Goal: Find specific page/section: Find specific page/section

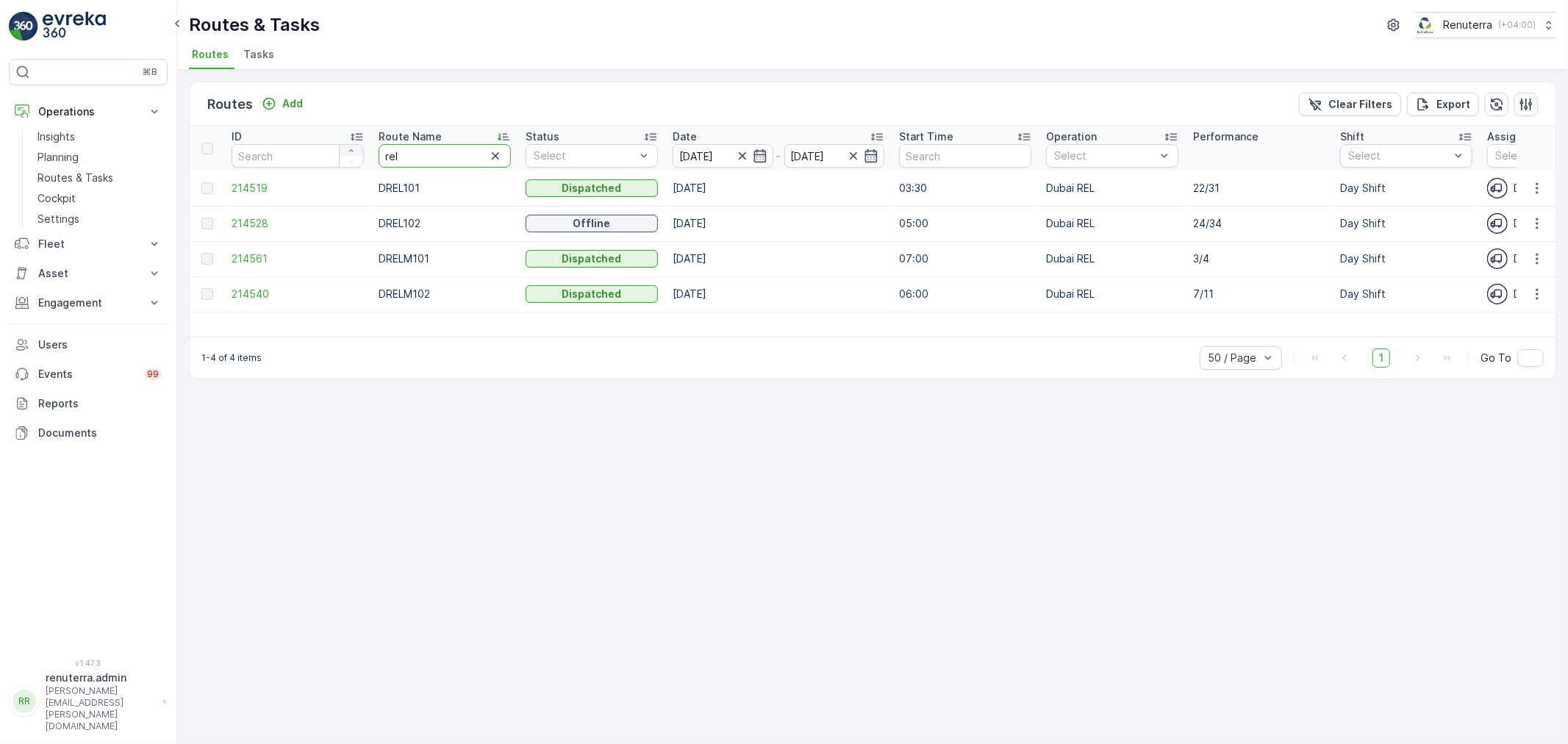
drag, startPoint x: 426, startPoint y: 155, endPoint x: 357, endPoint y: 148, distance: 69.4
click at [357, 148] on tr "ID Route Name rel Status Select Date 10.08.2025 - 10.08.2025 Start Time Operati…" at bounding box center [1369, 149] width 2359 height 44
click at [265, 290] on span "214540" at bounding box center [297, 294] width 133 height 15
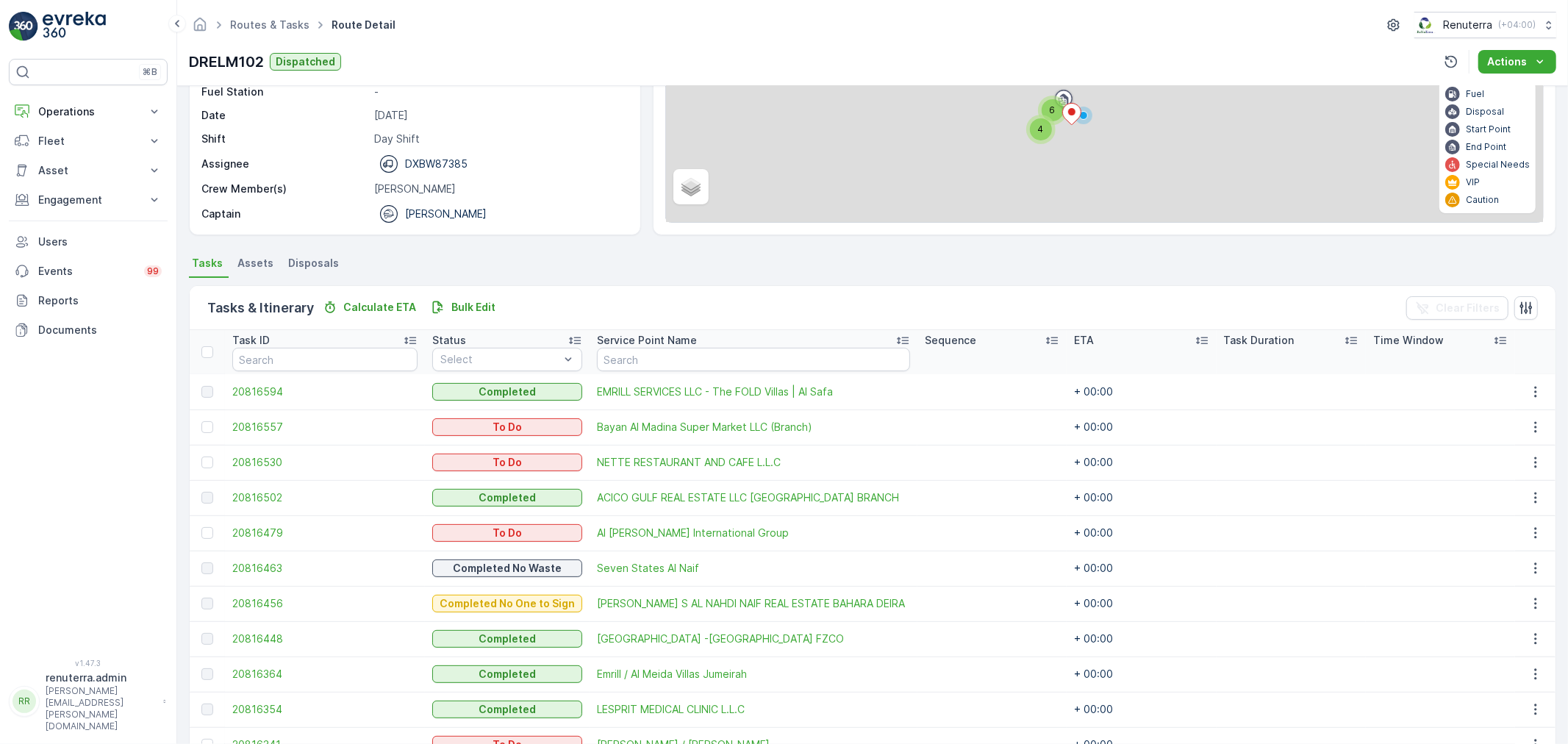
scroll to position [163, 0]
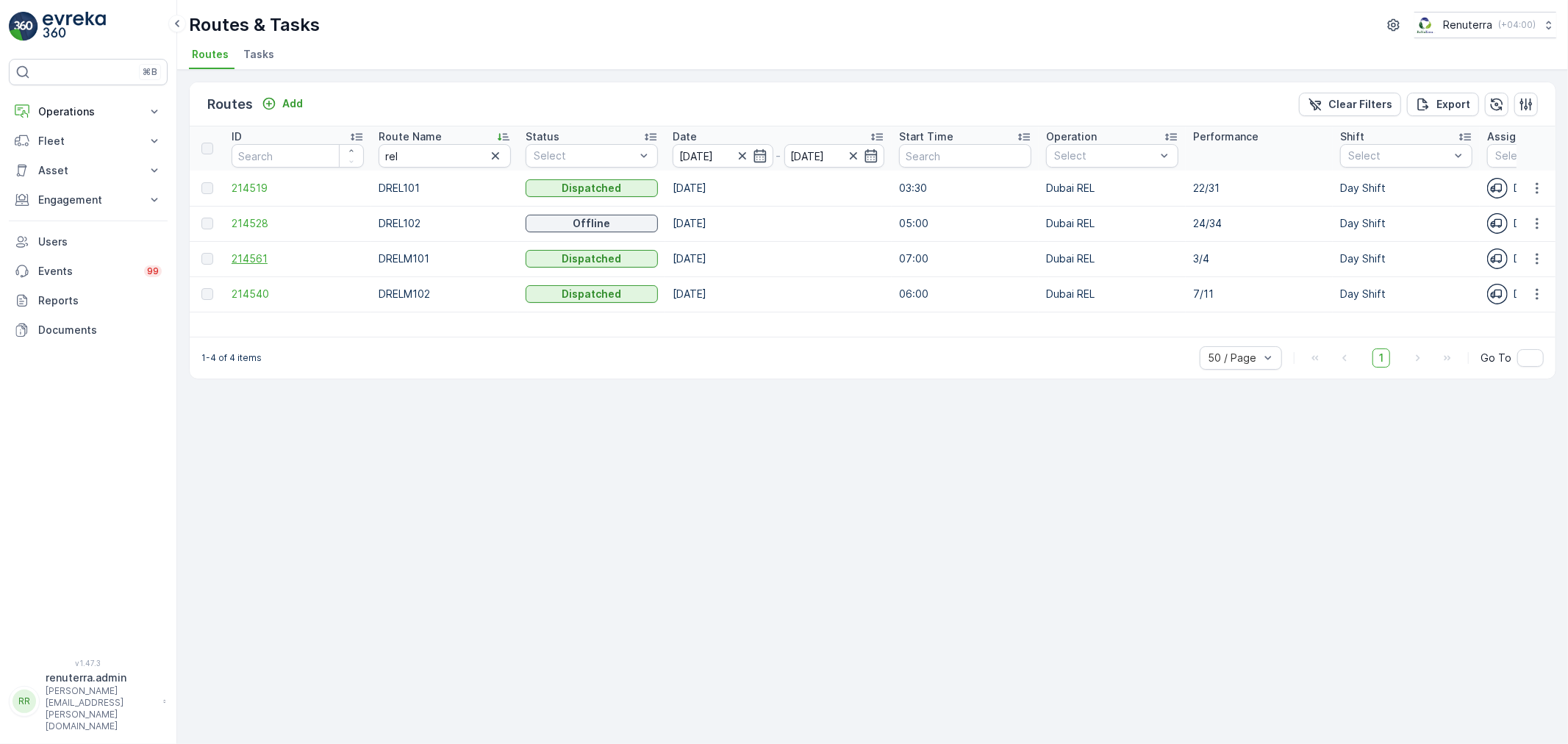
click at [251, 256] on span "214561" at bounding box center [297, 259] width 133 height 15
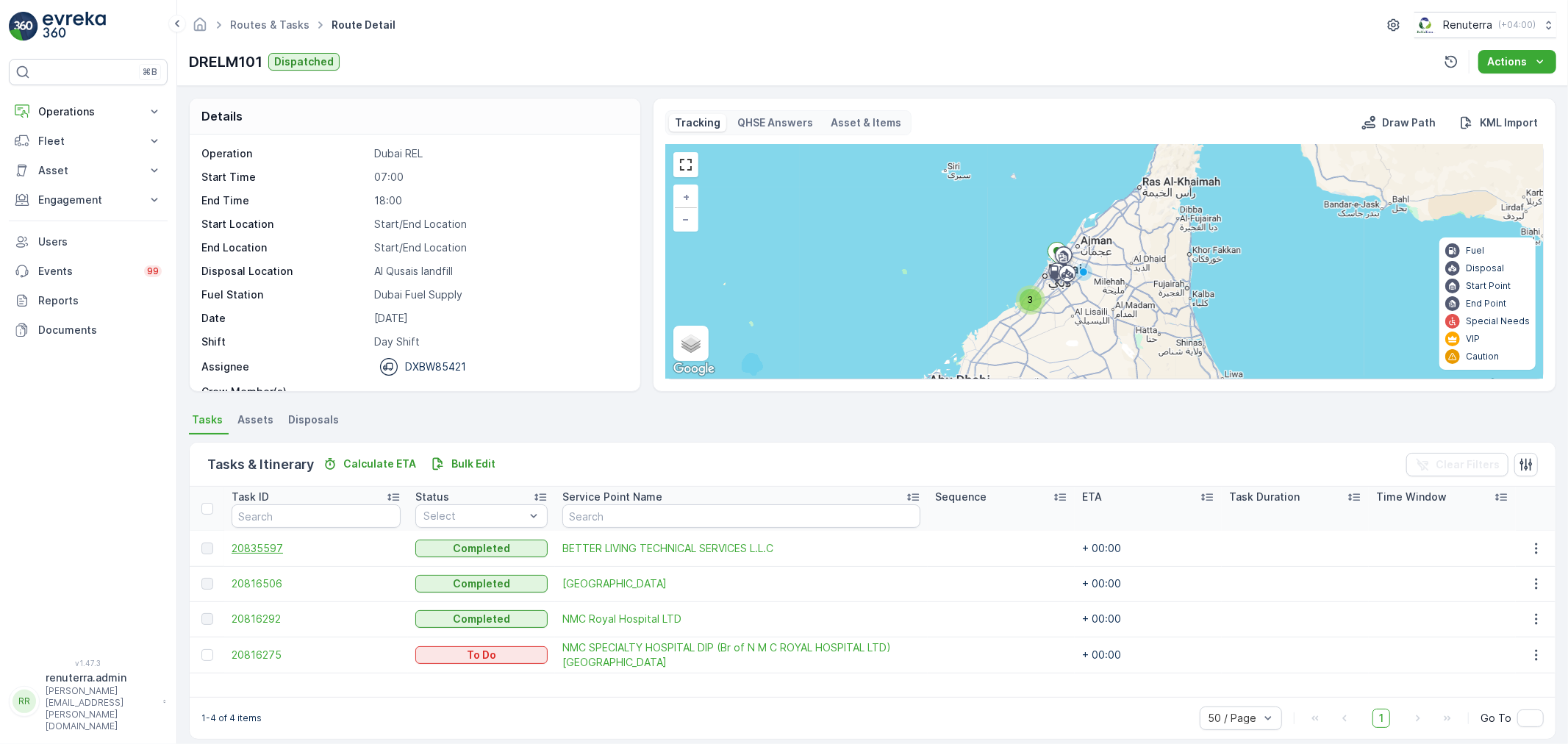
click at [274, 550] on span "20835597" at bounding box center [316, 548] width 169 height 15
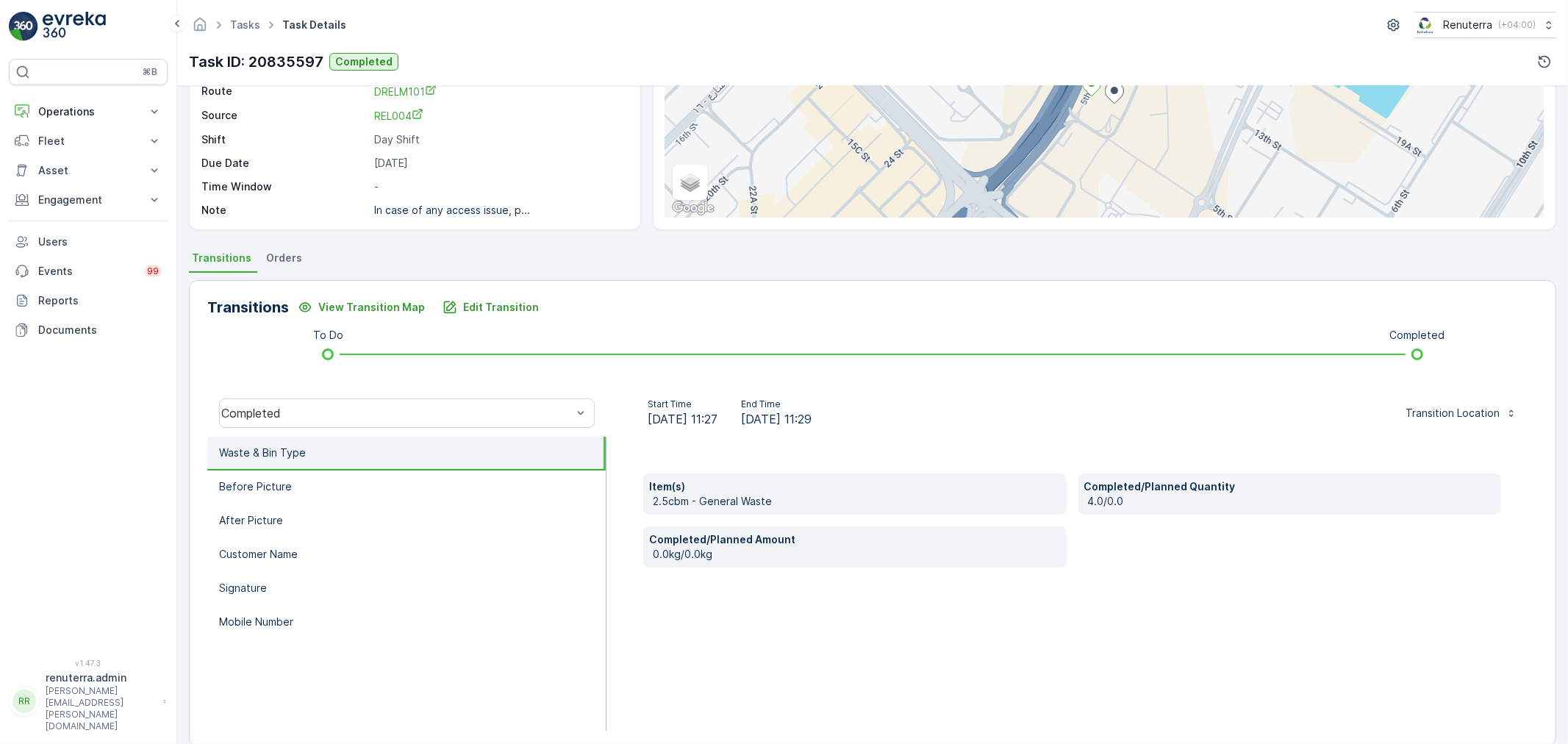
scroll to position [182, 0]
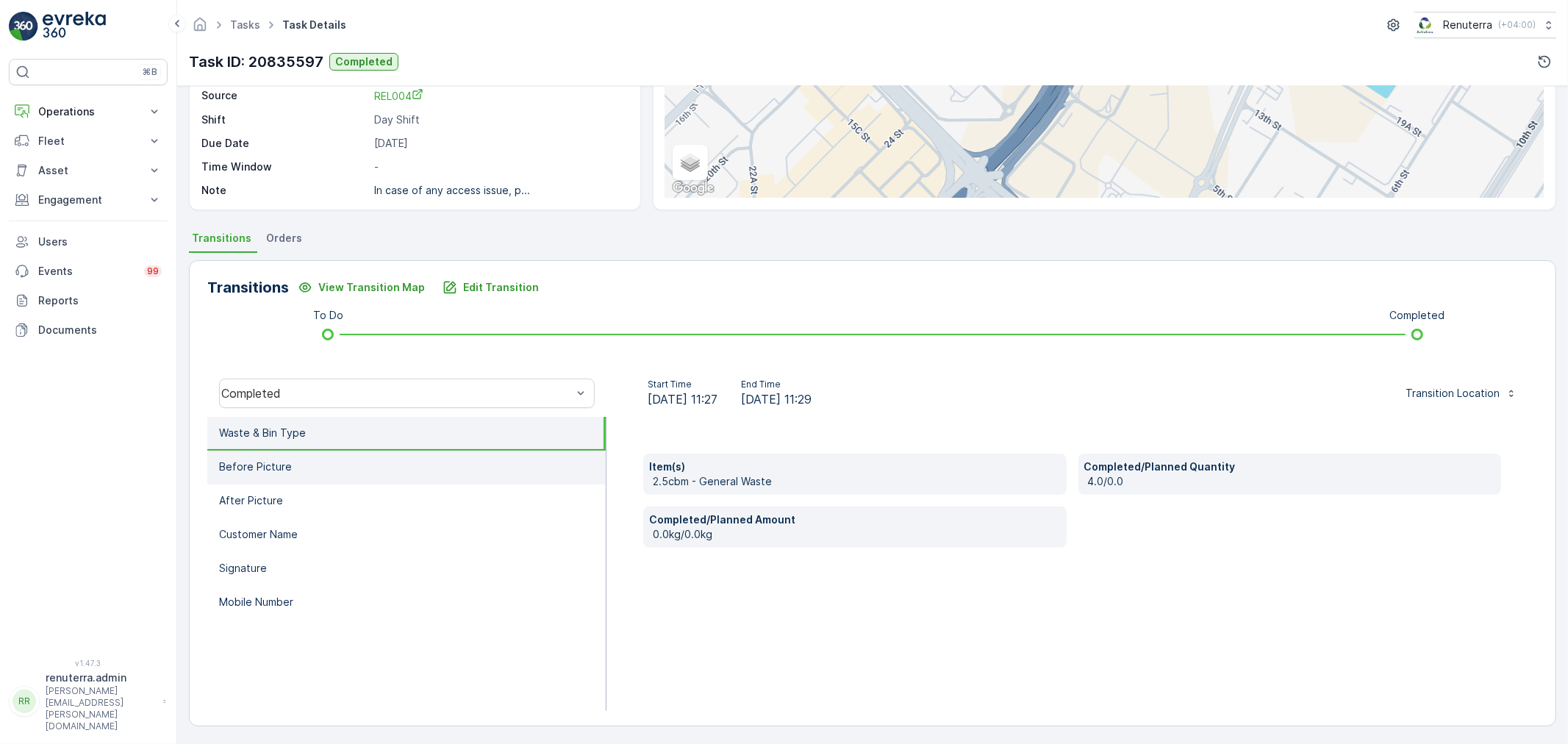
click at [288, 468] on li "Before Picture" at bounding box center [407, 468] width 399 height 34
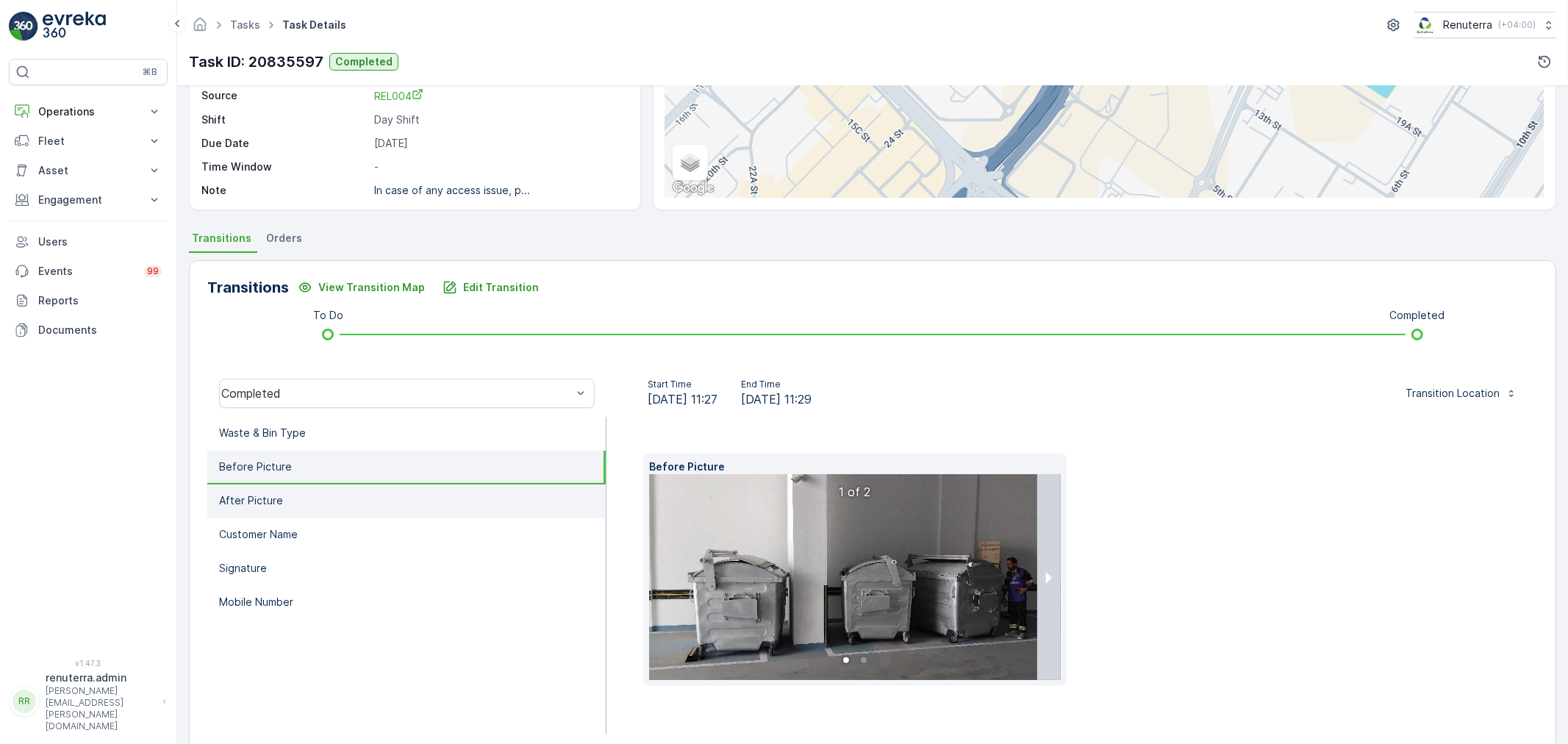
click at [289, 496] on li "After Picture" at bounding box center [407, 502] width 399 height 34
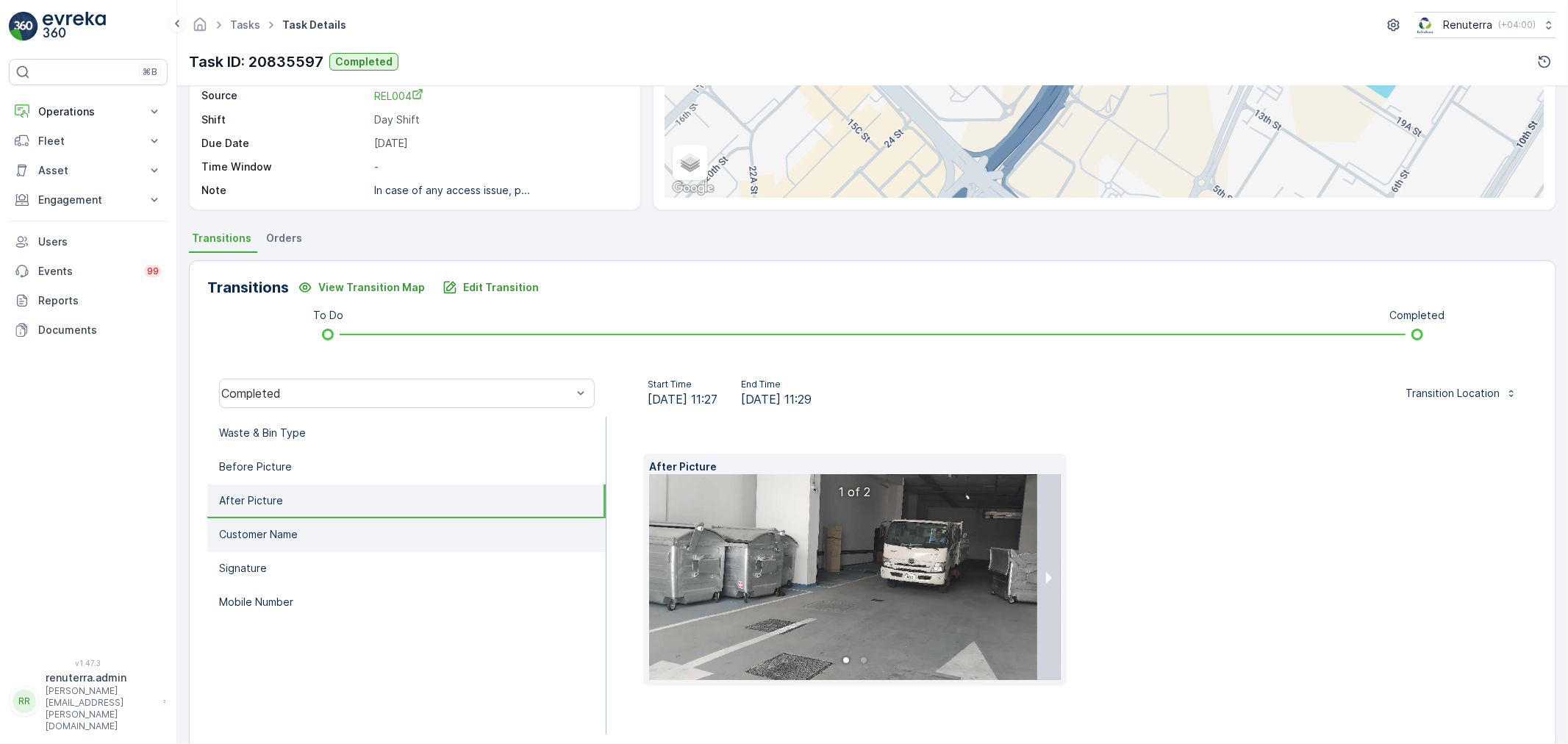
click at [292, 531] on p "Customer Name" at bounding box center [259, 534] width 79 height 15
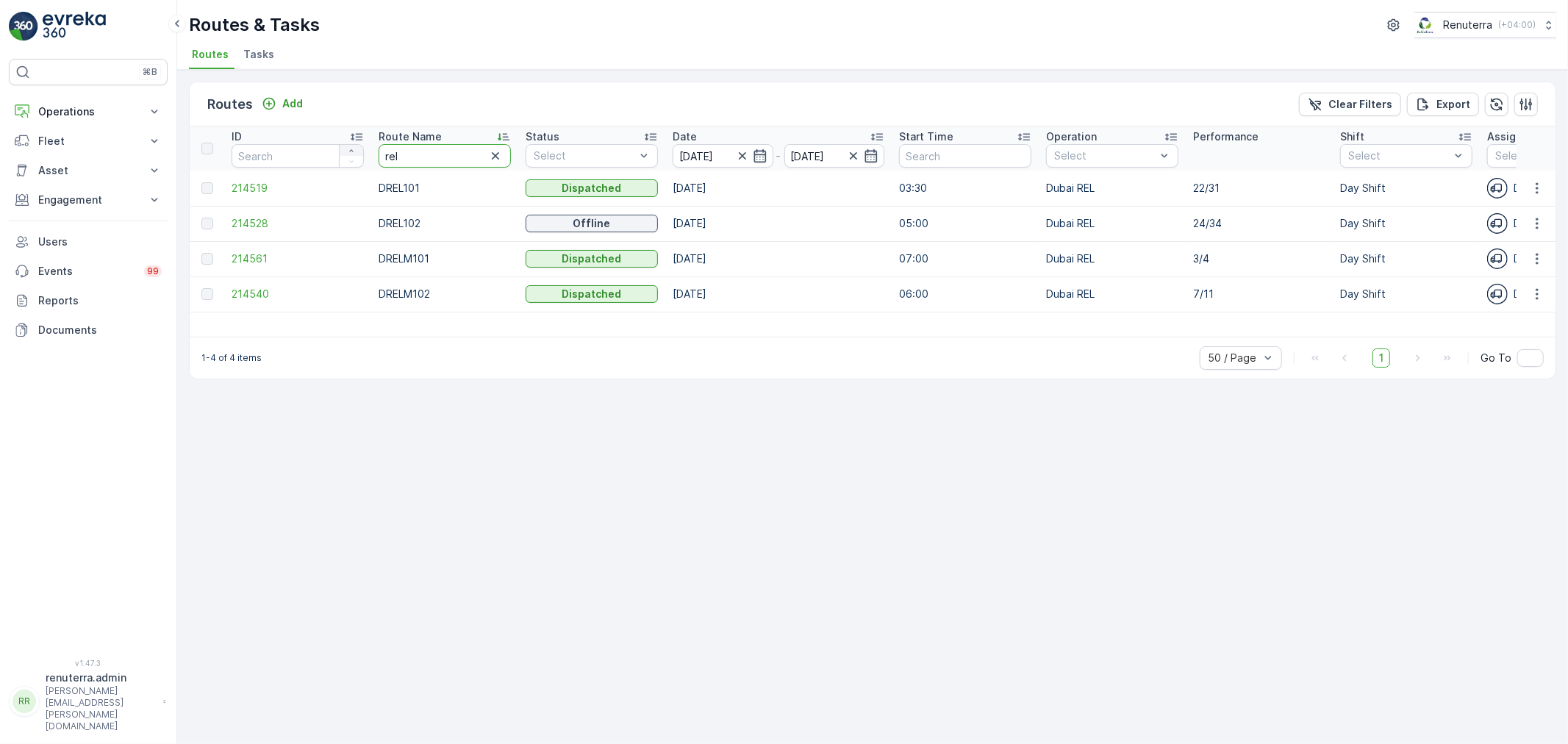
drag, startPoint x: 391, startPoint y: 152, endPoint x: 360, endPoint y: 151, distance: 31.0
click at [360, 151] on tr "ID Route Name rel Status Select Date 10.08.2025 - 10.08.2025 Start Time Operati…" at bounding box center [1369, 149] width 2359 height 44
type input "hat"
click at [258, 186] on span "214543" at bounding box center [297, 188] width 133 height 15
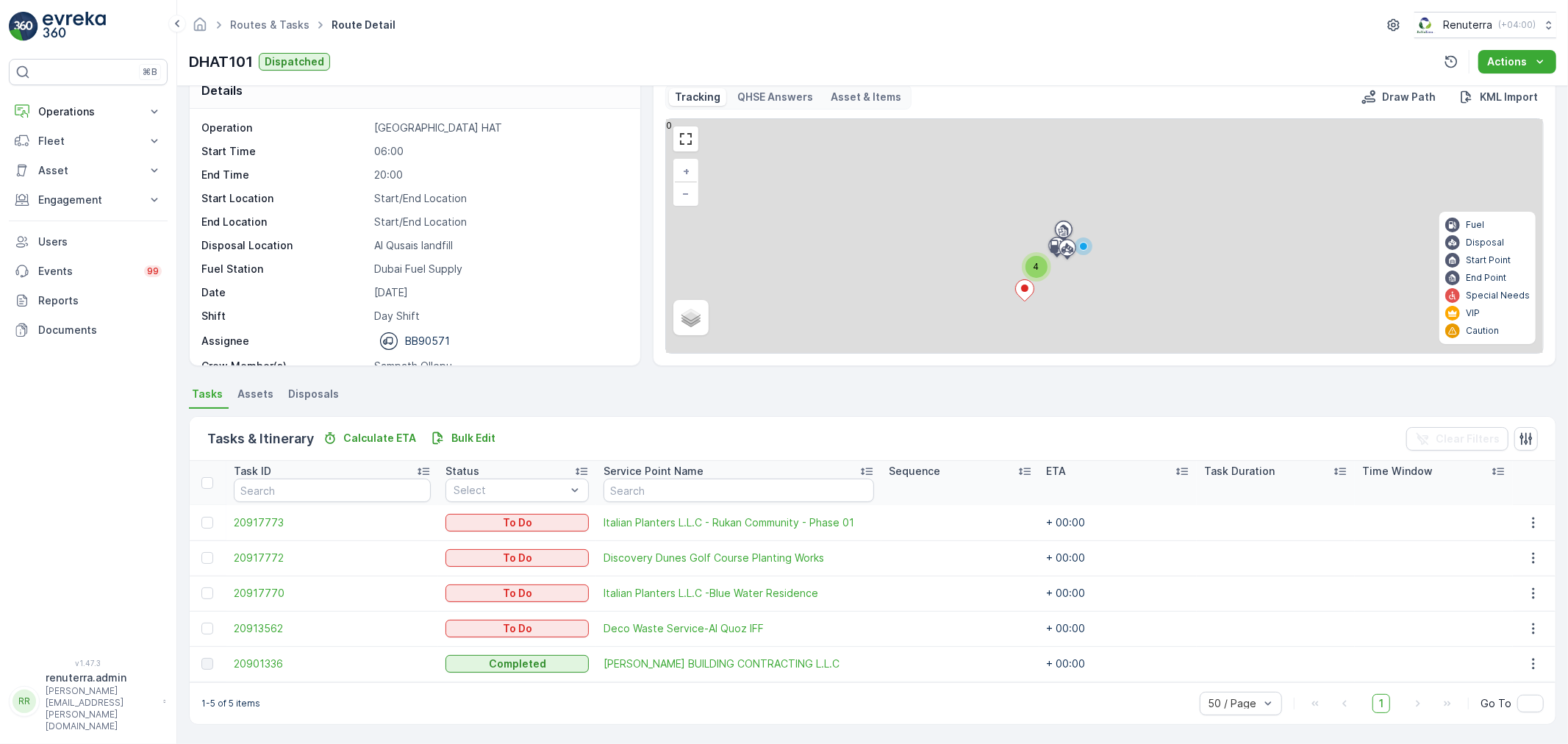
scroll to position [25, 0]
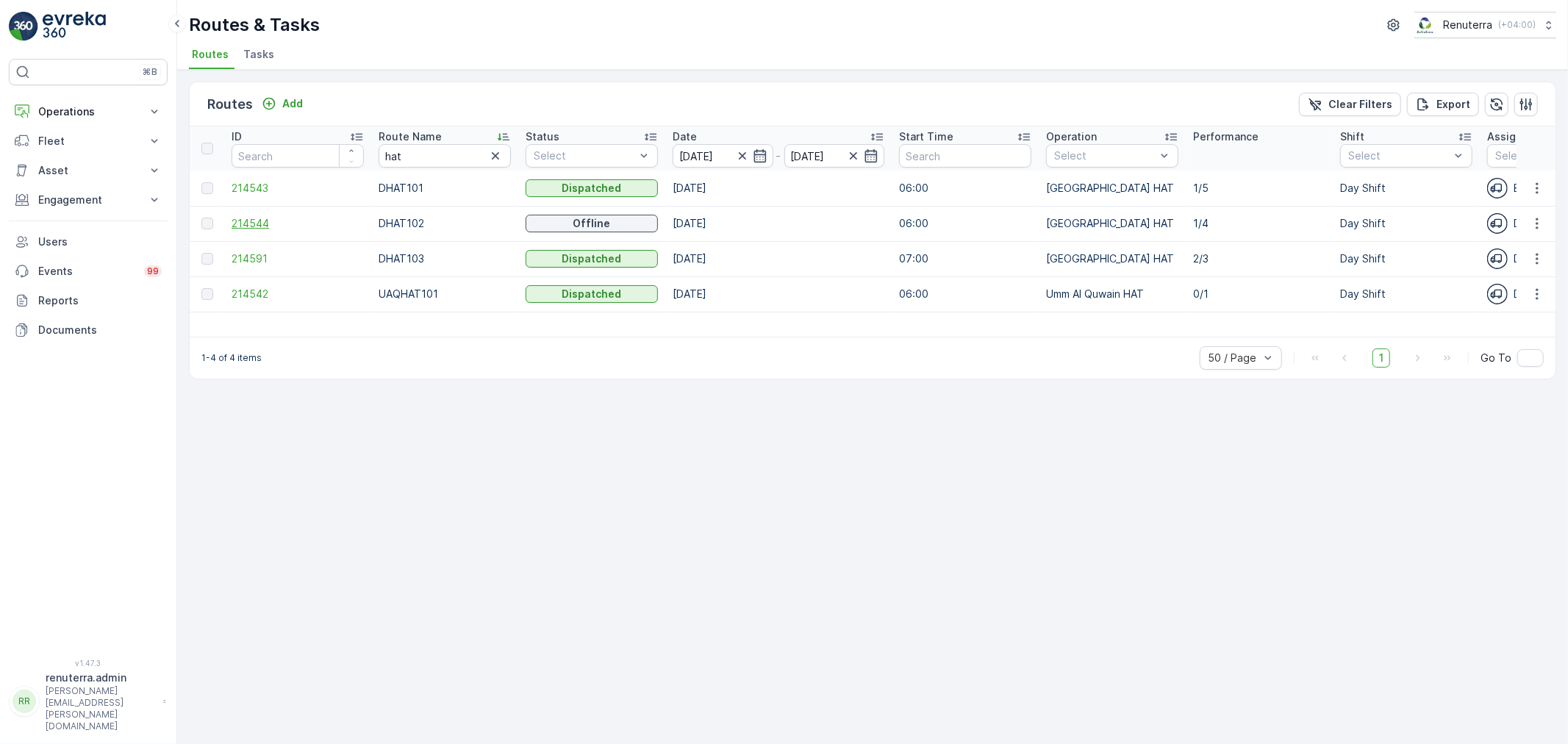
click at [255, 223] on span "214544" at bounding box center [297, 224] width 133 height 15
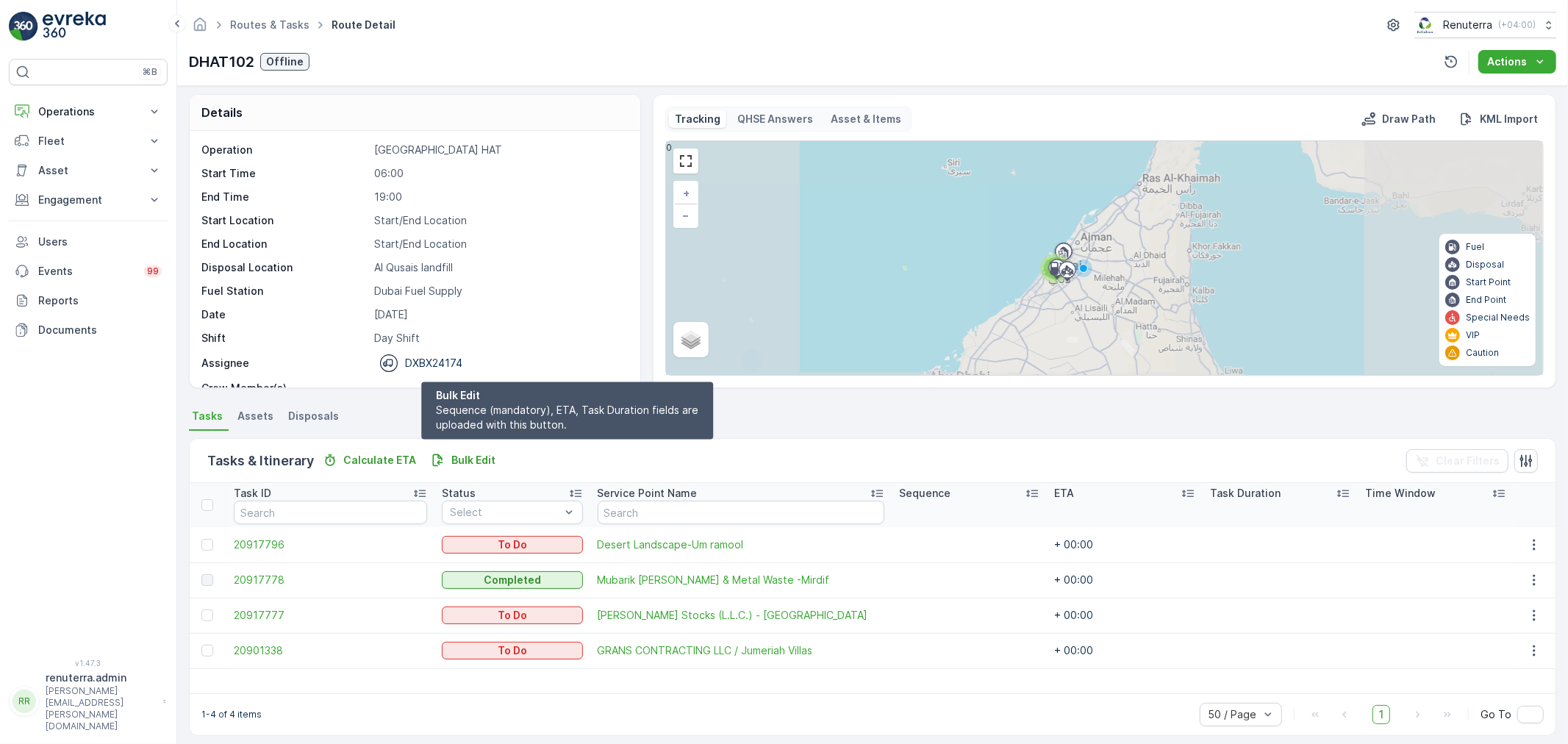
scroll to position [13, 0]
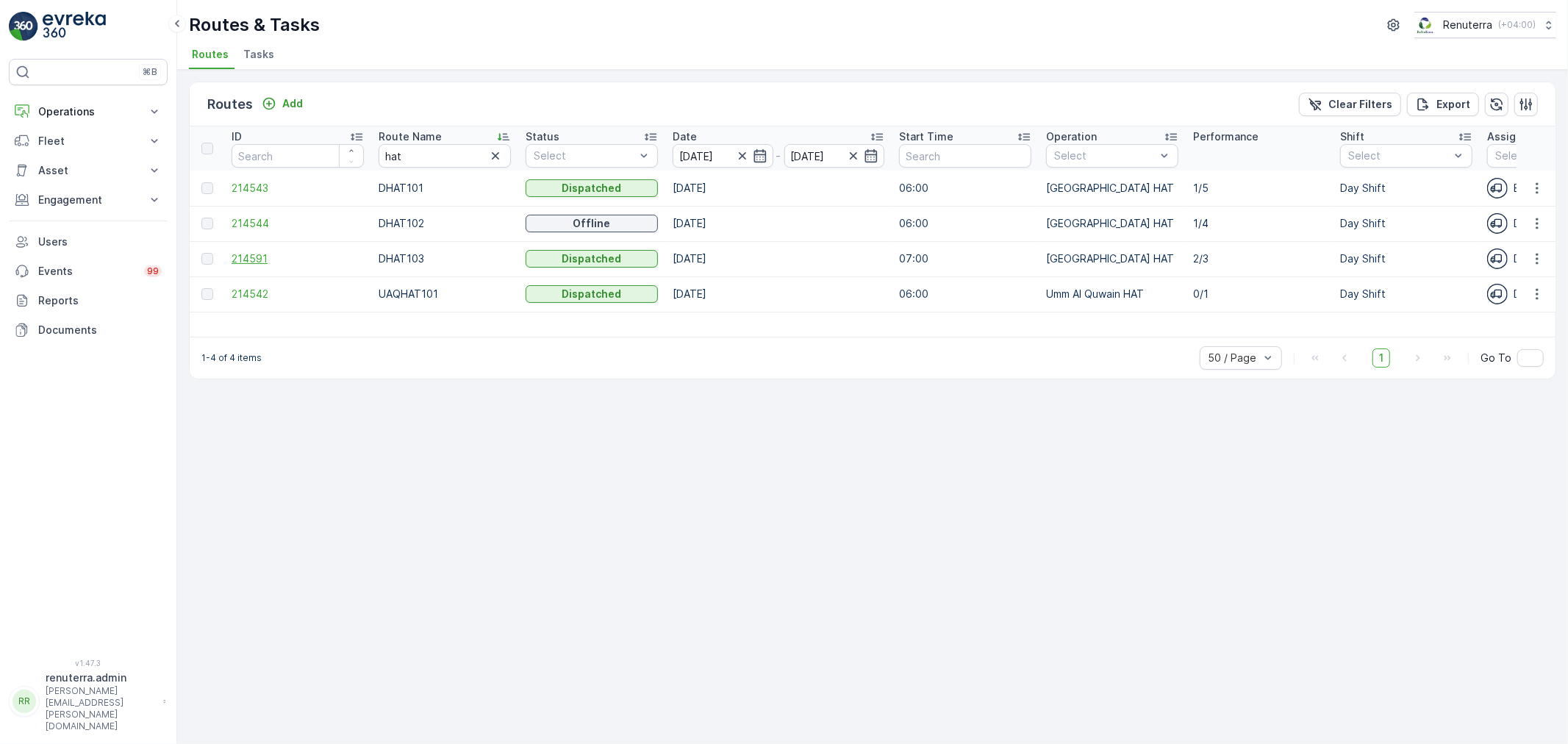
click at [247, 253] on span "214591" at bounding box center [297, 259] width 133 height 15
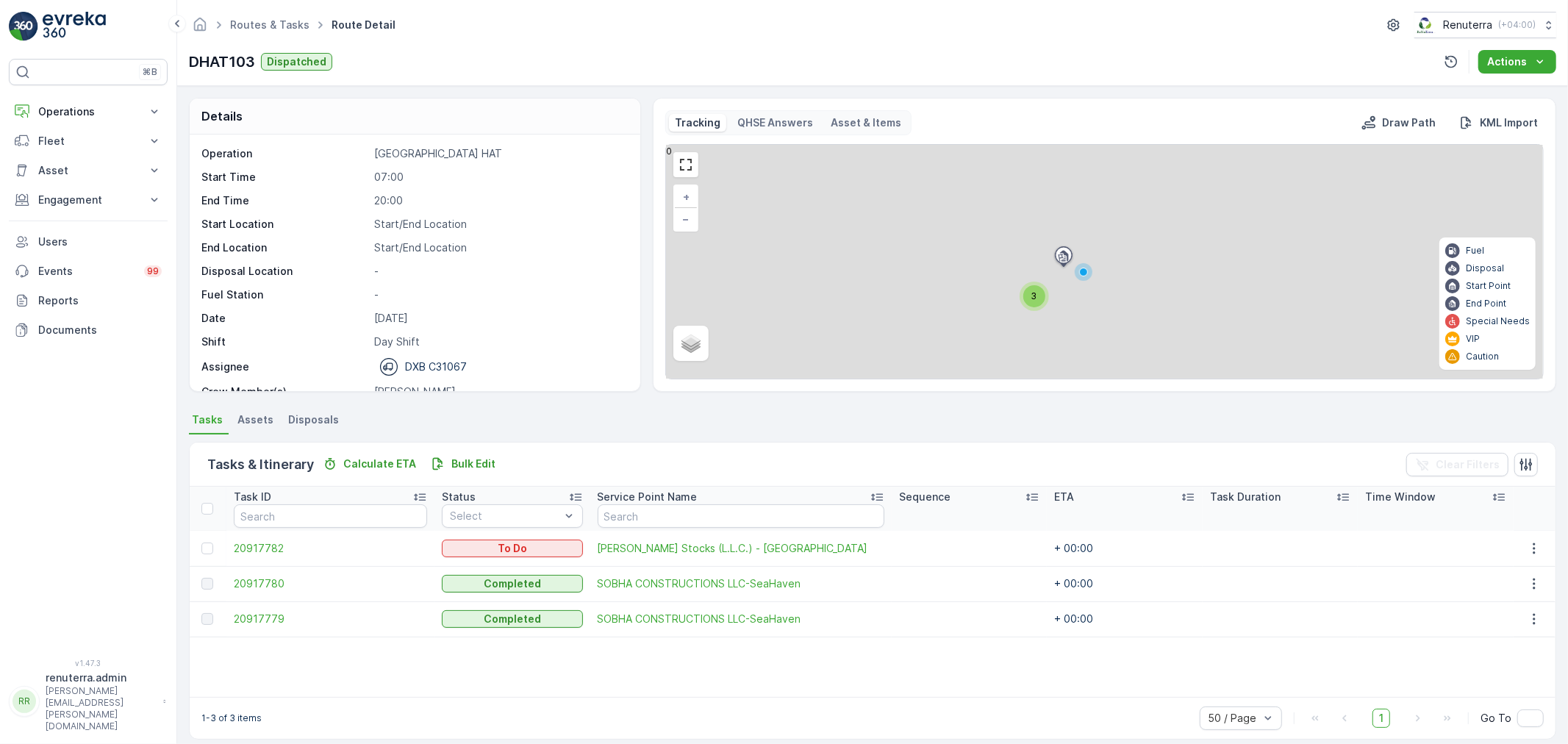
scroll to position [46, 0]
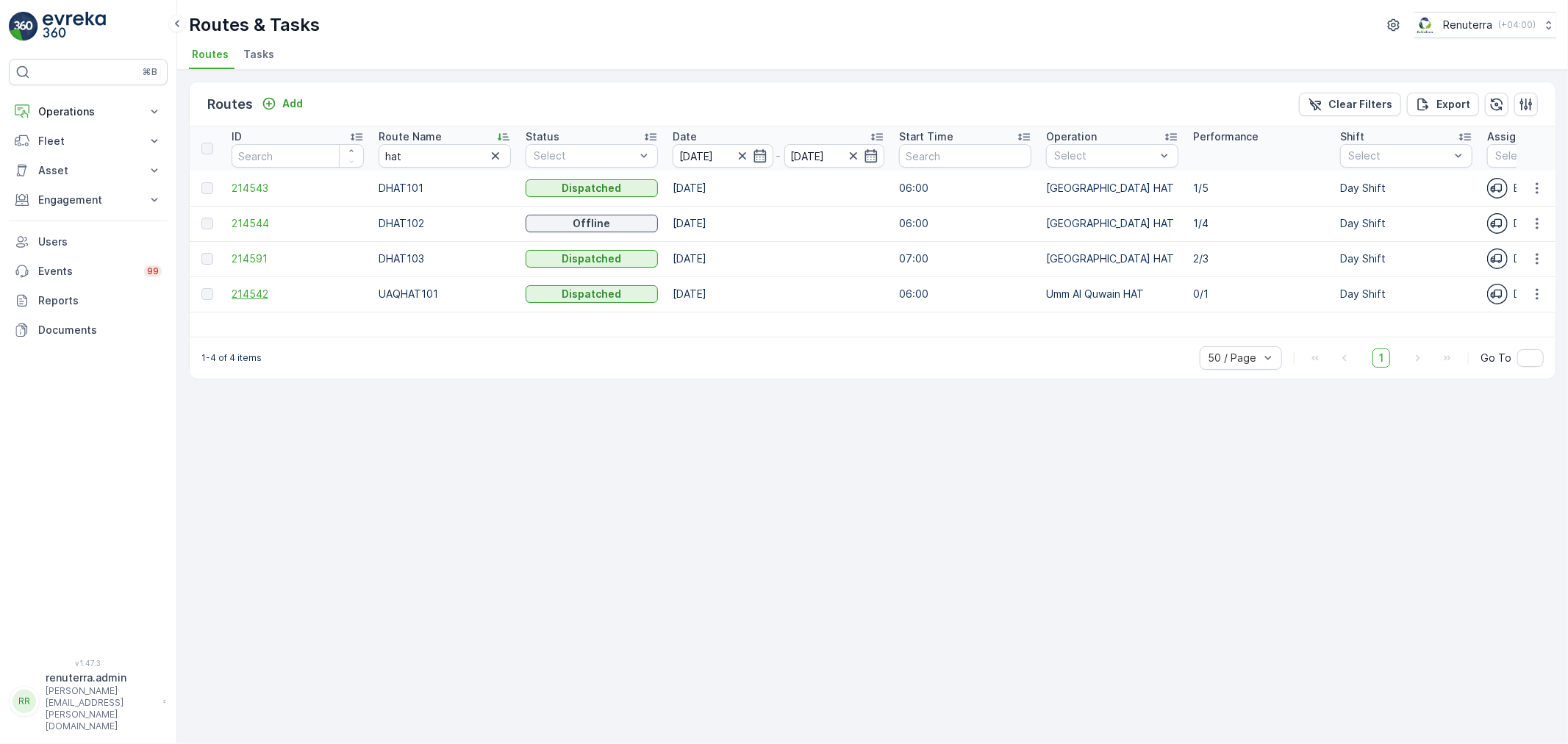
click at [247, 296] on span "214542" at bounding box center [297, 294] width 133 height 15
drag, startPoint x: 416, startPoint y: 153, endPoint x: 356, endPoint y: 142, distance: 61.0
click at [356, 142] on tr "ID Route Name hat Status Select Date 10.08.2025 - 10.08.2025 Start Time Operati…" at bounding box center [1369, 149] width 2359 height 44
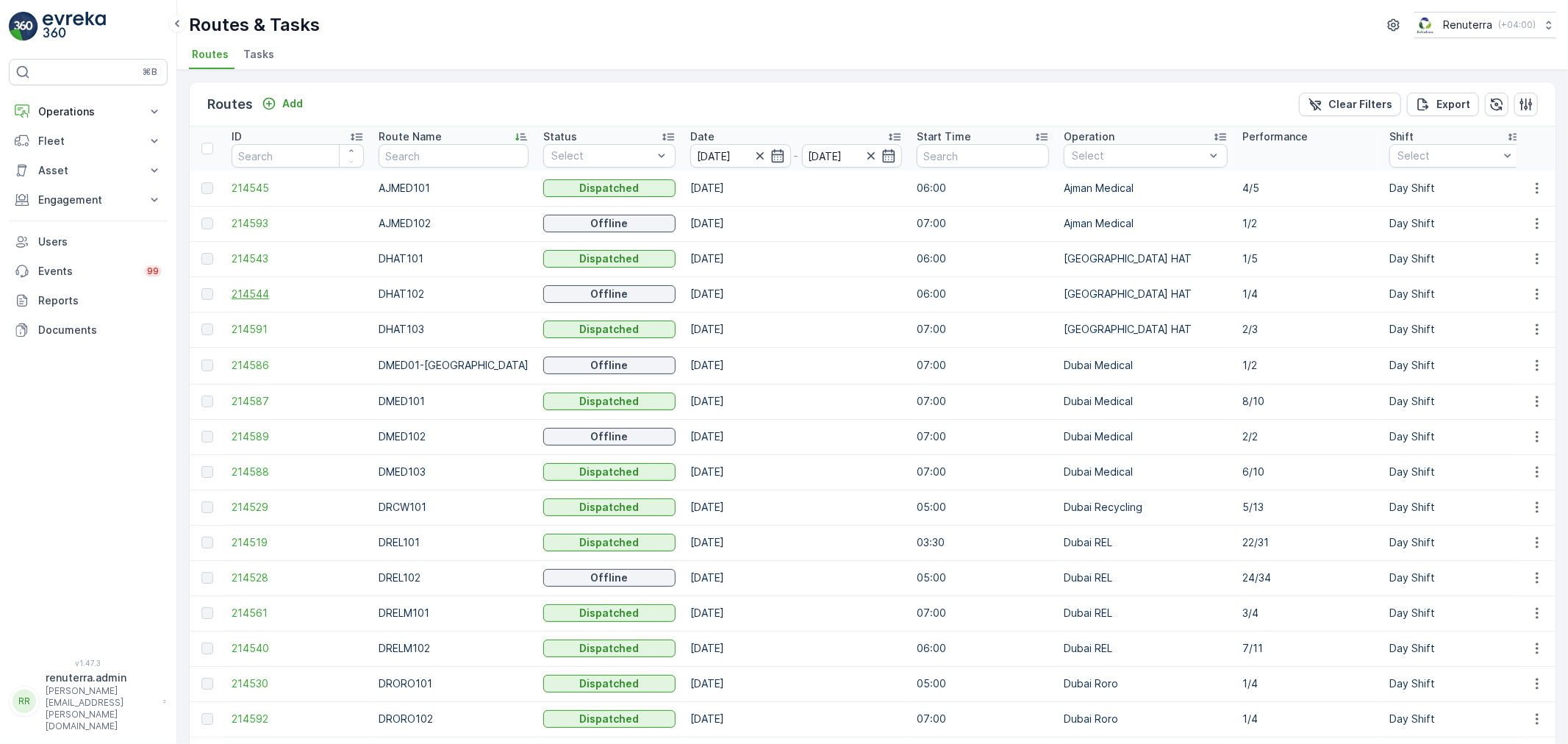
click at [273, 293] on span "214544" at bounding box center [297, 294] width 133 height 15
click at [423, 154] on input "text" at bounding box center [454, 156] width 150 height 24
type input "roro"
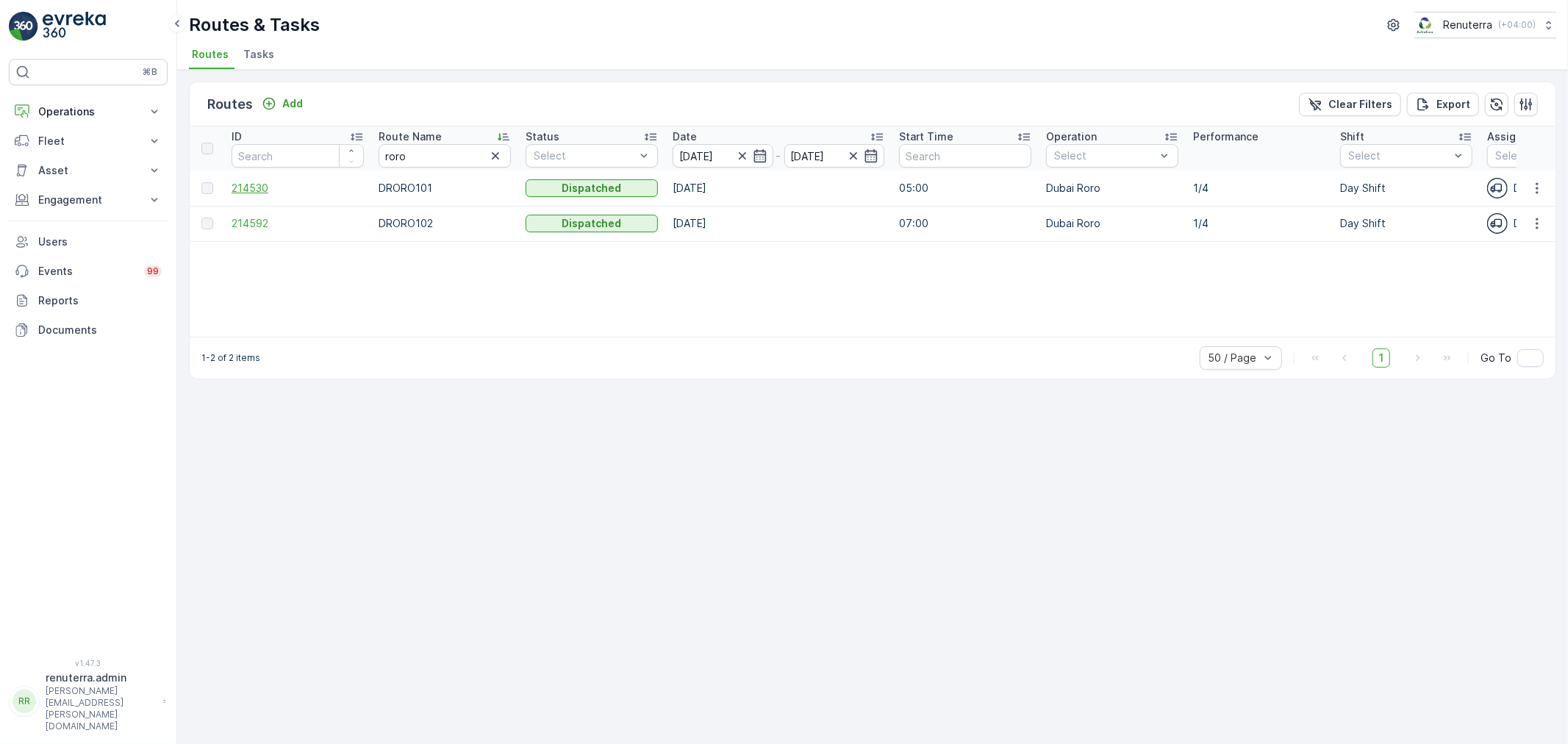
click at [251, 184] on span "214530" at bounding box center [297, 188] width 133 height 15
drag, startPoint x: 412, startPoint y: 155, endPoint x: 336, endPoint y: 144, distance: 76.8
click at [336, 144] on tr "ID Route Name roro Status Select Date 10.08.2025 - 10.08.2025 Start Time Operat…" at bounding box center [1369, 149] width 2359 height 44
type input "h"
type input "rel"
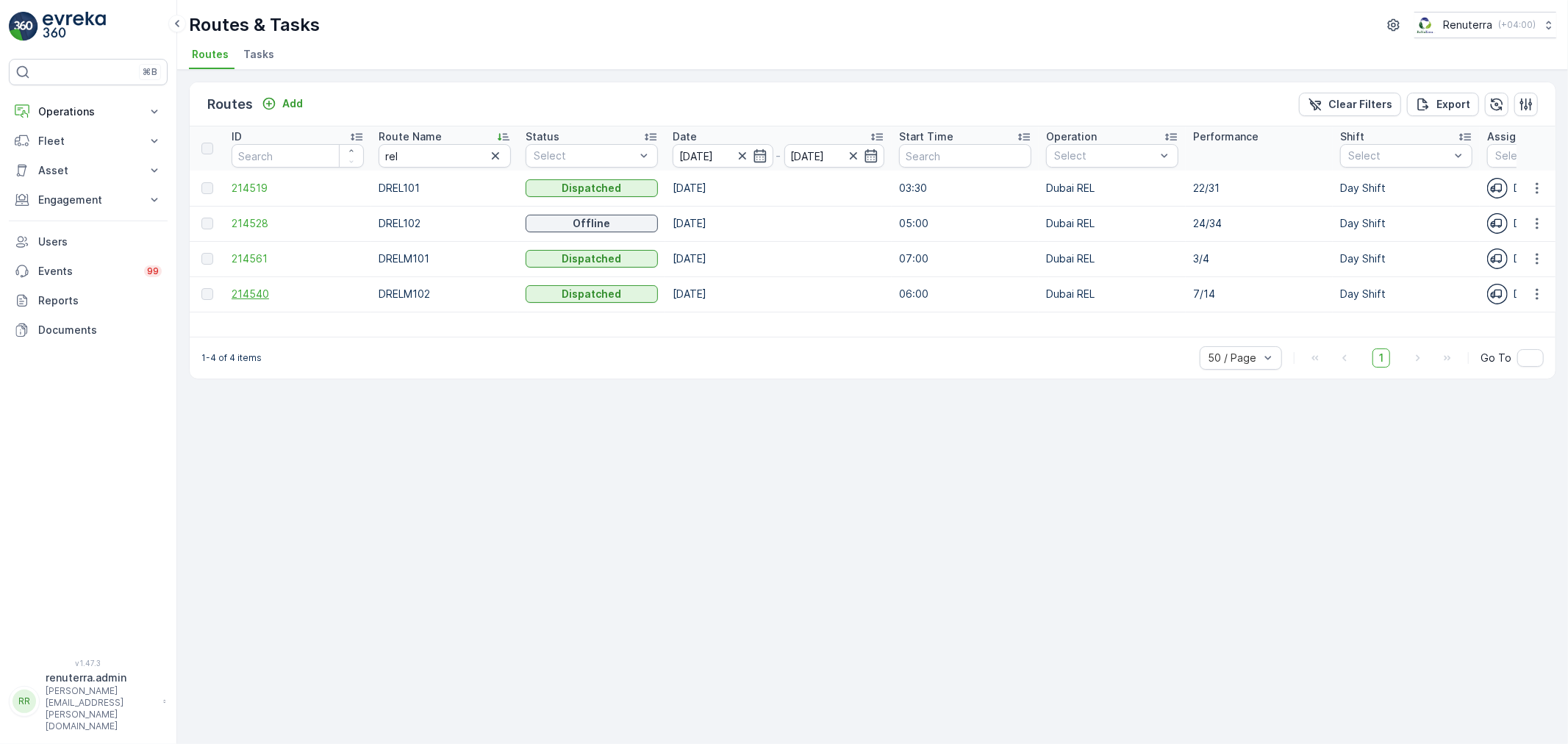
click at [244, 288] on span "214540" at bounding box center [297, 294] width 133 height 15
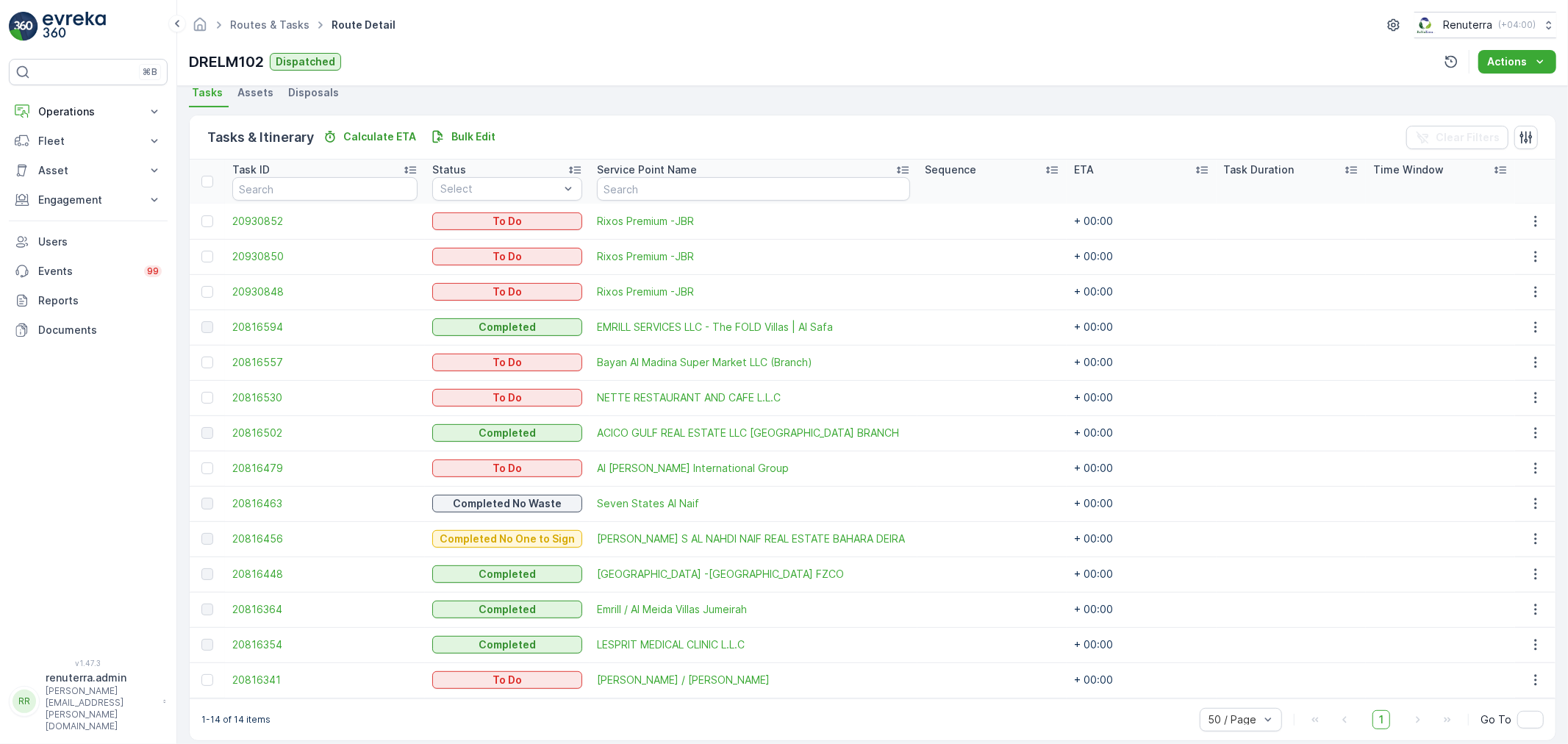
scroll to position [342, 0]
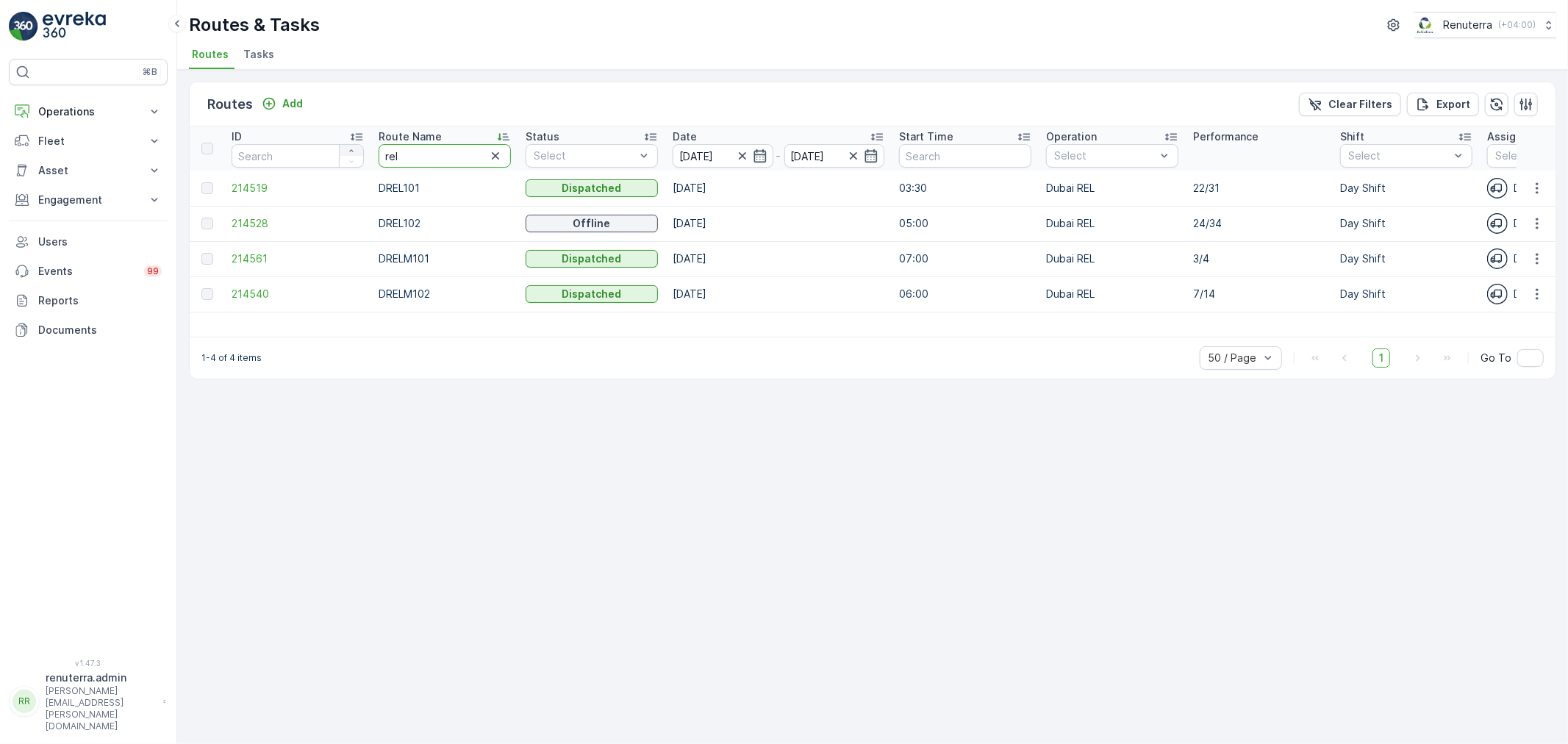
drag, startPoint x: 450, startPoint y: 154, endPoint x: 339, endPoint y: 149, distance: 111.1
click at [339, 149] on tr "ID Route Name rel Status Select Date 10.08.2025 - 10.08.2025 Start Time Operati…" at bounding box center [1369, 149] width 2359 height 44
type input "hat"
click at [259, 185] on span "214543" at bounding box center [297, 188] width 133 height 15
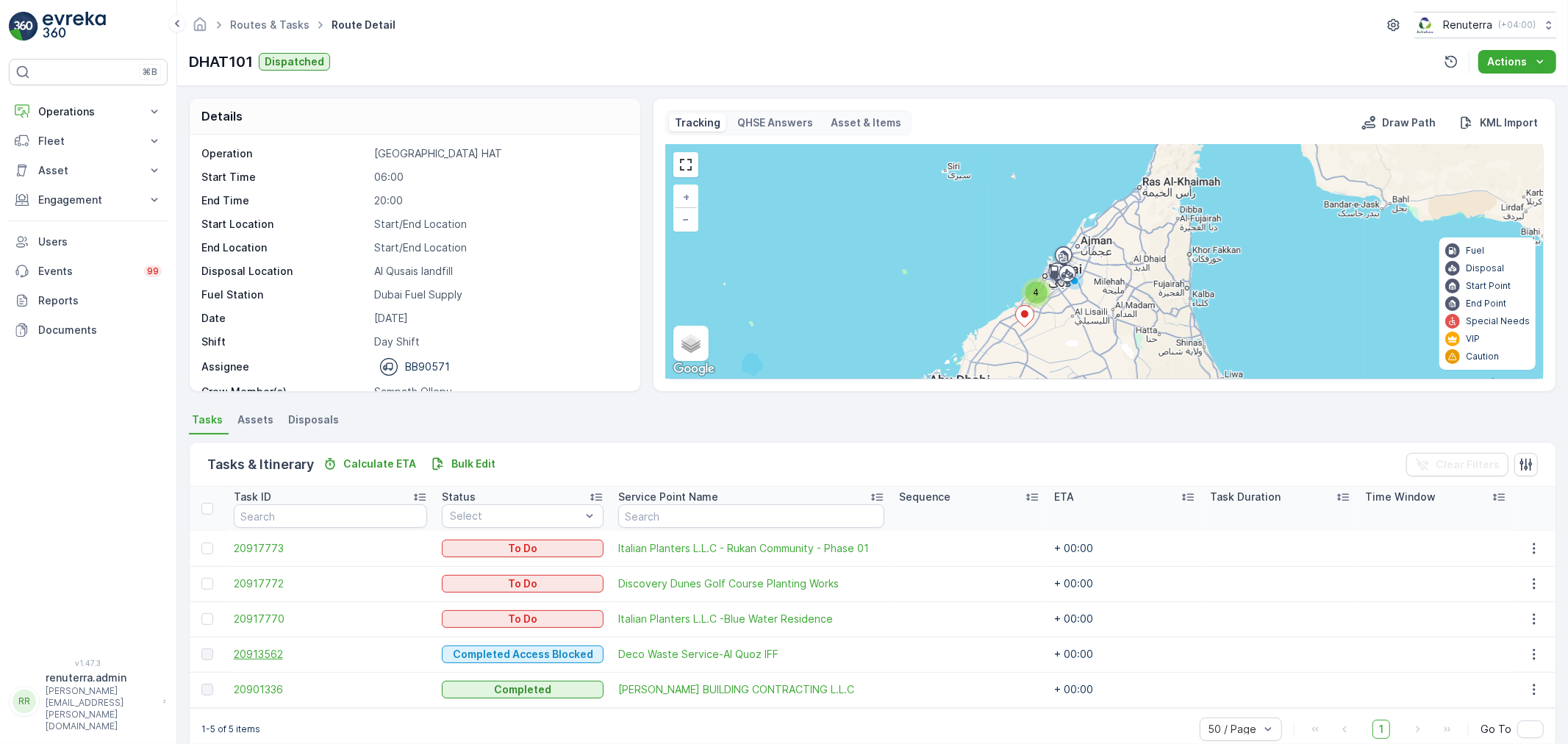
click at [273, 651] on span "20913562" at bounding box center [330, 654] width 193 height 15
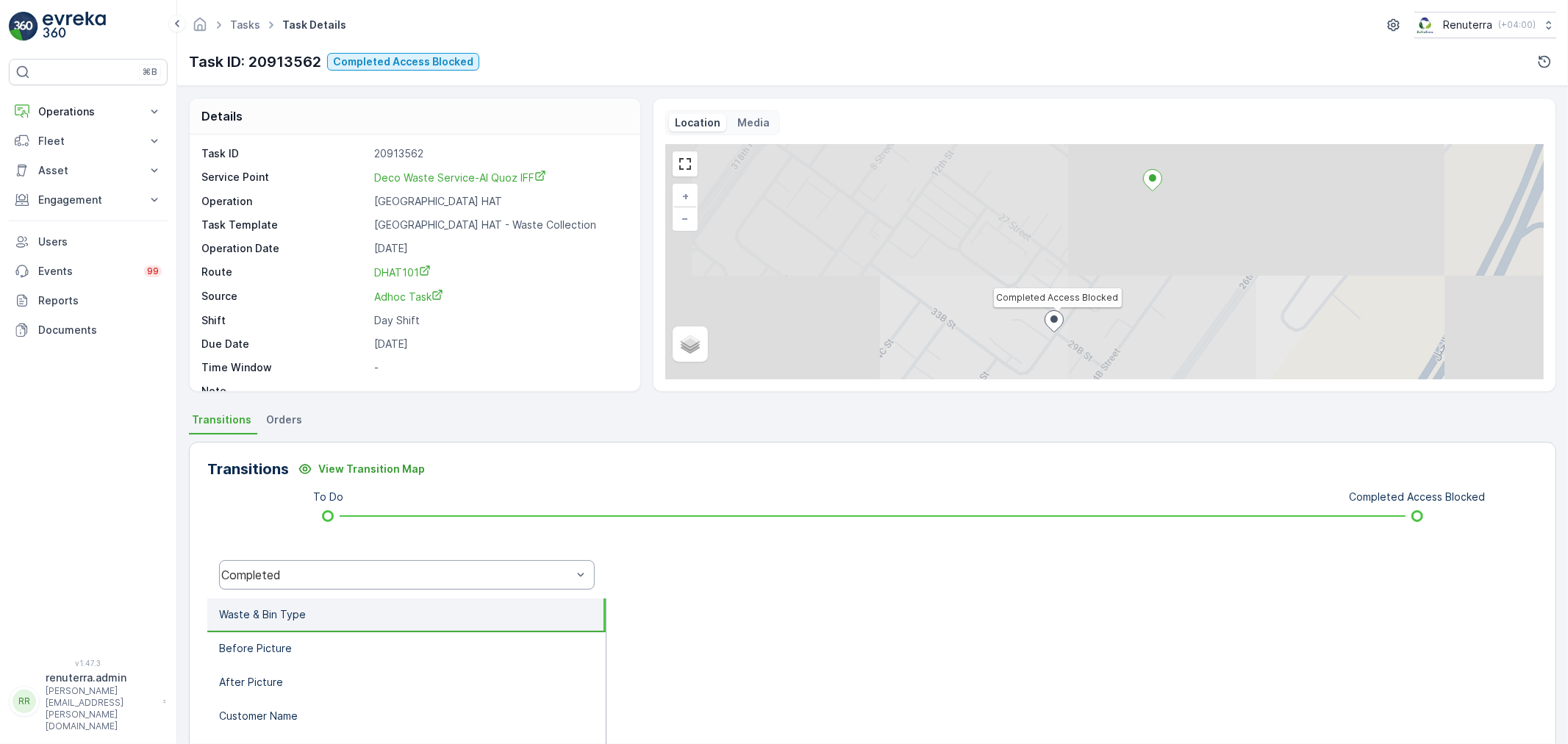
click at [368, 574] on div "Completed" at bounding box center [396, 575] width 351 height 13
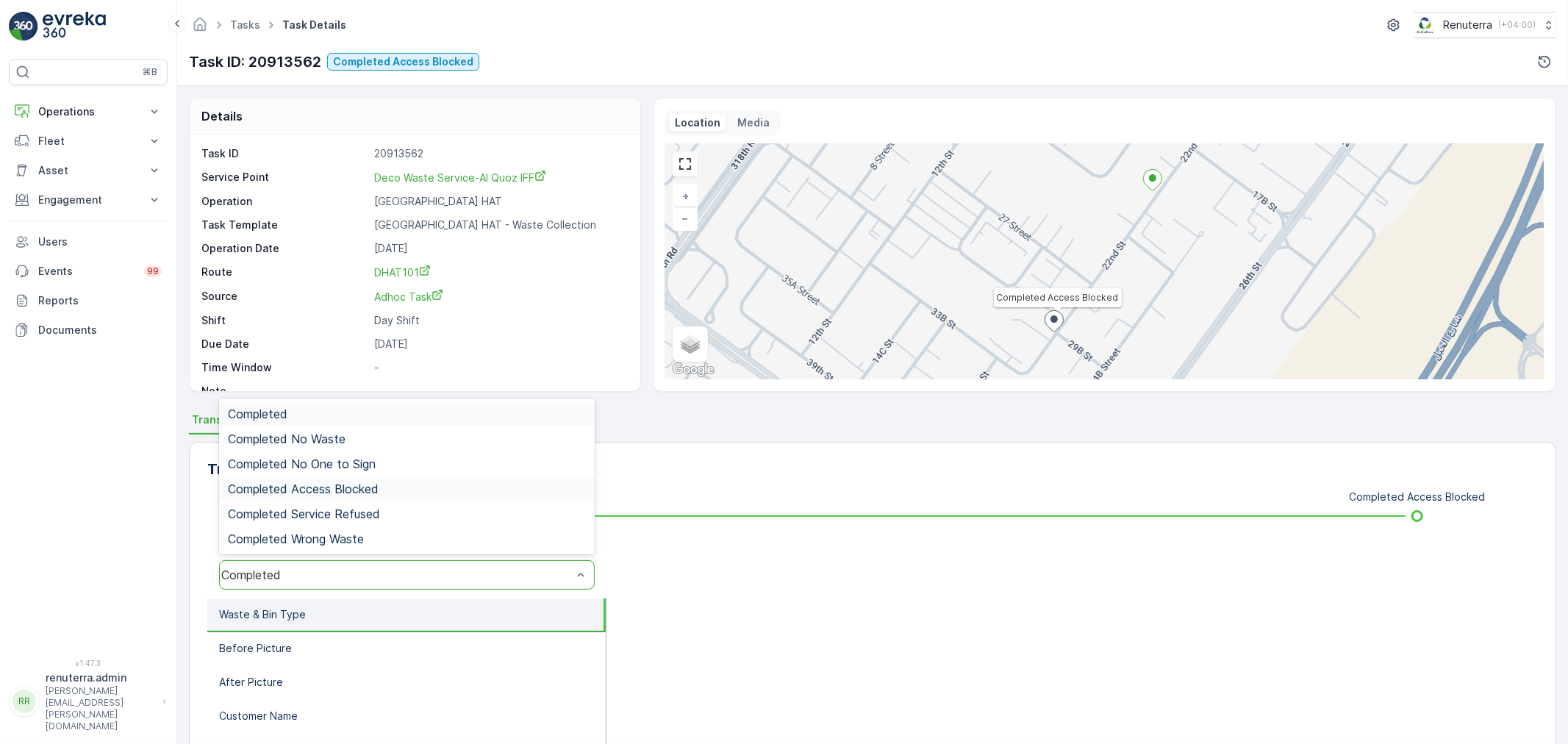
click at [356, 488] on span "Completed Access Blocked" at bounding box center [302, 489] width 150 height 13
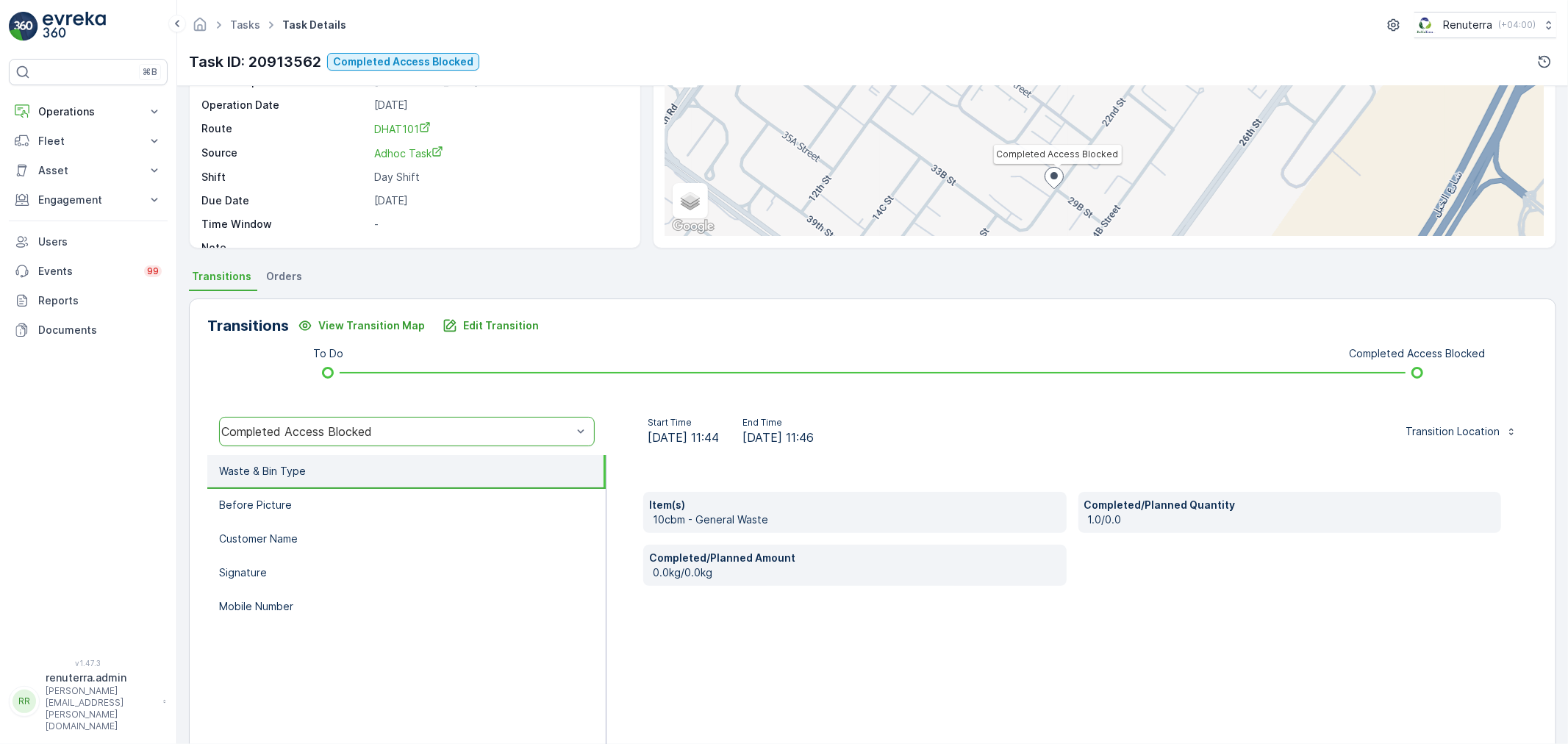
scroll to position [163, 0]
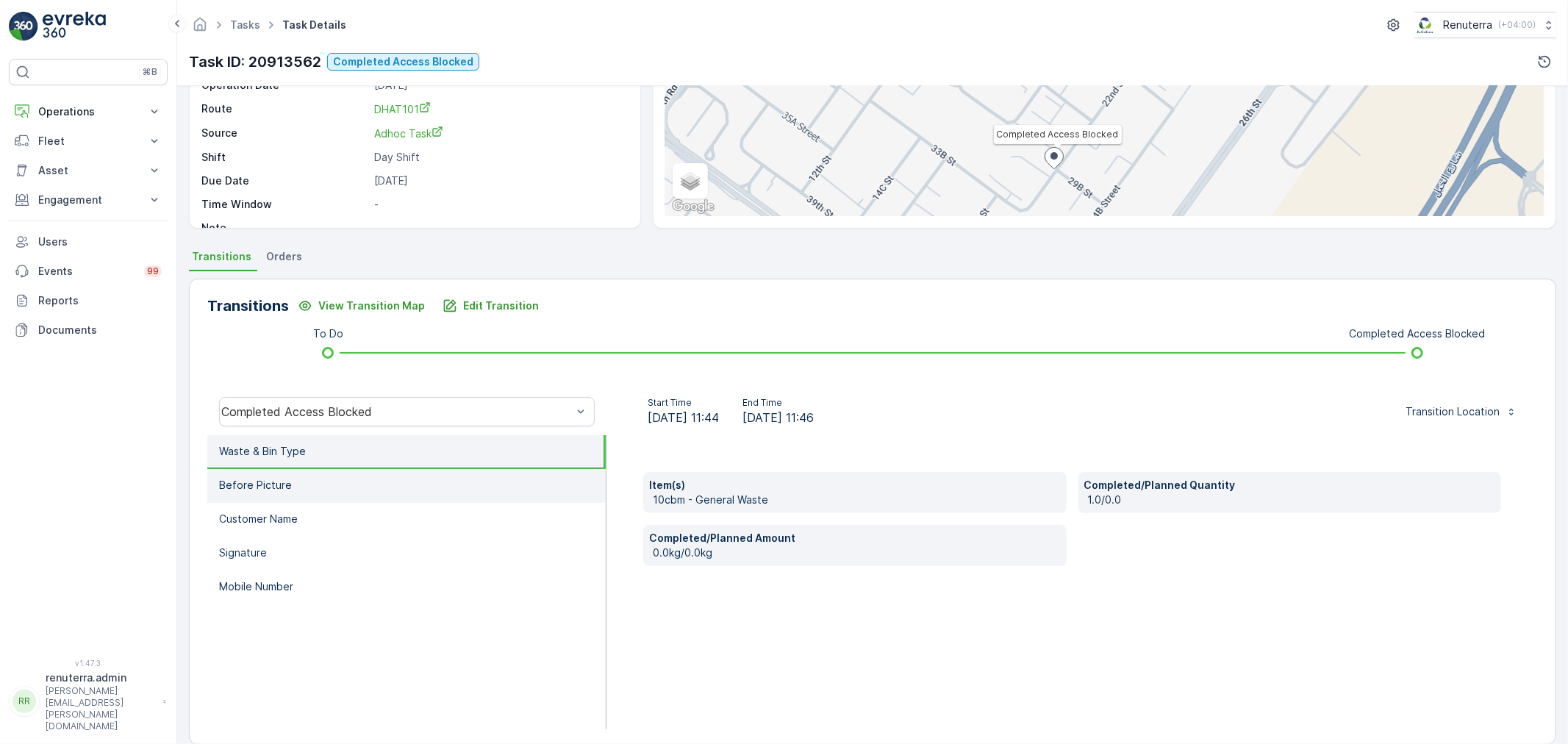
click at [313, 479] on li "Before Picture" at bounding box center [407, 486] width 399 height 34
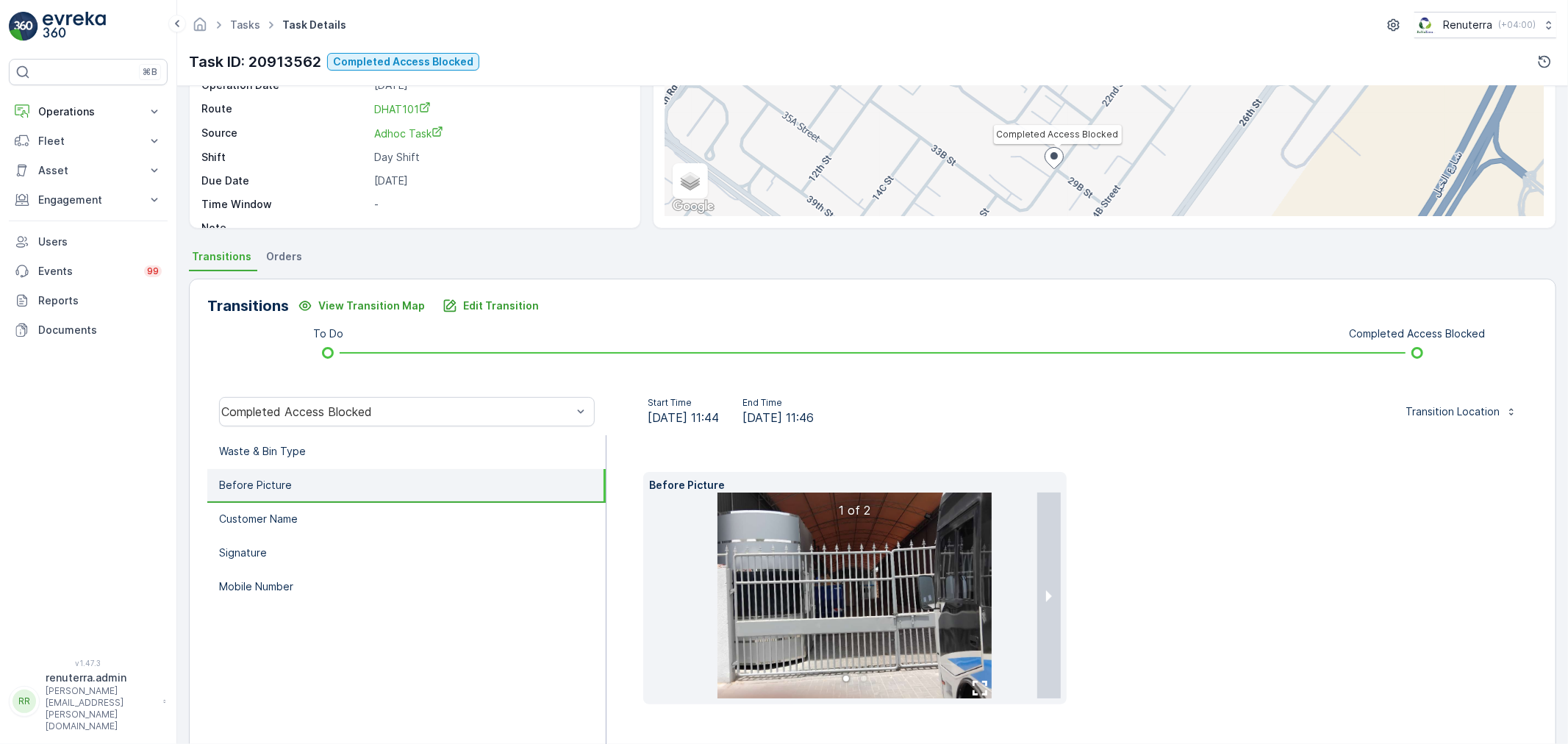
click at [891, 598] on img at bounding box center [854, 596] width 274 height 206
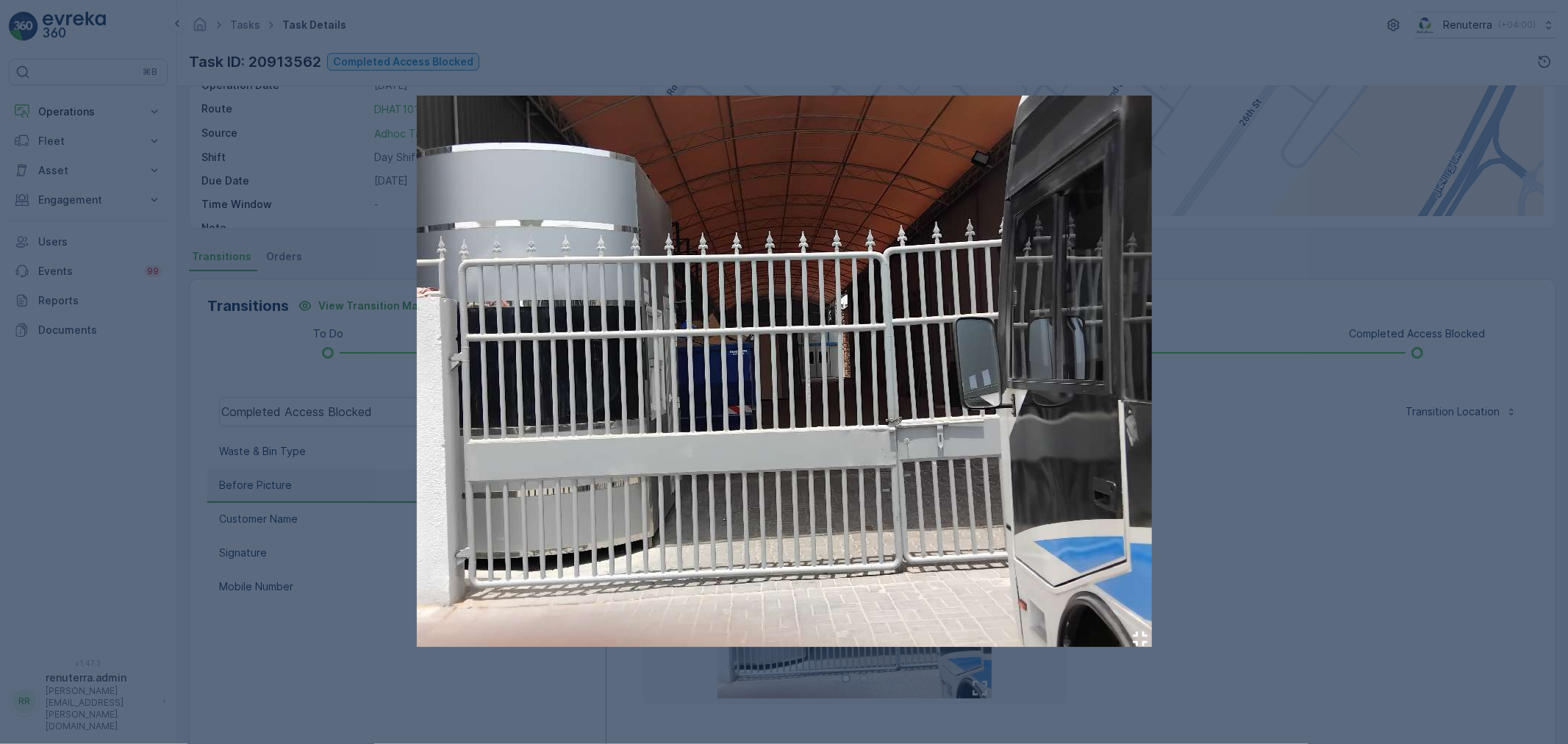
click at [1212, 510] on div at bounding box center [784, 372] width 1568 height 744
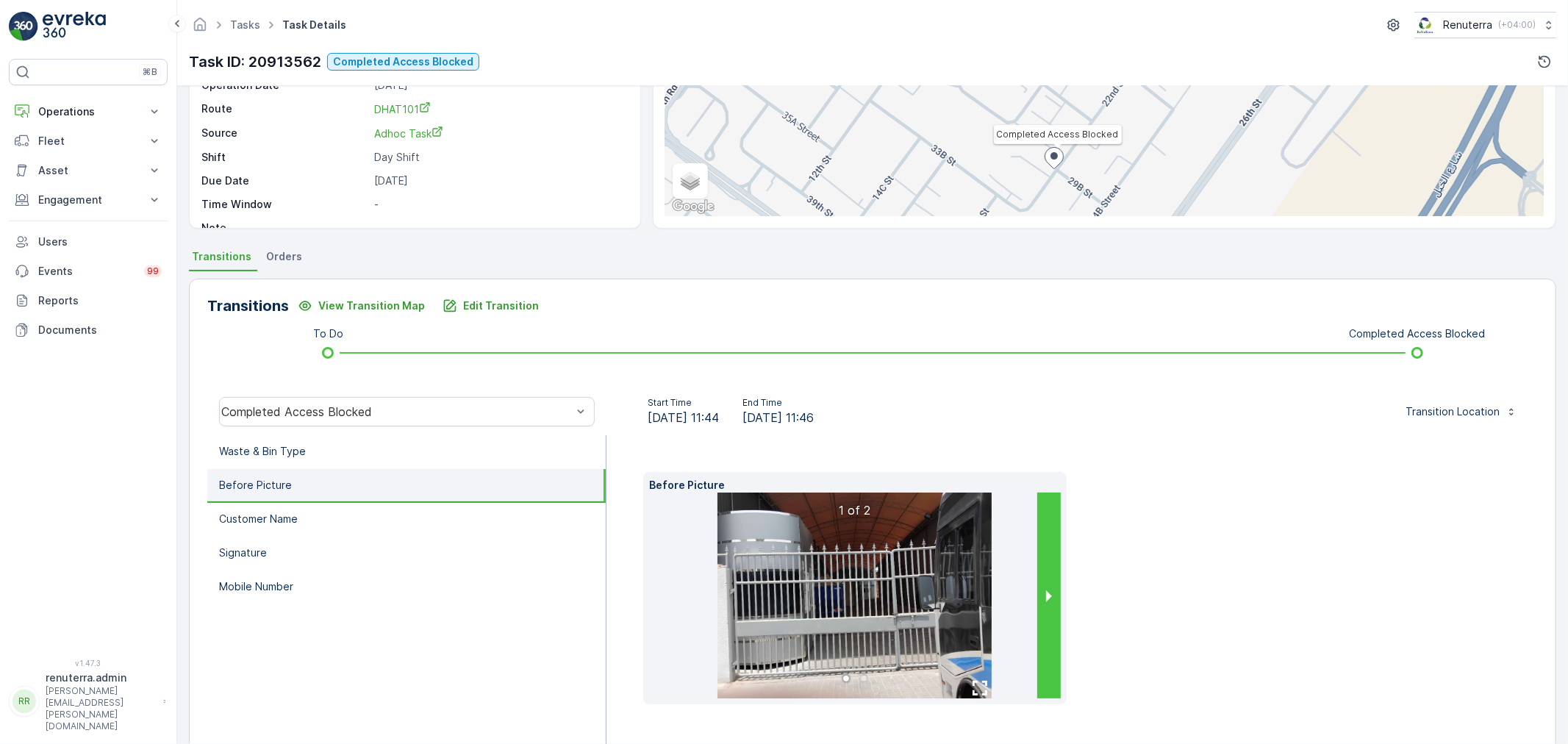
click at [1046, 594] on button "next slide / item" at bounding box center [1049, 596] width 24 height 206
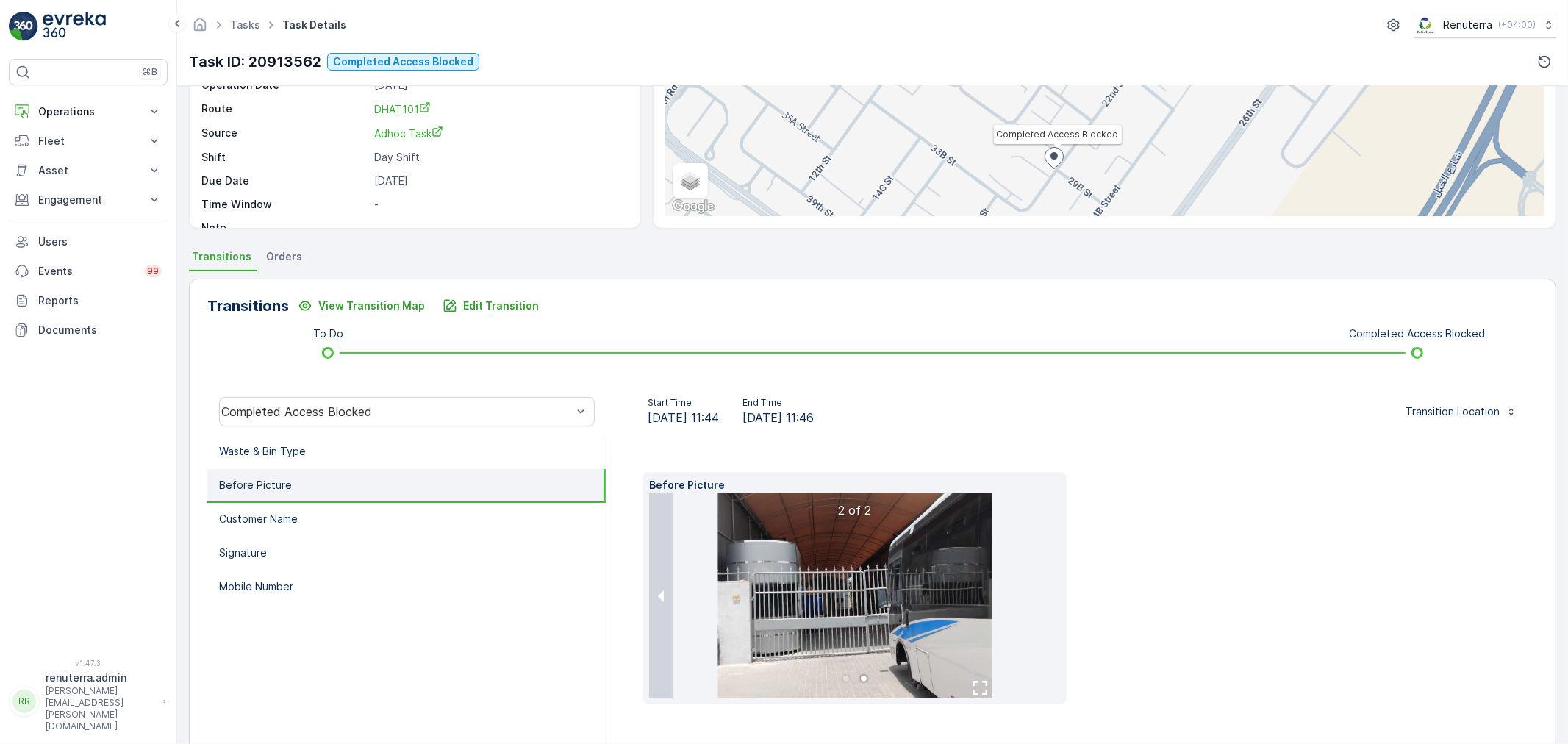
click at [880, 581] on img at bounding box center [854, 596] width 274 height 206
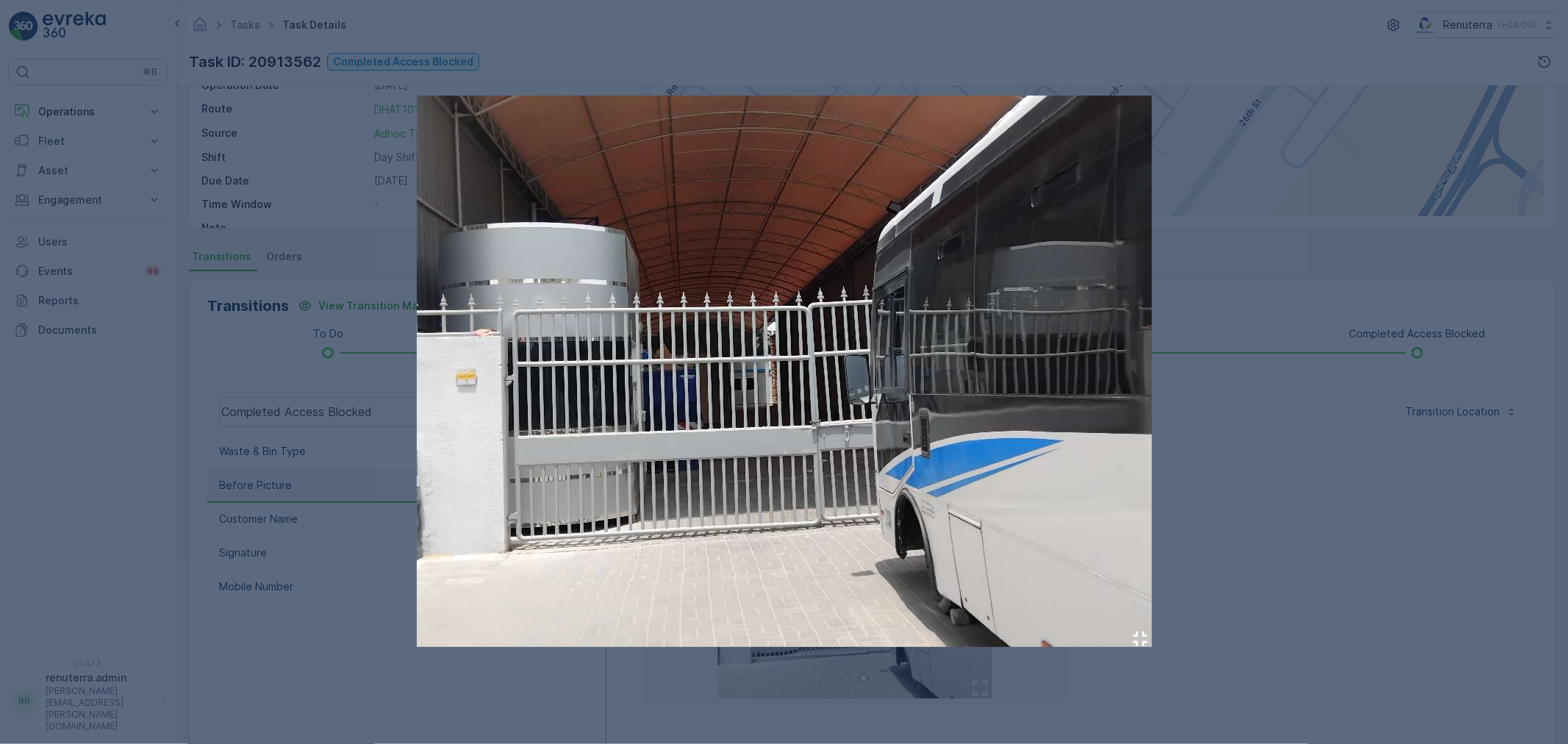
click at [850, 474] on img at bounding box center [784, 371] width 735 height 551
click at [1262, 458] on div at bounding box center [784, 372] width 1568 height 744
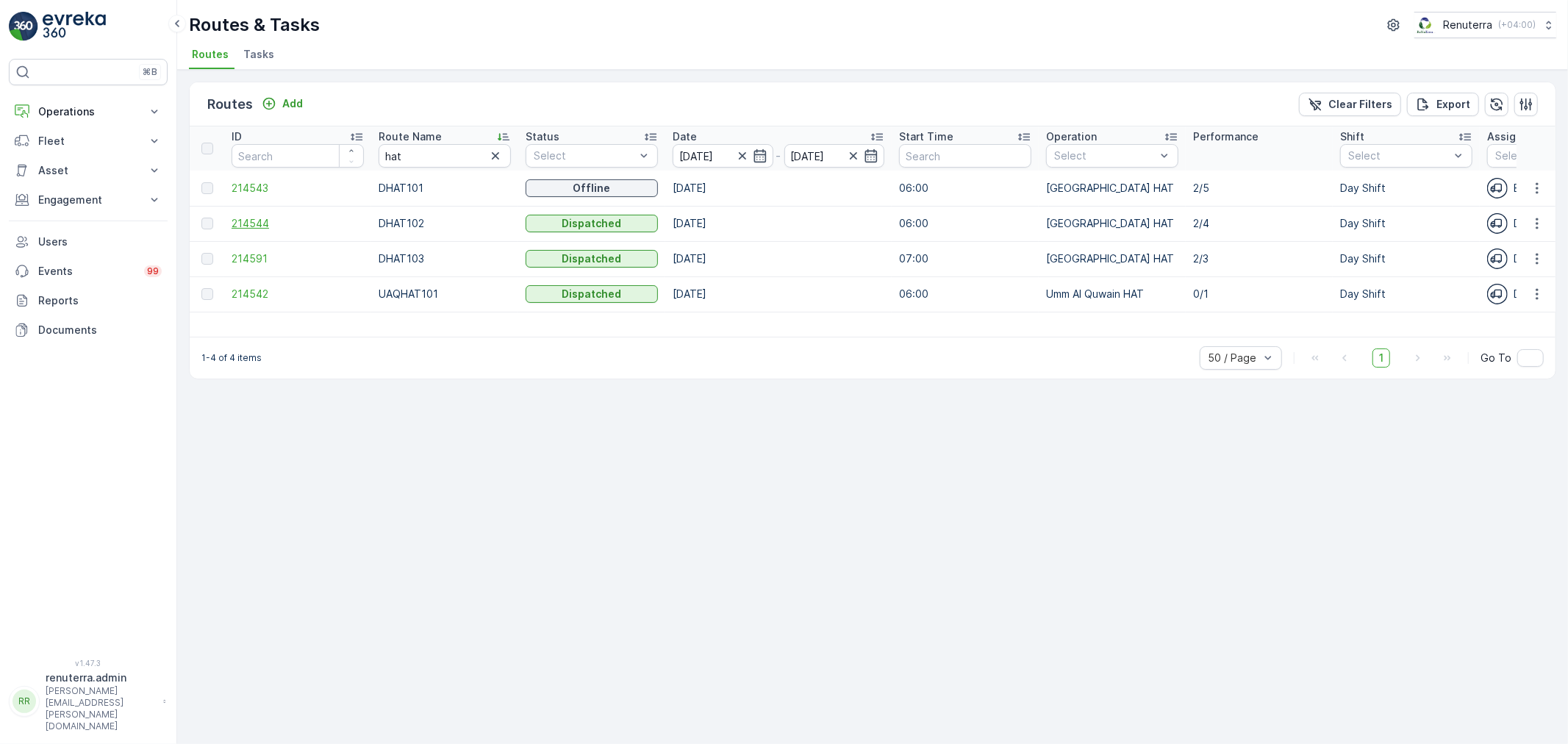
click at [244, 221] on span "214544" at bounding box center [297, 224] width 133 height 15
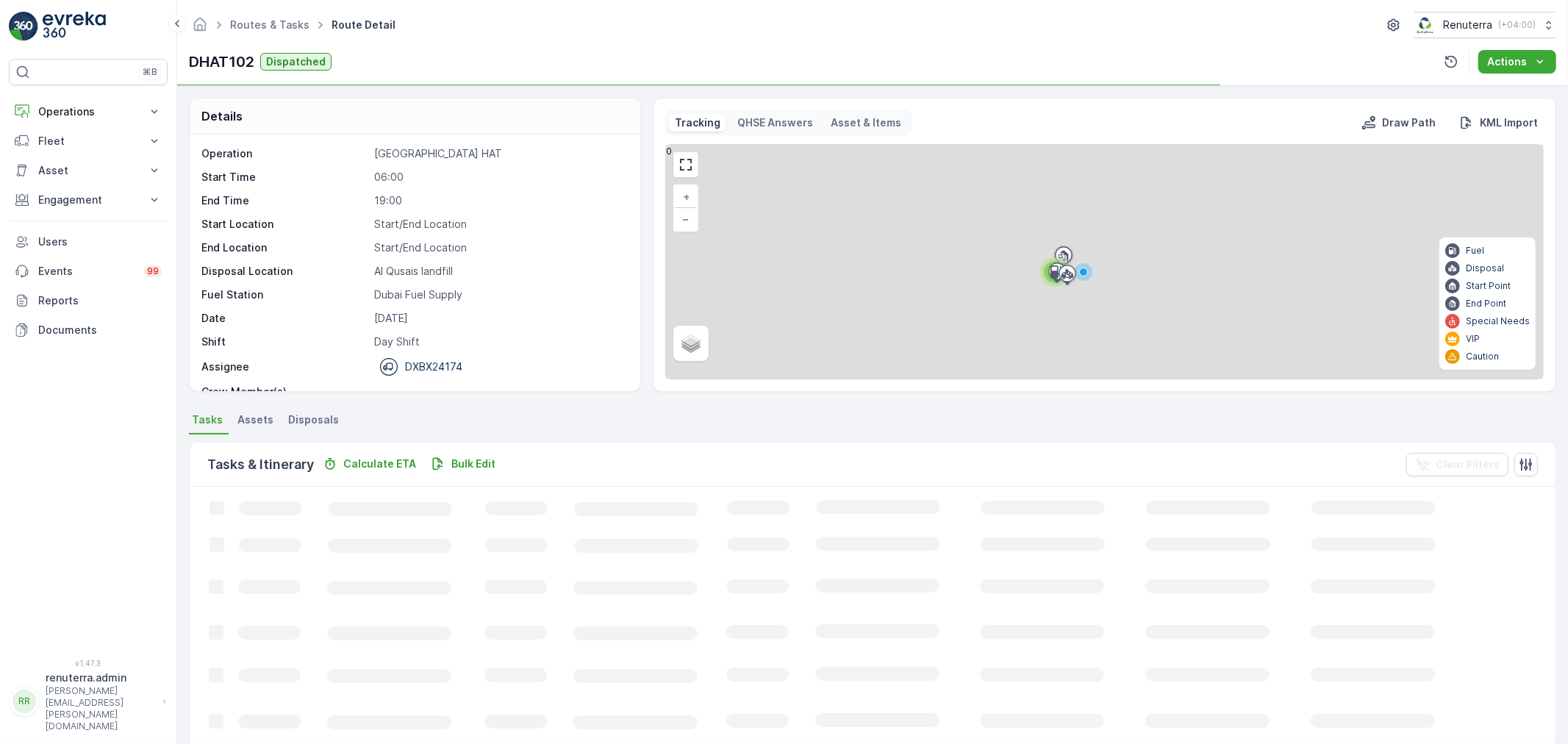
scroll to position [46, 0]
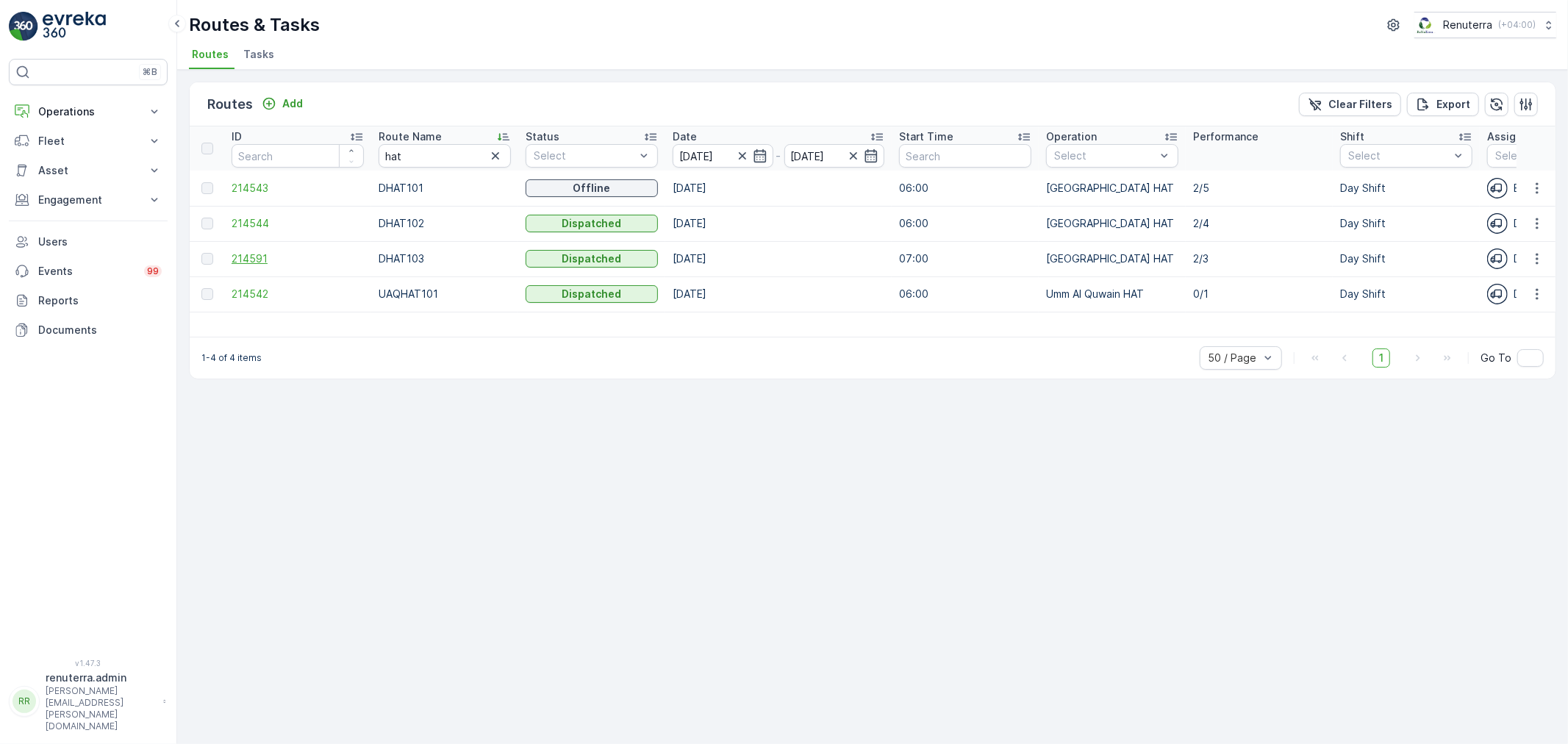
click at [241, 253] on span "214591" at bounding box center [297, 259] width 133 height 15
drag, startPoint x: 408, startPoint y: 156, endPoint x: 363, endPoint y: 148, distance: 45.7
click at [363, 150] on tr "ID Route Name hat Status Select Date 10.08.2025 - 10.08.2025 Start Time Operati…" at bounding box center [1369, 149] width 2359 height 44
type input "roro"
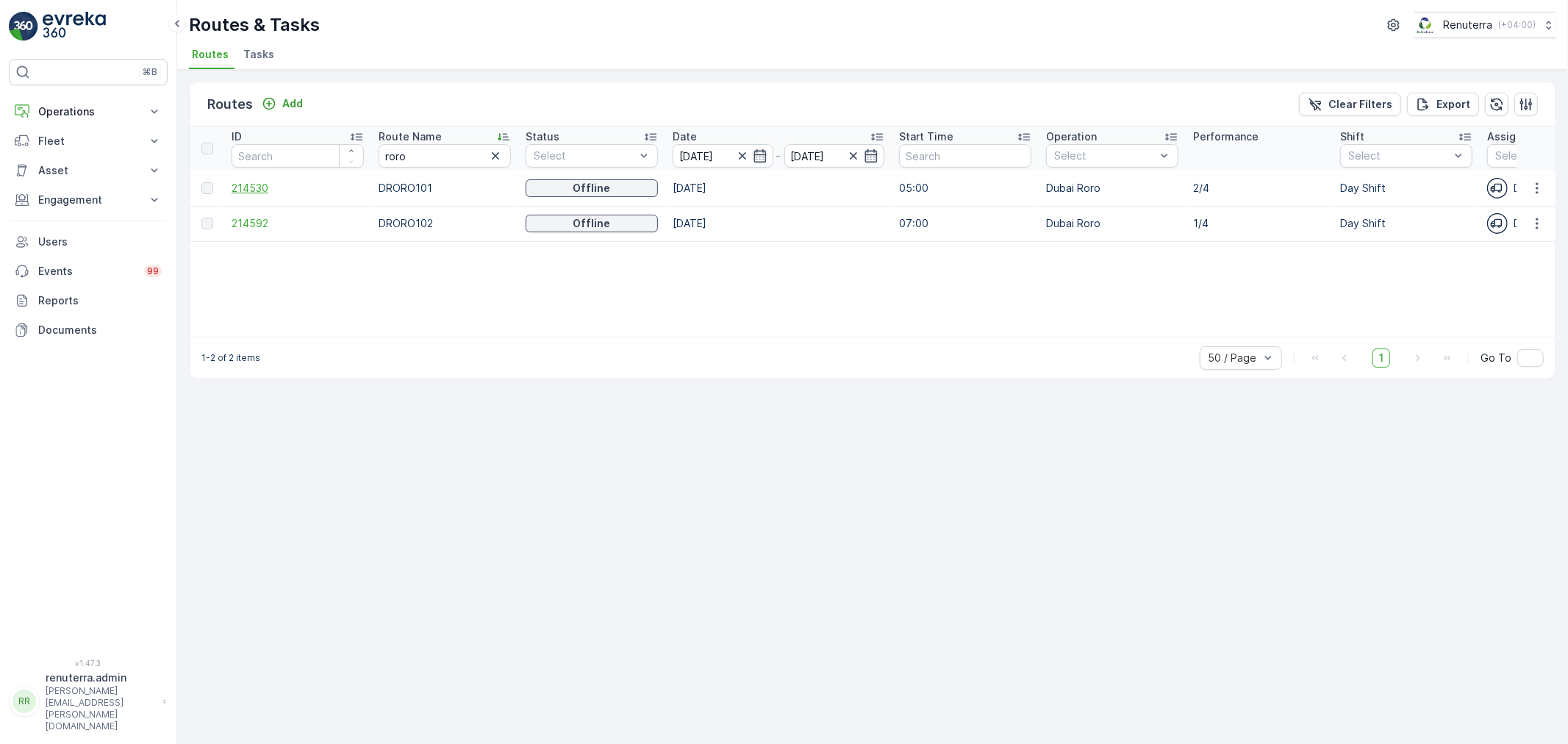
click at [248, 188] on span "214530" at bounding box center [297, 188] width 133 height 15
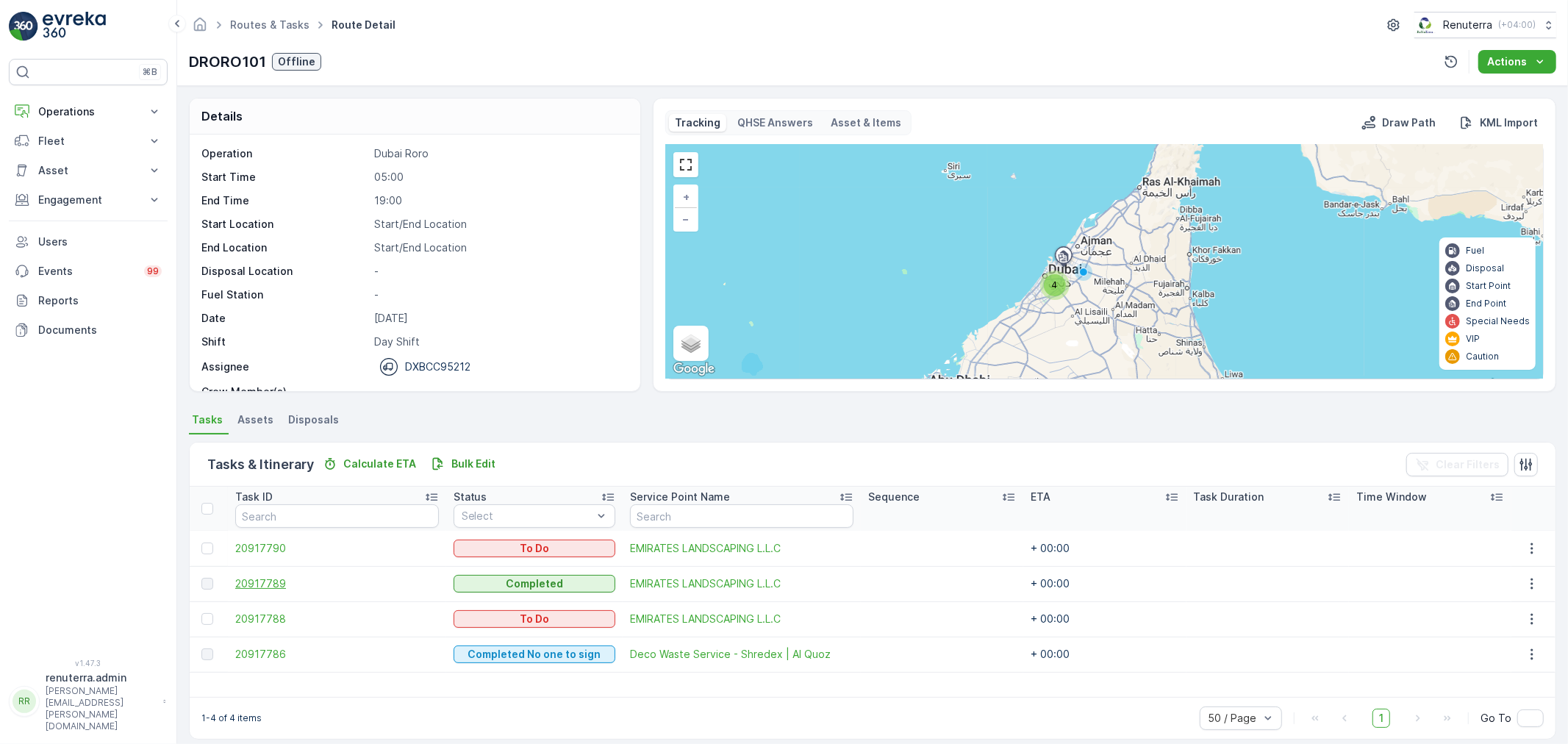
click at [279, 582] on span "20917789" at bounding box center [336, 584] width 204 height 15
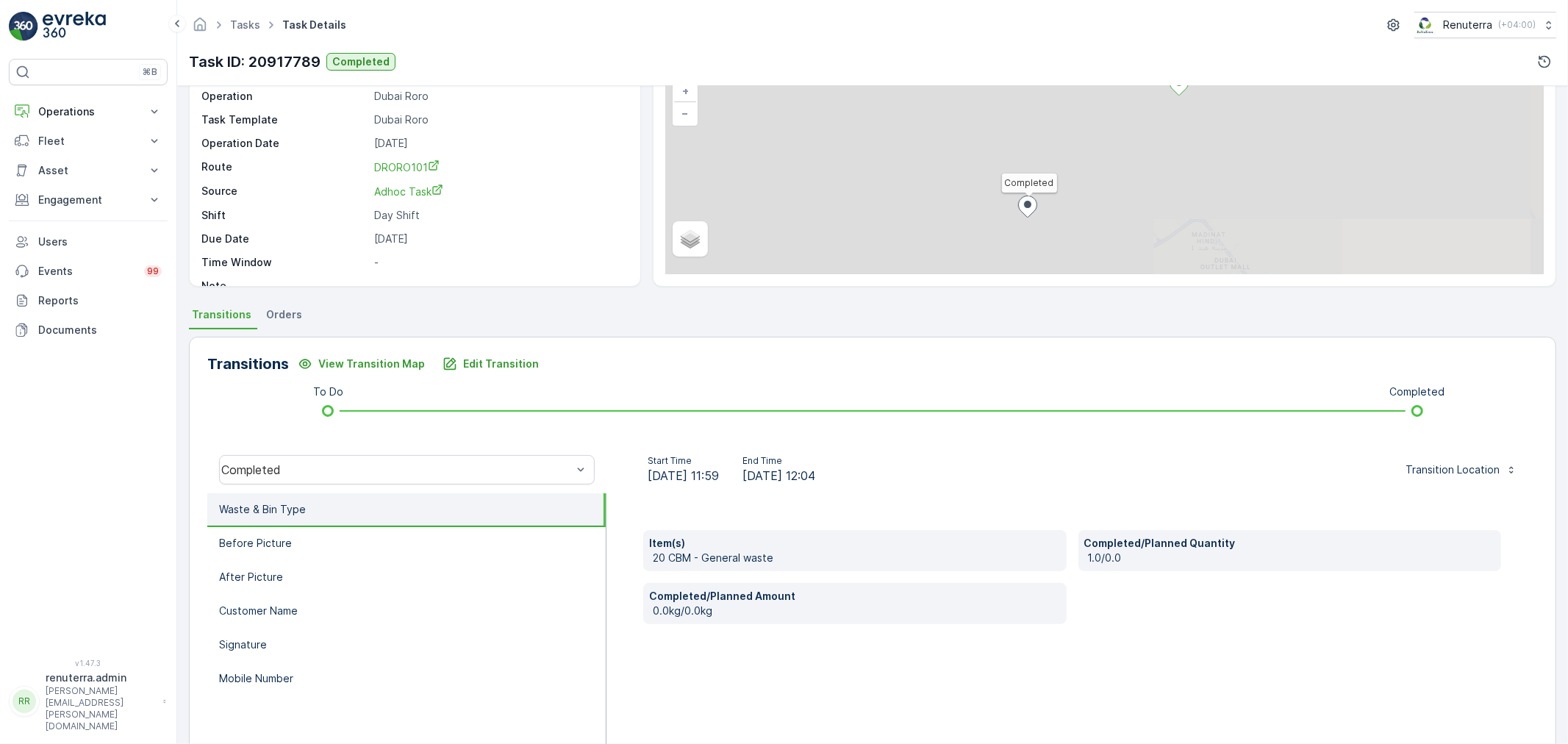
scroll to position [163, 0]
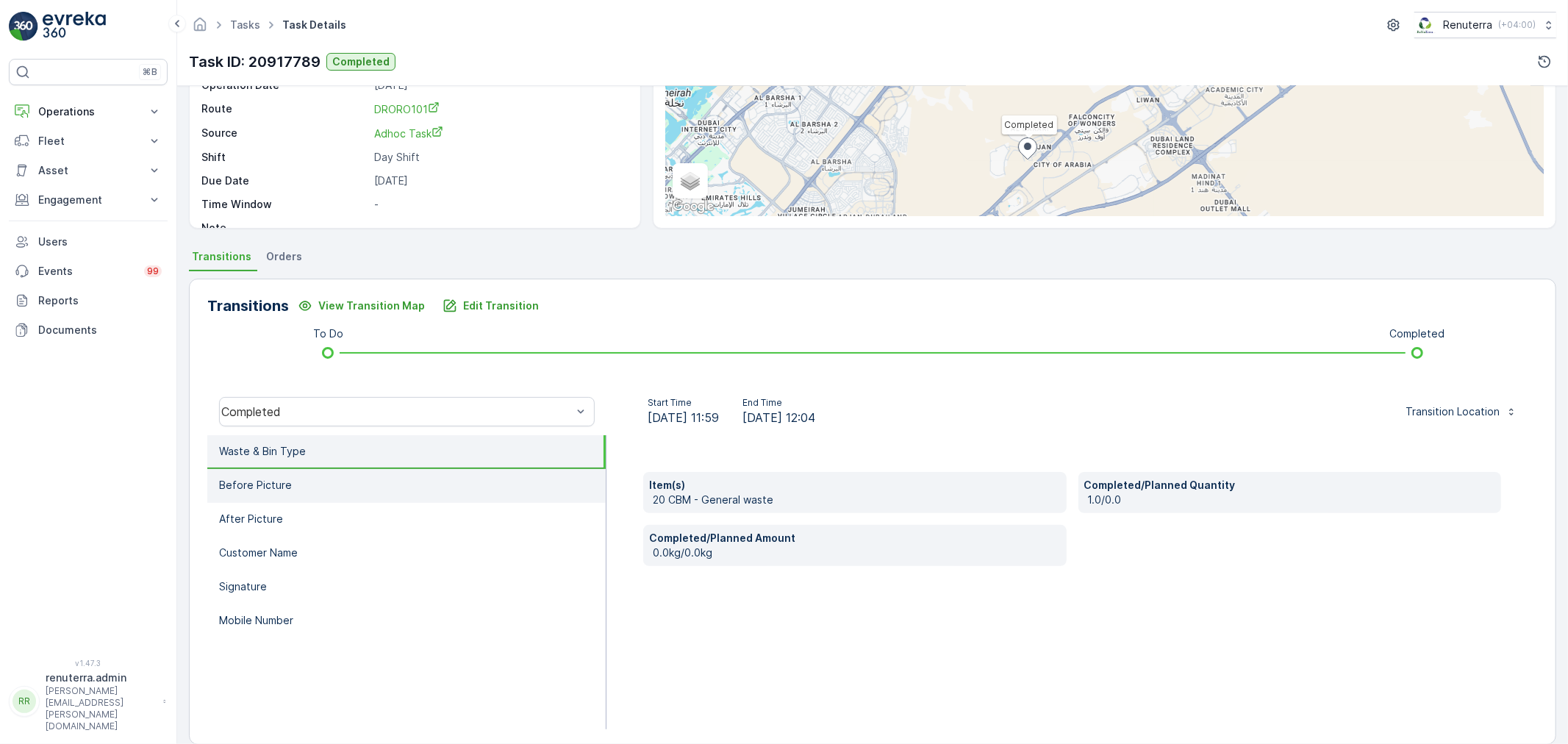
click at [304, 485] on li "Before Picture" at bounding box center [407, 486] width 399 height 34
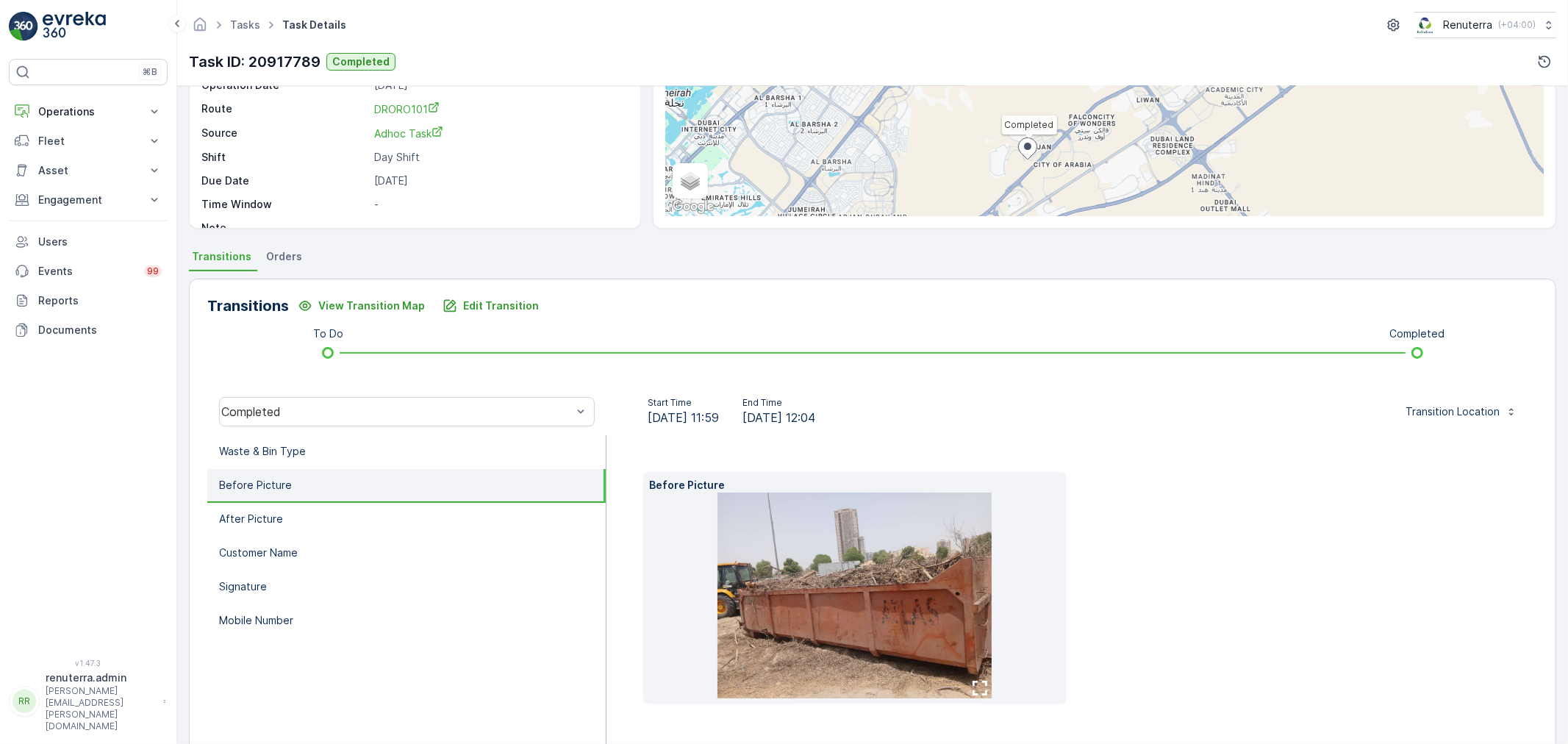
click at [788, 570] on img at bounding box center [854, 596] width 274 height 206
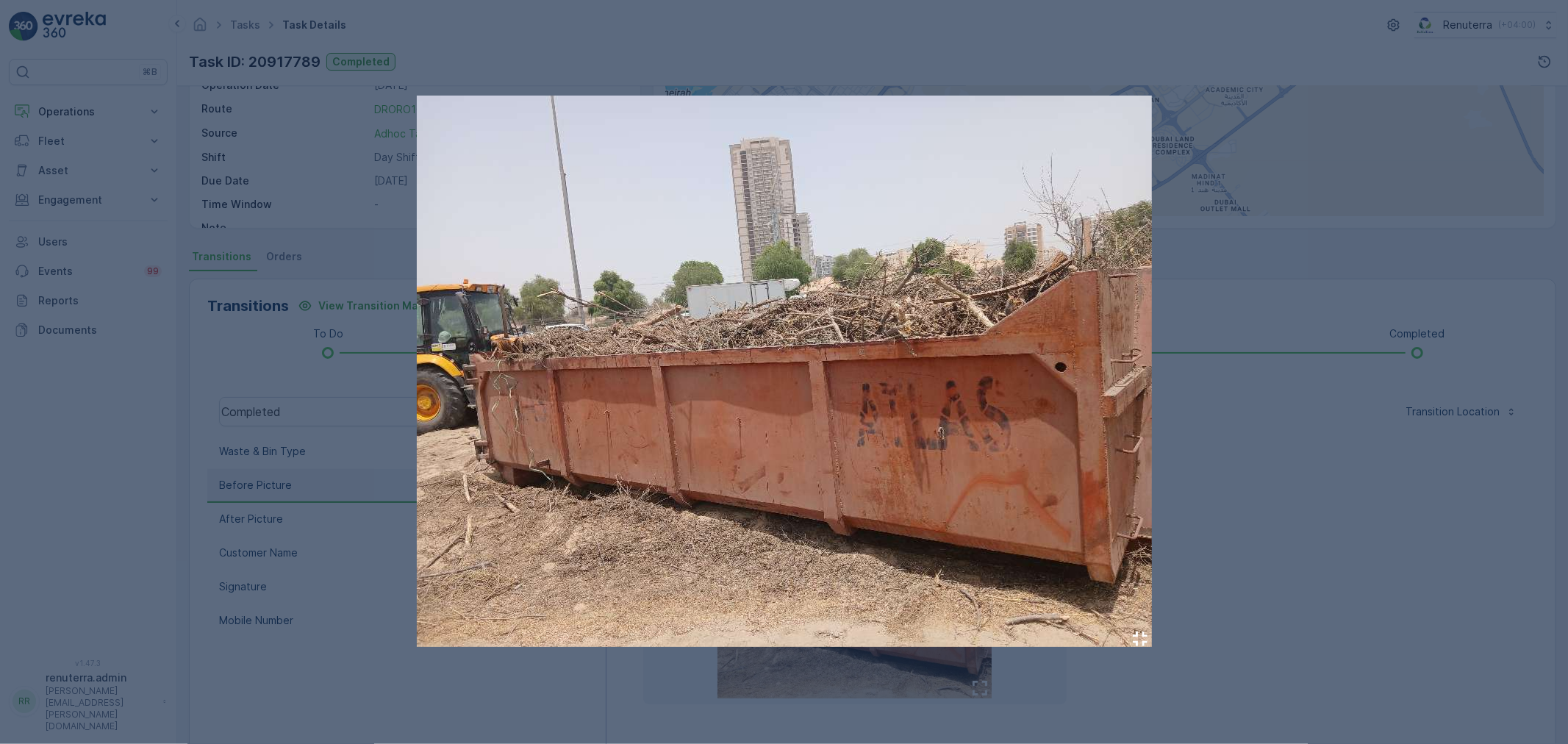
click at [1228, 485] on div at bounding box center [784, 372] width 1568 height 744
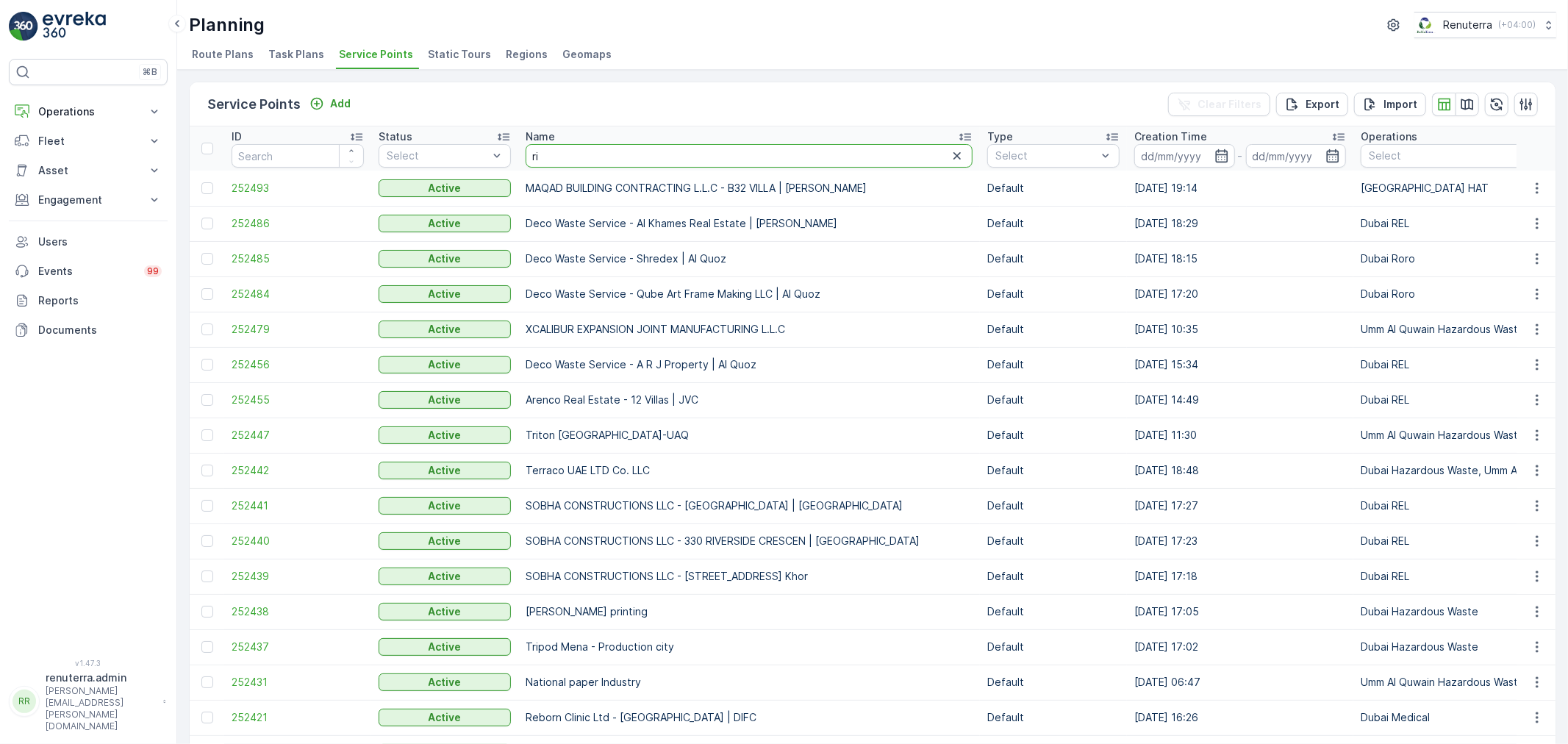
type input "[PERSON_NAME]"
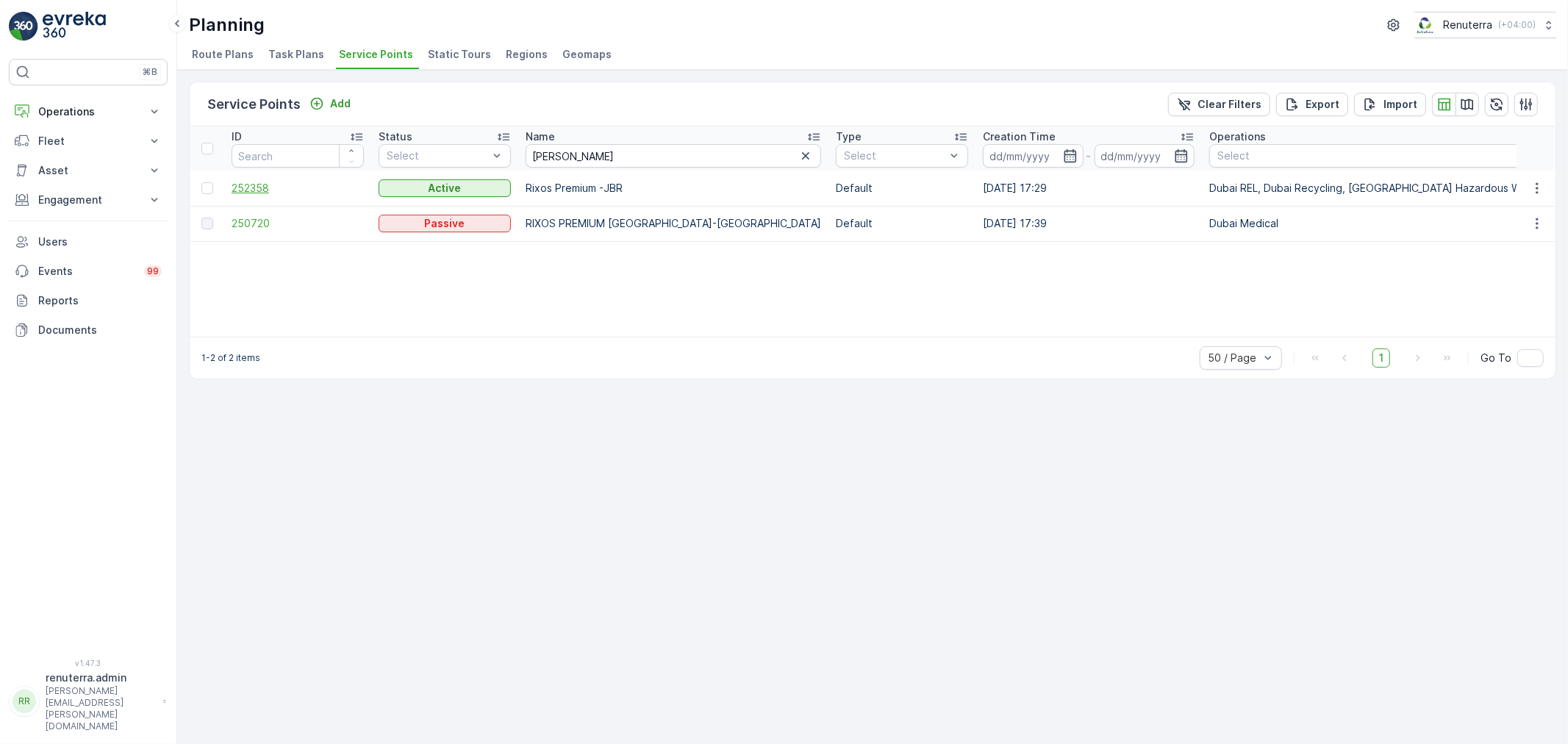
click at [265, 186] on span "252358" at bounding box center [297, 188] width 133 height 15
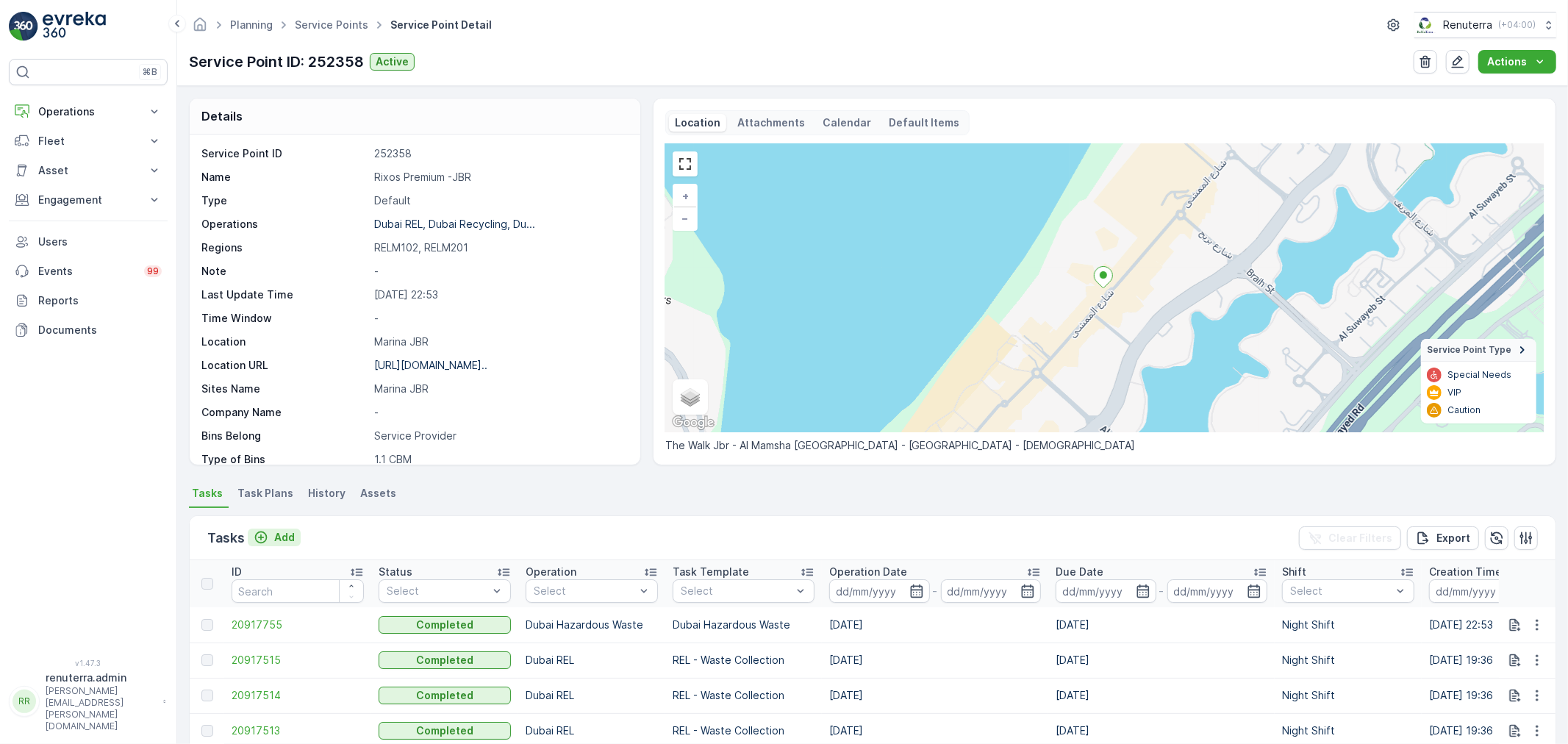
click at [279, 533] on p "Add" at bounding box center [285, 537] width 21 height 15
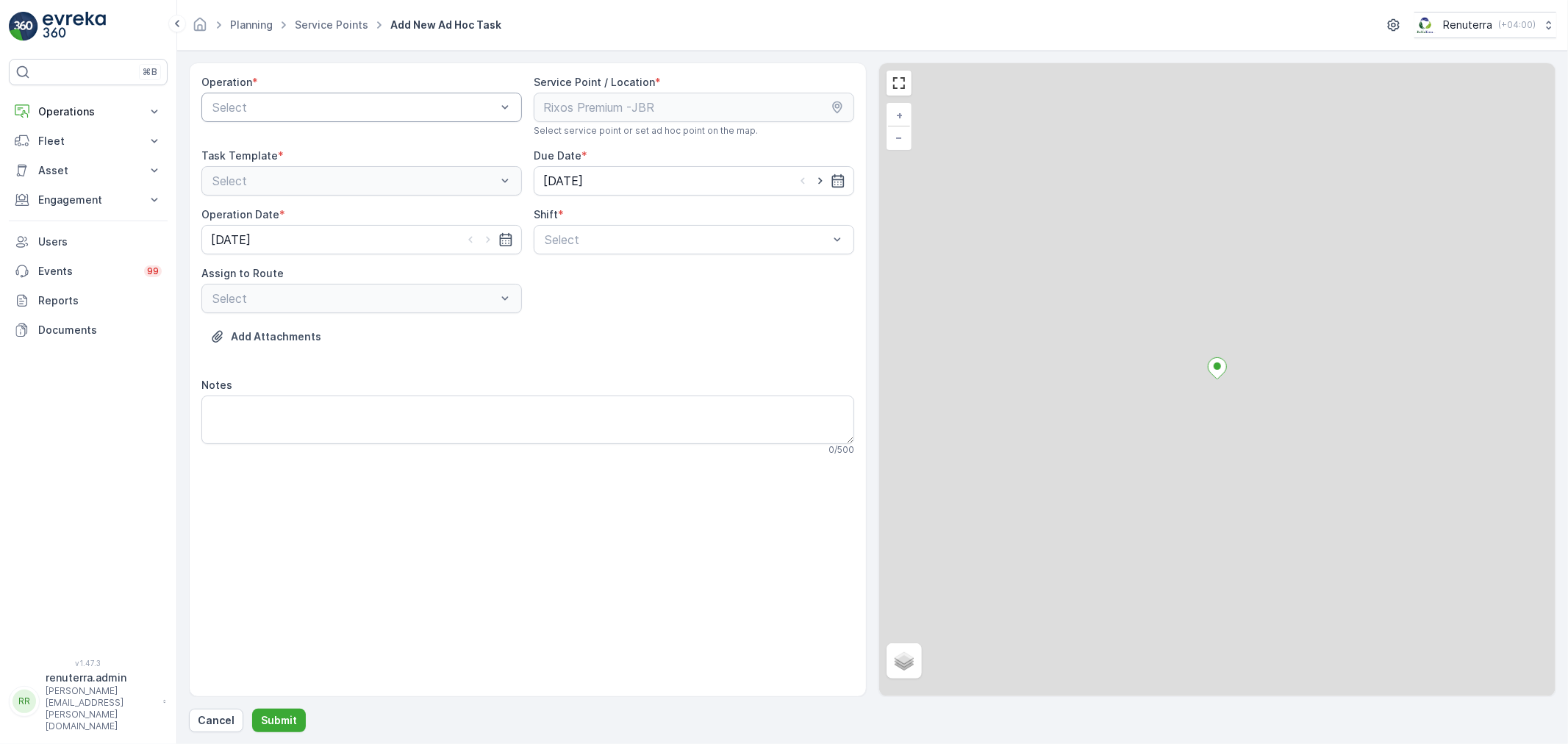
click at [377, 107] on div at bounding box center [354, 107] width 287 height 13
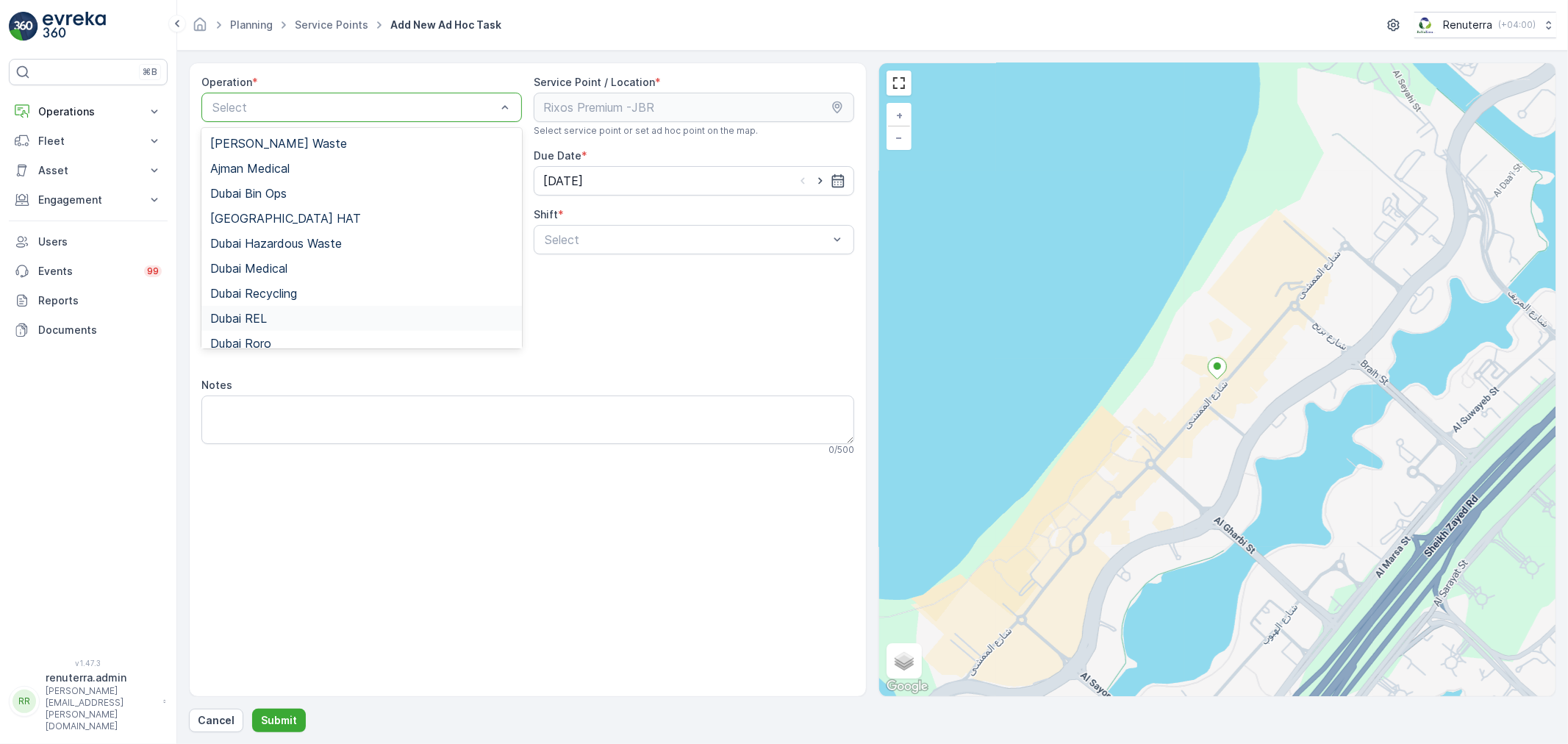
click at [297, 323] on div "Dubai REL" at bounding box center [362, 319] width 303 height 13
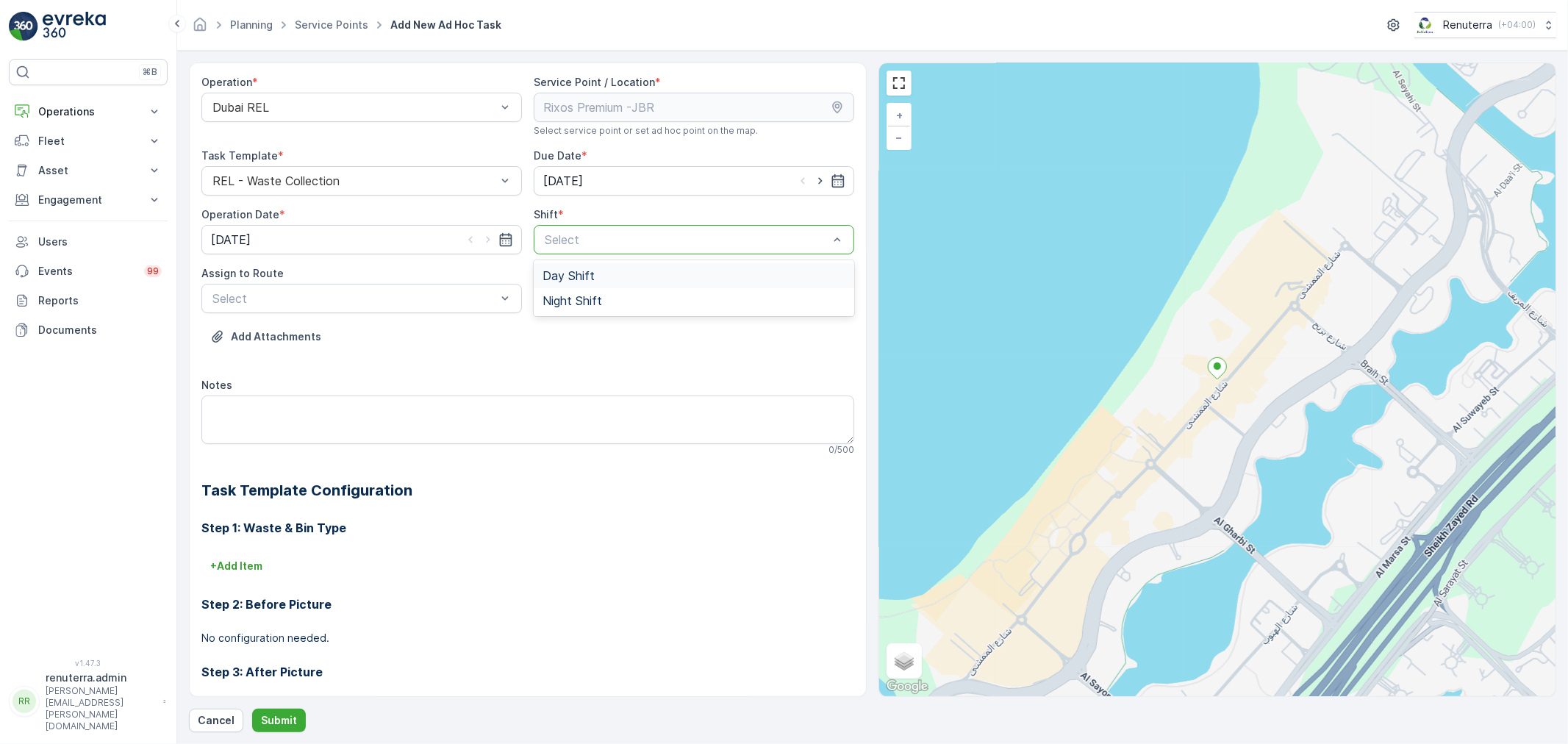
click at [658, 235] on div at bounding box center [686, 239] width 287 height 13
click at [571, 275] on span "Day Shift" at bounding box center [568, 276] width 52 height 13
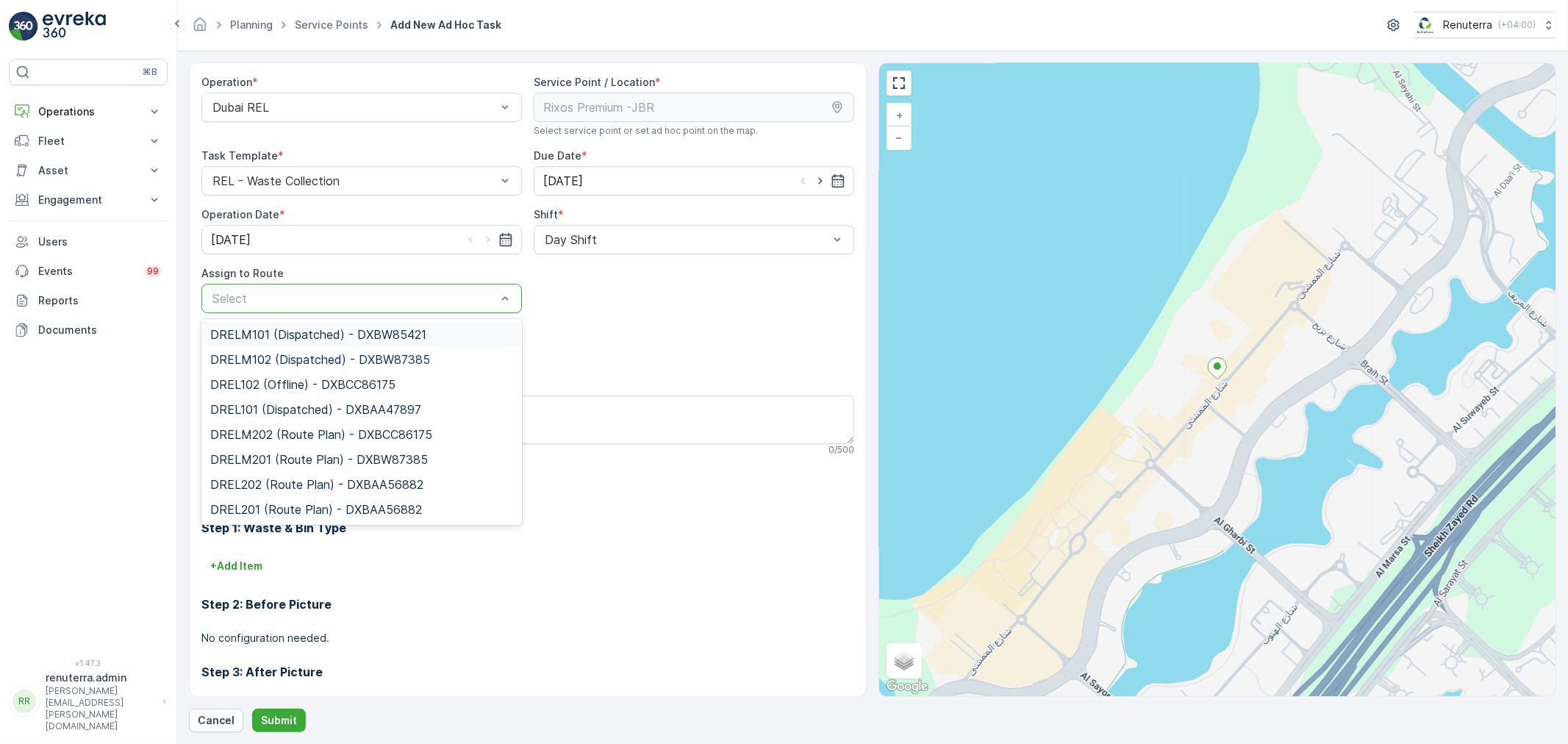
click at [432, 292] on div at bounding box center [354, 299] width 287 height 13
click at [393, 358] on span "DRELM102 (Dispatched) - DXBW87385" at bounding box center [320, 359] width 220 height 13
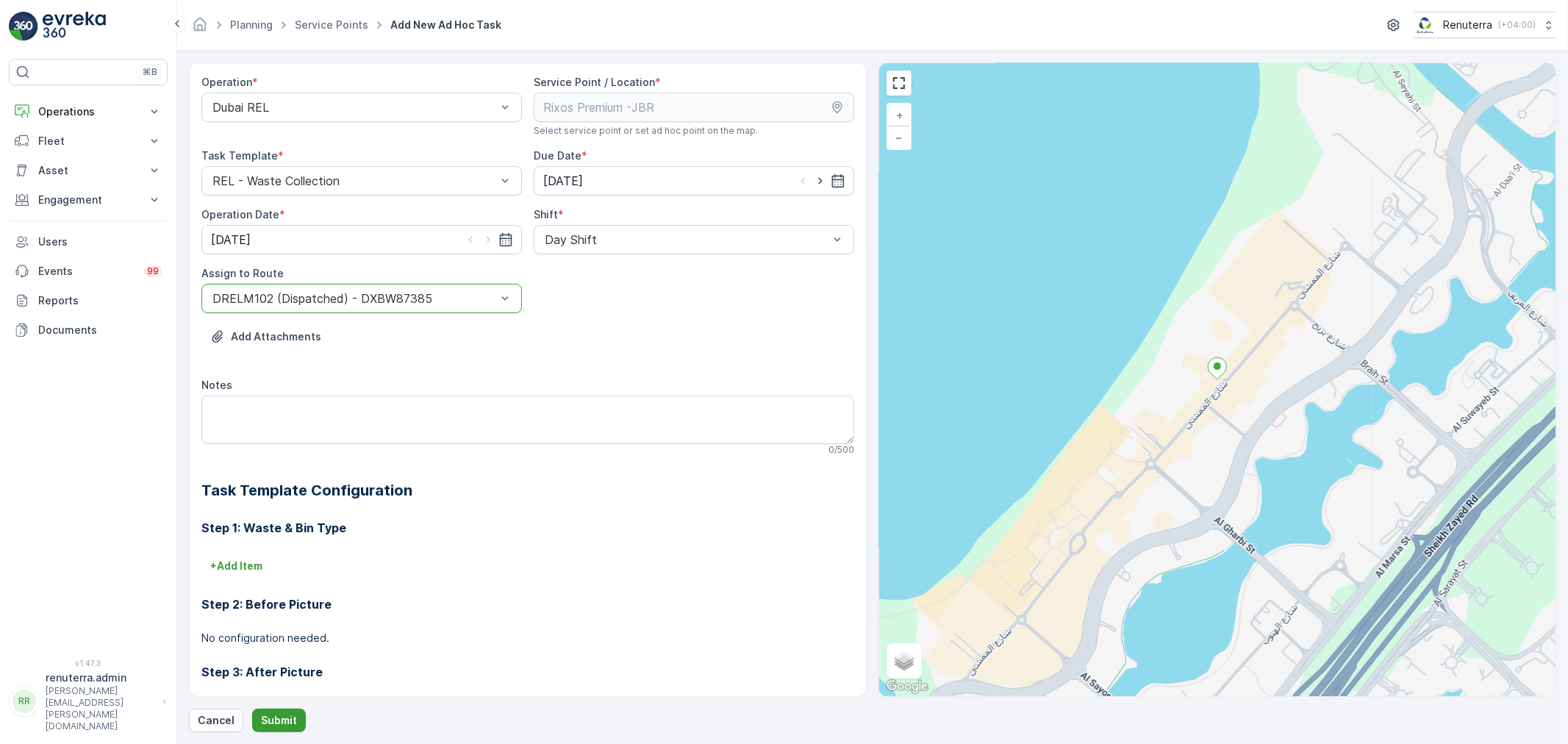
click at [281, 722] on p "Submit" at bounding box center [279, 720] width 36 height 15
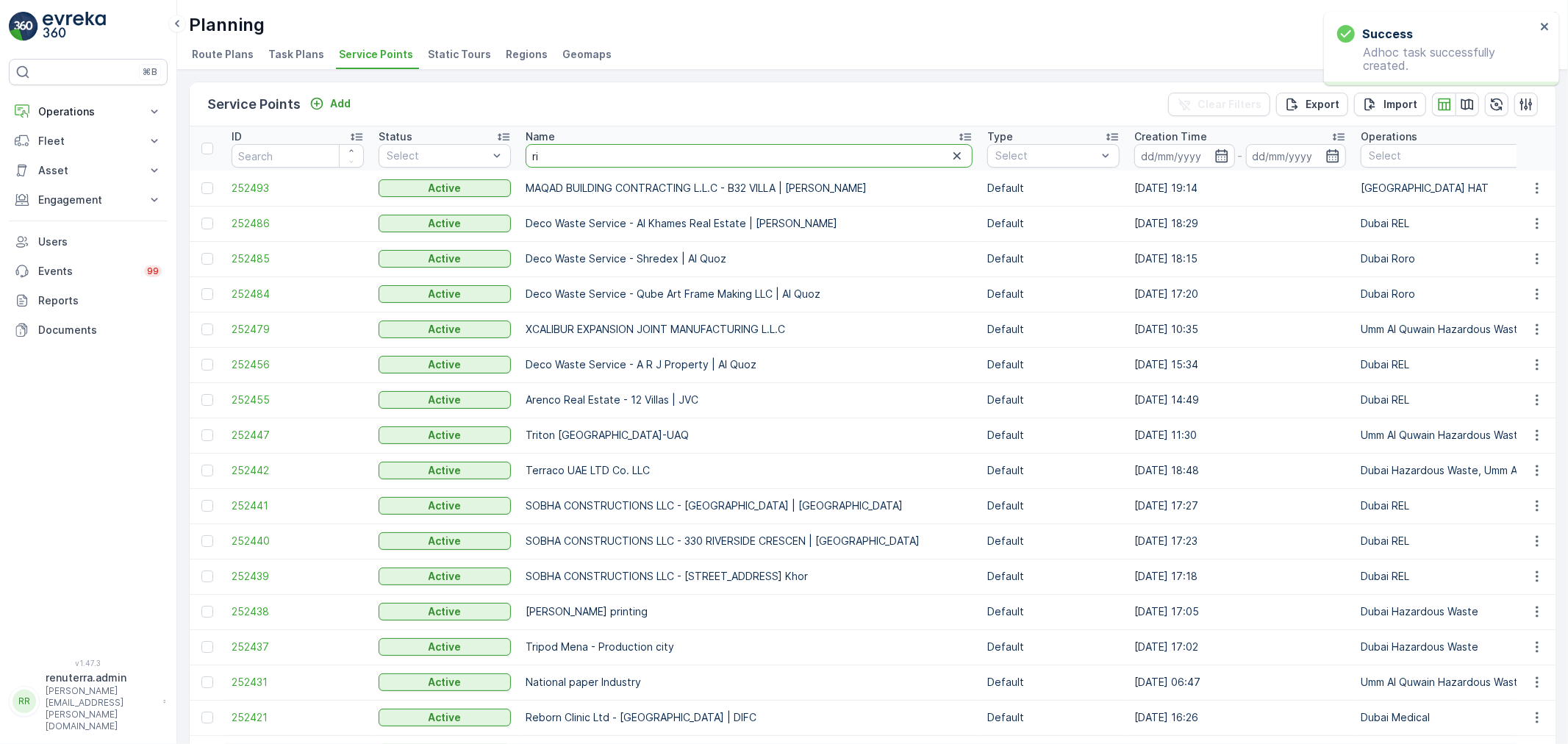
type input "rix"
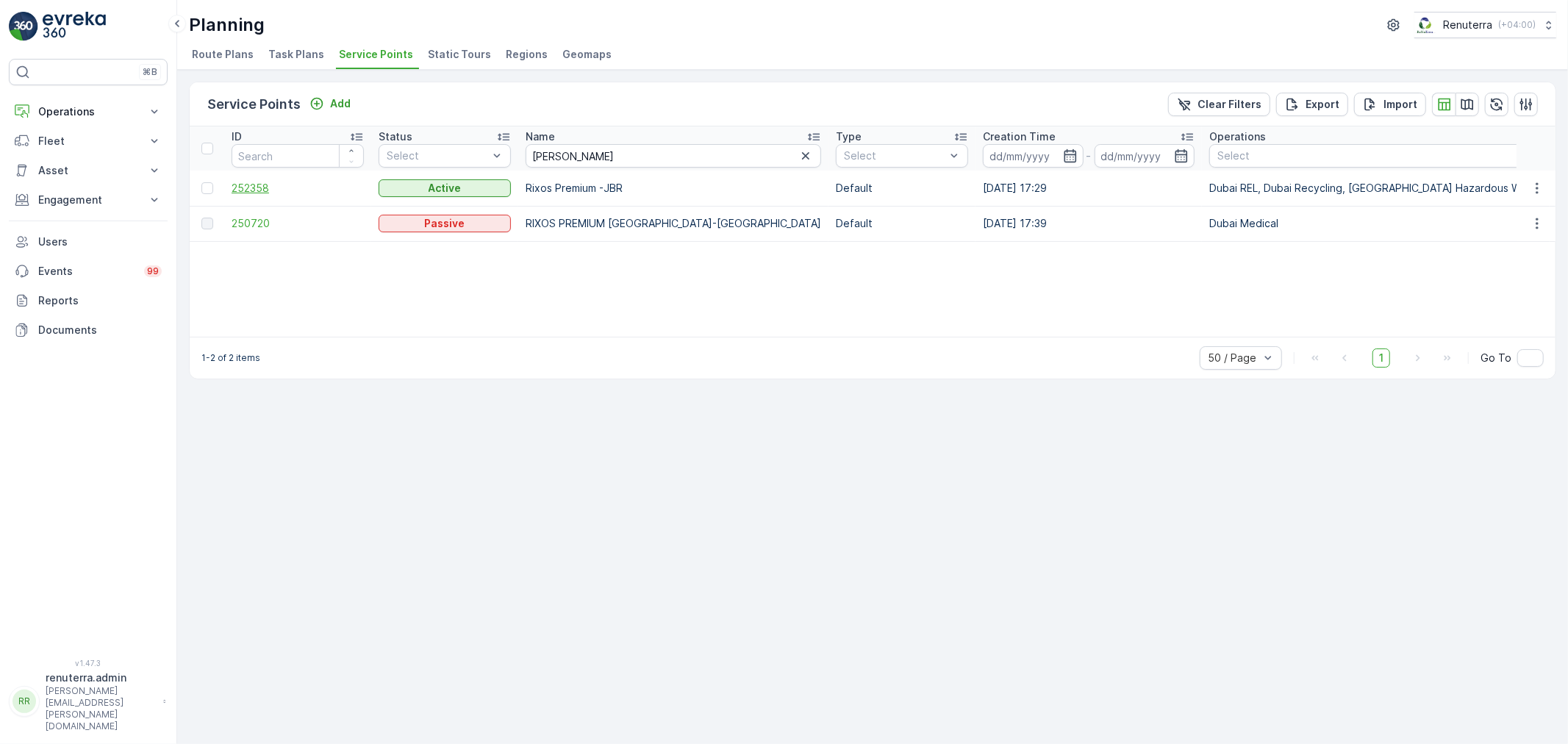
click at [246, 184] on span "252358" at bounding box center [297, 188] width 133 height 15
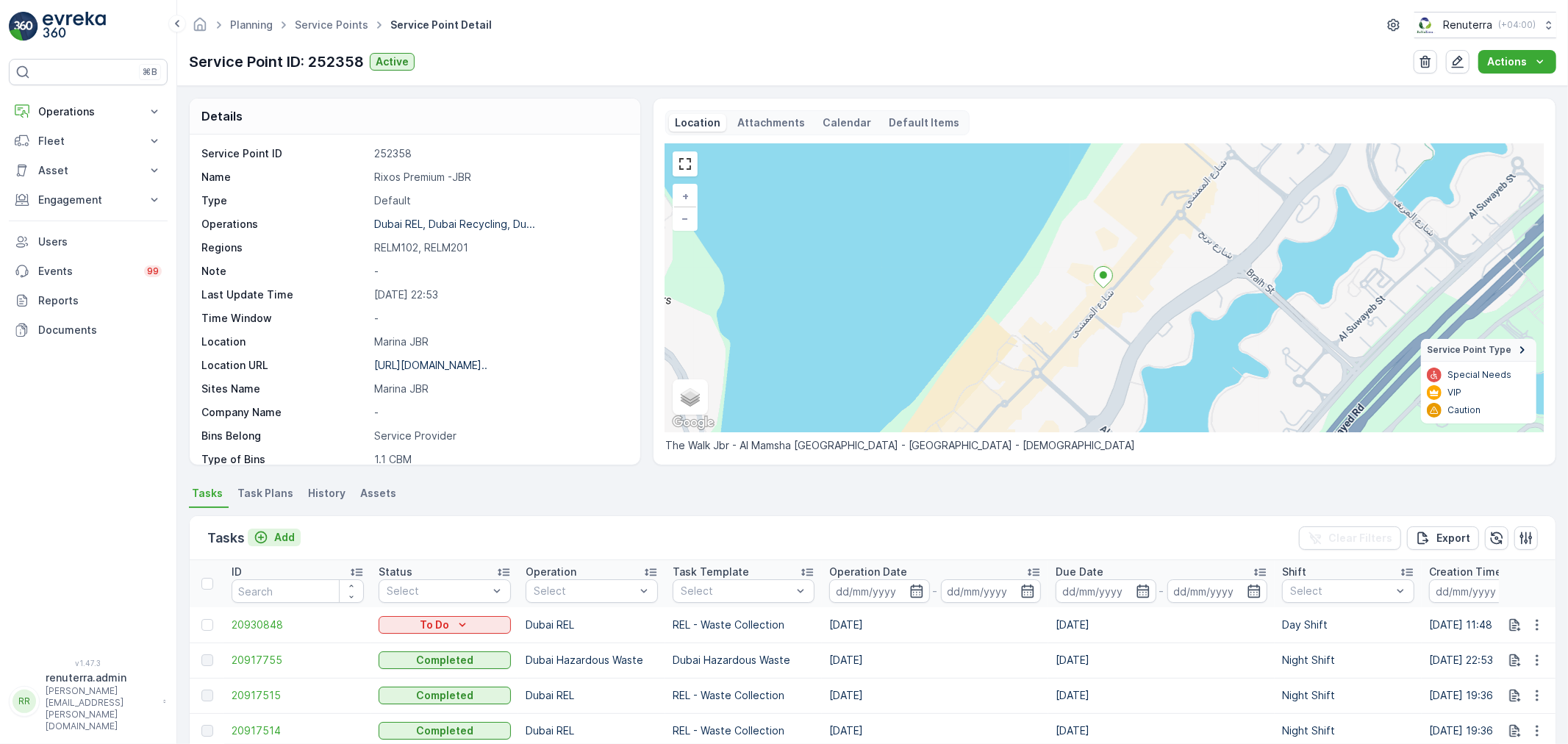
click at [280, 537] on p "Add" at bounding box center [285, 537] width 21 height 15
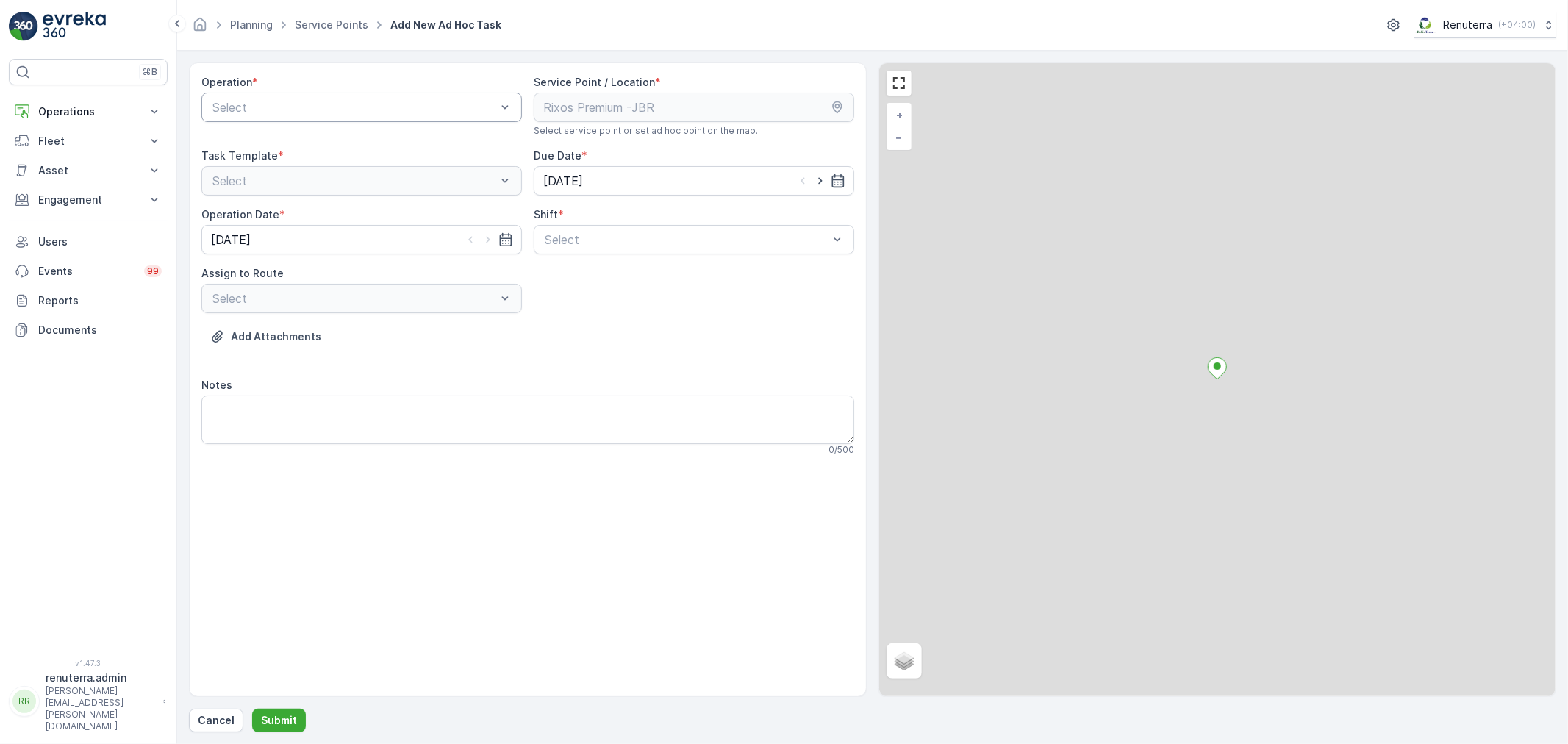
click at [356, 113] on div at bounding box center [354, 107] width 287 height 13
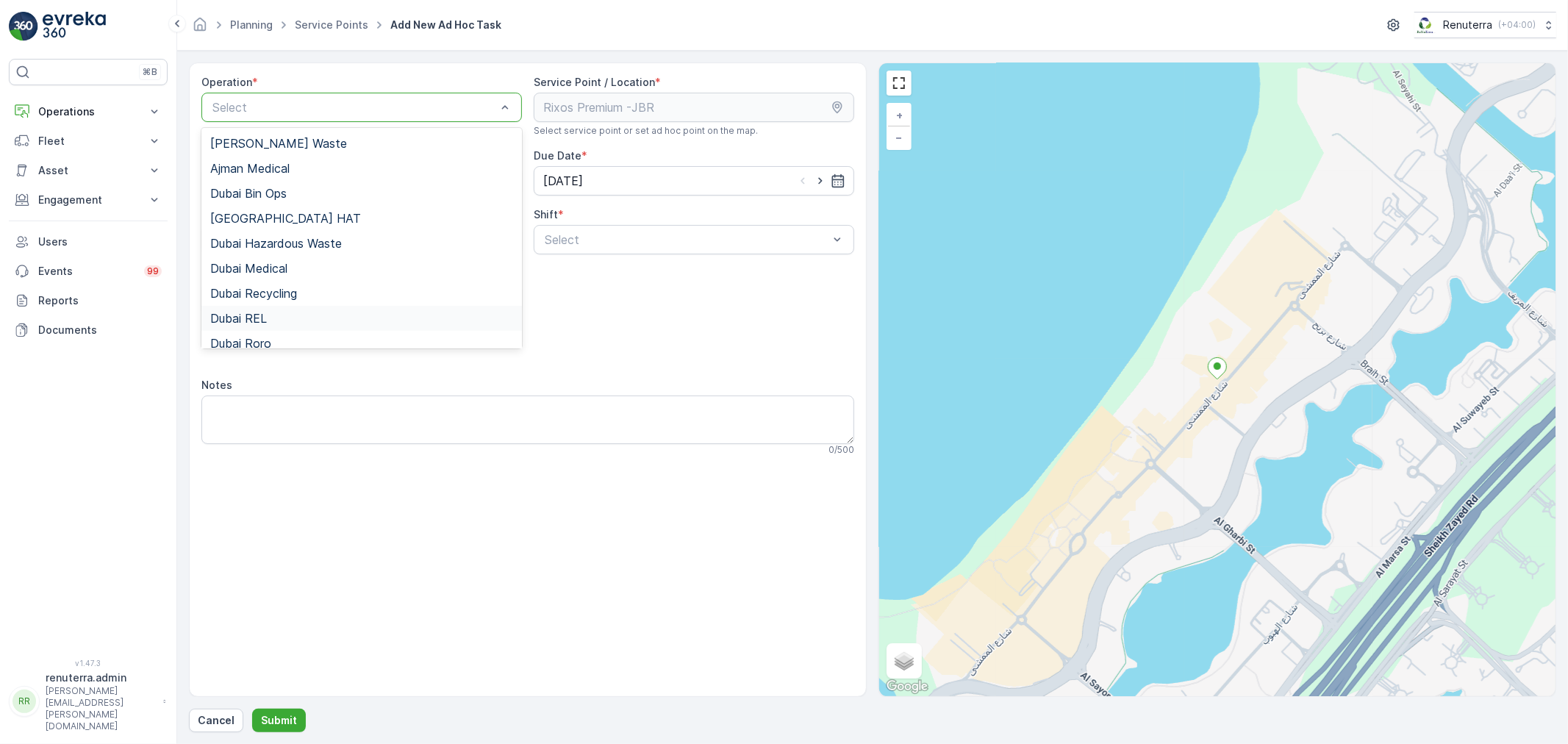
click at [273, 313] on div "Dubai REL" at bounding box center [362, 319] width 303 height 13
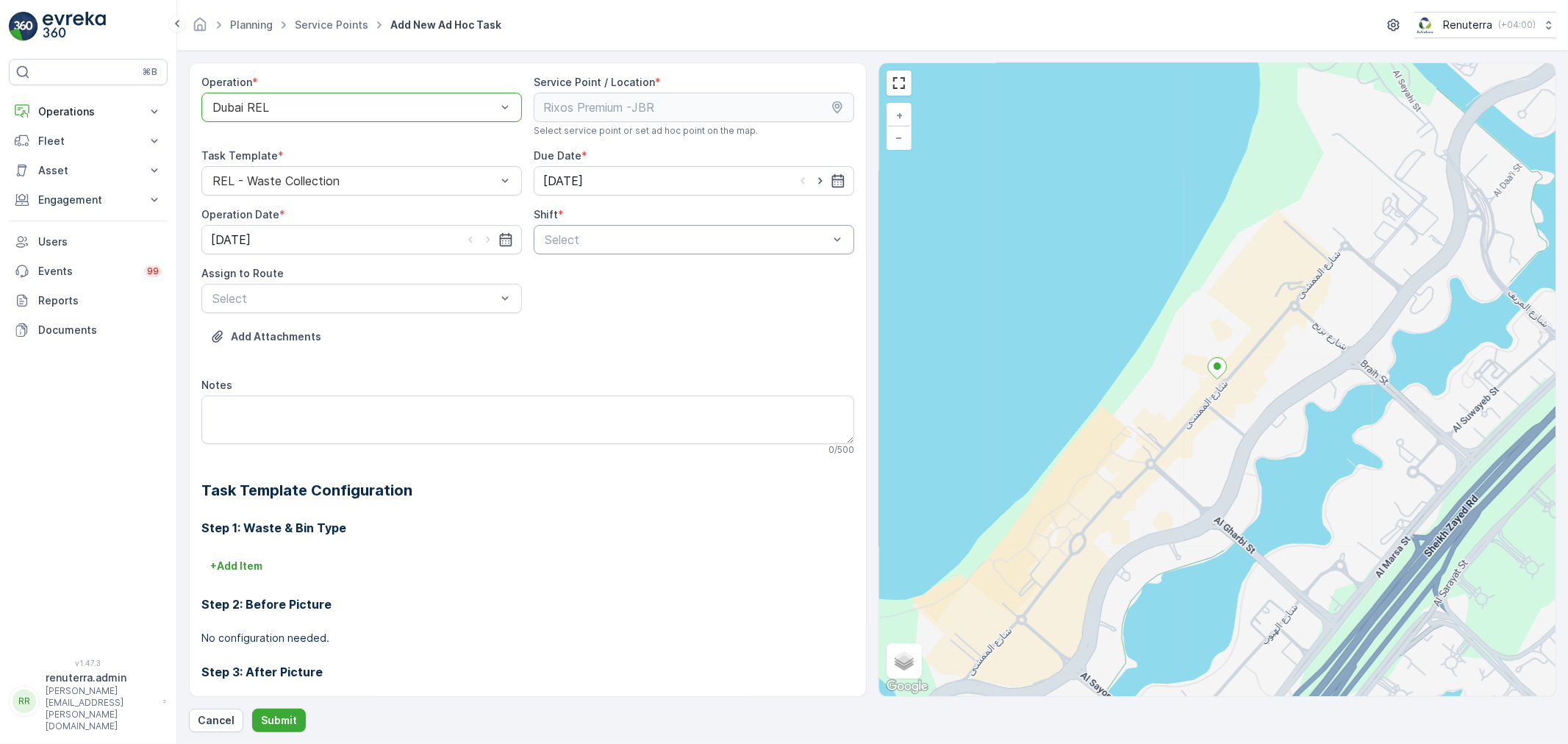
drag, startPoint x: 664, startPoint y: 239, endPoint x: 647, endPoint y: 239, distance: 17.0
click at [665, 238] on div at bounding box center [686, 239] width 287 height 13
click at [571, 277] on span "Day Shift" at bounding box center [568, 276] width 52 height 13
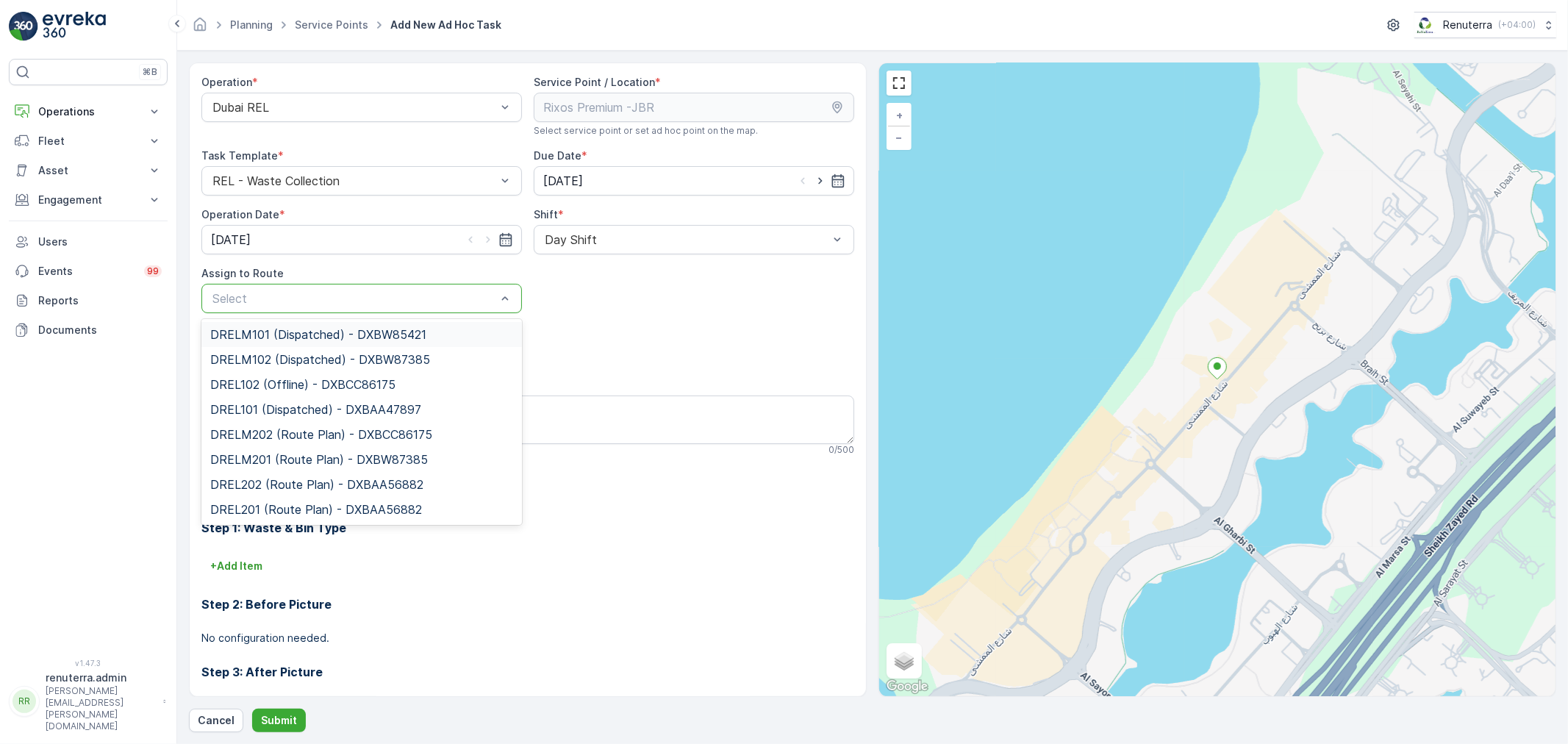
click at [432, 296] on div at bounding box center [354, 299] width 287 height 13
click at [290, 362] on span "DRELM102 (Dispatched) - DXBW87385" at bounding box center [320, 359] width 220 height 13
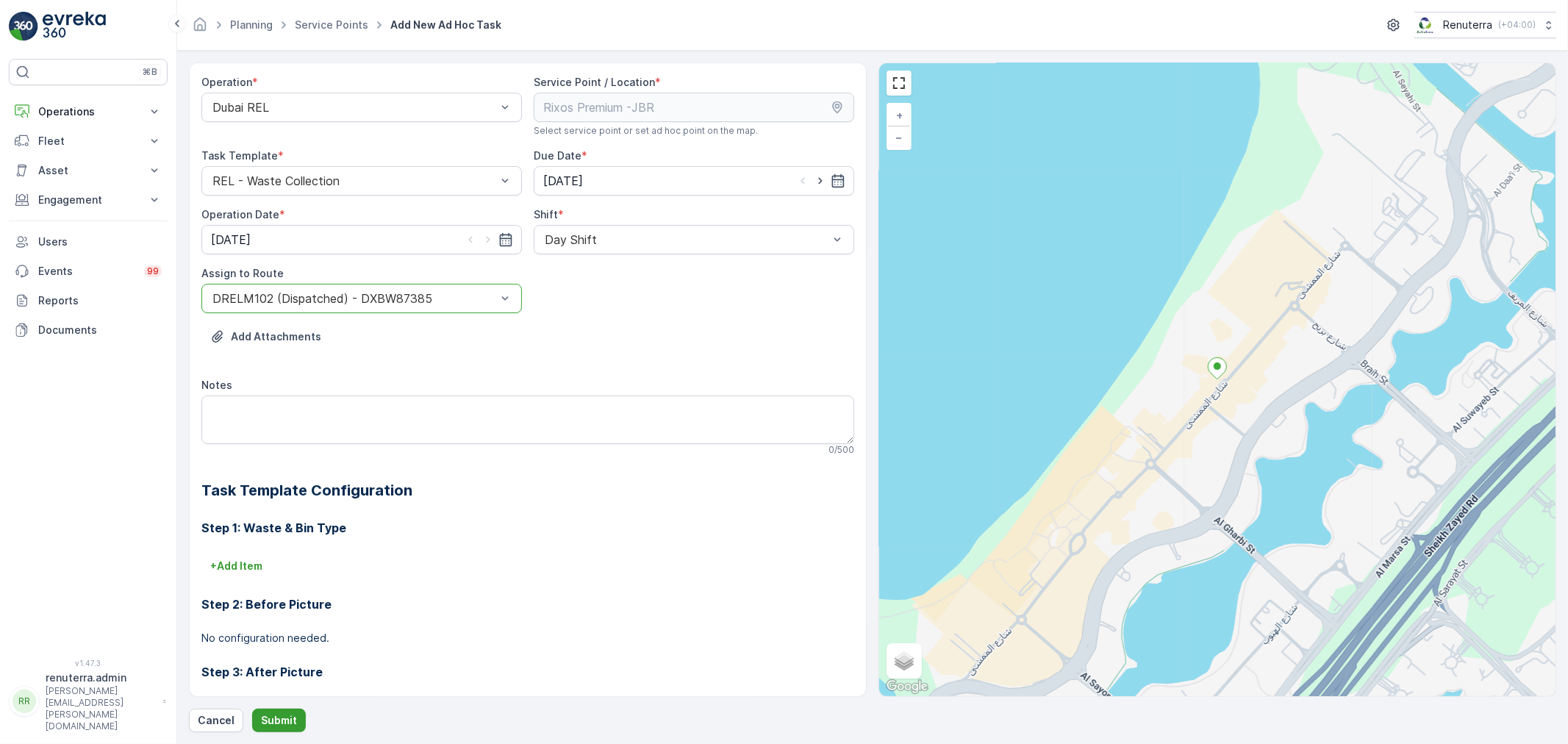
click at [284, 717] on p "Submit" at bounding box center [279, 720] width 36 height 15
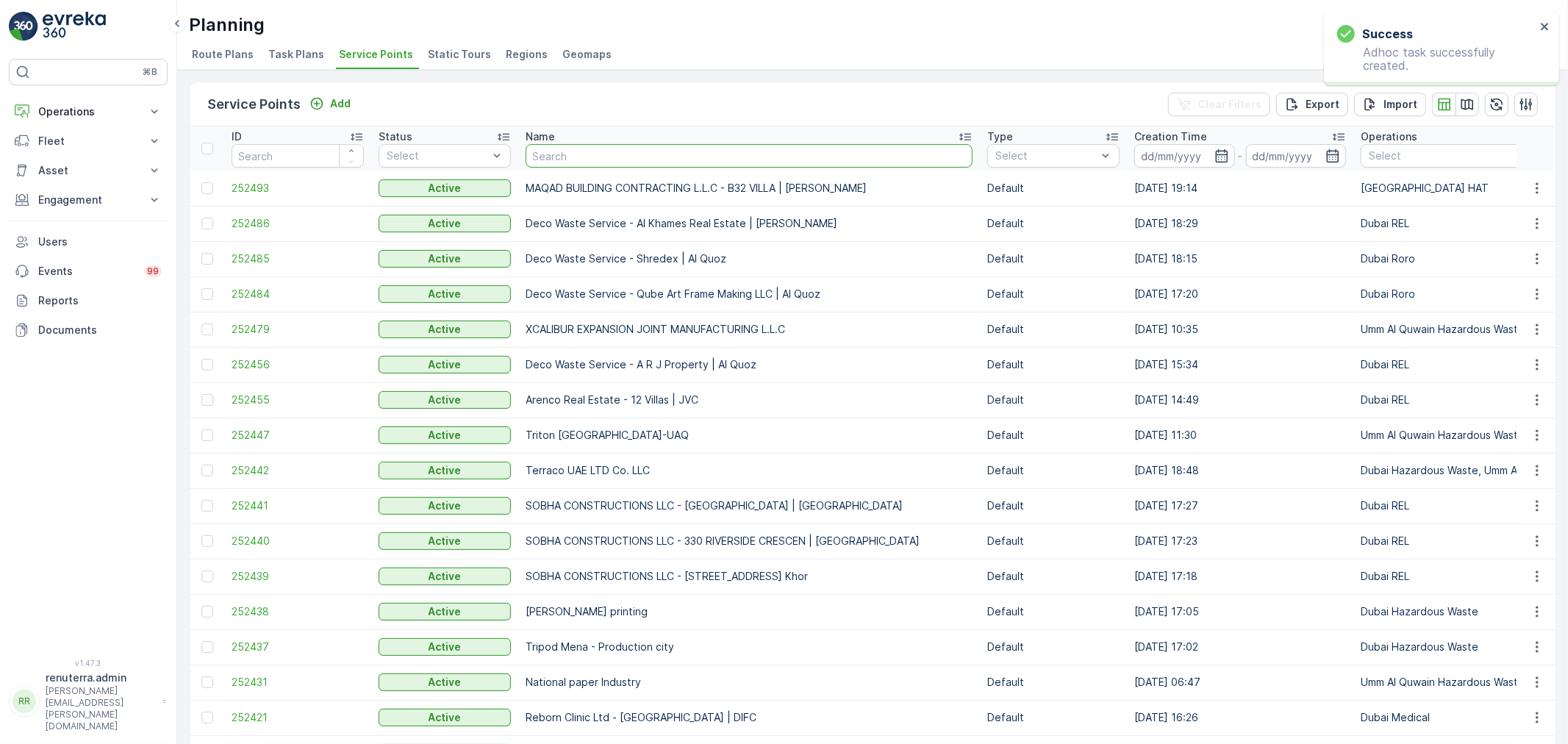
click at [582, 144] on input "text" at bounding box center [748, 156] width 447 height 24
type input "rix"
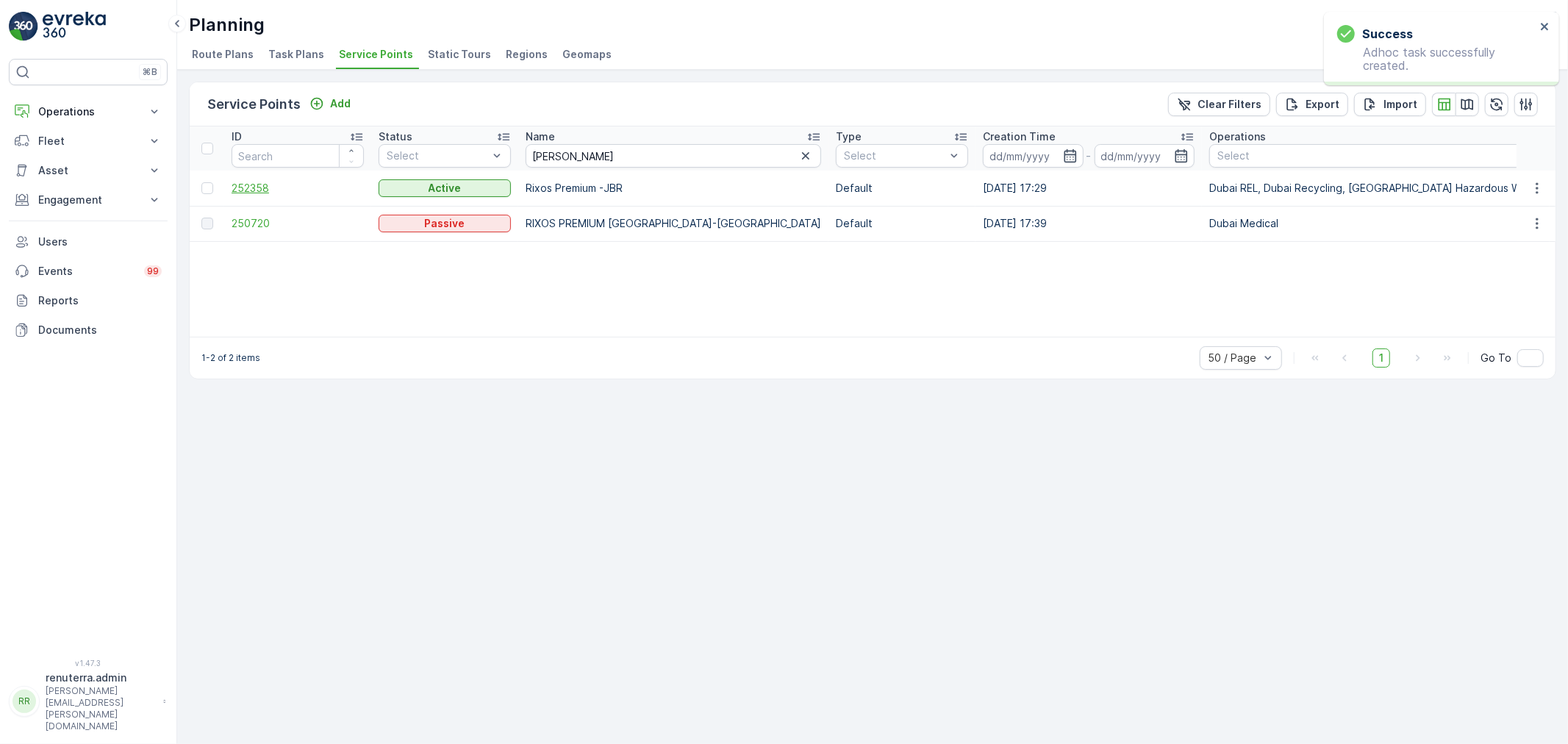
click at [241, 185] on span "252358" at bounding box center [297, 188] width 133 height 15
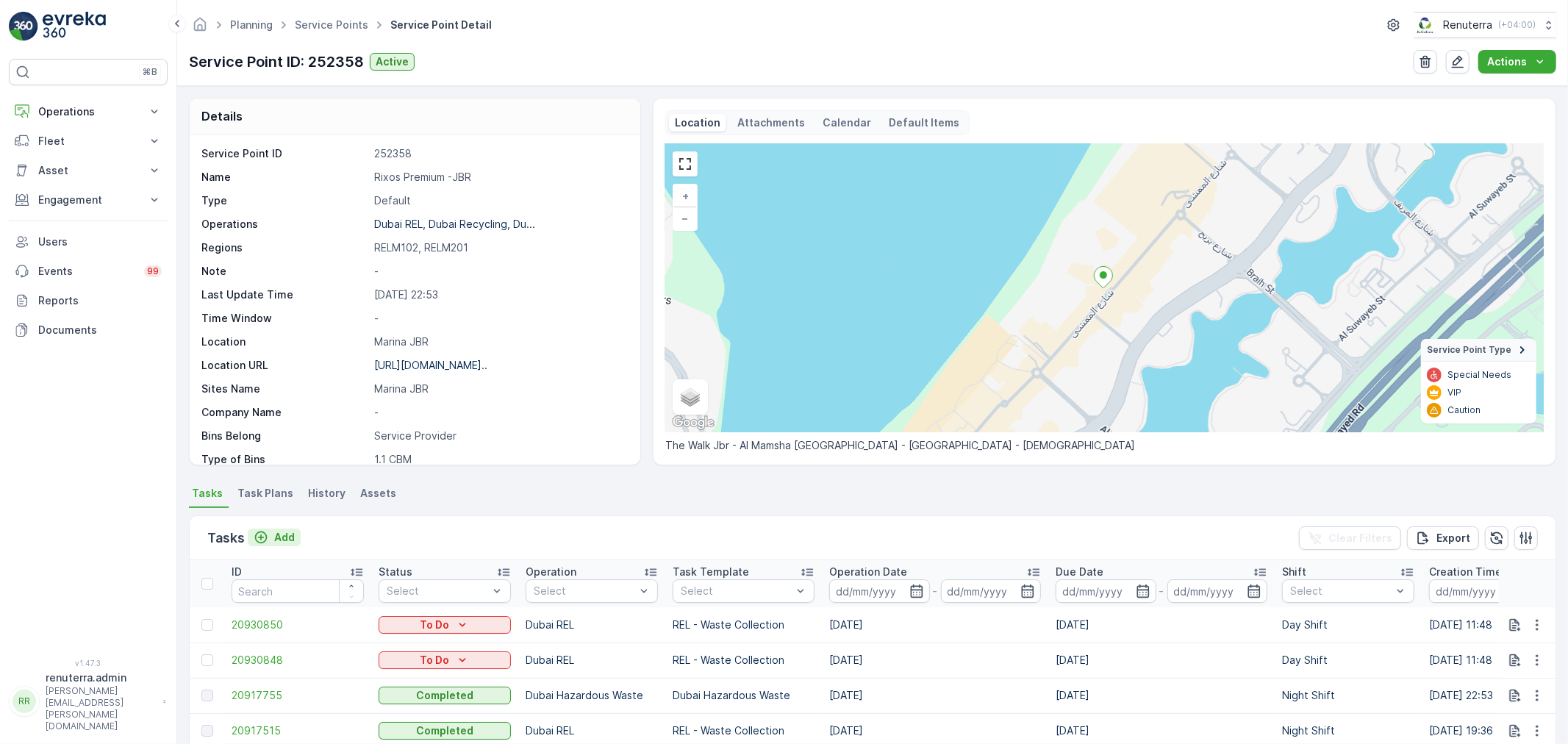
click at [282, 532] on p "Add" at bounding box center [285, 537] width 21 height 15
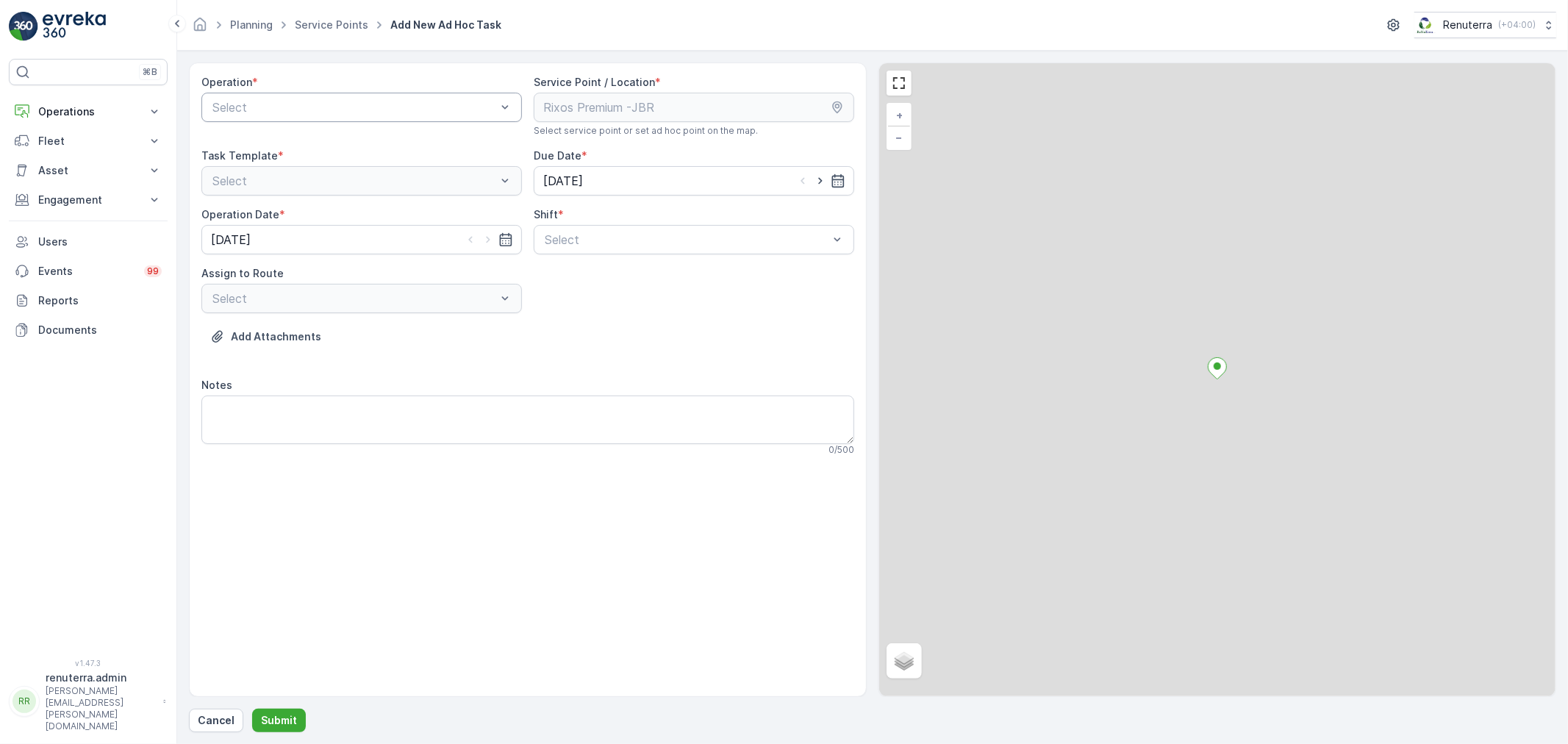
click at [330, 107] on div at bounding box center [354, 107] width 287 height 13
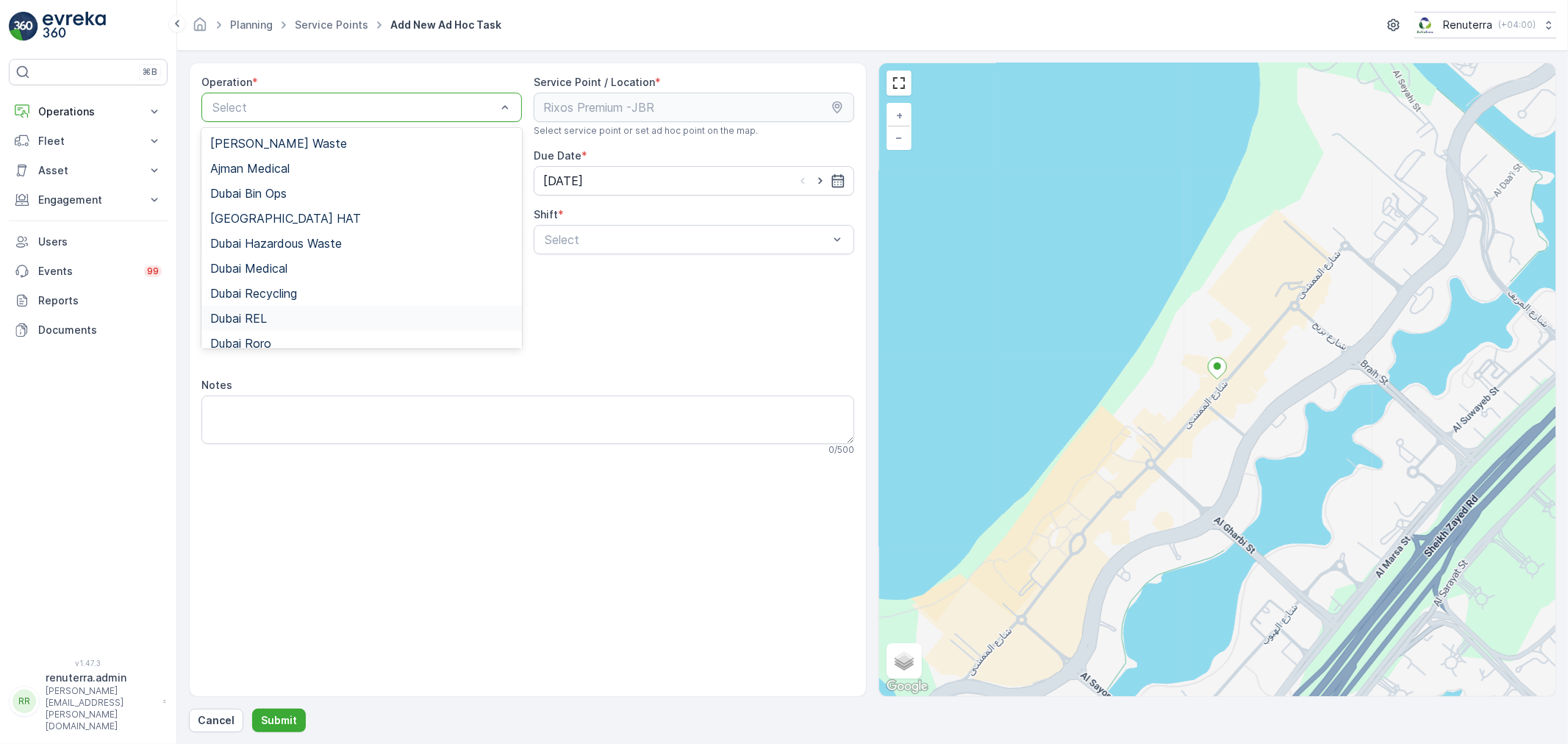
click at [268, 313] on div "Dubai REL" at bounding box center [362, 319] width 303 height 13
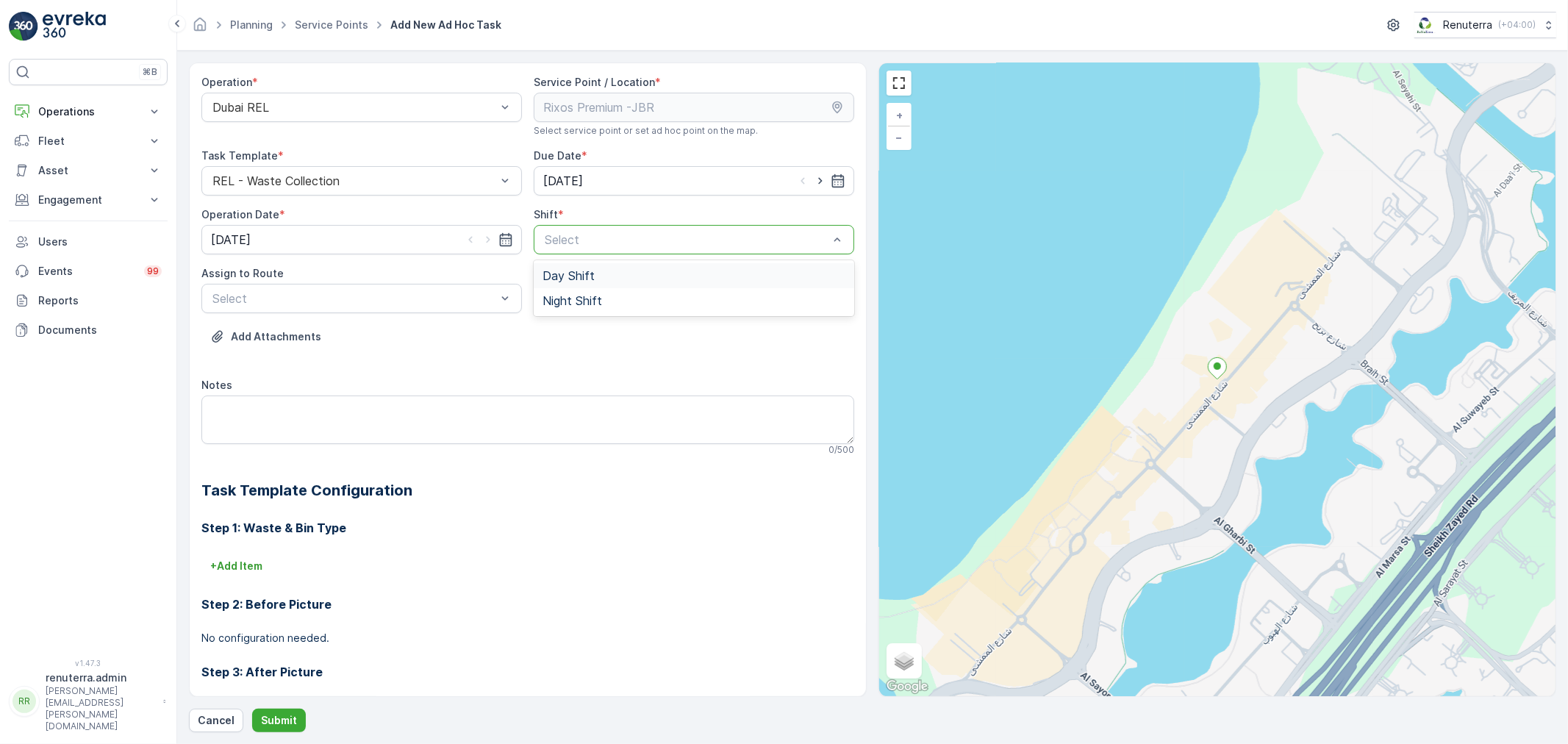
click at [648, 243] on div at bounding box center [686, 239] width 287 height 13
click at [578, 279] on span "Day Shift" at bounding box center [568, 276] width 52 height 13
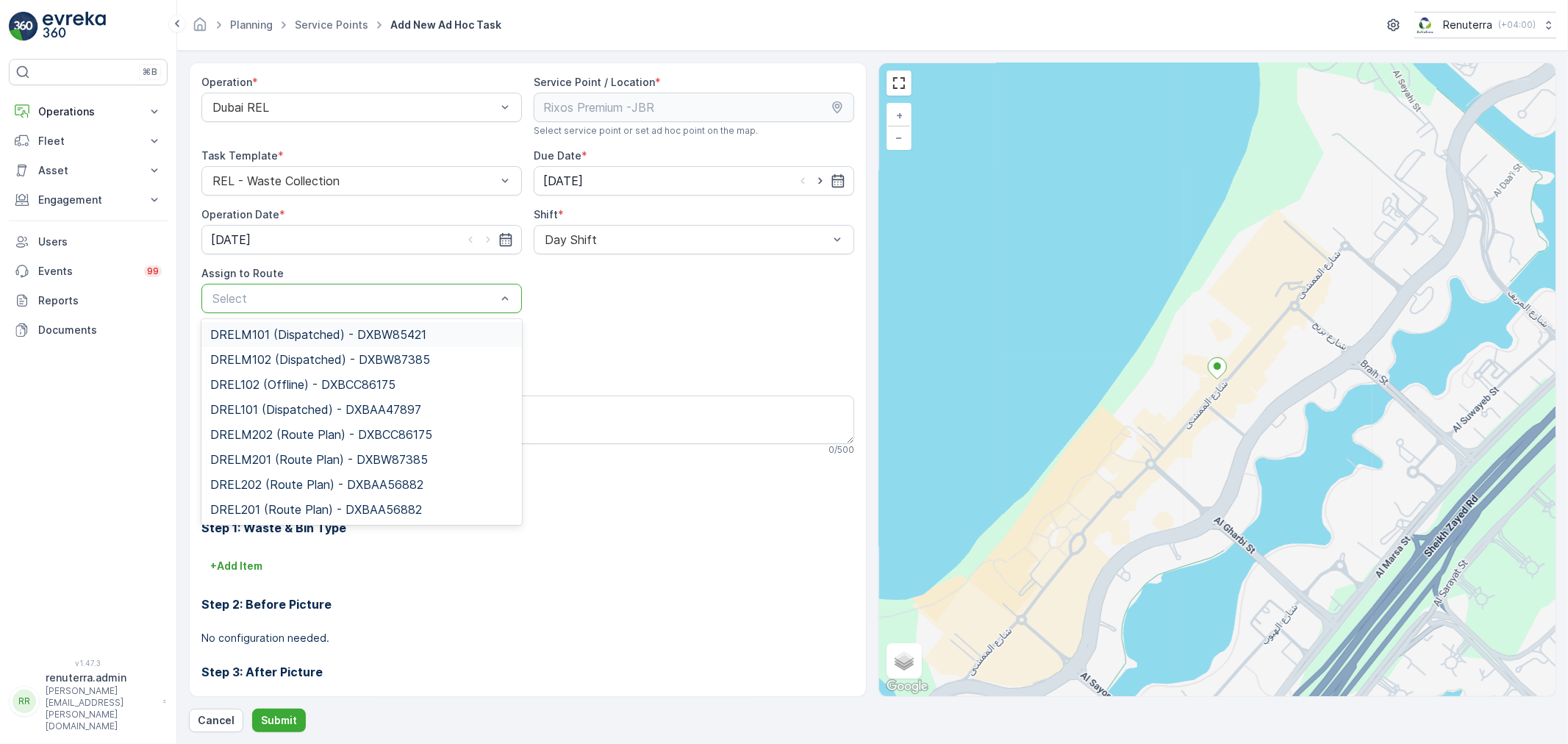
click at [411, 293] on div at bounding box center [354, 299] width 287 height 13
drag, startPoint x: 309, startPoint y: 357, endPoint x: 313, endPoint y: 379, distance: 22.4
click at [308, 356] on span "DRELM102 (Dispatched) - DXBW87385" at bounding box center [320, 359] width 220 height 13
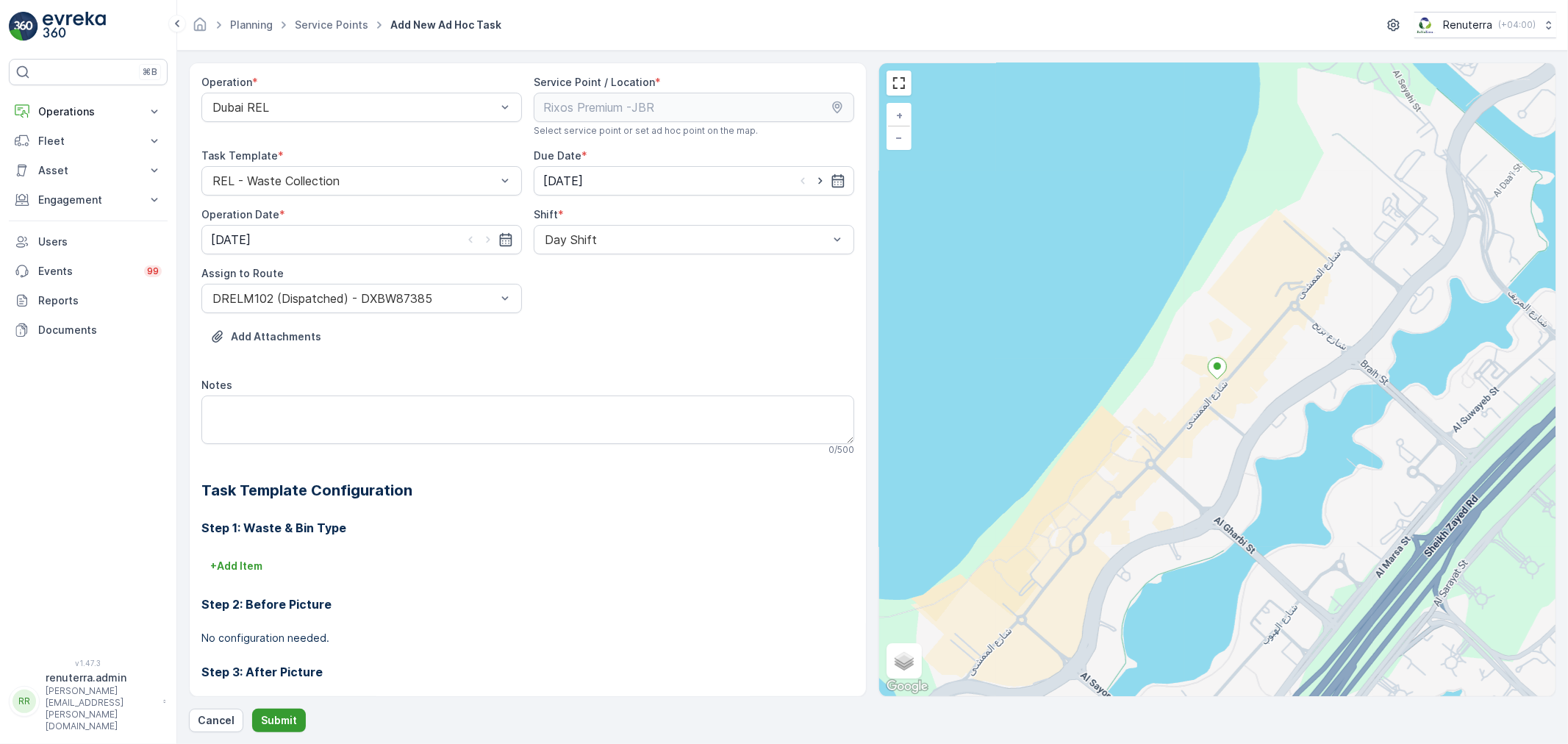
click at [281, 723] on p "Submit" at bounding box center [279, 720] width 36 height 15
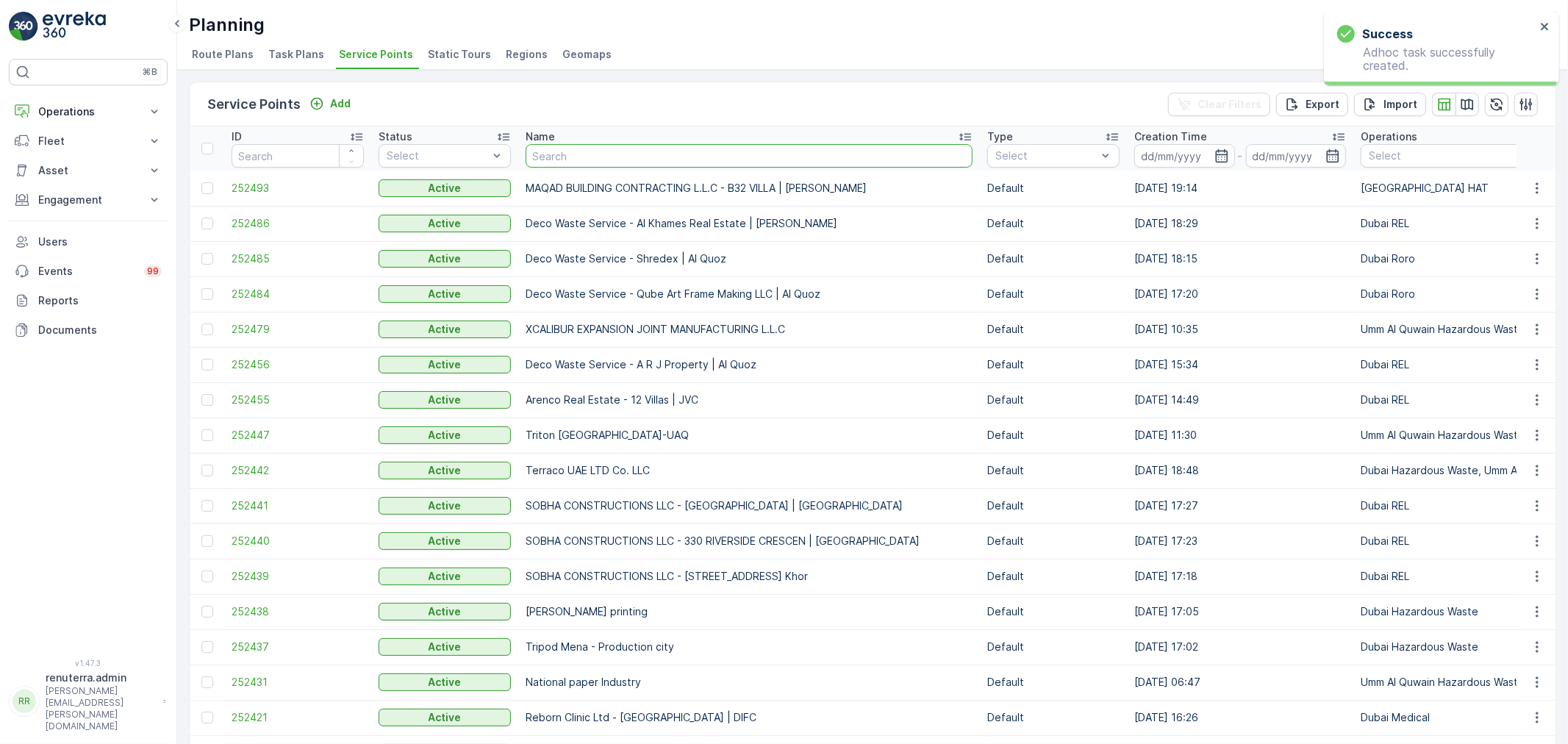
click at [571, 160] on input "text" at bounding box center [748, 156] width 447 height 24
type input "cal"
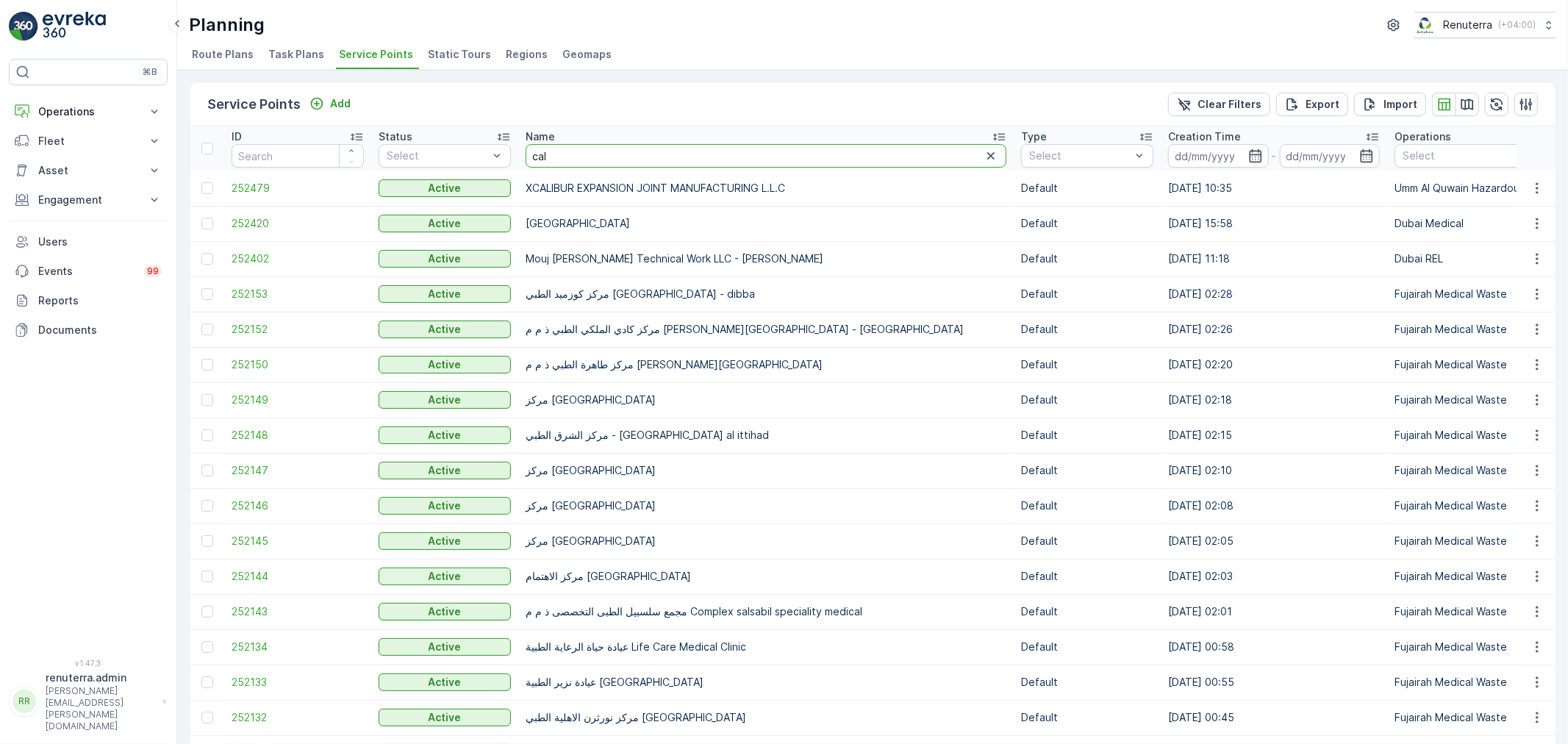
click at [610, 156] on input "cal" at bounding box center [765, 156] width 481 height 24
type input "cla"
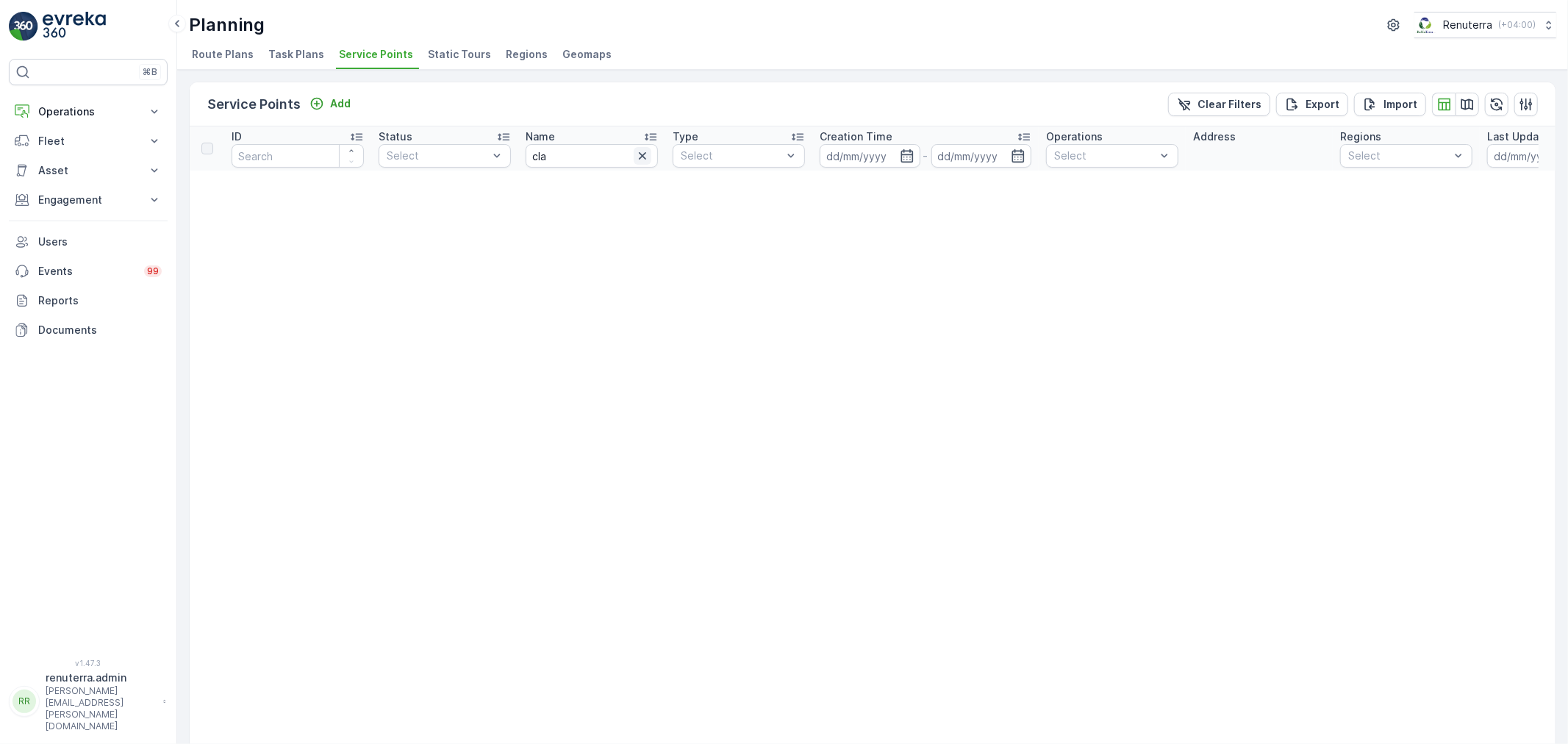
click at [638, 156] on icon "button" at bounding box center [642, 156] width 15 height 15
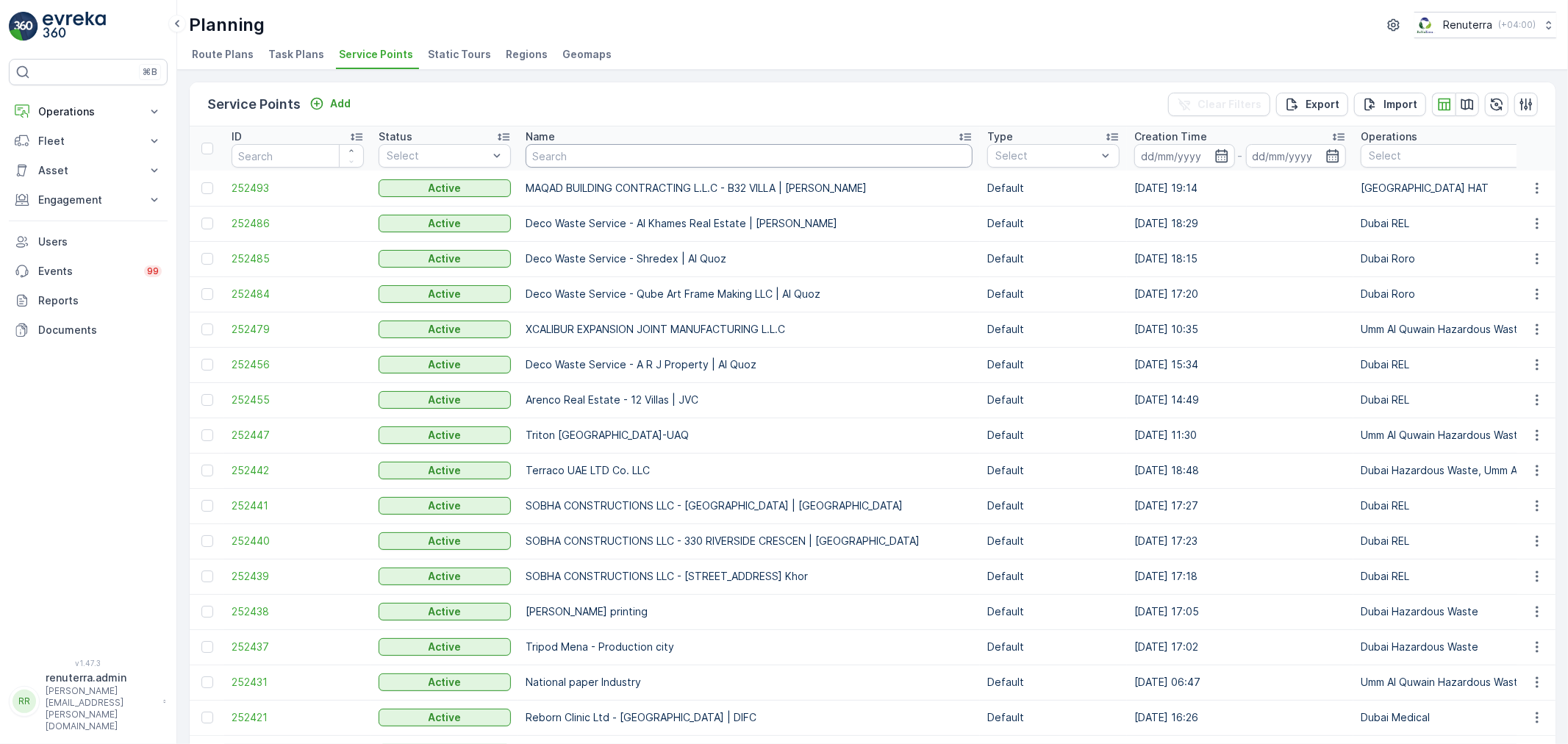
click at [574, 157] on input "text" at bounding box center [748, 156] width 447 height 24
type input "kings"
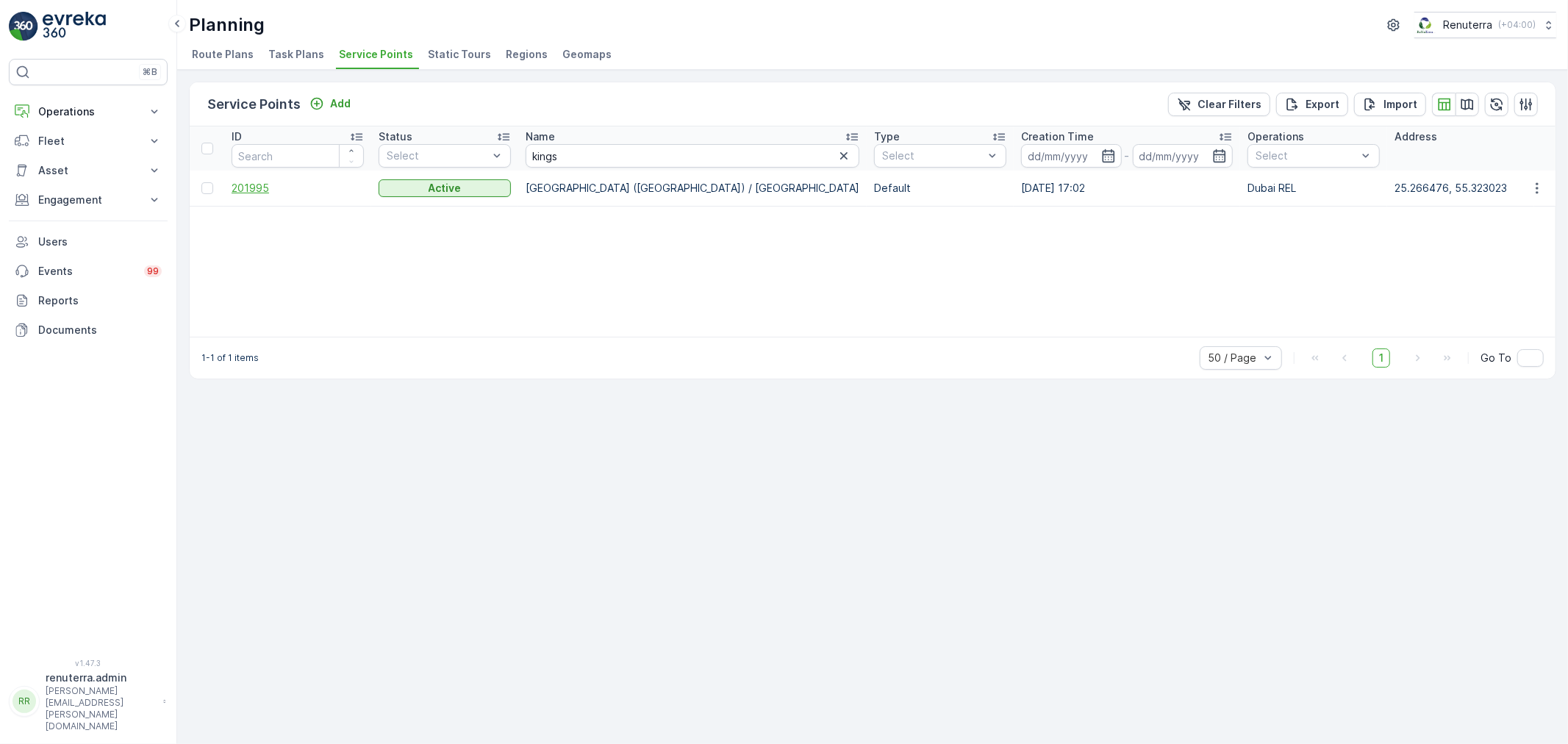
click at [260, 181] on span "201995" at bounding box center [297, 188] width 133 height 15
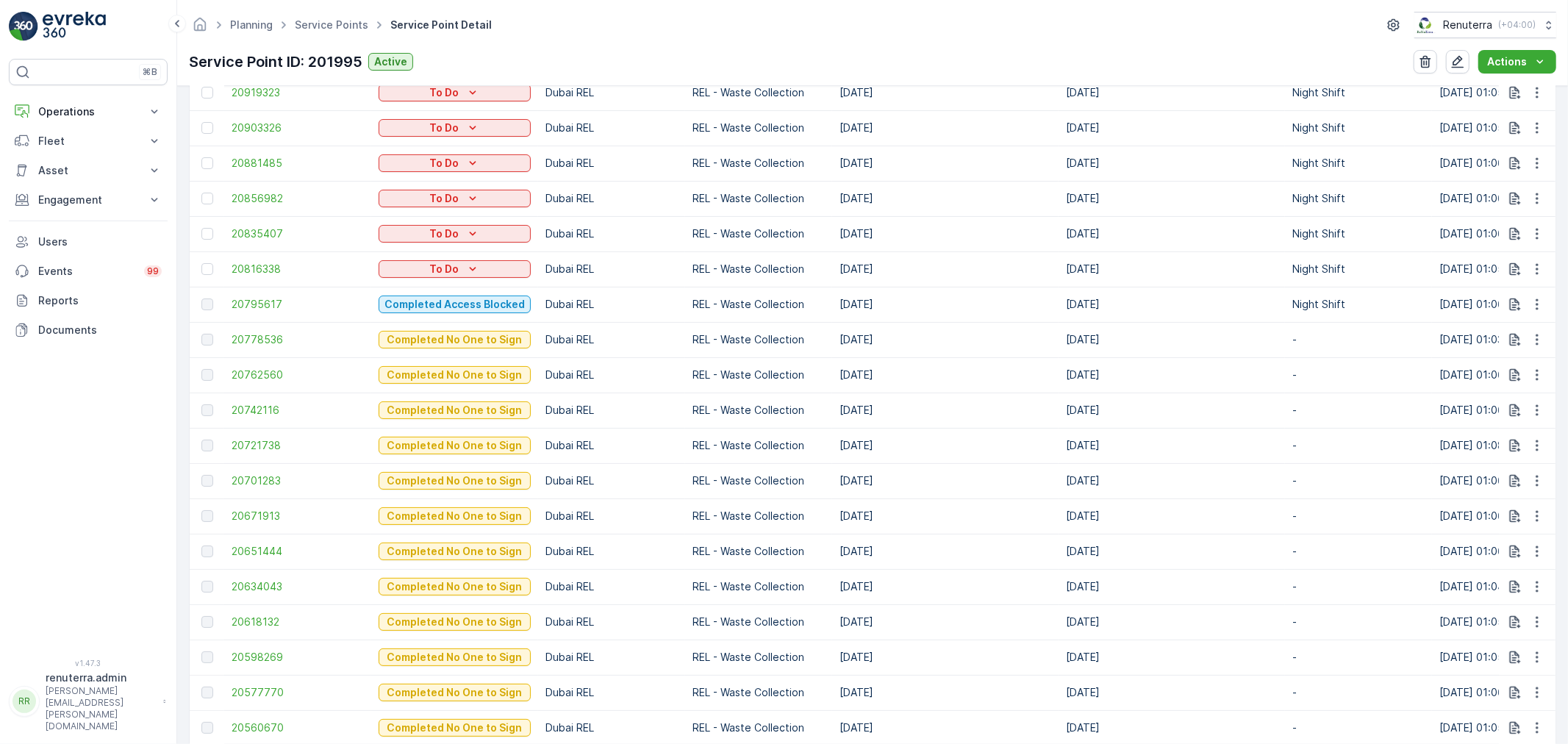
scroll to position [571, 0]
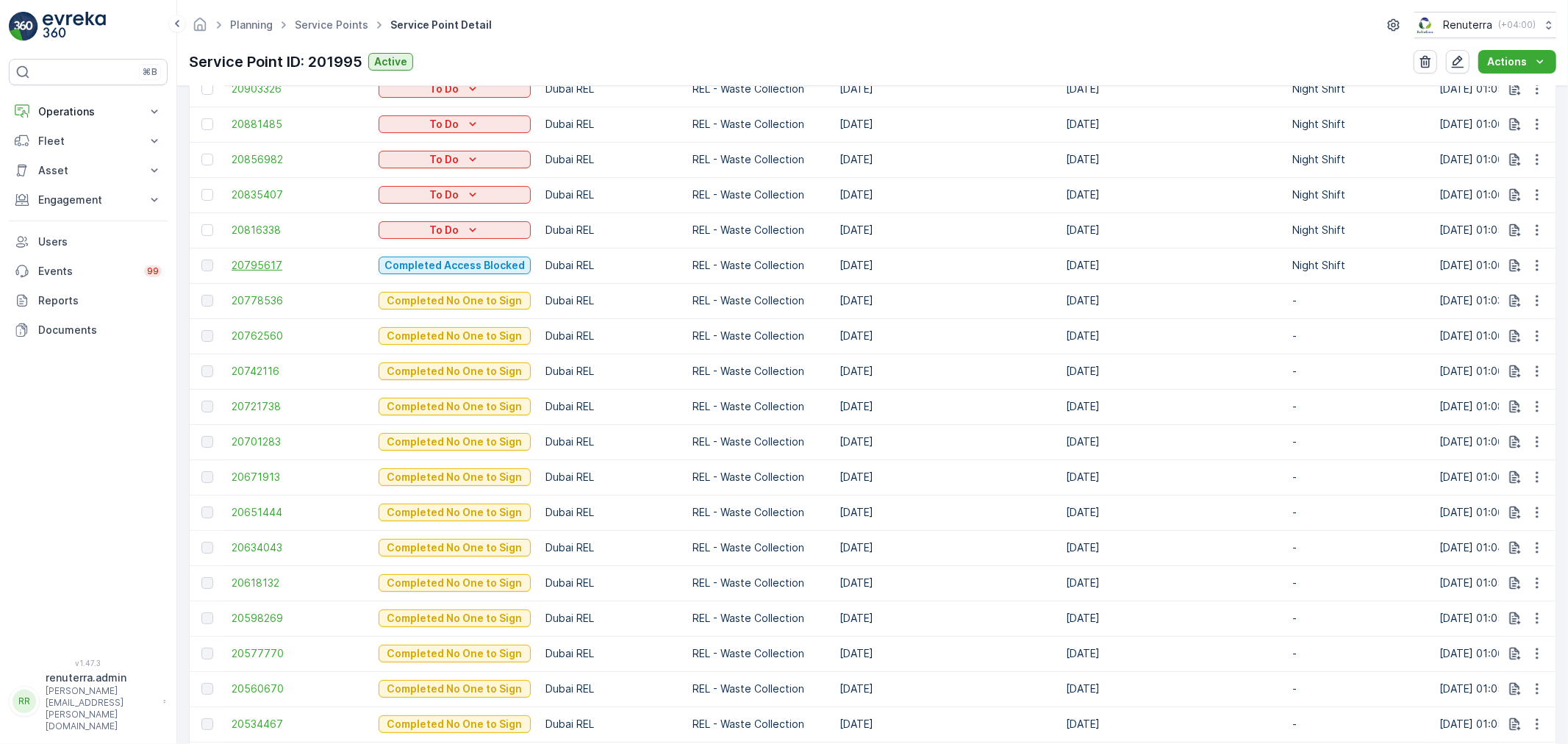
click at [268, 266] on span "20795617" at bounding box center [297, 265] width 133 height 15
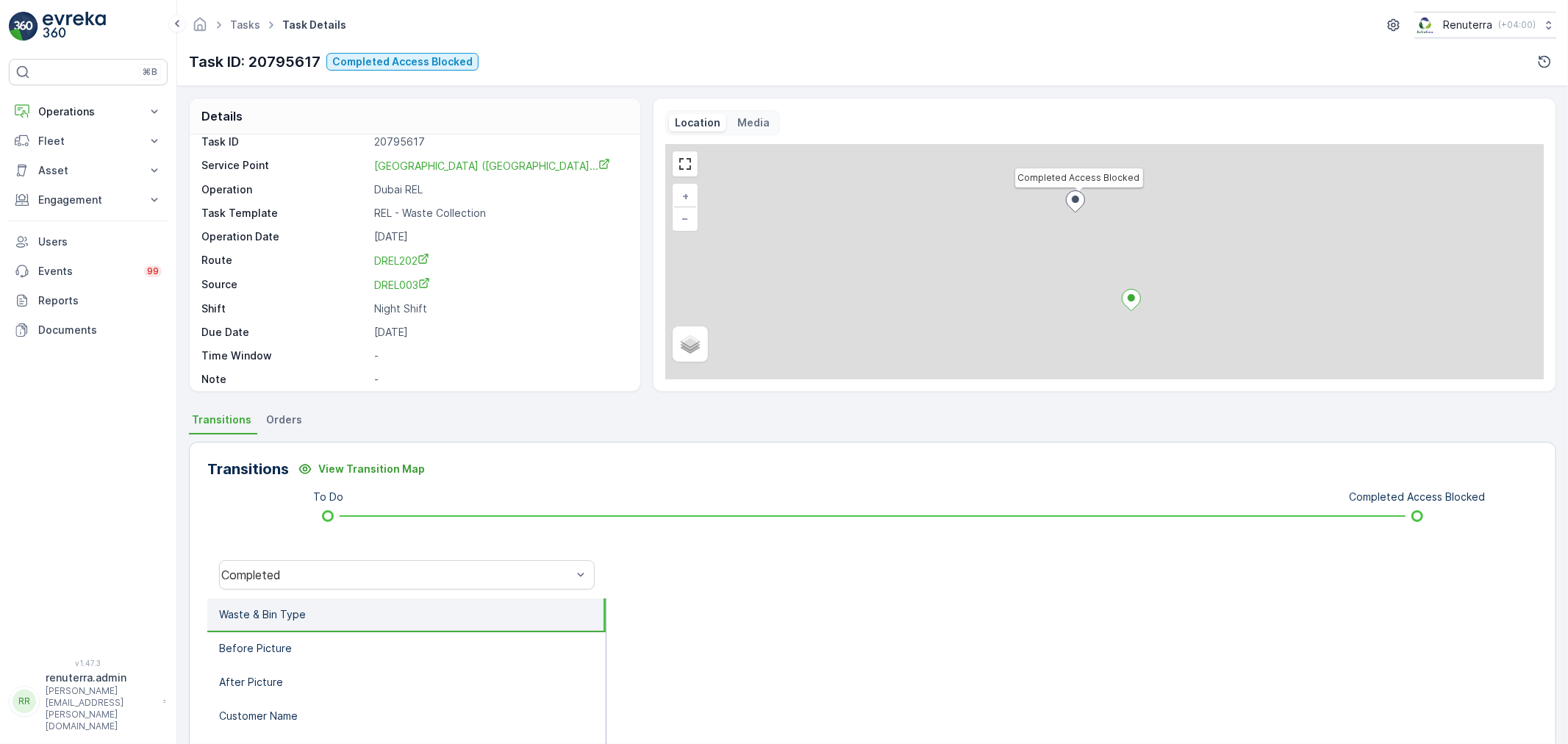
scroll to position [20, 0]
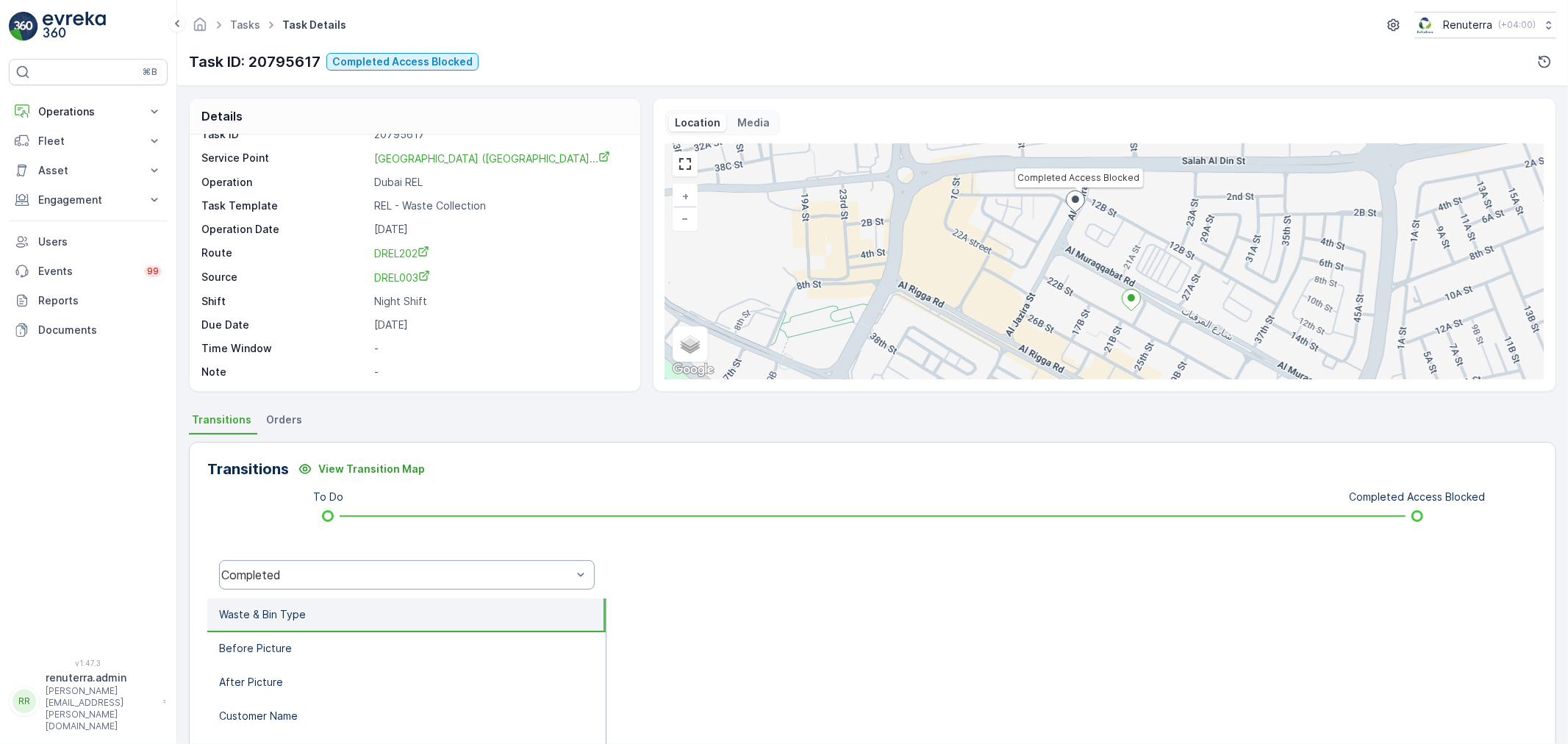
click at [372, 571] on div "Completed" at bounding box center [396, 575] width 351 height 13
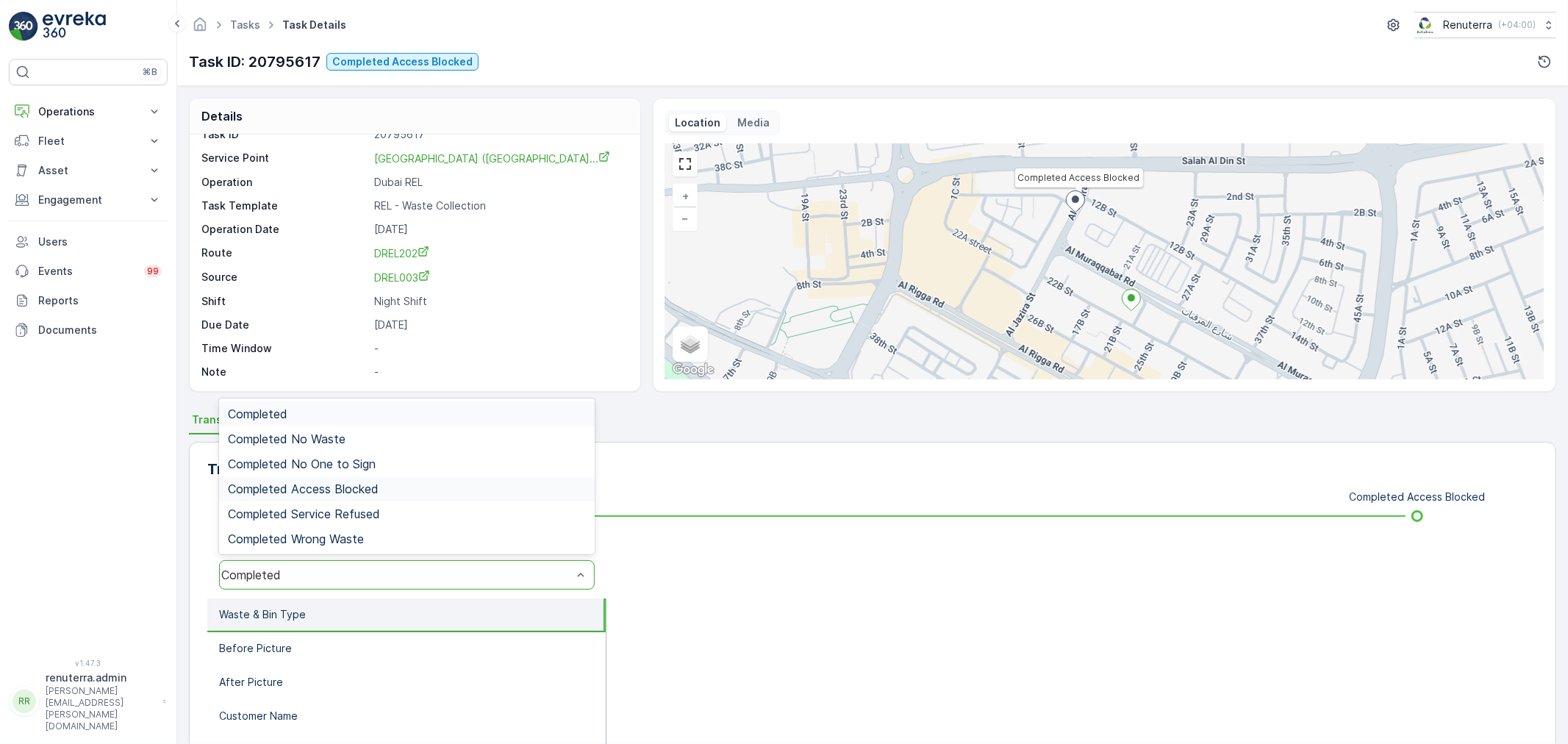
click at [368, 484] on span "Completed Access Blocked" at bounding box center [302, 489] width 150 height 13
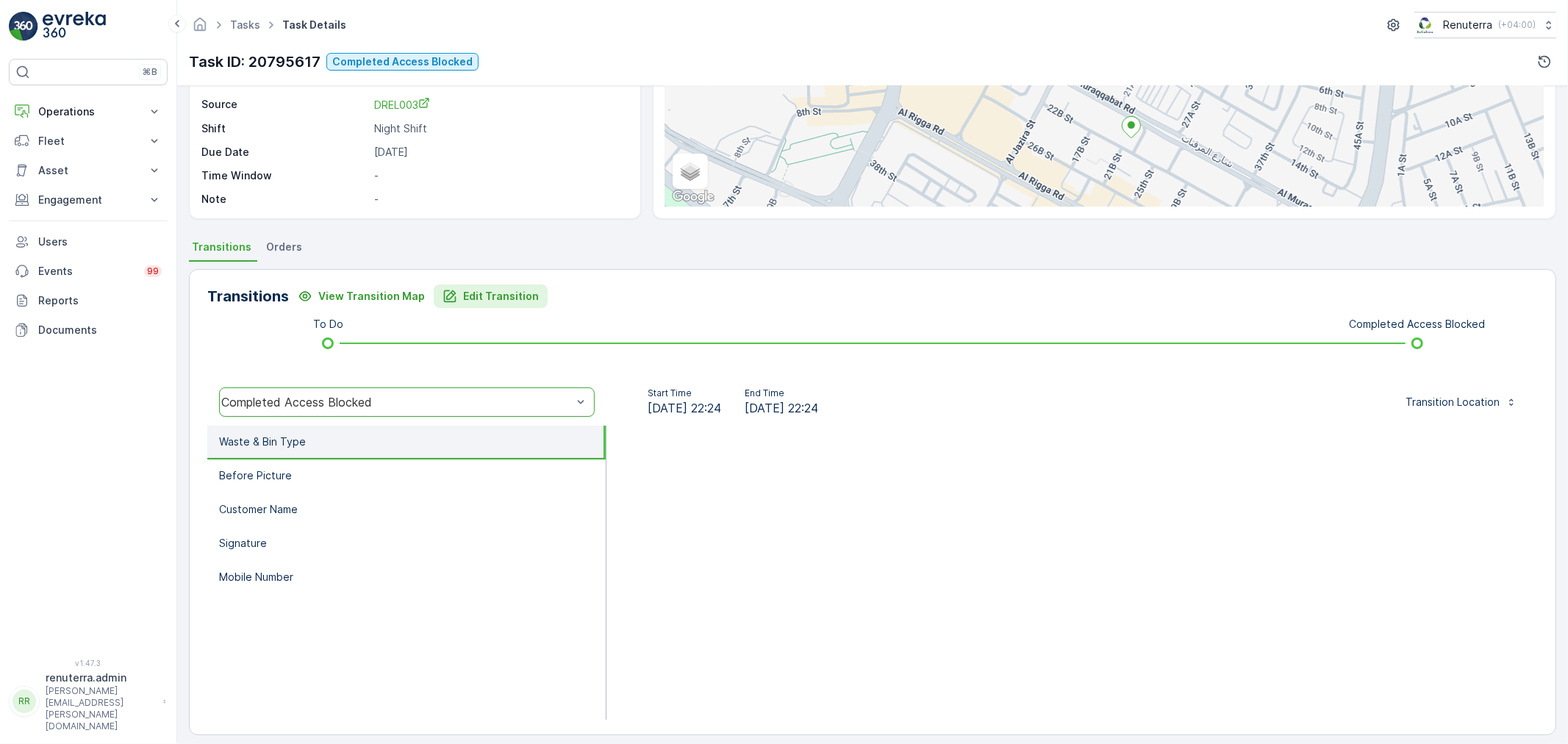
scroll to position [182, 0]
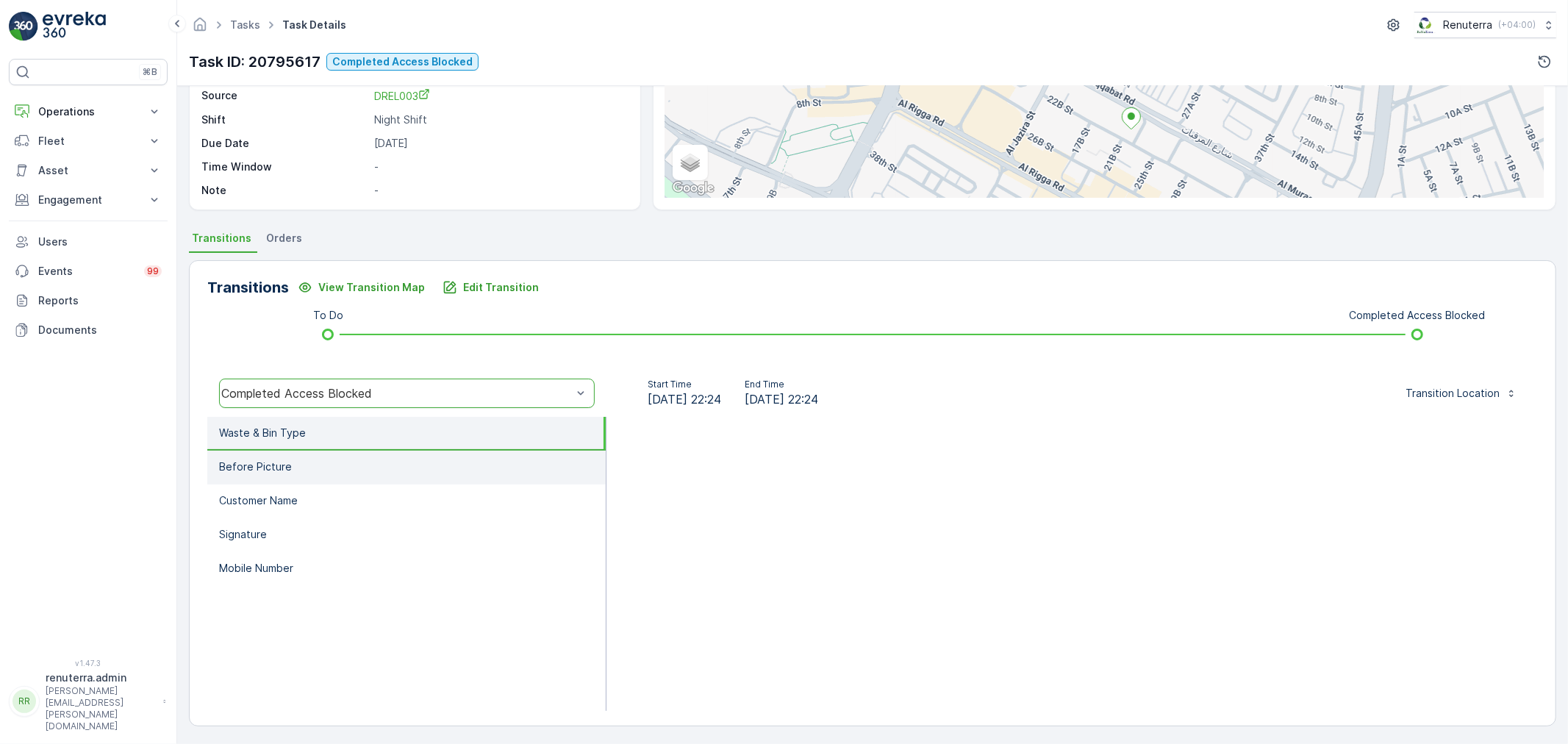
click at [336, 465] on li "Before Picture" at bounding box center [407, 468] width 399 height 34
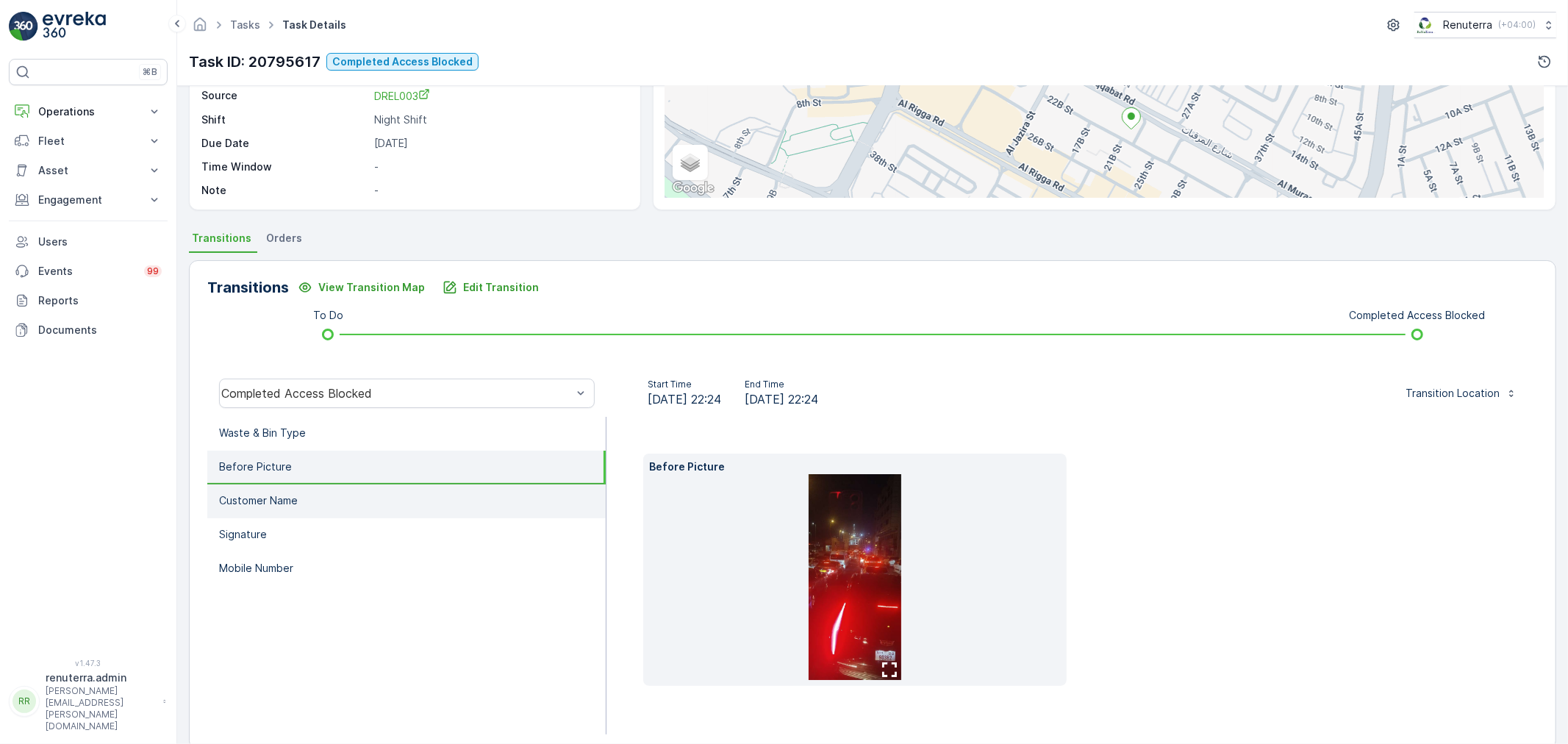
click at [312, 494] on li "Customer Name" at bounding box center [407, 502] width 399 height 34
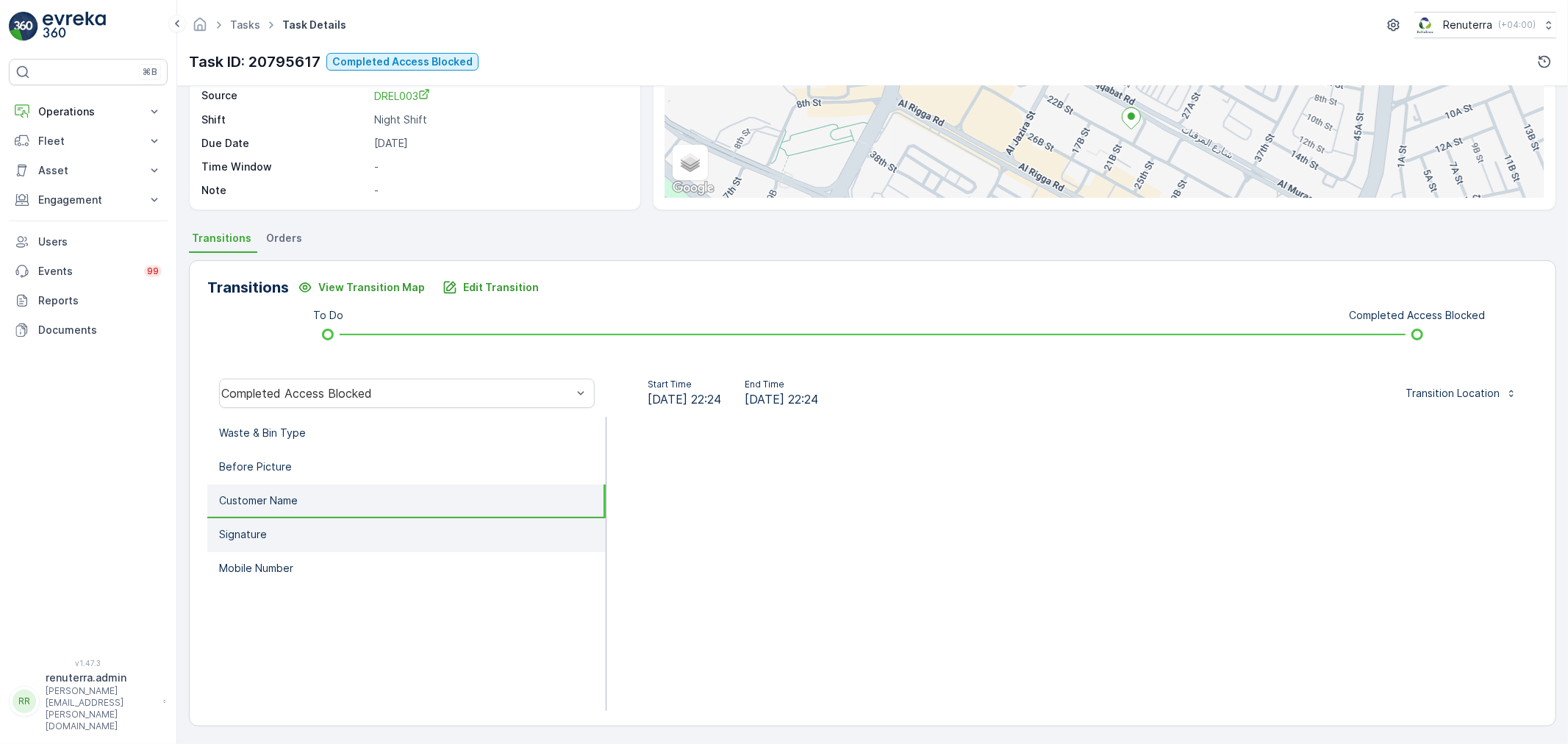
click at [291, 534] on li "Signature" at bounding box center [407, 535] width 399 height 34
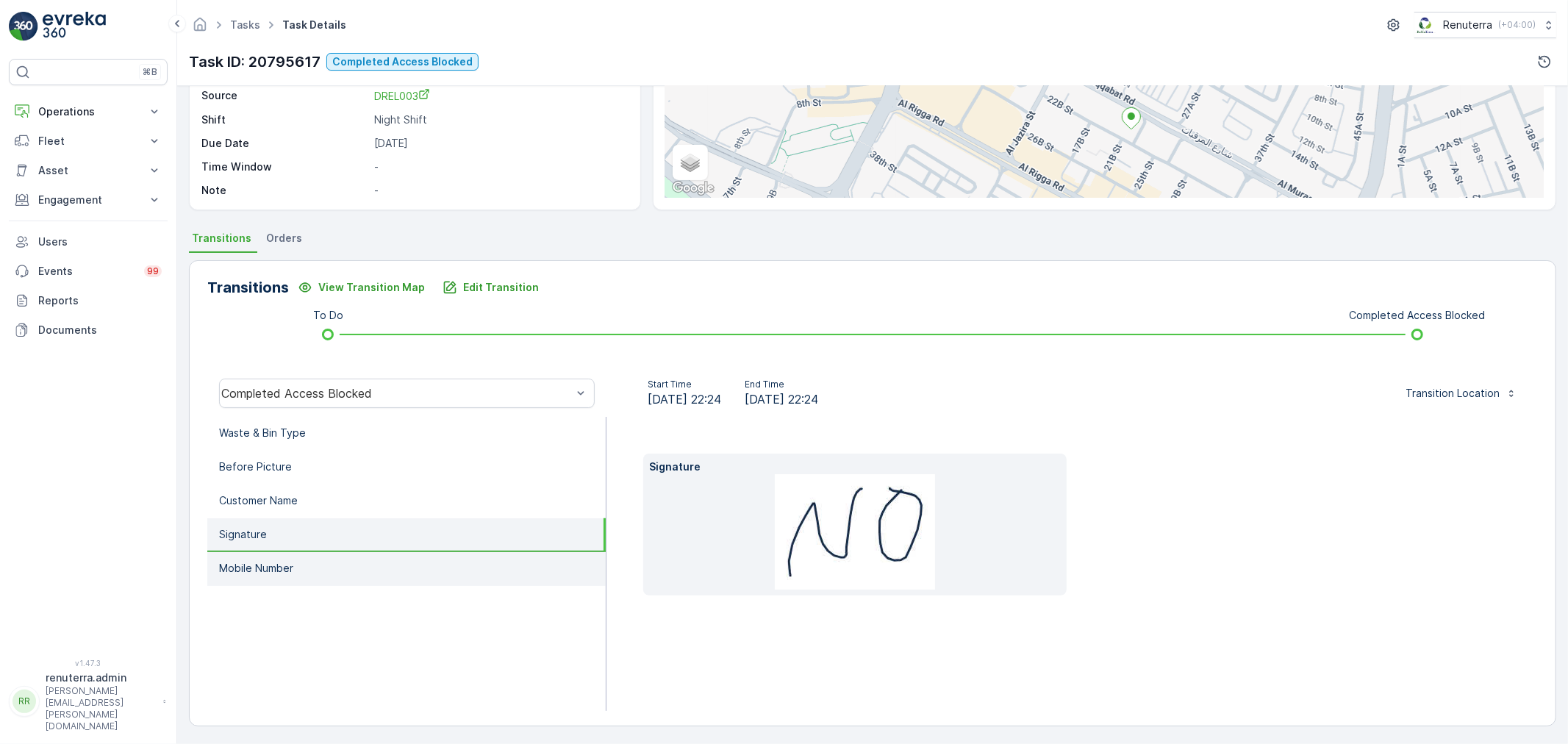
click at [299, 568] on li "Mobile Number" at bounding box center [407, 569] width 399 height 34
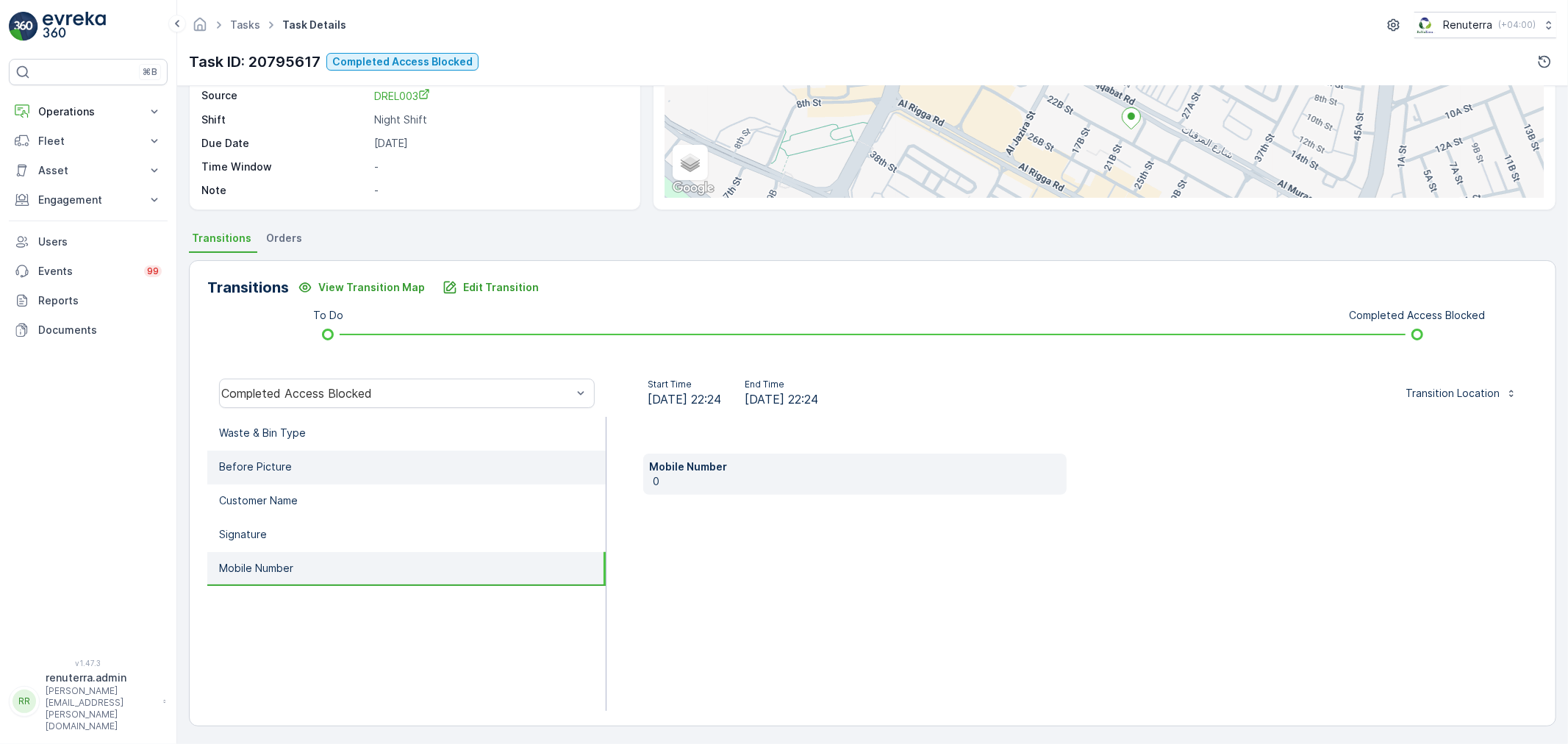
click at [279, 465] on p "Before Picture" at bounding box center [256, 467] width 73 height 15
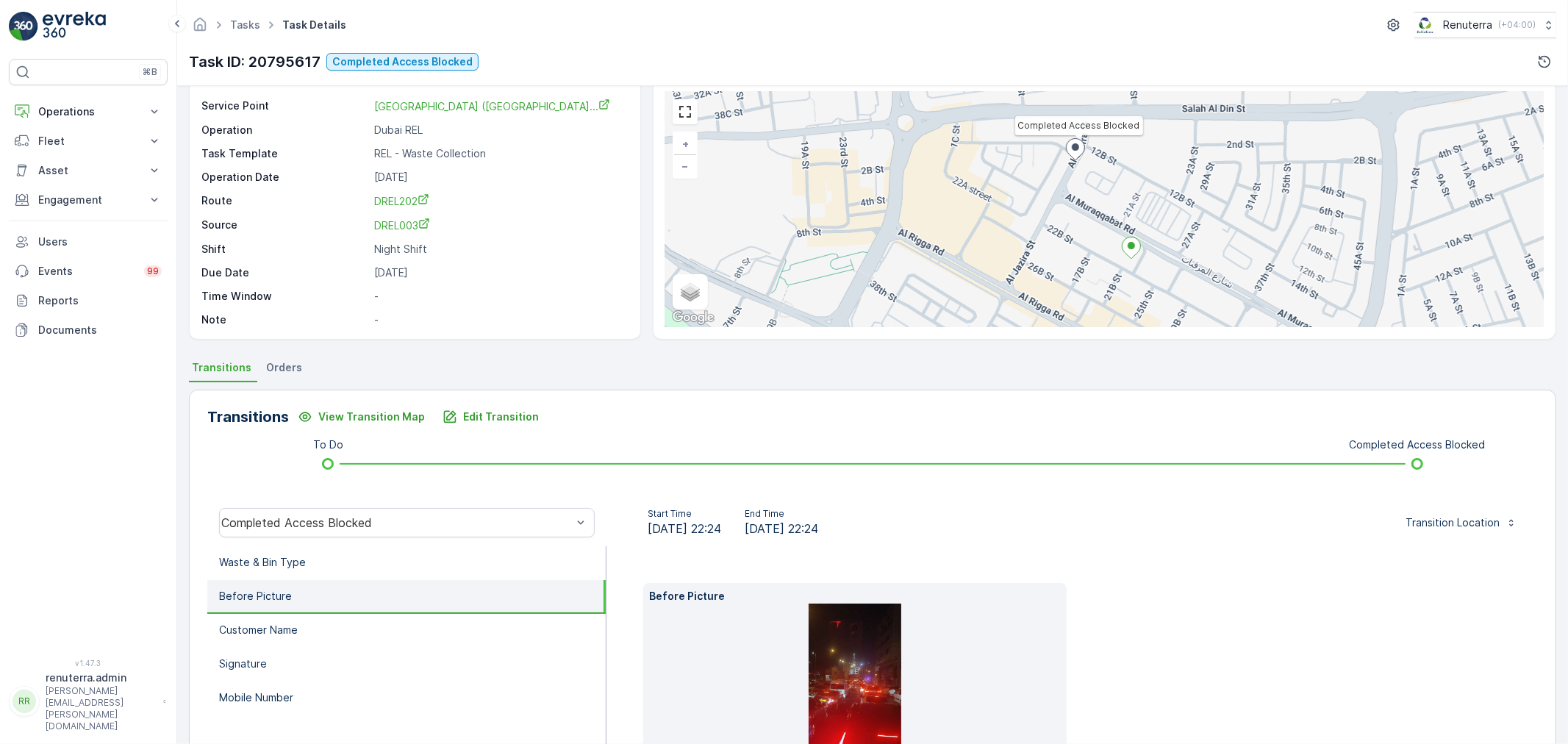
scroll to position [206, 0]
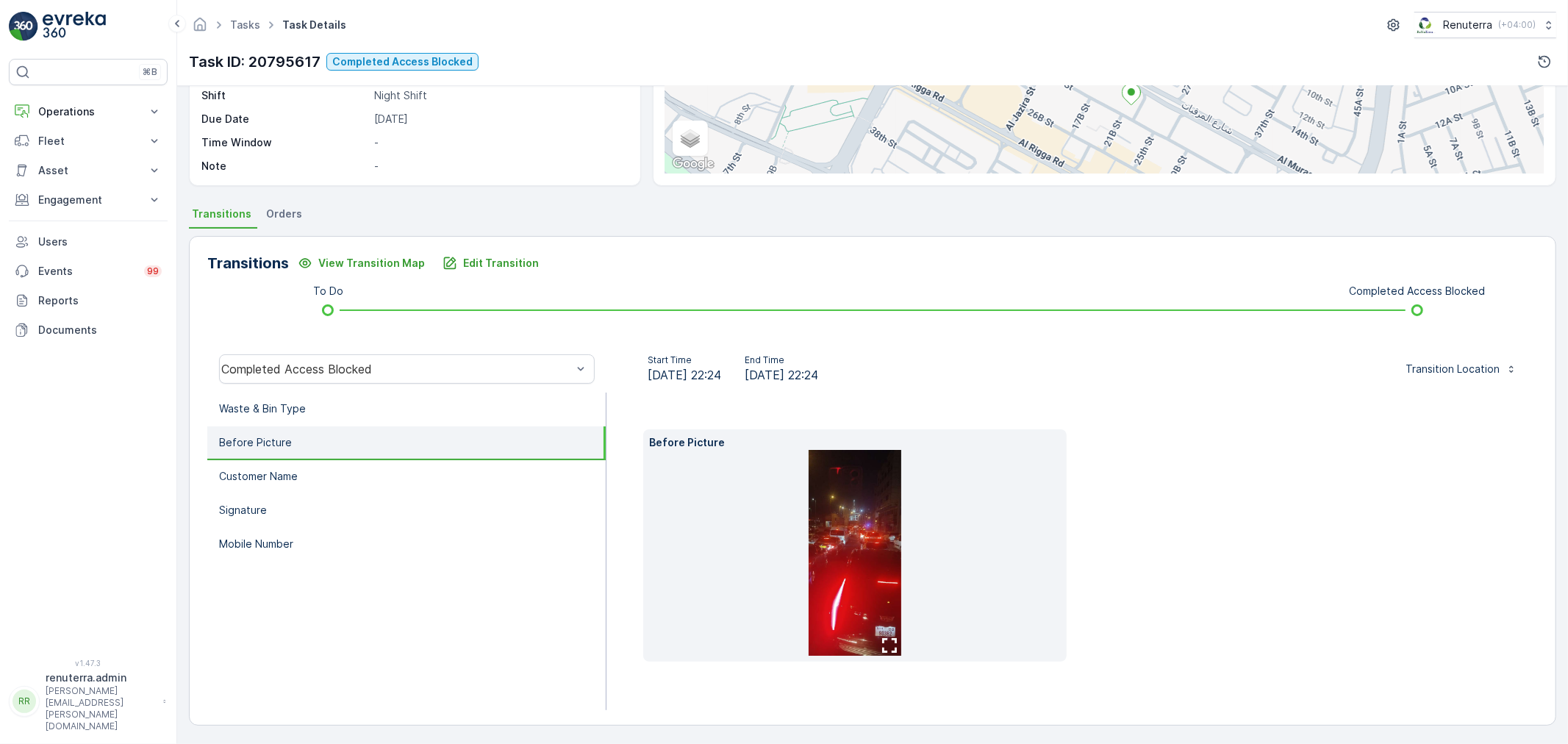
click at [857, 508] on img at bounding box center [854, 553] width 93 height 206
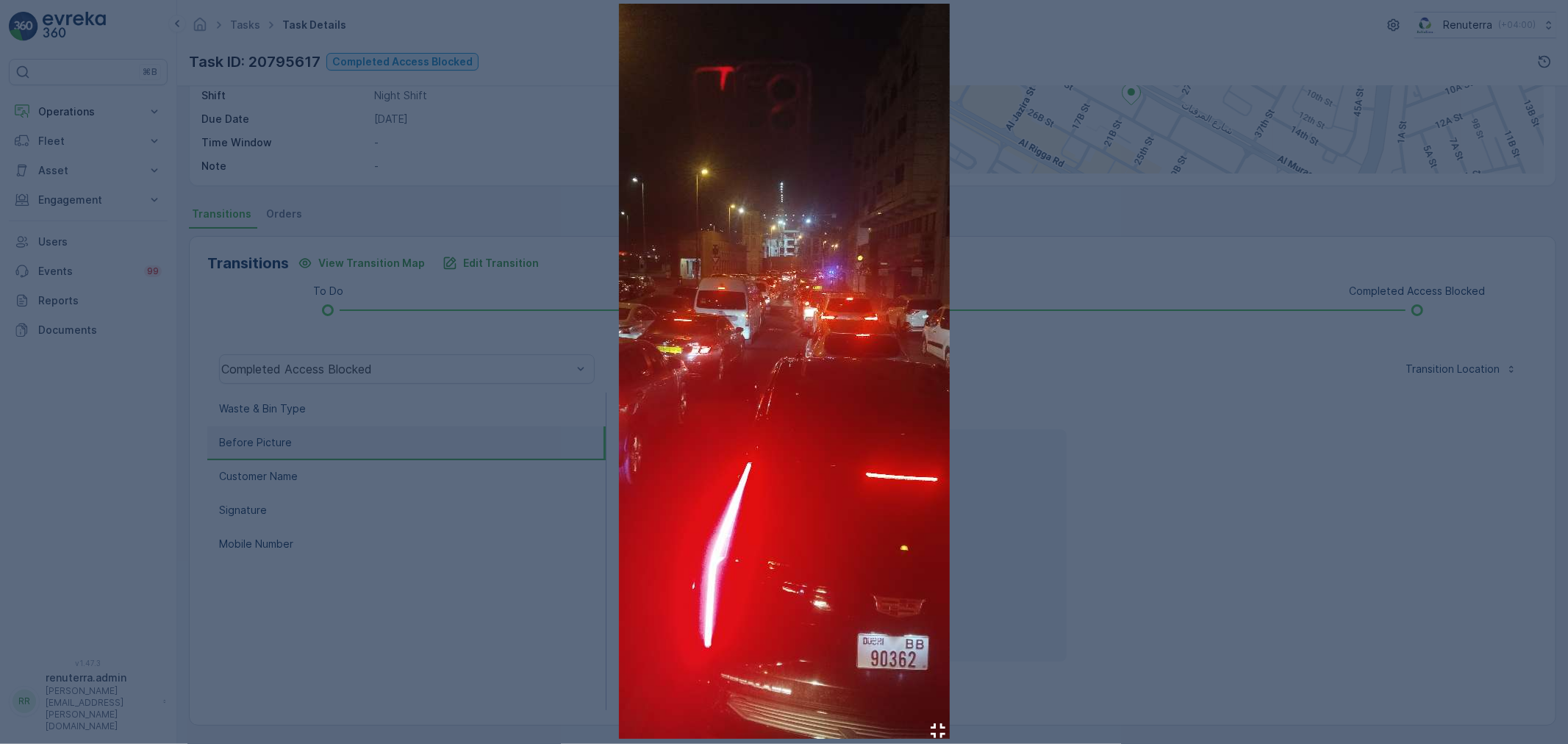
click at [1059, 434] on div at bounding box center [784, 372] width 1568 height 744
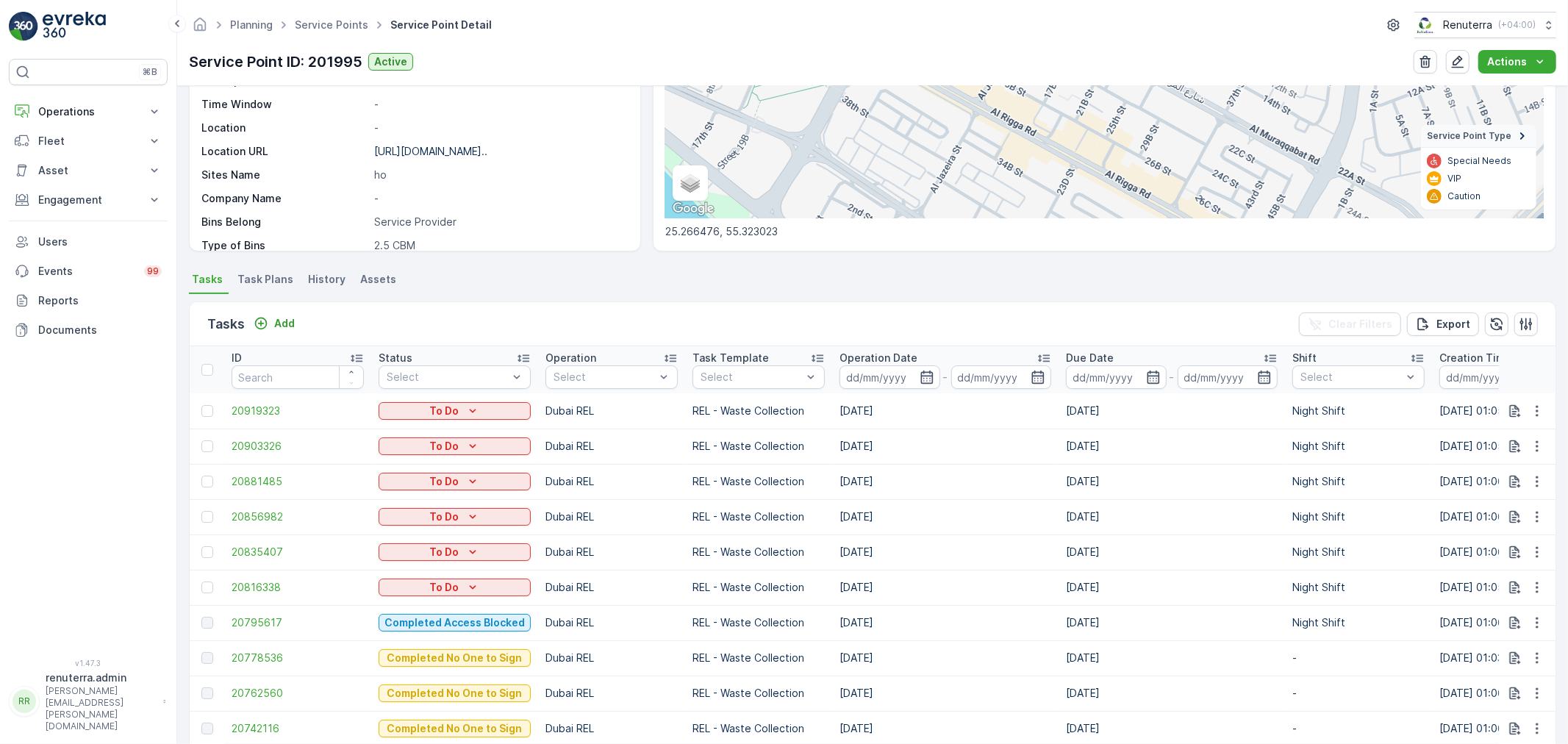
scroll to position [245, 0]
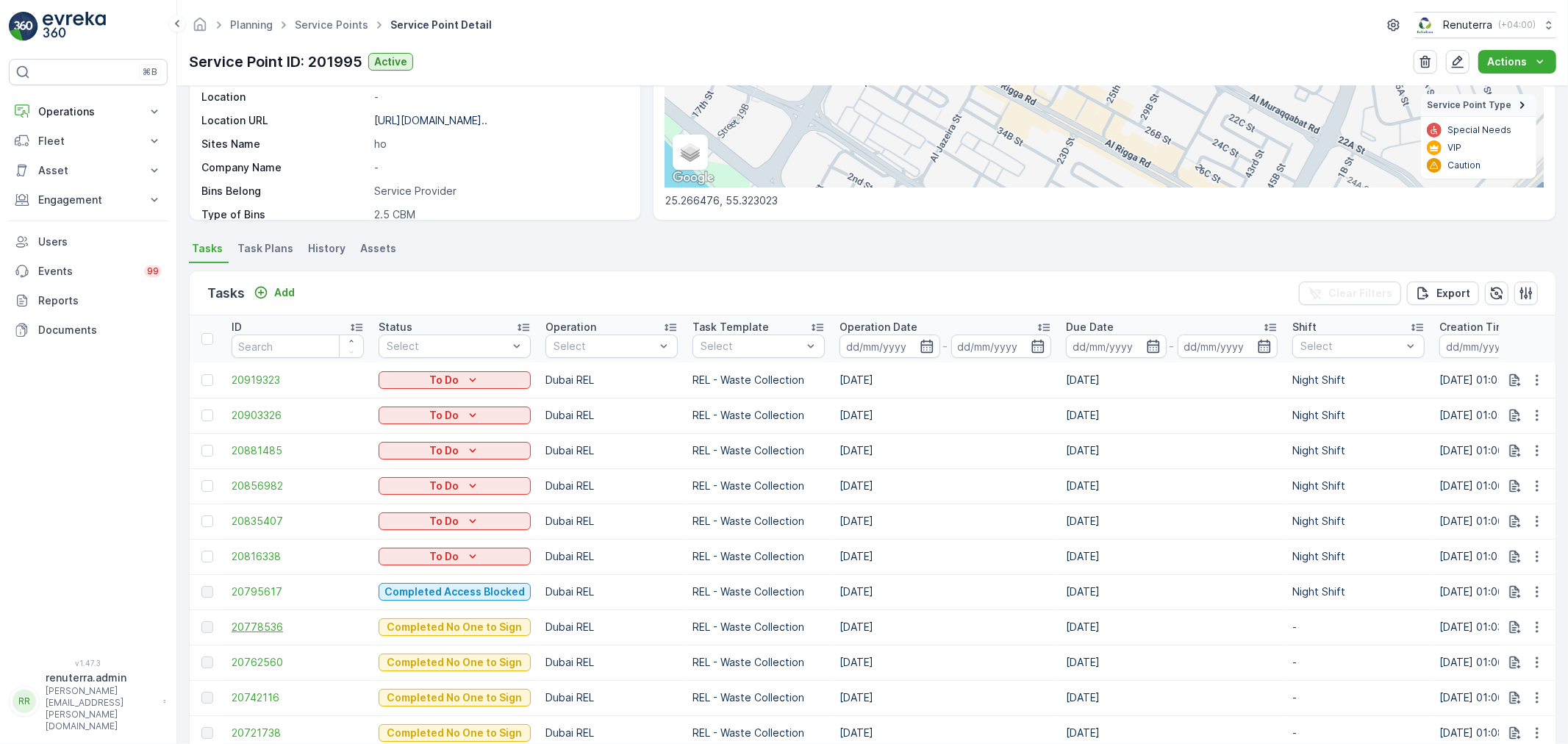
click at [269, 625] on span "20778536" at bounding box center [297, 627] width 133 height 15
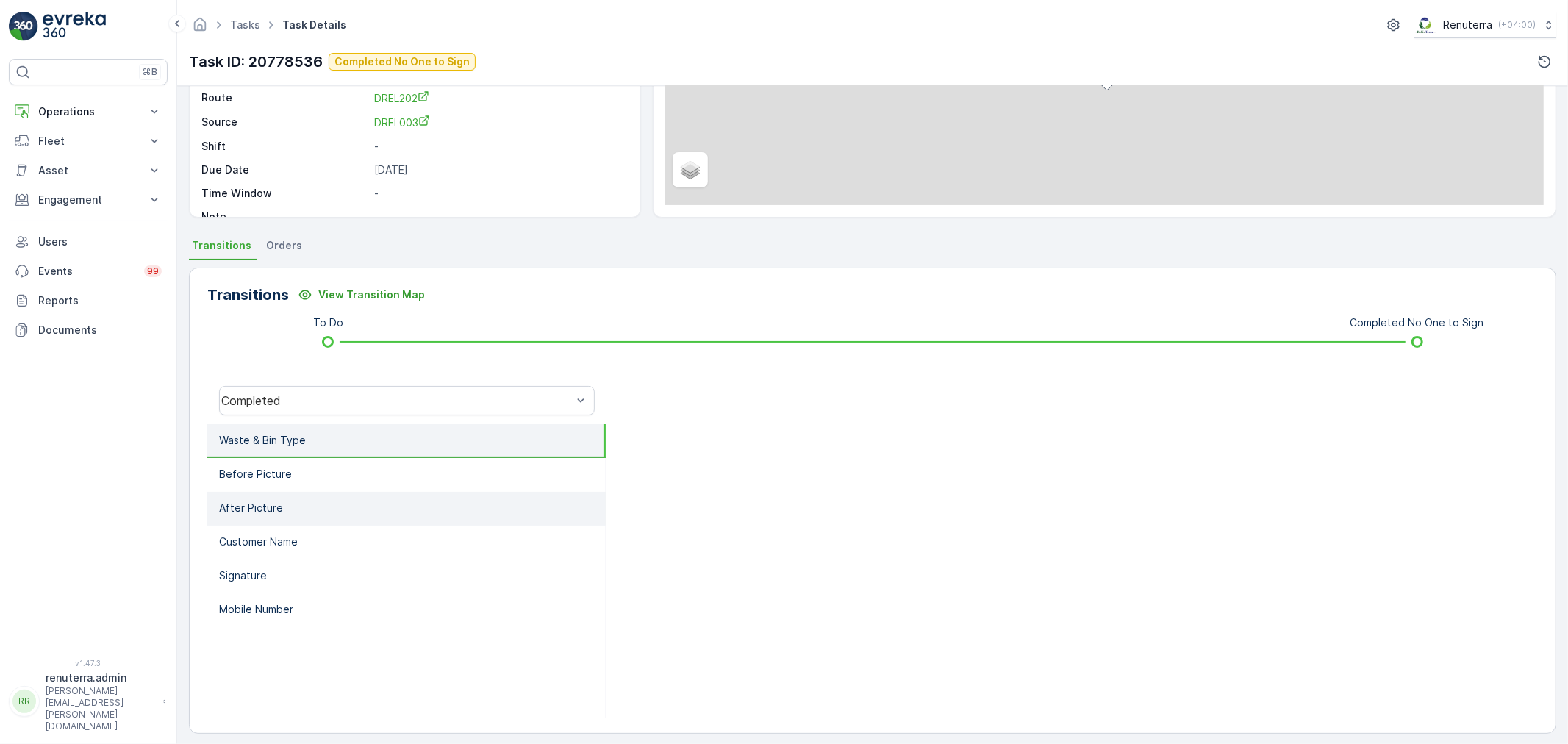
scroll to position [182, 0]
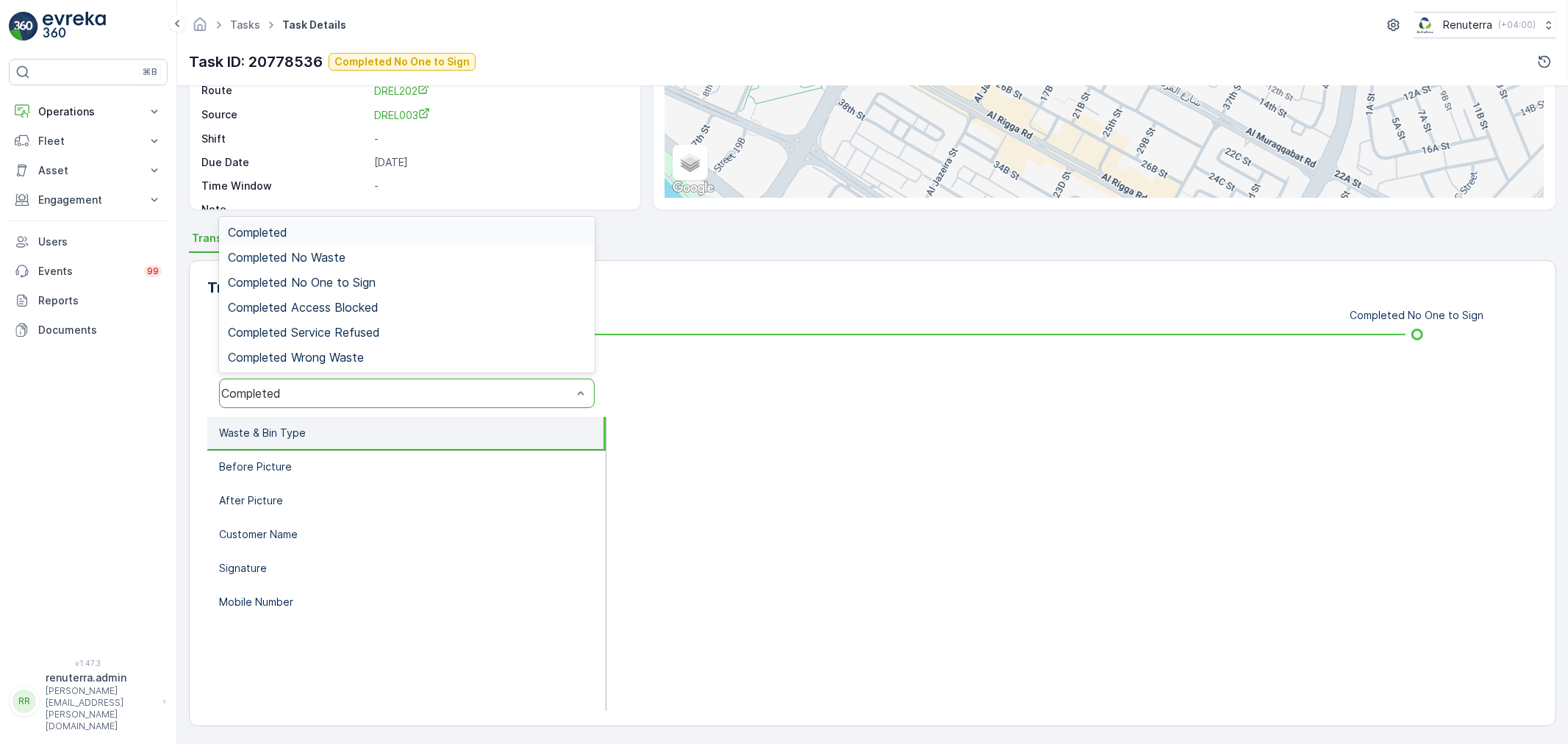
click at [326, 396] on div "Completed" at bounding box center [396, 393] width 351 height 13
click at [333, 284] on span "Completed No One to Sign" at bounding box center [301, 282] width 147 height 13
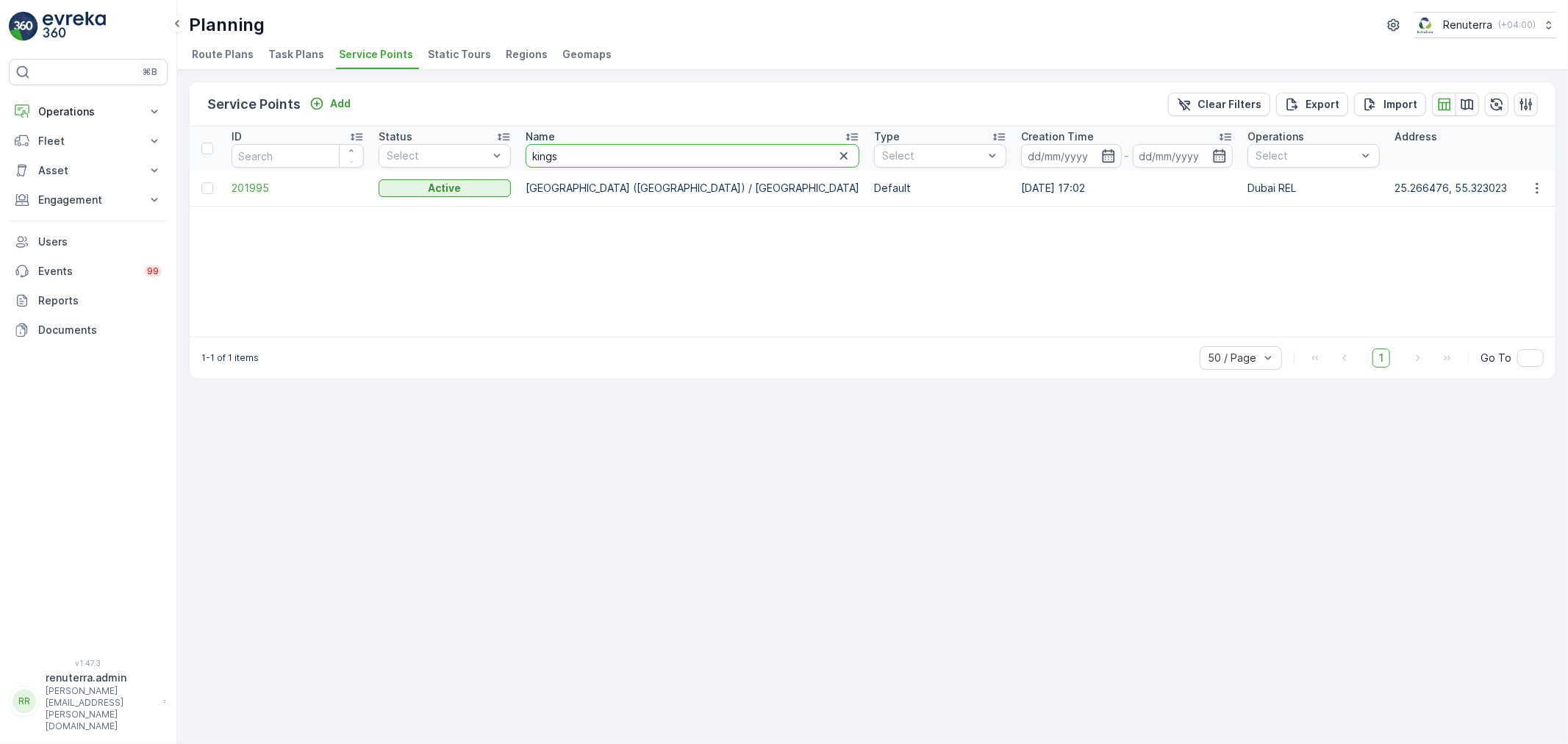
drag, startPoint x: 574, startPoint y: 154, endPoint x: 509, endPoint y: 144, distance: 65.8
paste input "Cost Plus Contracting LLC - Dubai South"
type input "Cost Plus Contracting LLC - Dubai South"
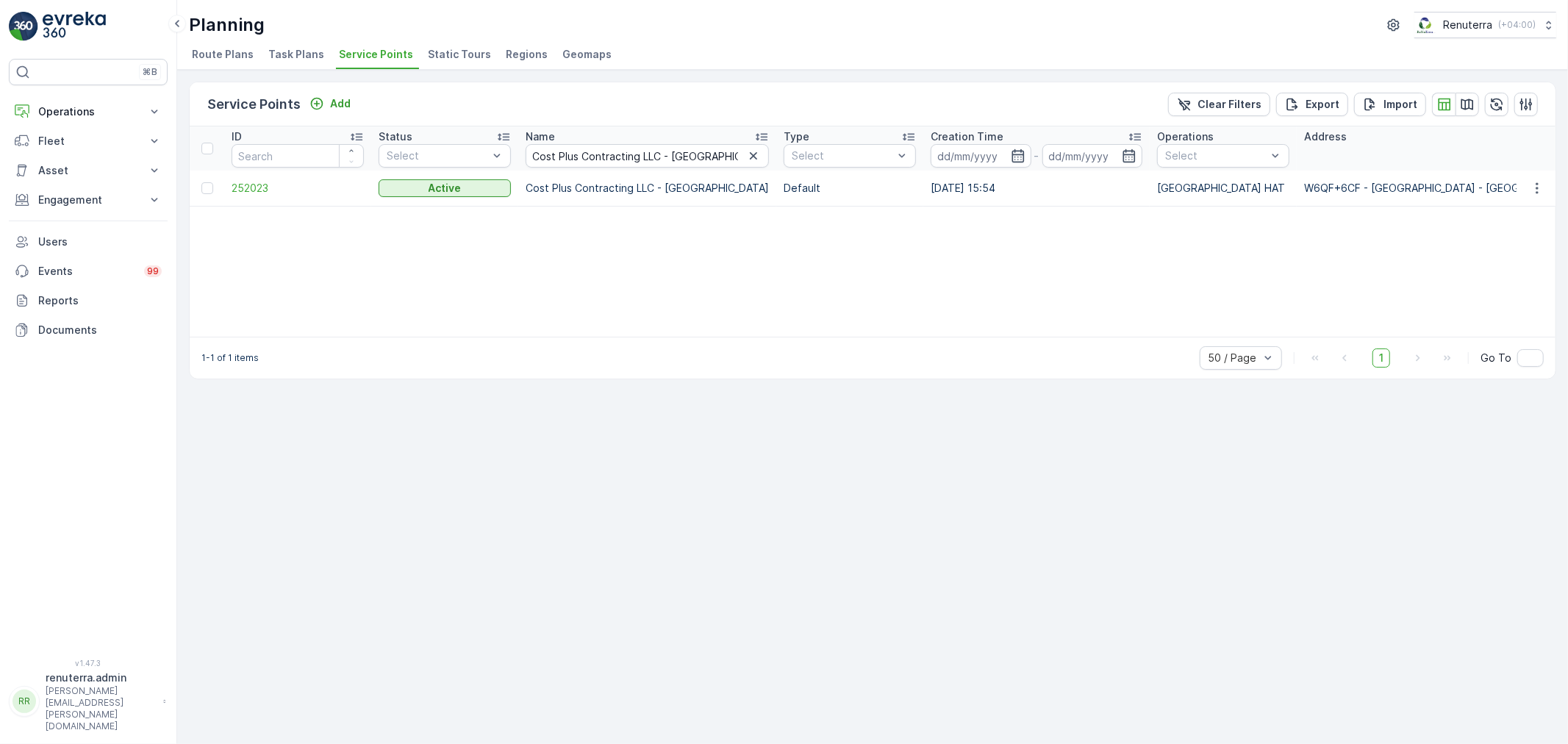
click at [250, 182] on span "252023" at bounding box center [297, 188] width 133 height 15
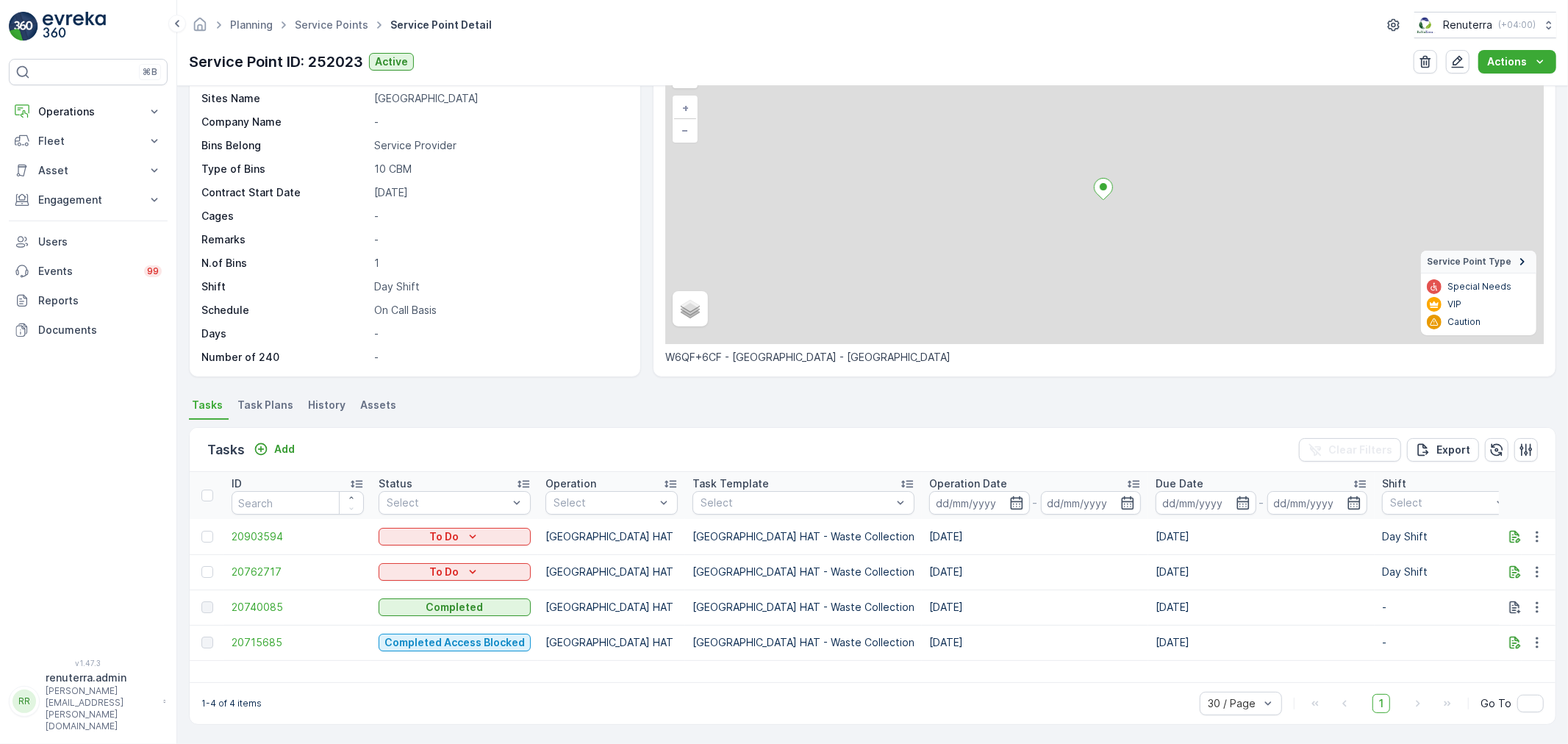
scroll to position [41, 0]
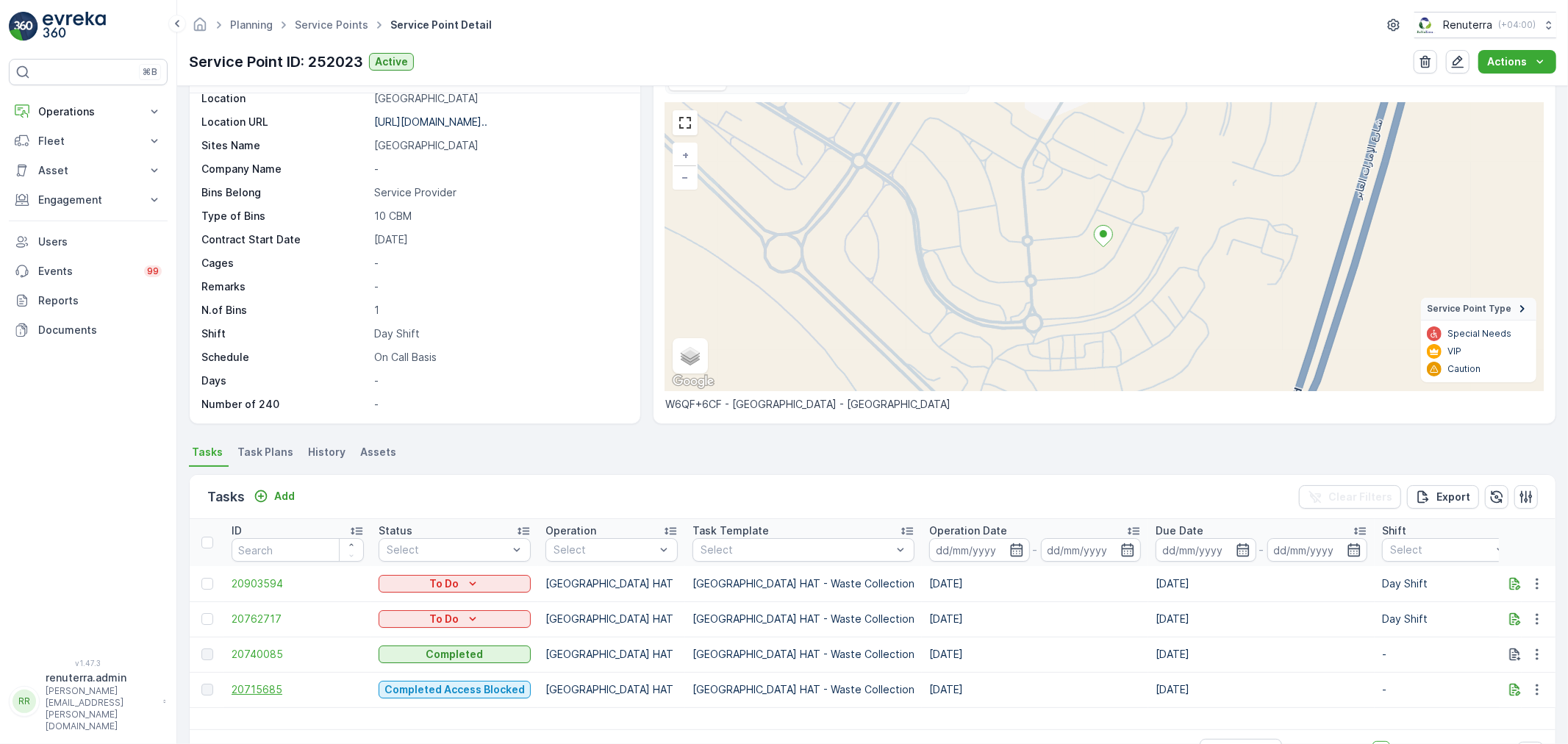
click at [253, 687] on span "20715685" at bounding box center [297, 689] width 133 height 15
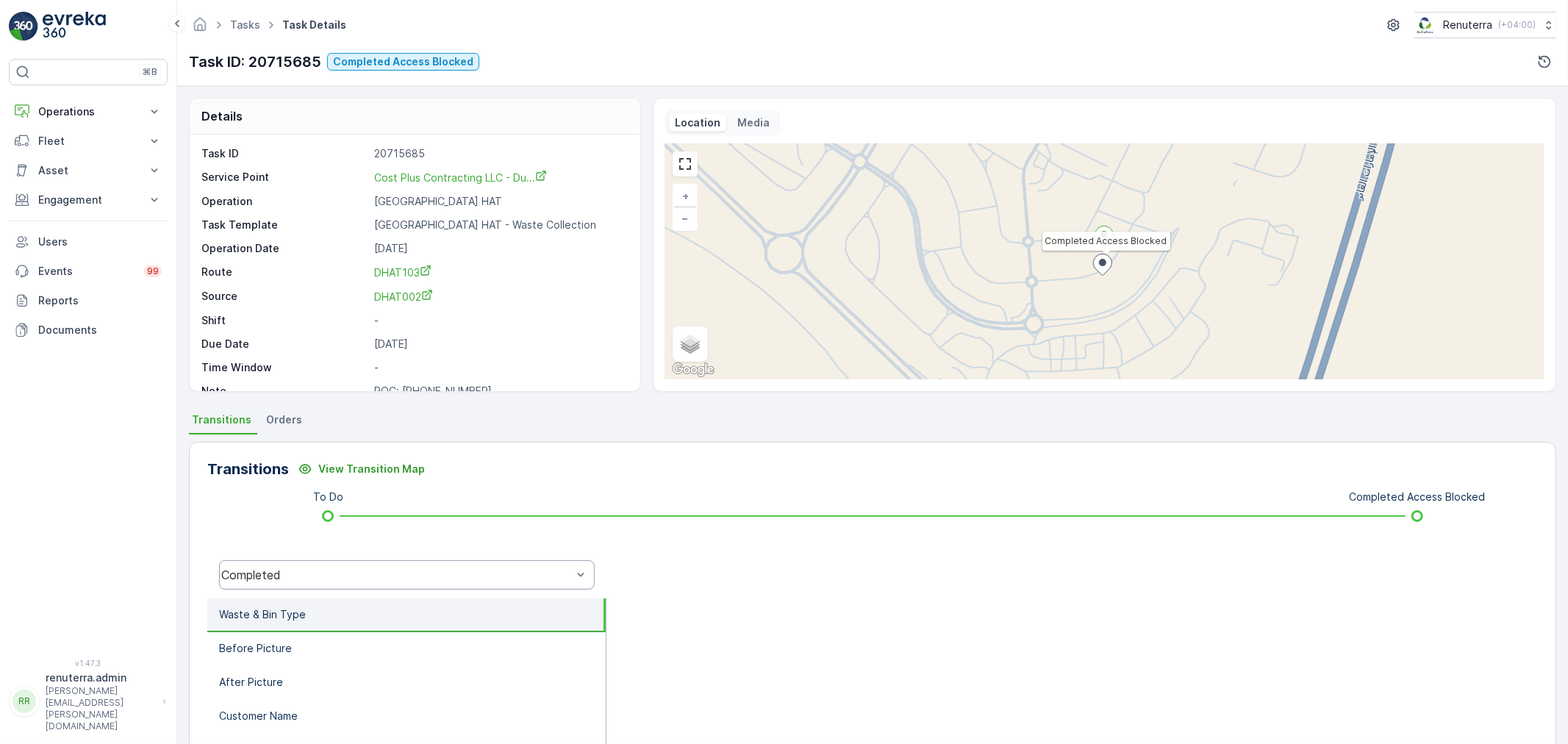
click at [343, 569] on div "Completed" at bounding box center [396, 575] width 351 height 13
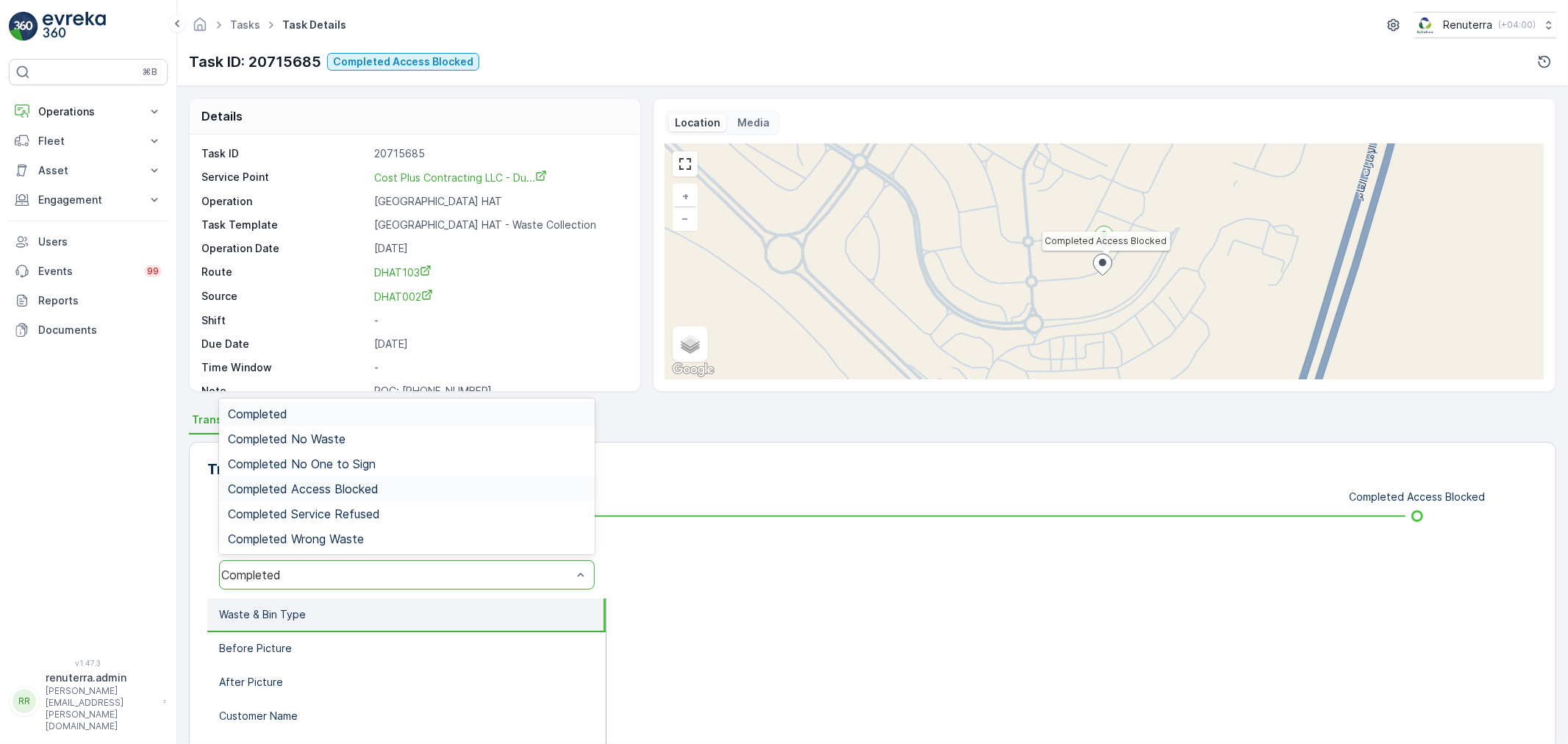
click at [365, 486] on span "Completed Access Blocked" at bounding box center [302, 489] width 150 height 13
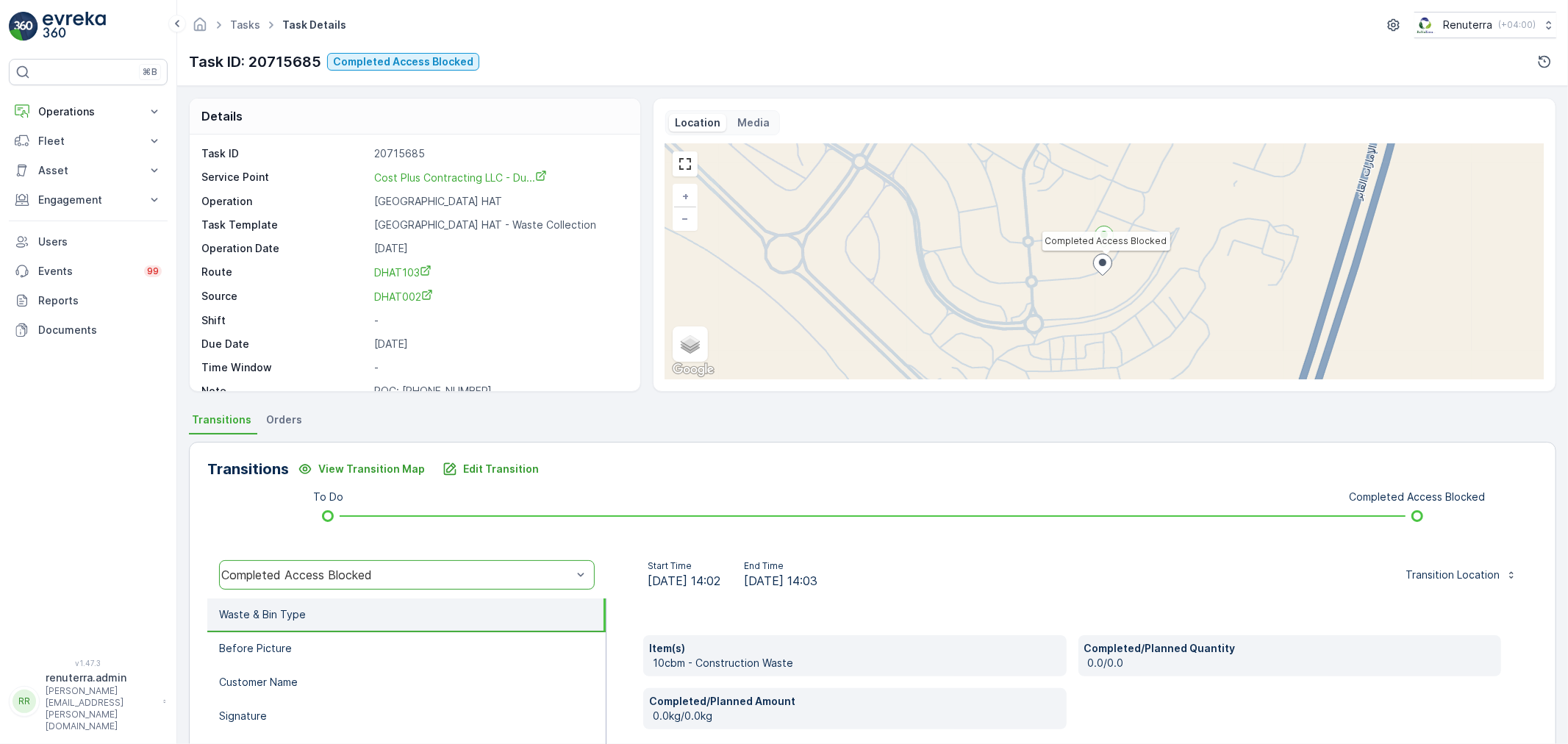
scroll to position [82, 0]
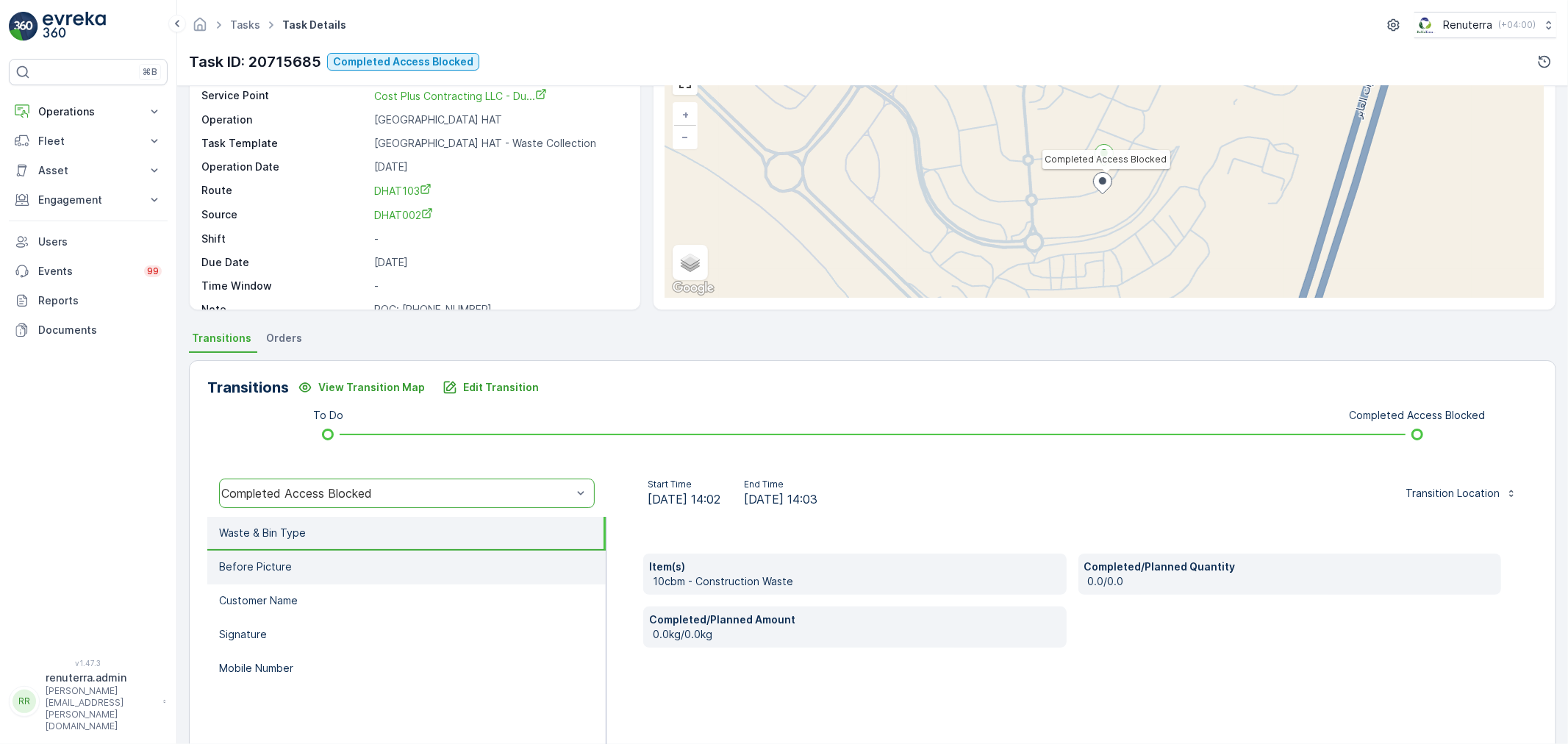
click at [339, 559] on li "Before Picture" at bounding box center [407, 568] width 399 height 34
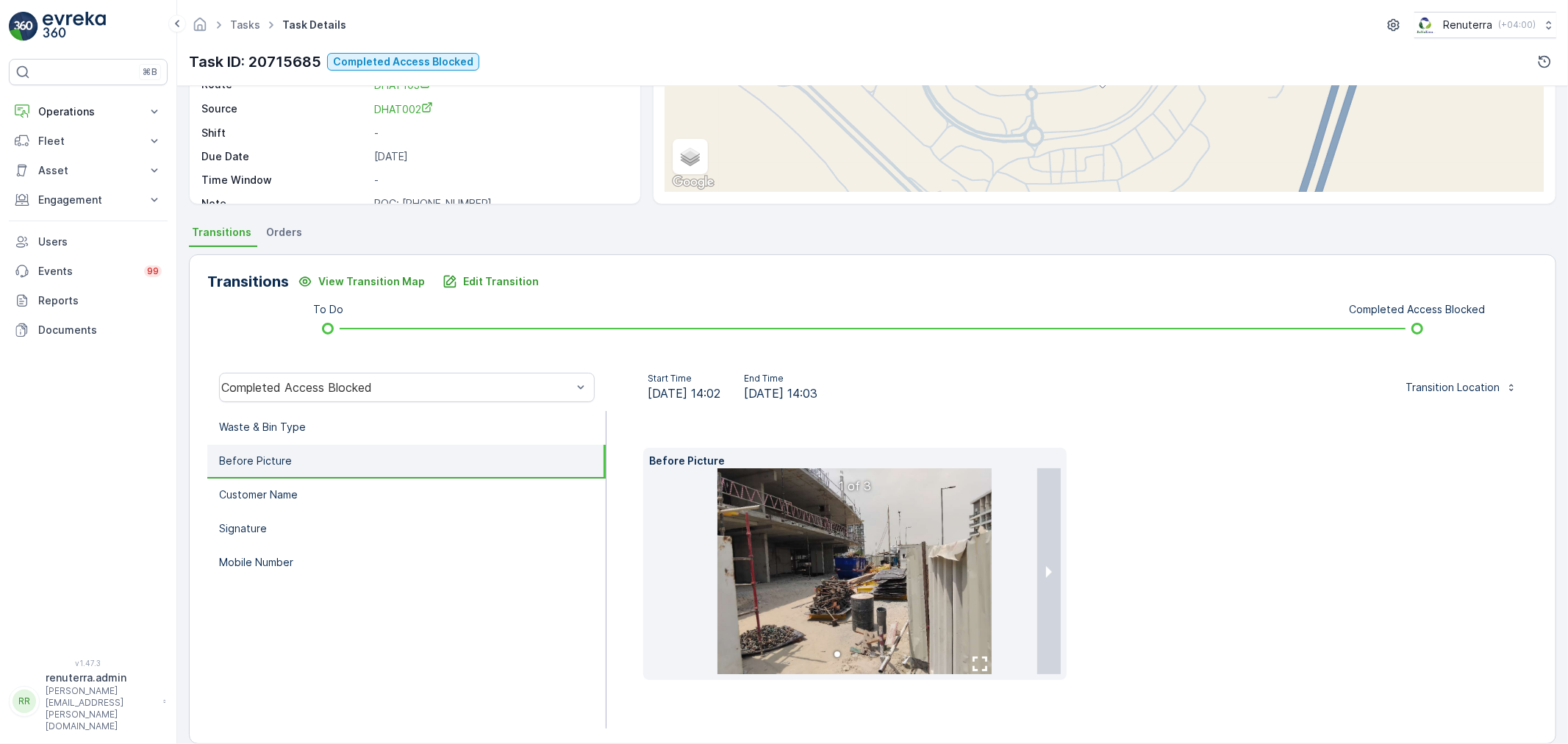
scroll to position [206, 0]
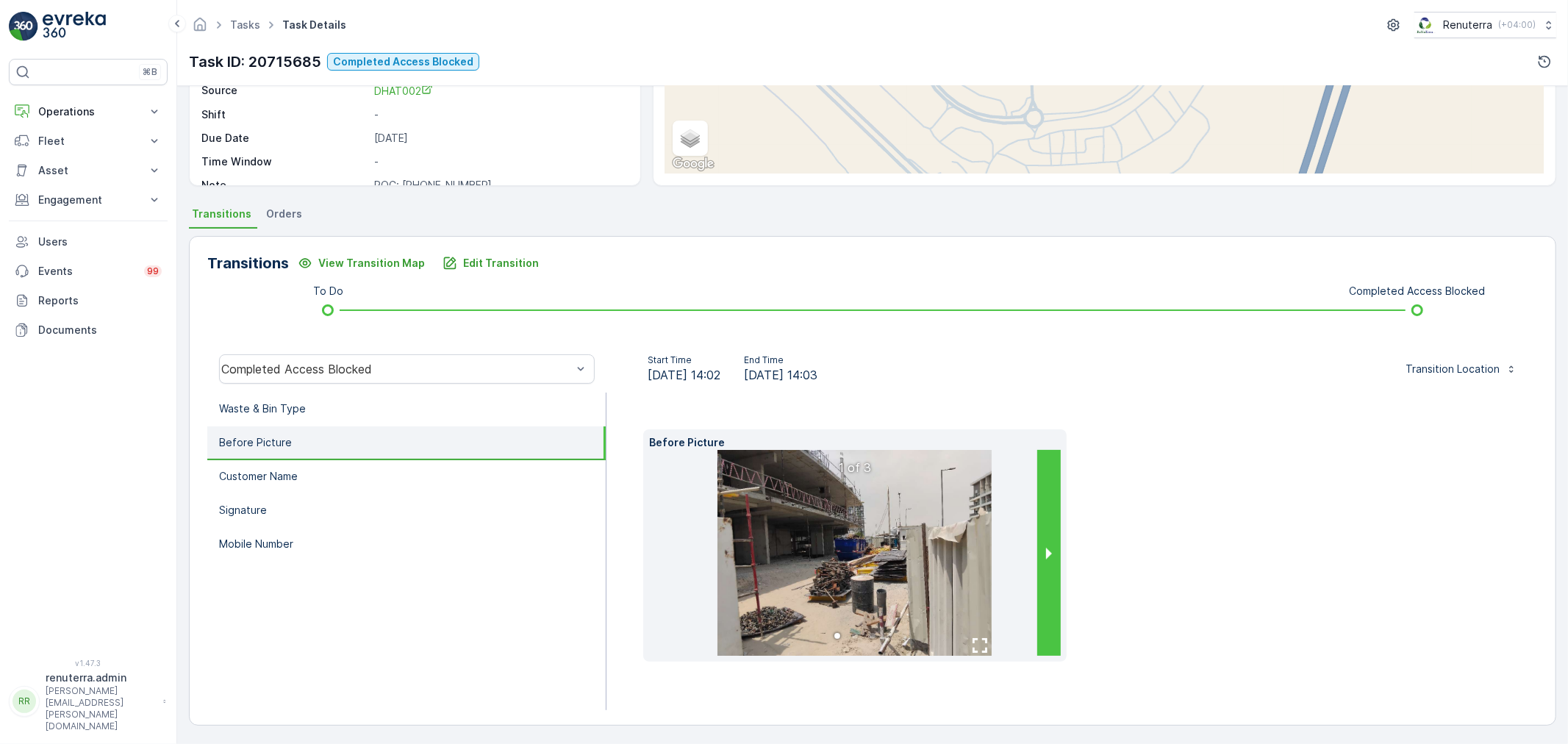
click at [1044, 548] on button "next slide / item" at bounding box center [1049, 553] width 24 height 206
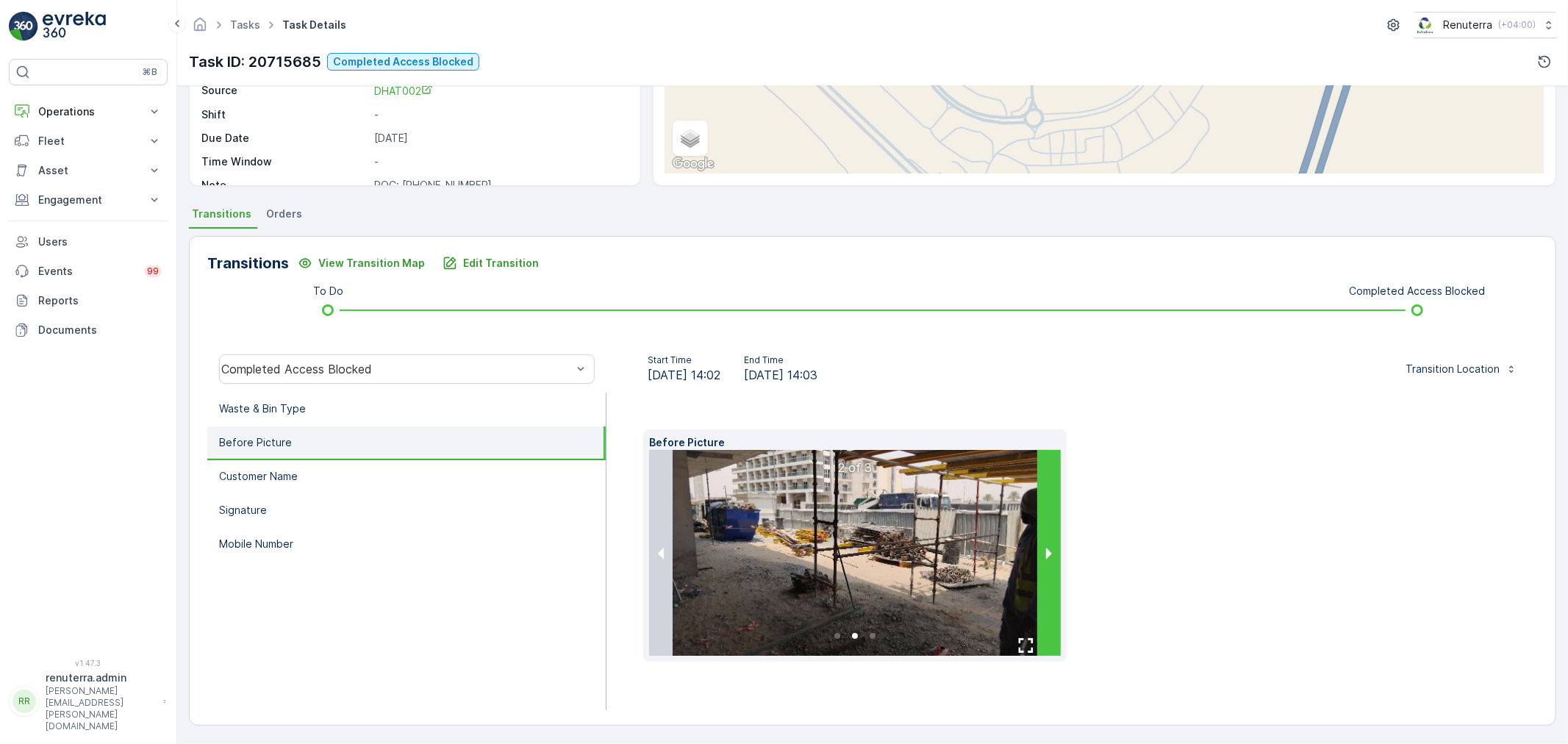
click at [1044, 548] on button "next slide / item" at bounding box center [1049, 553] width 24 height 206
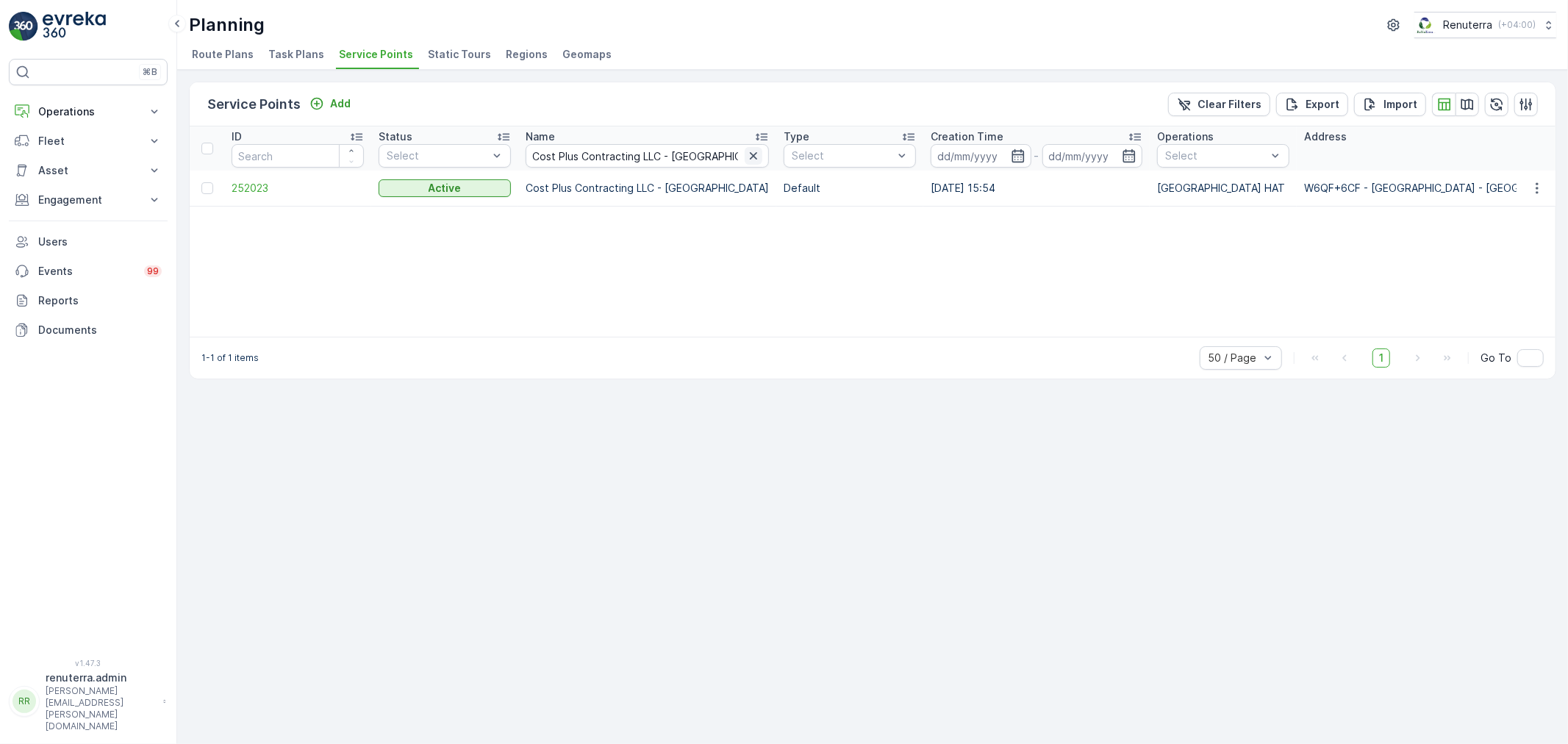
click at [746, 150] on icon "button" at bounding box center [754, 156] width 15 height 15
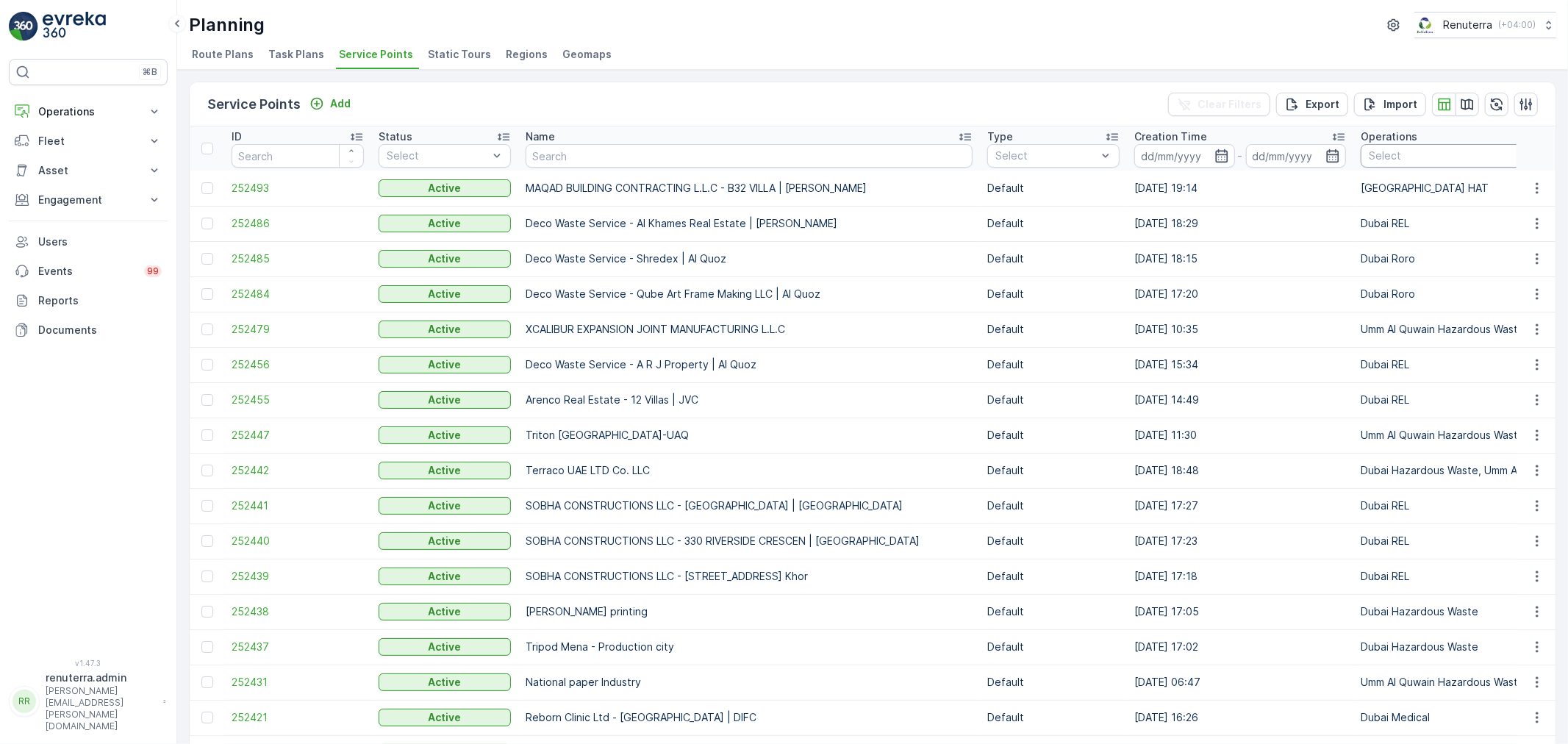
click at [1372, 150] on div at bounding box center [1559, 156] width 384 height 12
click at [1369, 268] on div at bounding box center [1375, 269] width 12 height 12
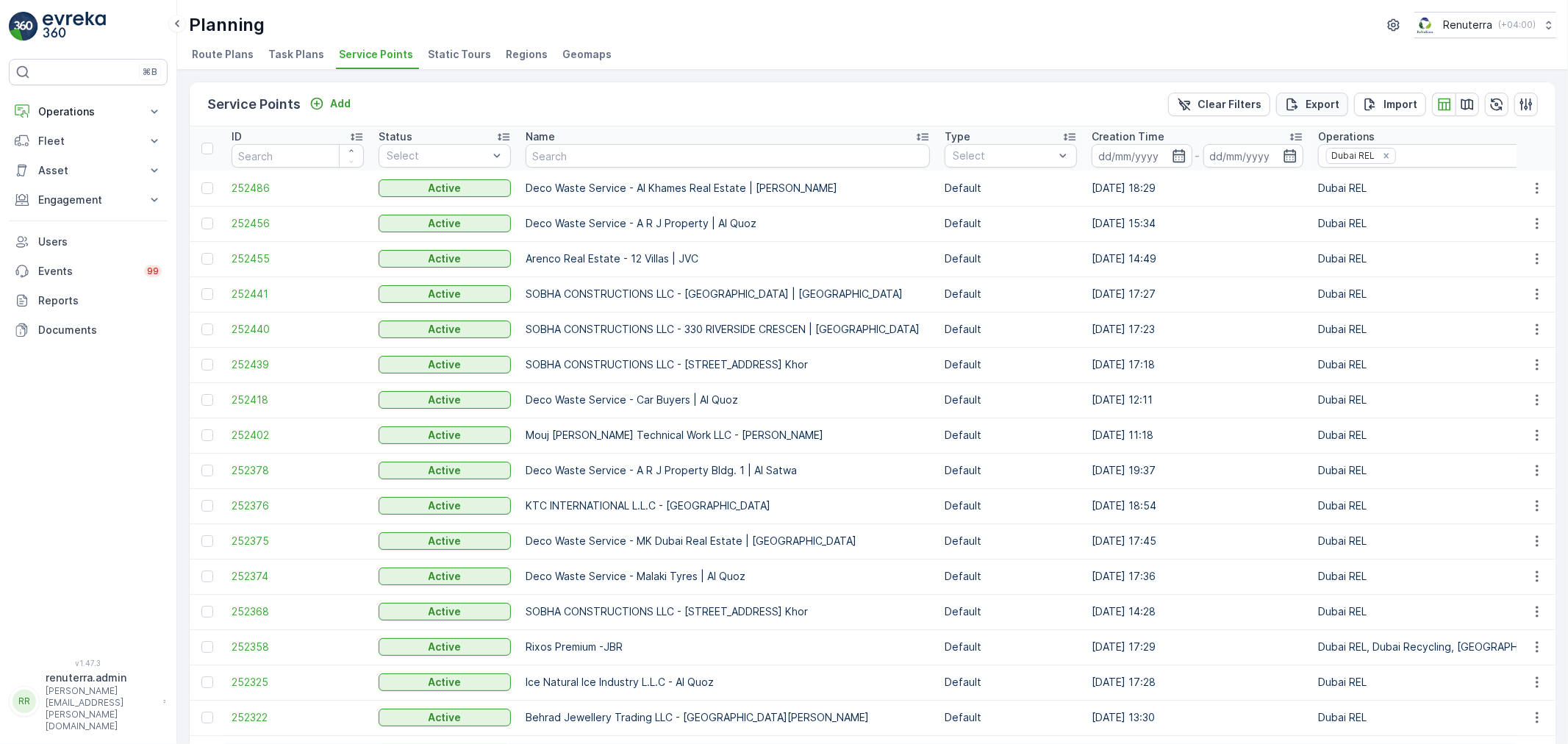
click at [1329, 99] on p "Export" at bounding box center [1322, 104] width 34 height 15
click at [1371, 76] on span "reports" at bounding box center [1449, 79] width 173 height 16
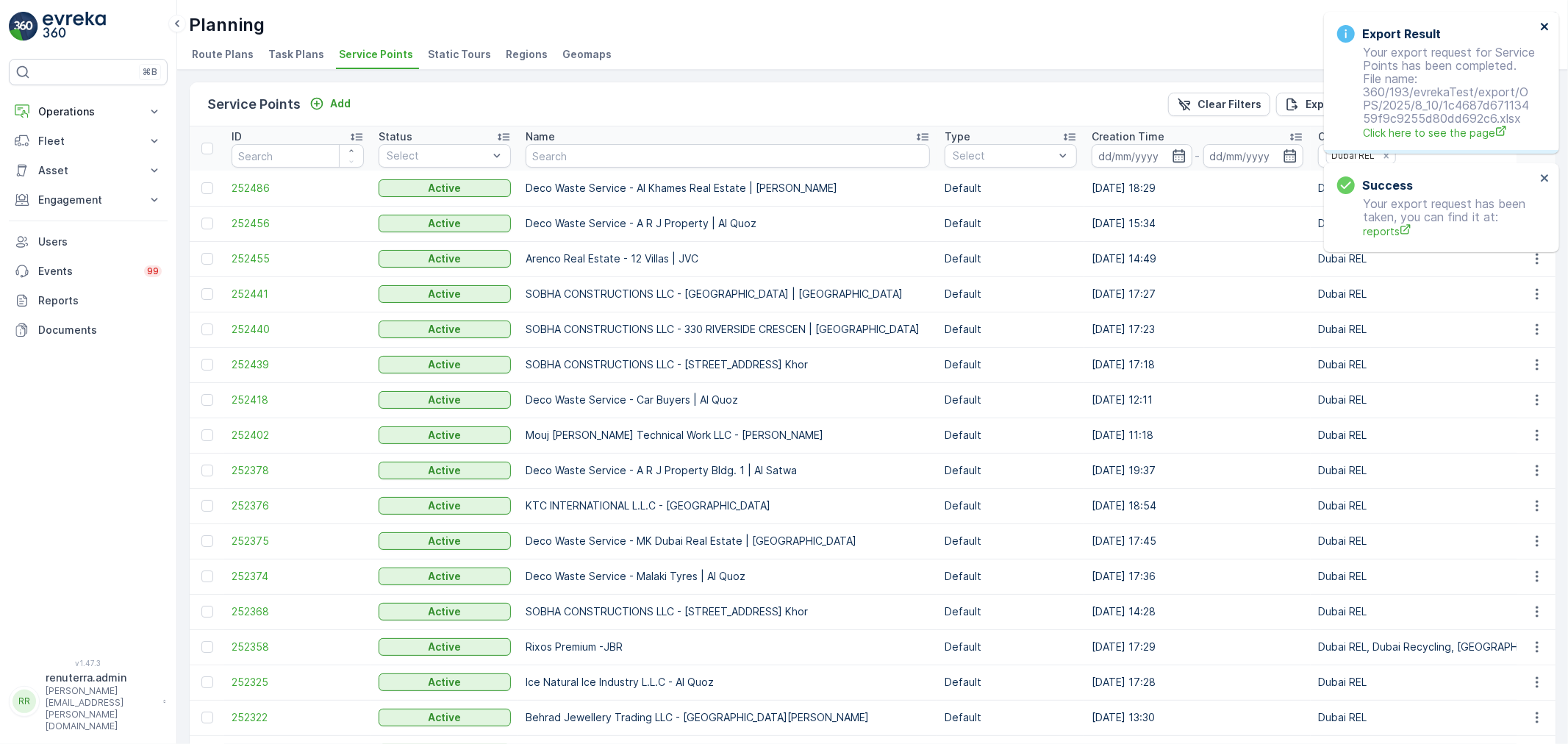
click at [1545, 27] on icon "close" at bounding box center [1544, 27] width 7 height 7
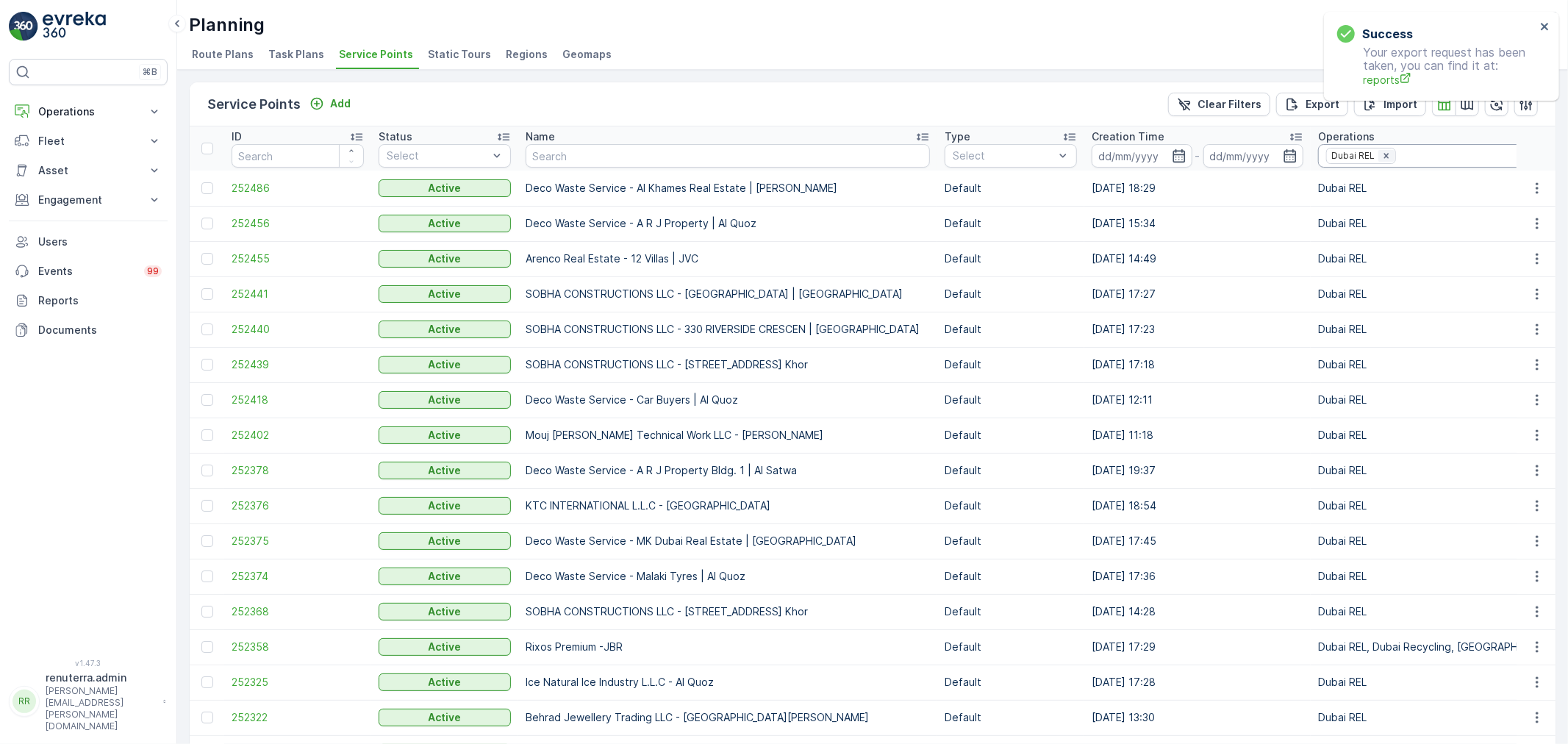
click at [1381, 155] on icon "Remove Dubai REL" at bounding box center [1386, 156] width 10 height 10
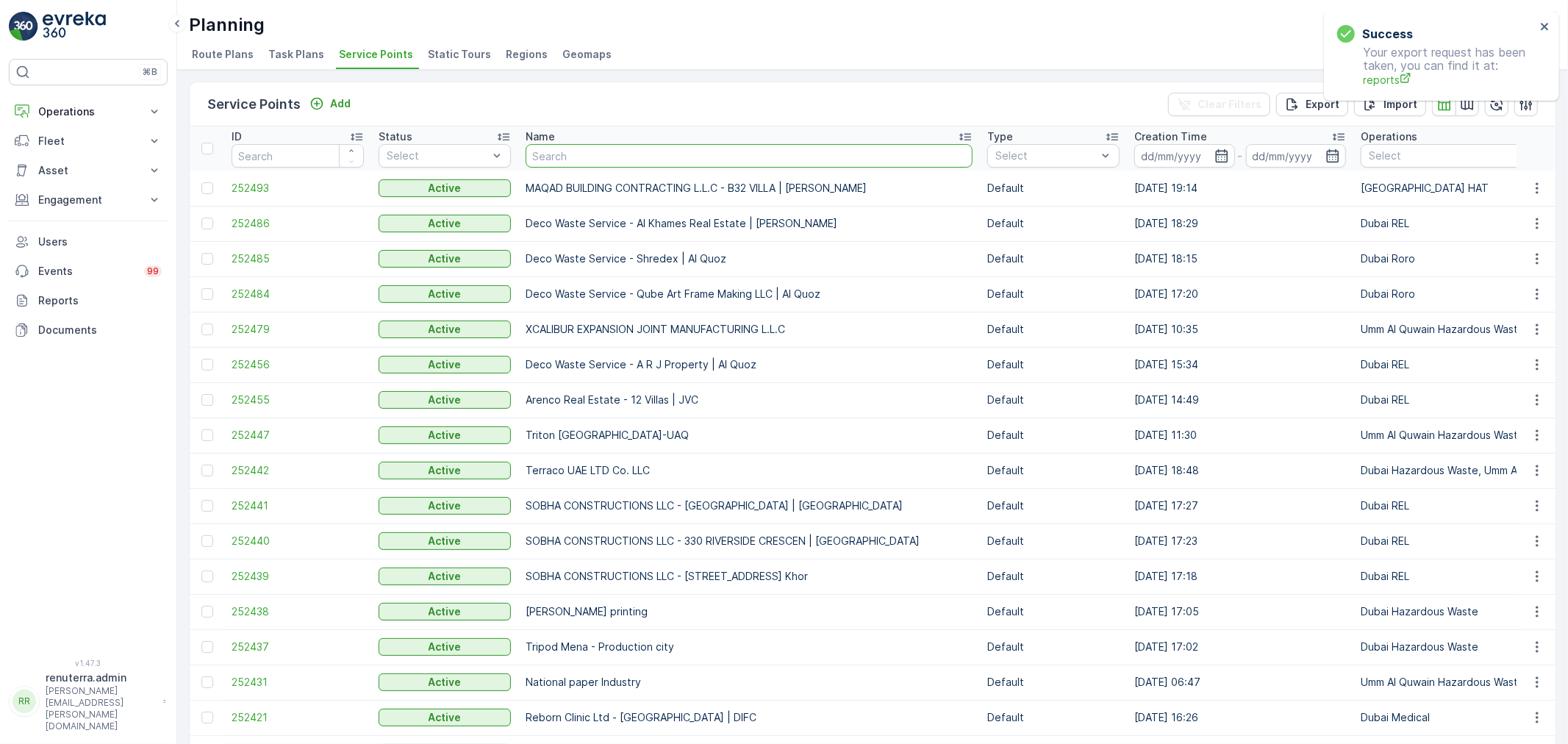
click at [571, 150] on input "text" at bounding box center [748, 156] width 447 height 24
paste input "Al Showaib Real estate- Muteena 402"
type input "Al Showaib Real estate- Muteena 402"
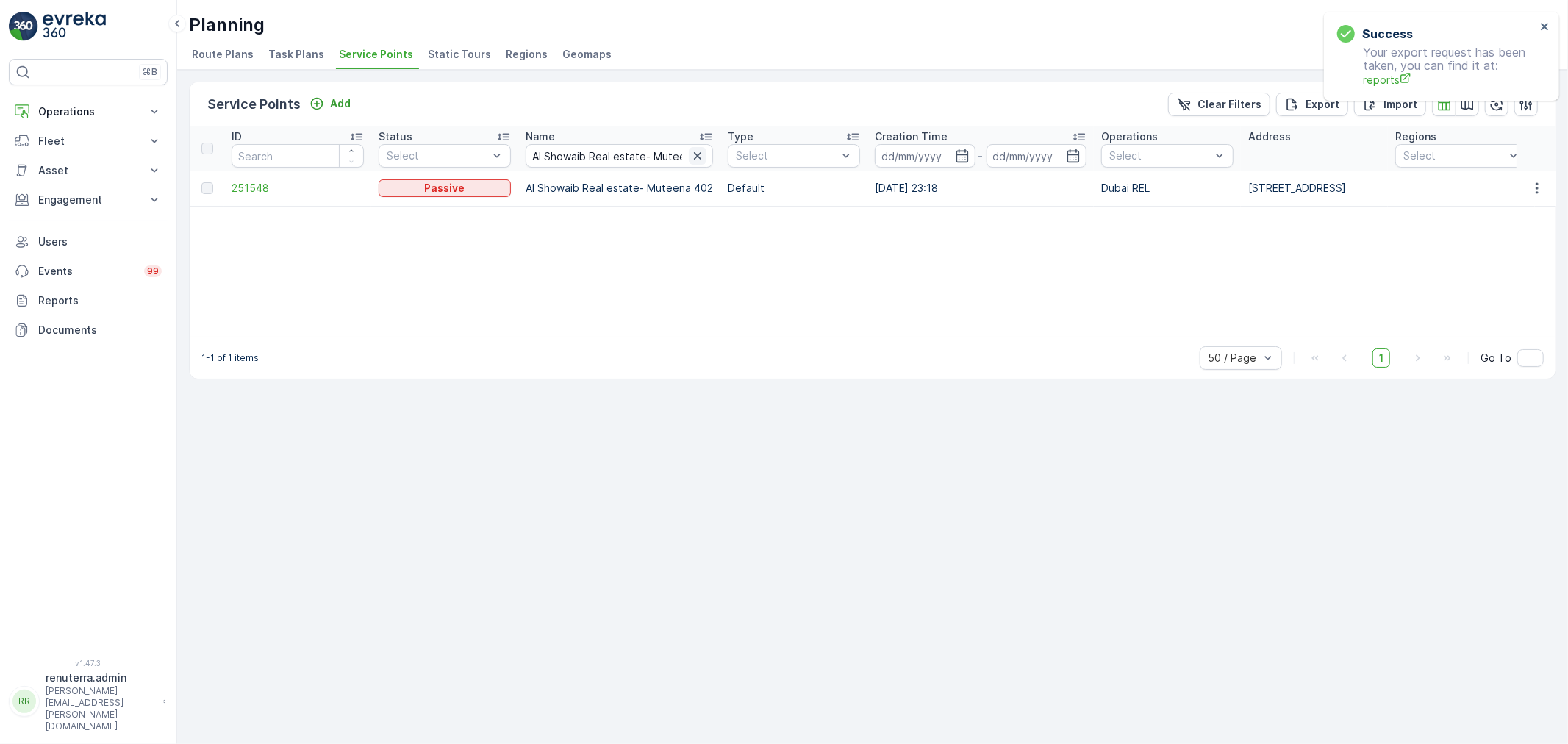
click at [694, 153] on icon "button" at bounding box center [697, 156] width 15 height 15
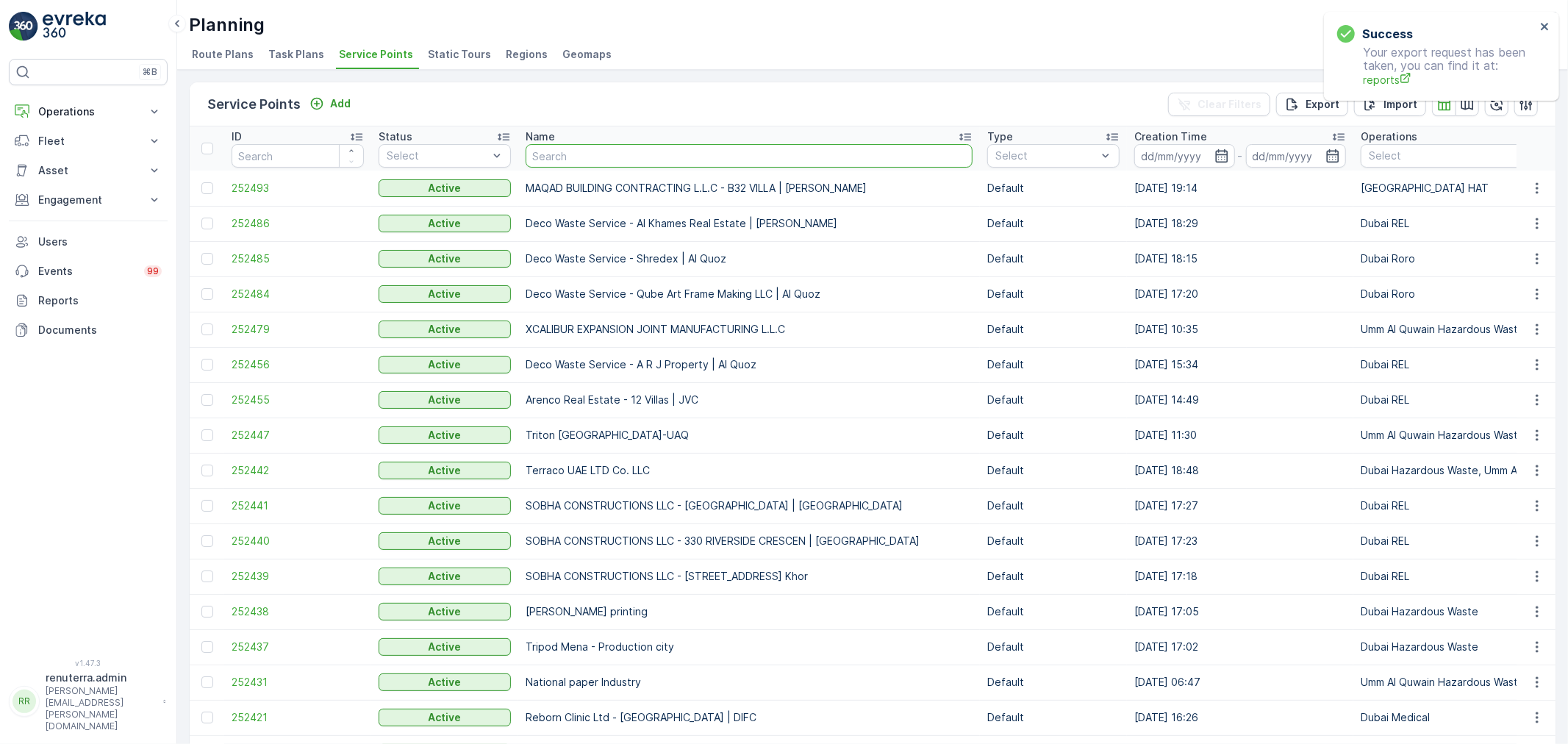
click at [634, 159] on input "text" at bounding box center [748, 156] width 447 height 24
type input "hms"
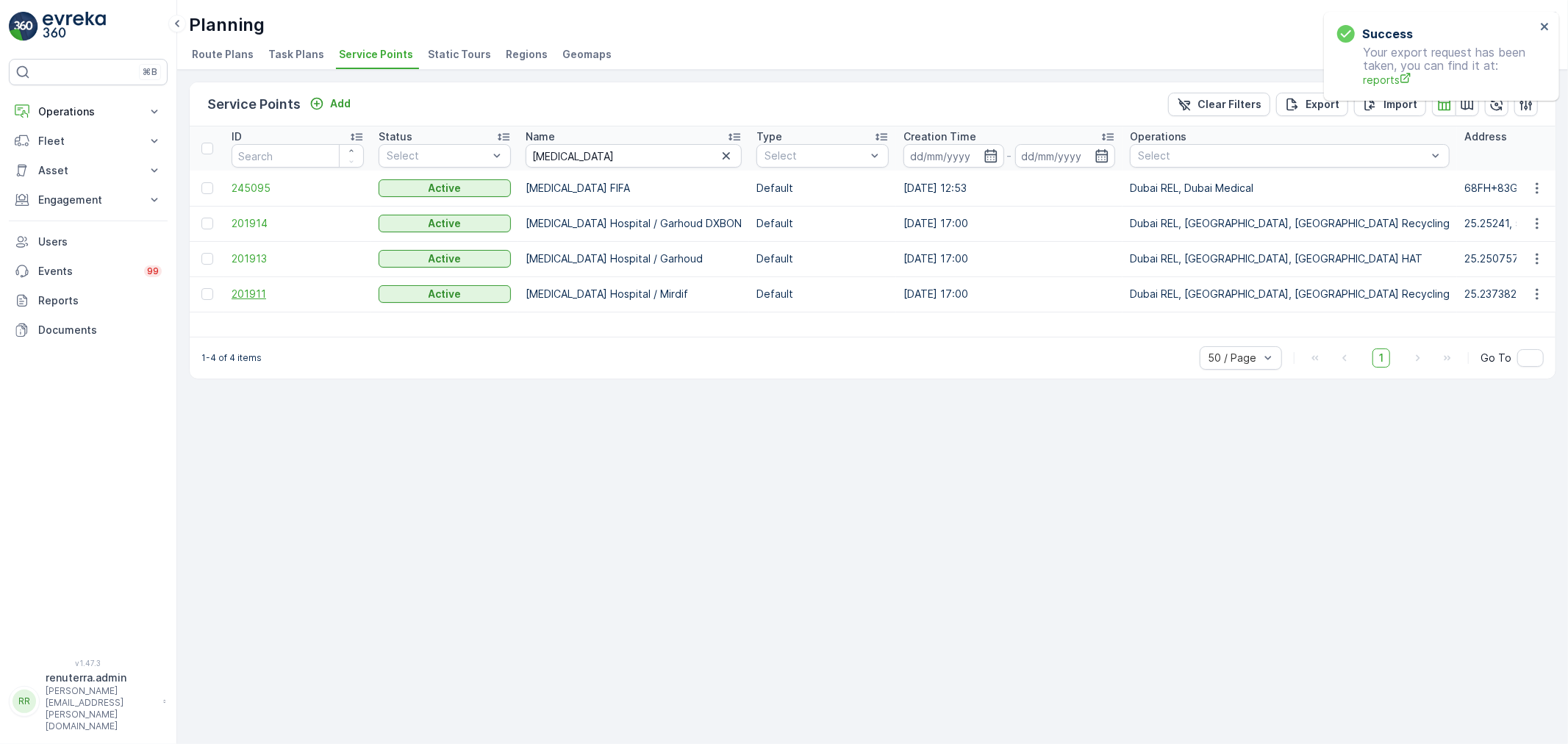
click at [262, 291] on span "201911" at bounding box center [297, 294] width 133 height 15
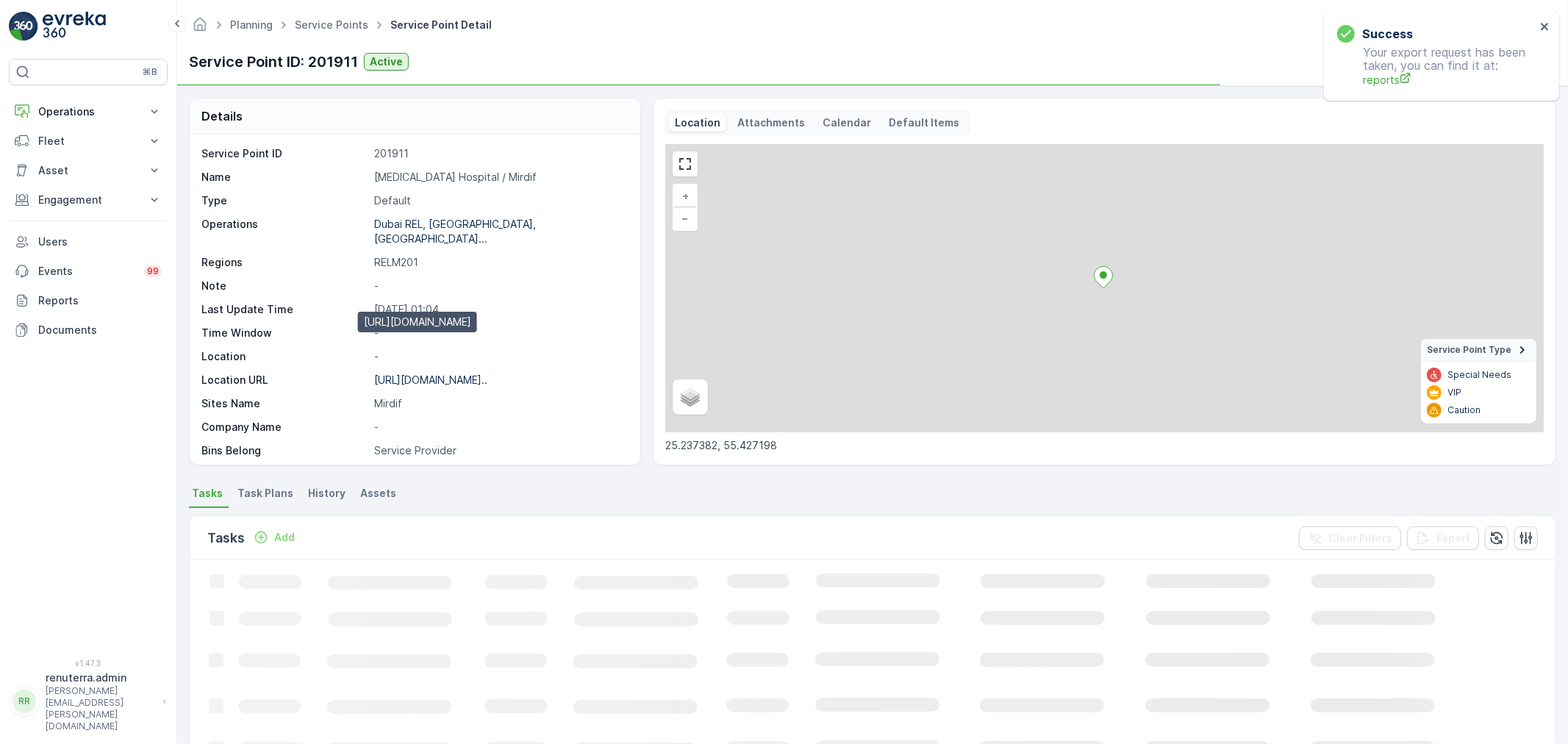
scroll to position [82, 0]
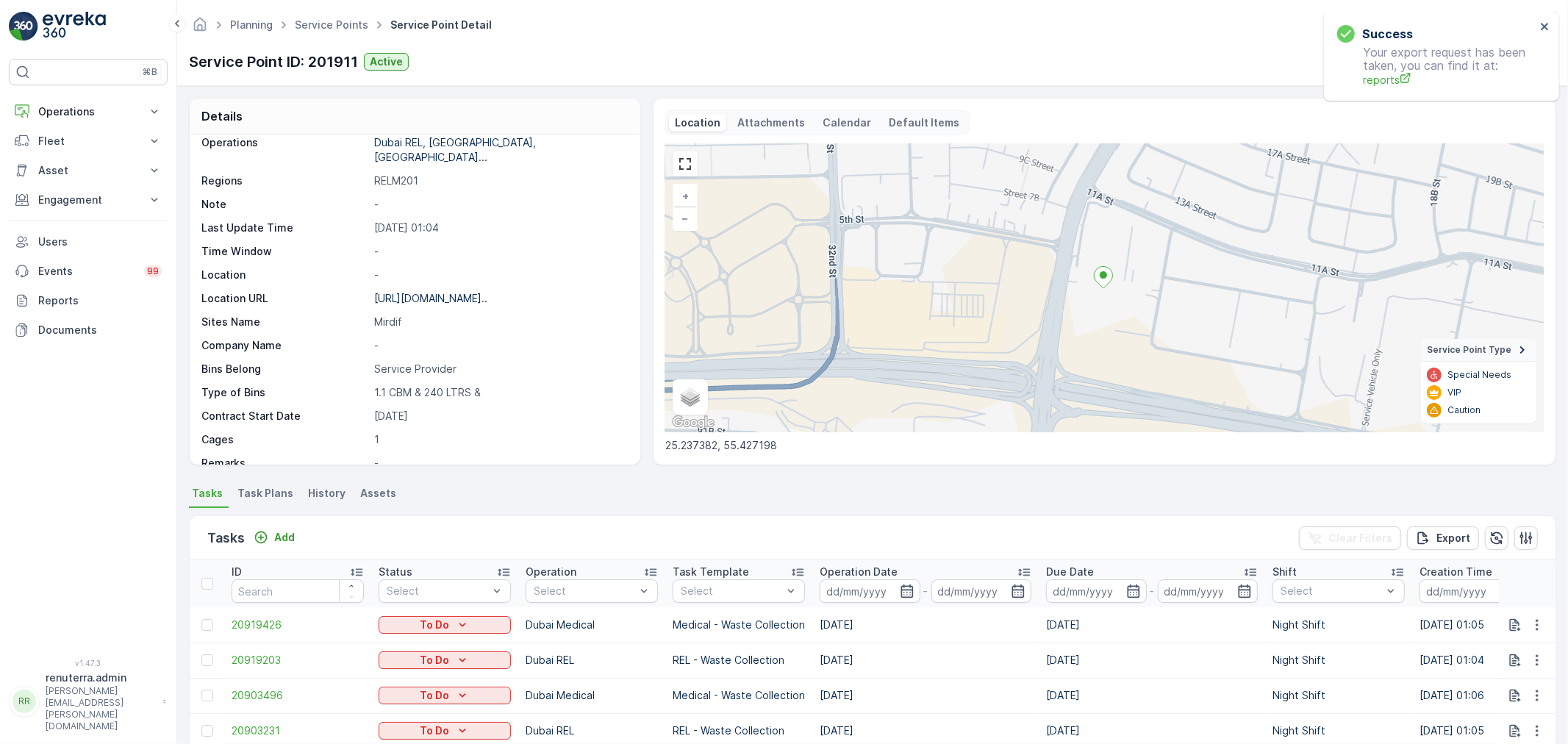
drag, startPoint x: 385, startPoint y: 399, endPoint x: 430, endPoint y: 398, distance: 45.0
click at [430, 408] on p "01-09-2024" at bounding box center [499, 416] width 250 height 15
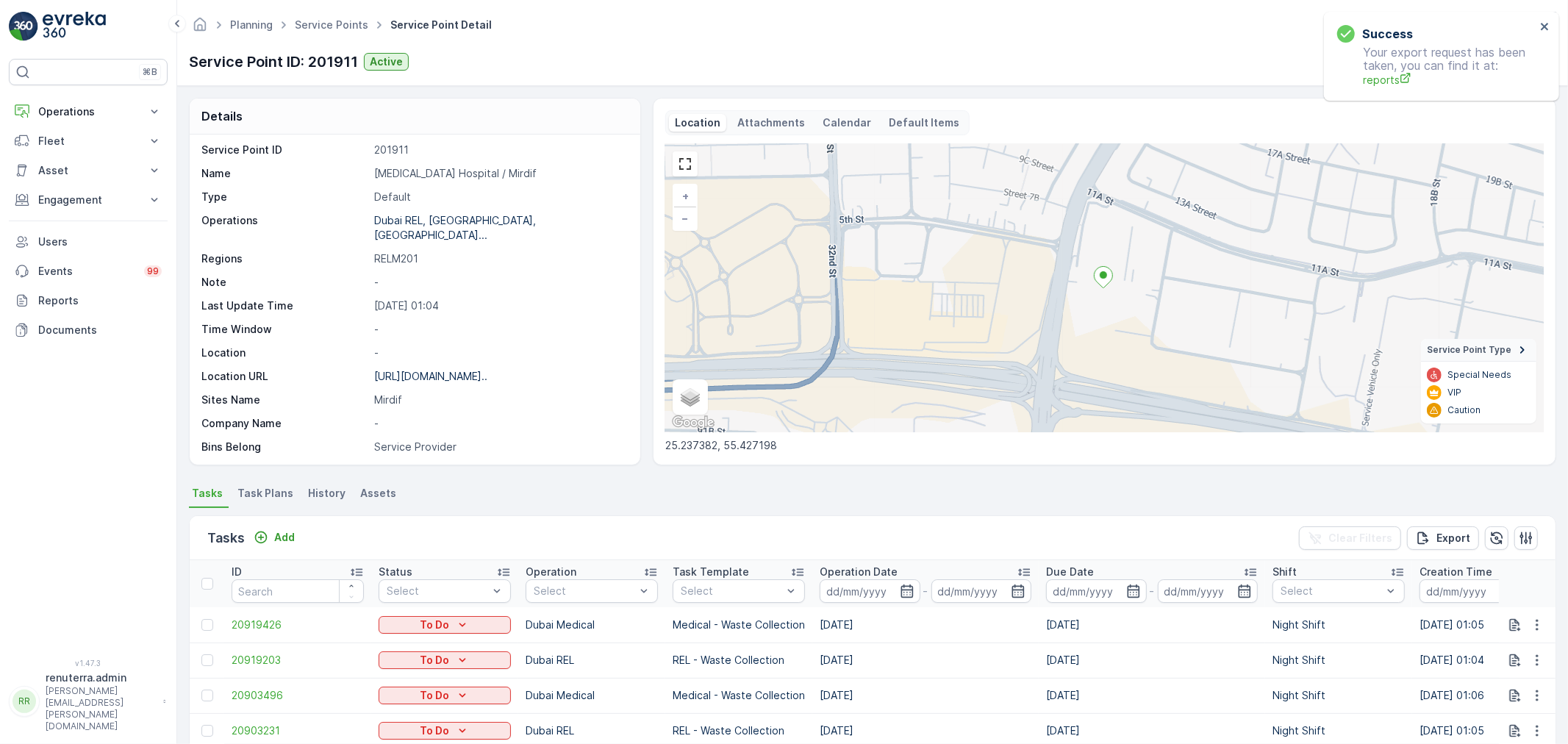
scroll to position [0, 0]
click at [319, 24] on link "Service Points" at bounding box center [331, 24] width 73 height 13
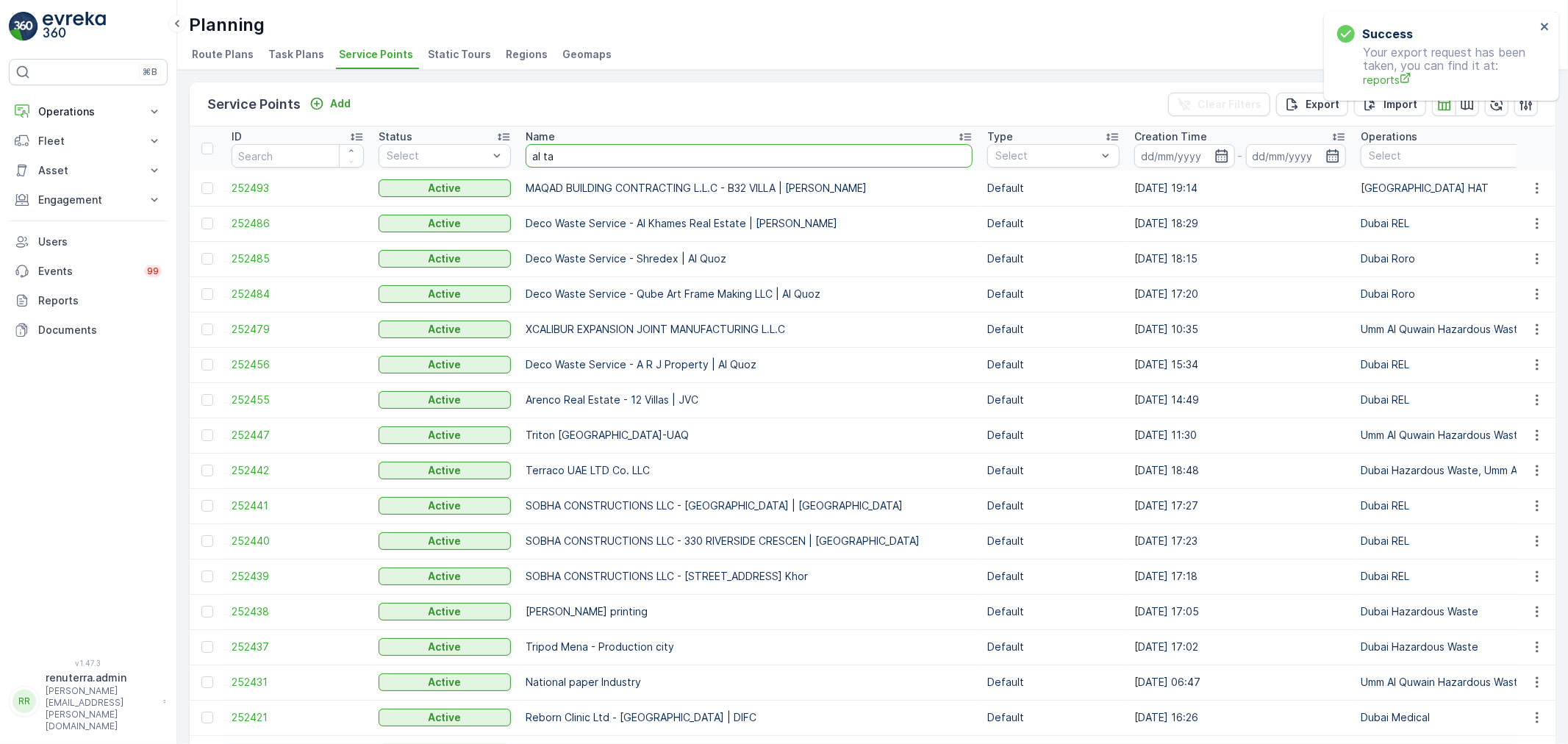
type input "al tay"
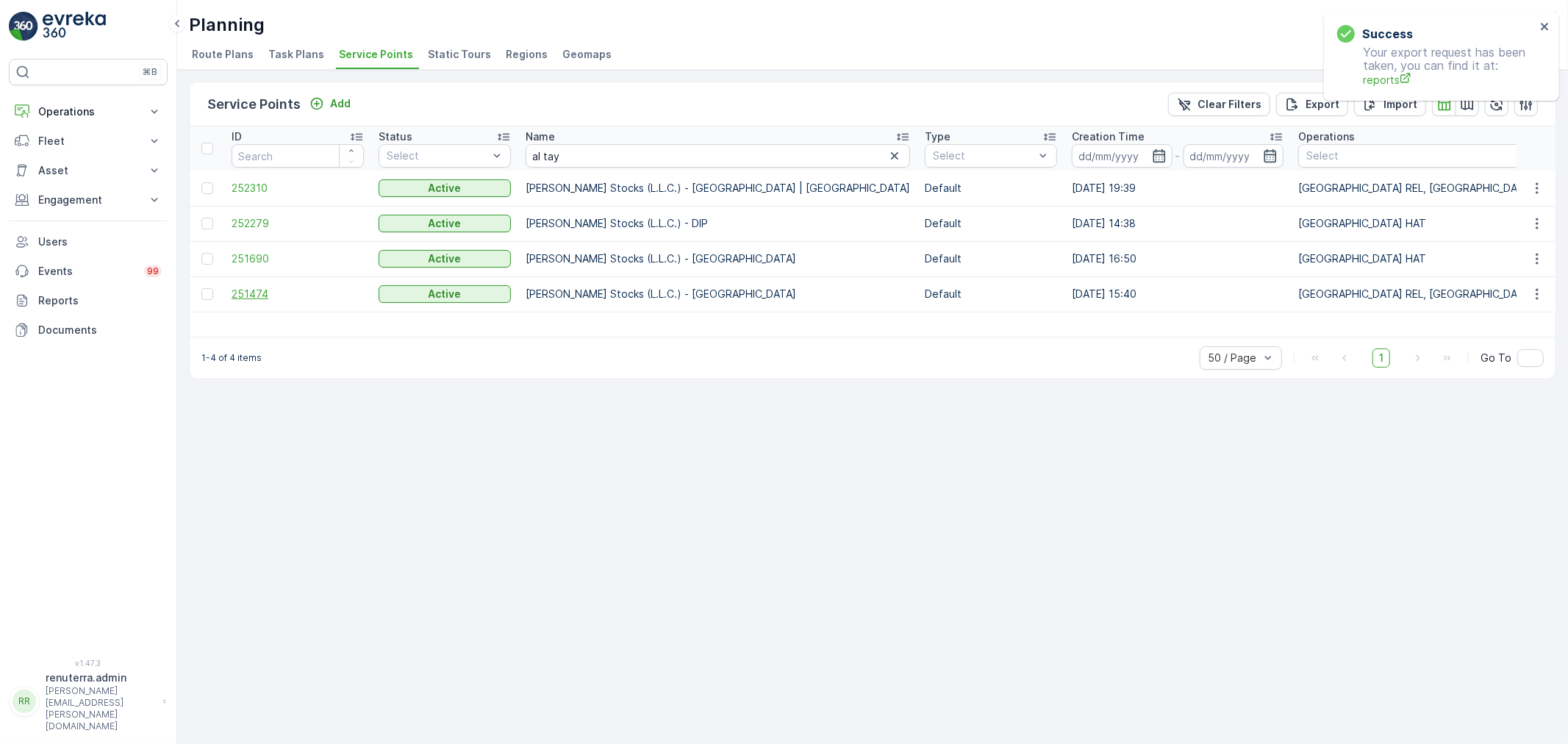
click at [263, 290] on span "251474" at bounding box center [297, 294] width 133 height 15
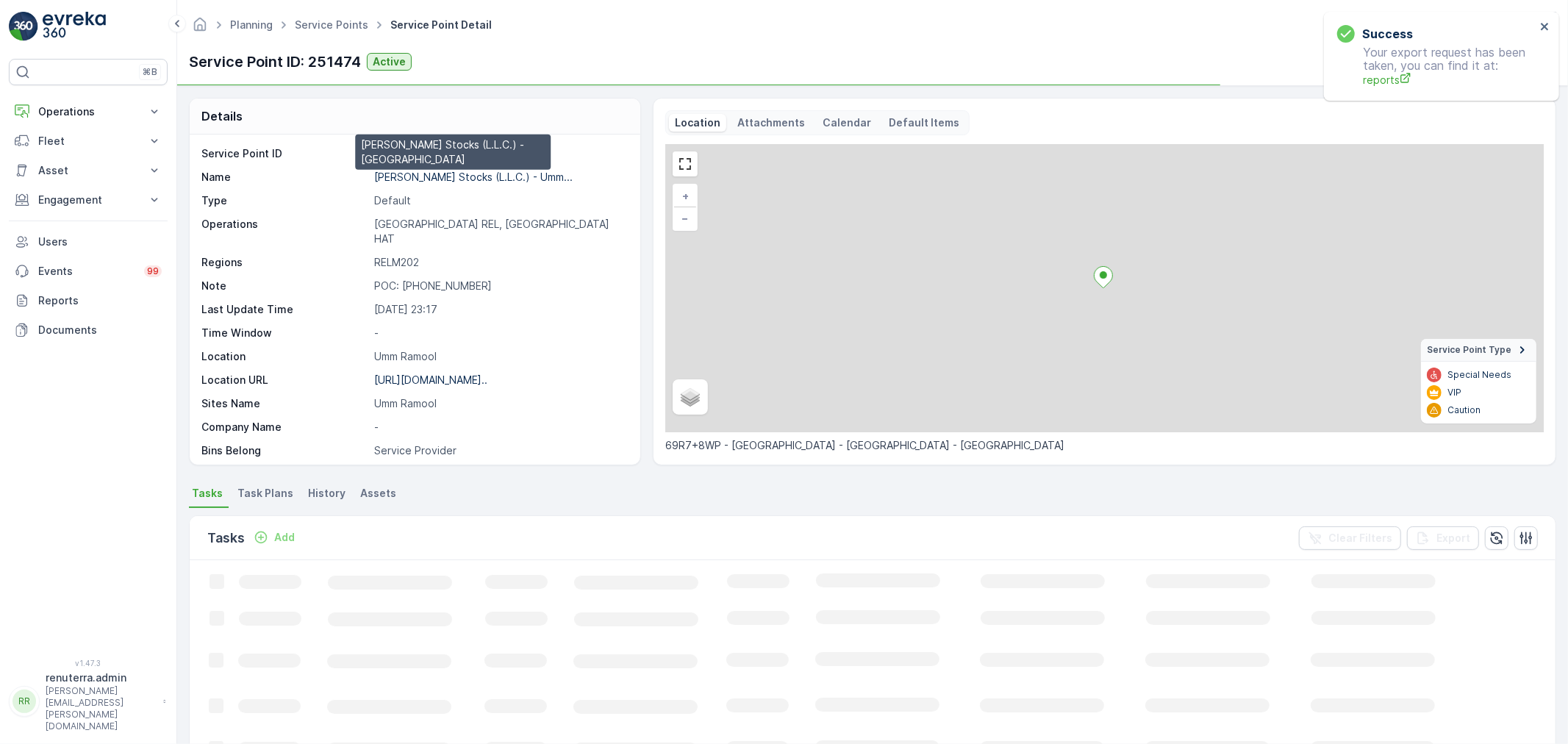
click at [464, 180] on p "Al Tayer Stocks (L.L.C.) - Umm..." at bounding box center [474, 176] width 199 height 13
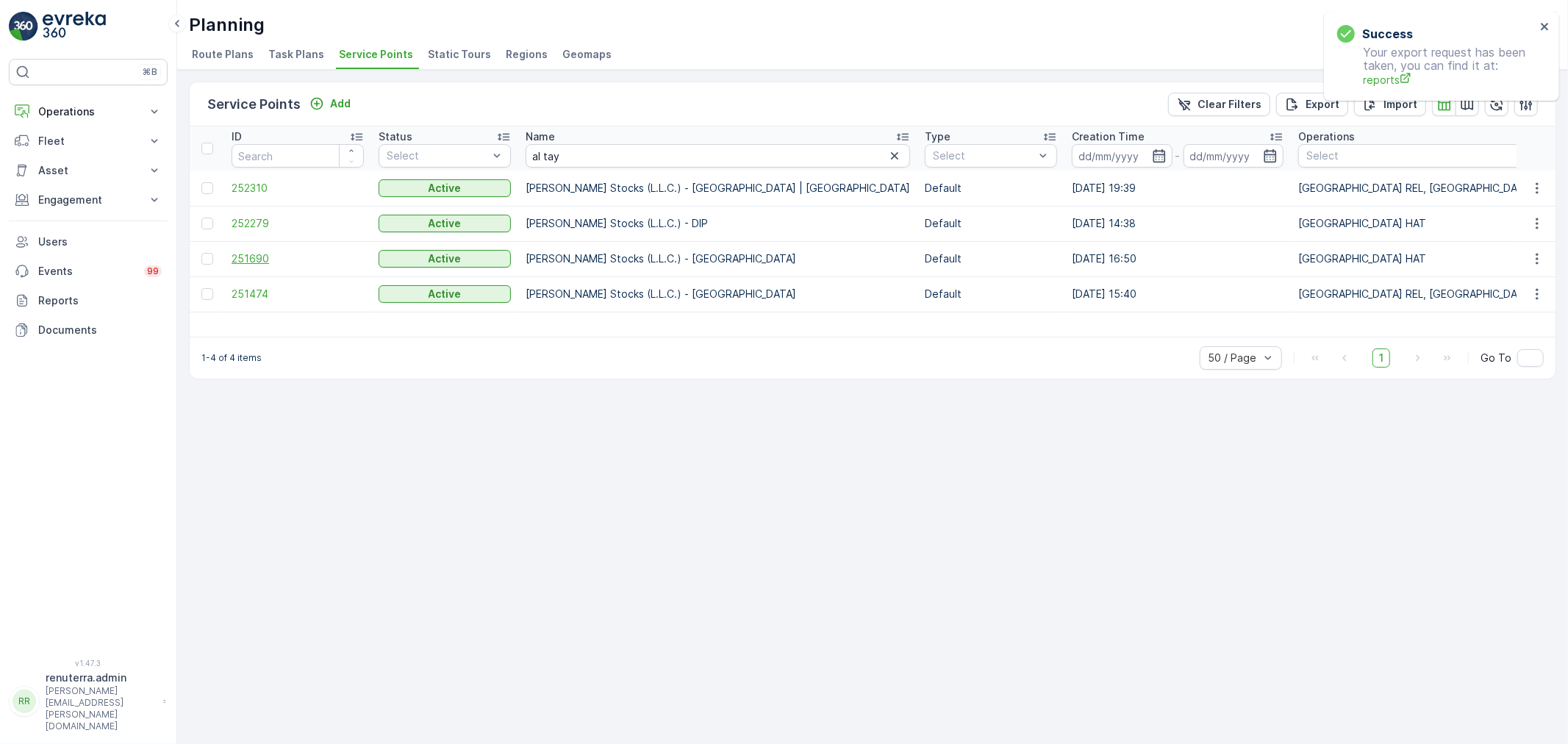
click at [250, 253] on span "251690" at bounding box center [297, 259] width 133 height 15
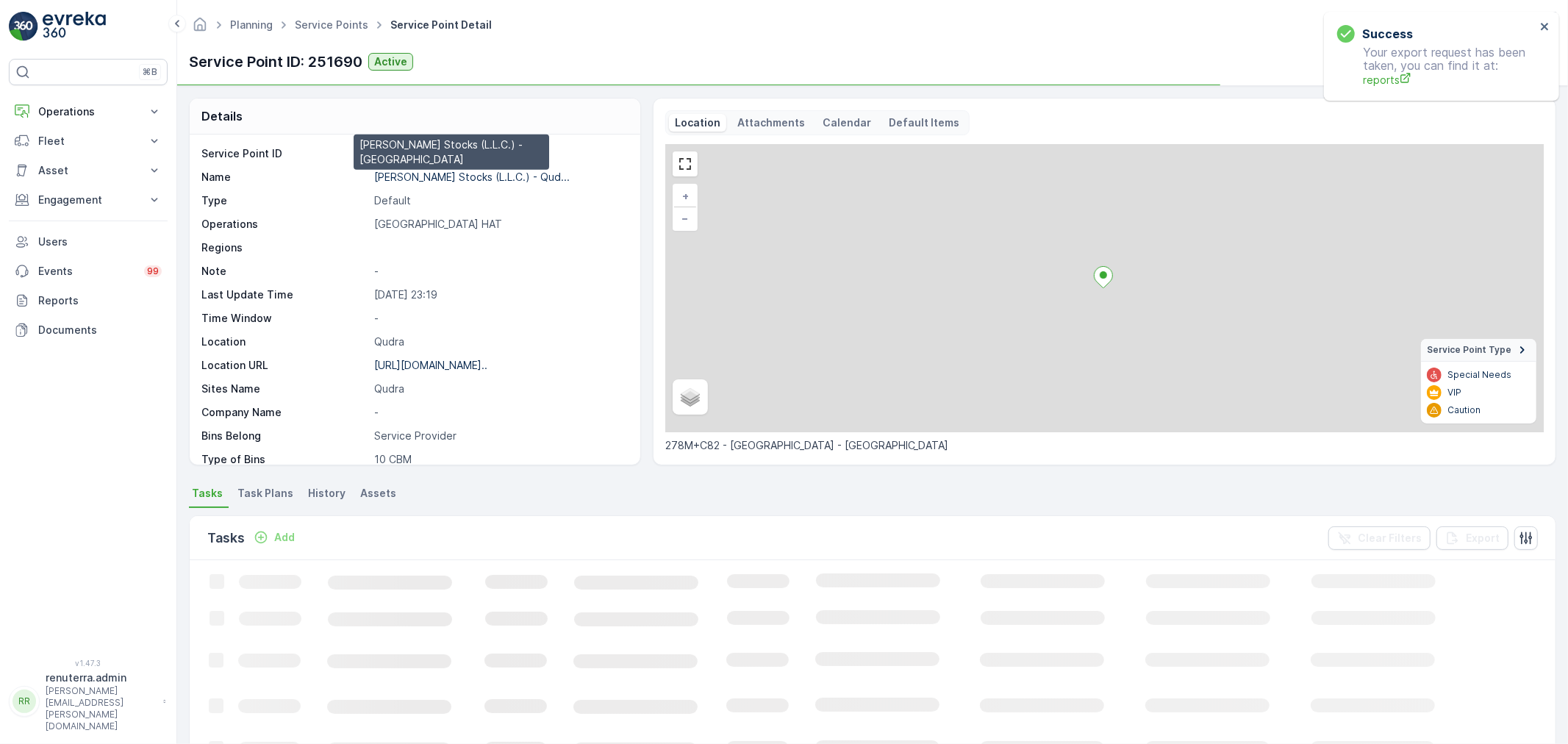
click at [411, 177] on p "Al Tayer Stocks (L.L.C.) - Qud..." at bounding box center [472, 176] width 196 height 13
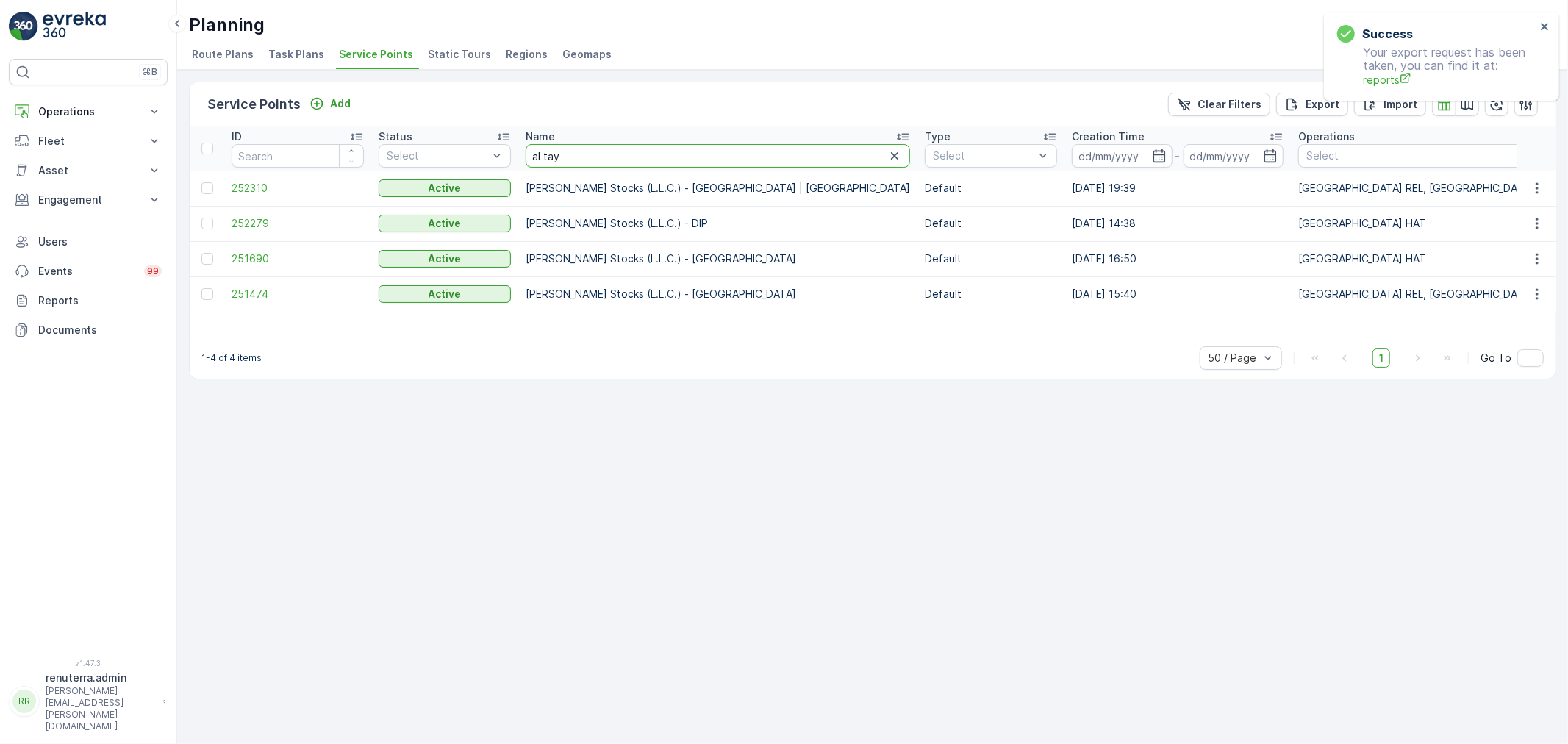
drag, startPoint x: 574, startPoint y: 157, endPoint x: 485, endPoint y: 141, distance: 90.4
type input "dulsw"
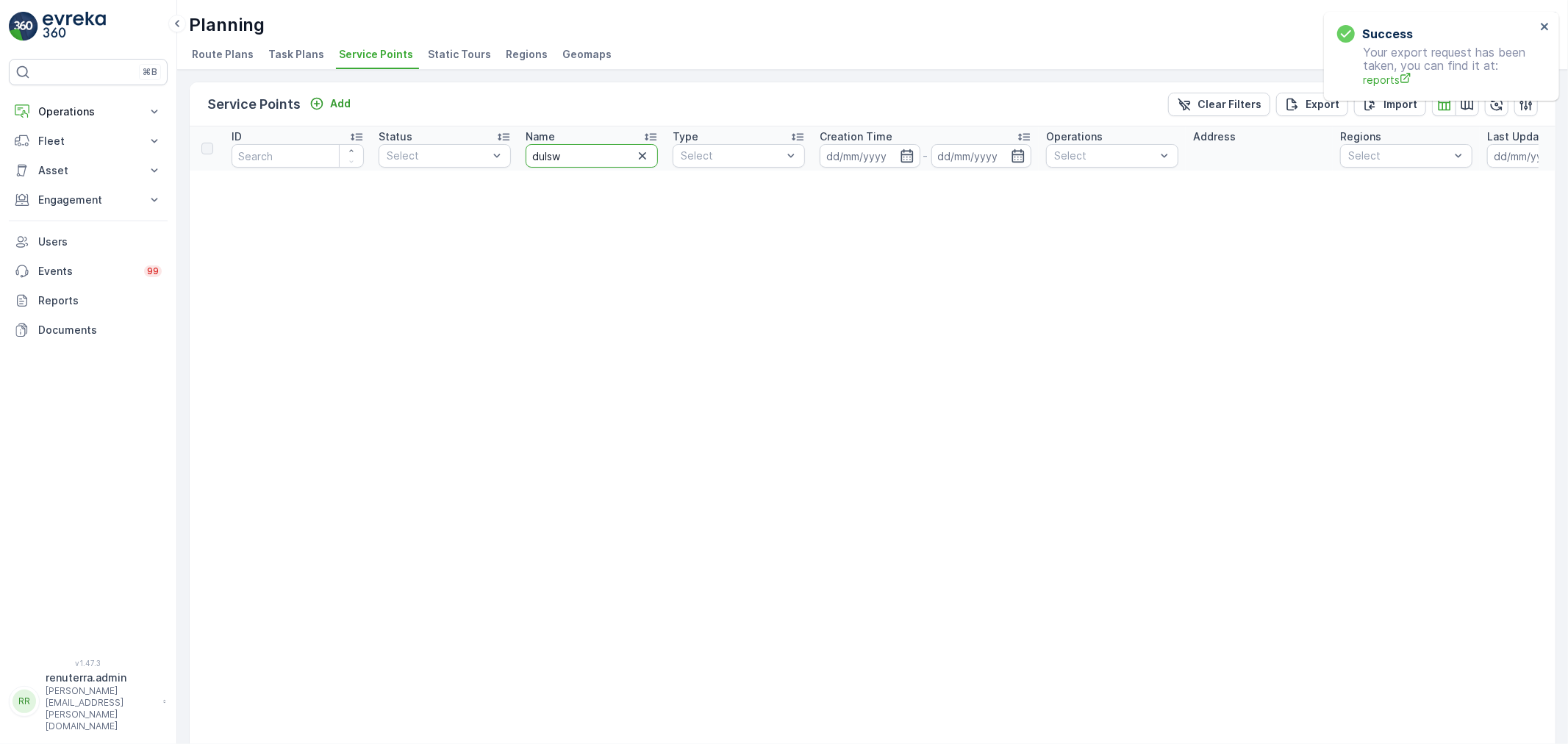
click at [597, 155] on input "dulsw" at bounding box center [591, 156] width 133 height 24
type input "duls"
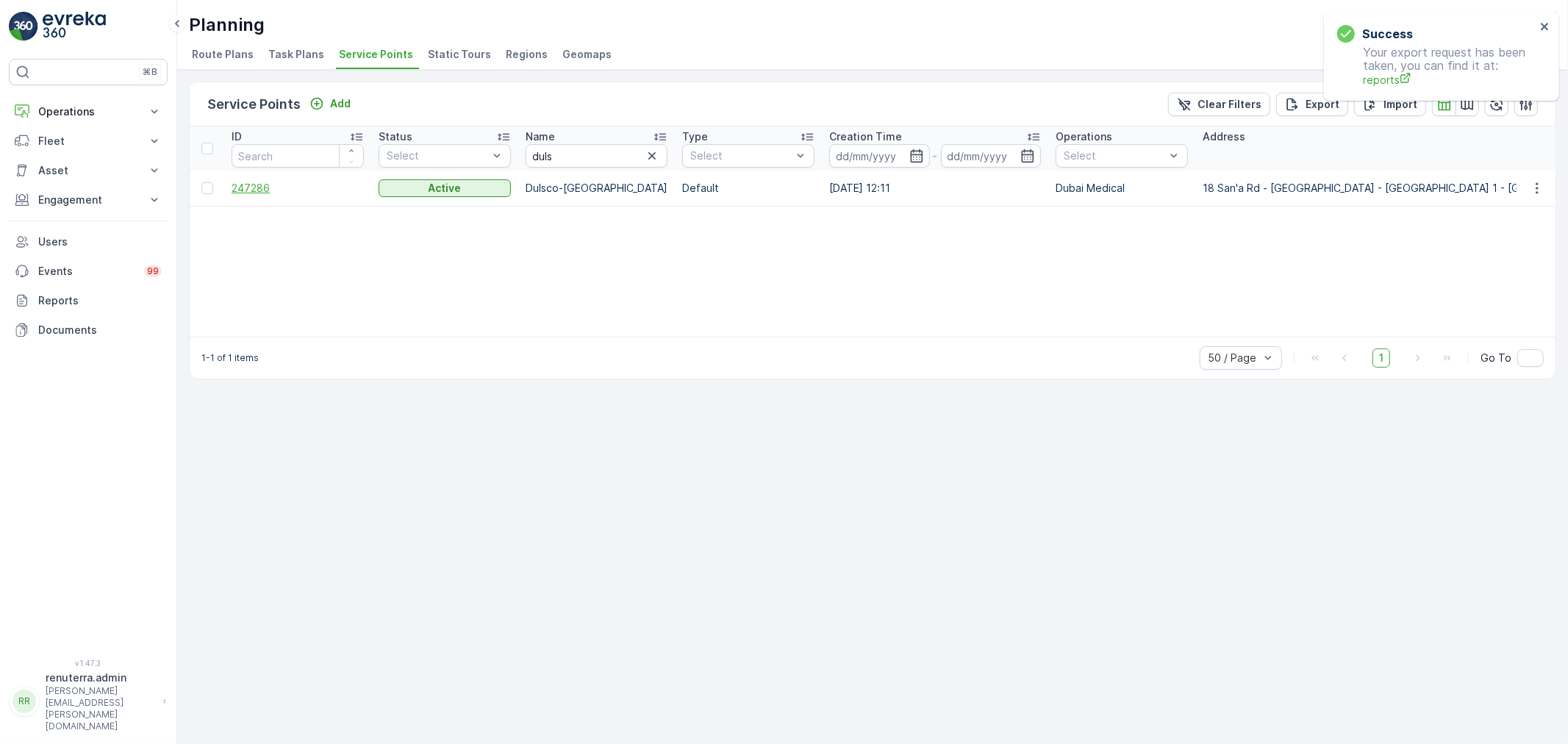
click at [268, 187] on span "247286" at bounding box center [297, 188] width 133 height 15
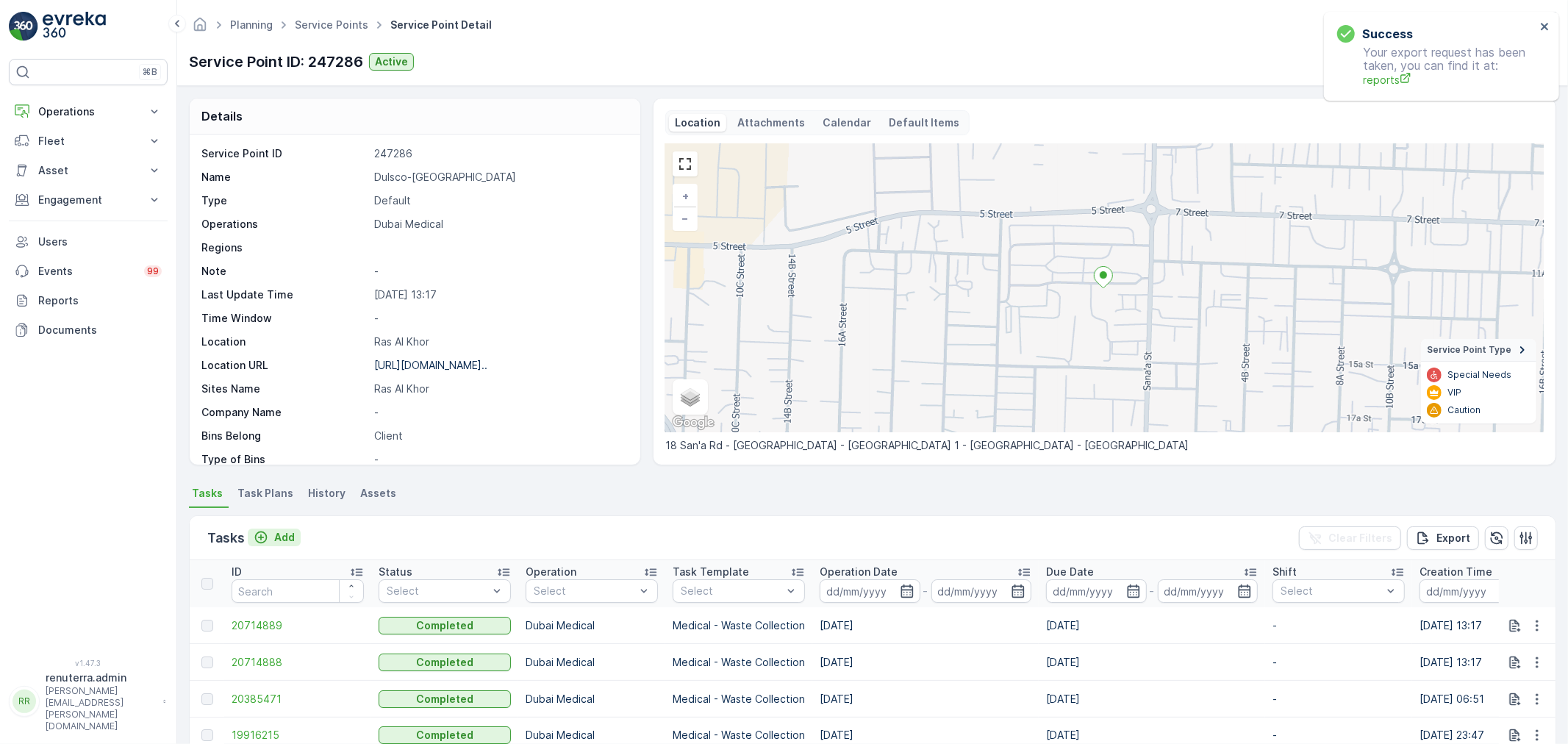
click at [287, 534] on p "Add" at bounding box center [285, 537] width 21 height 15
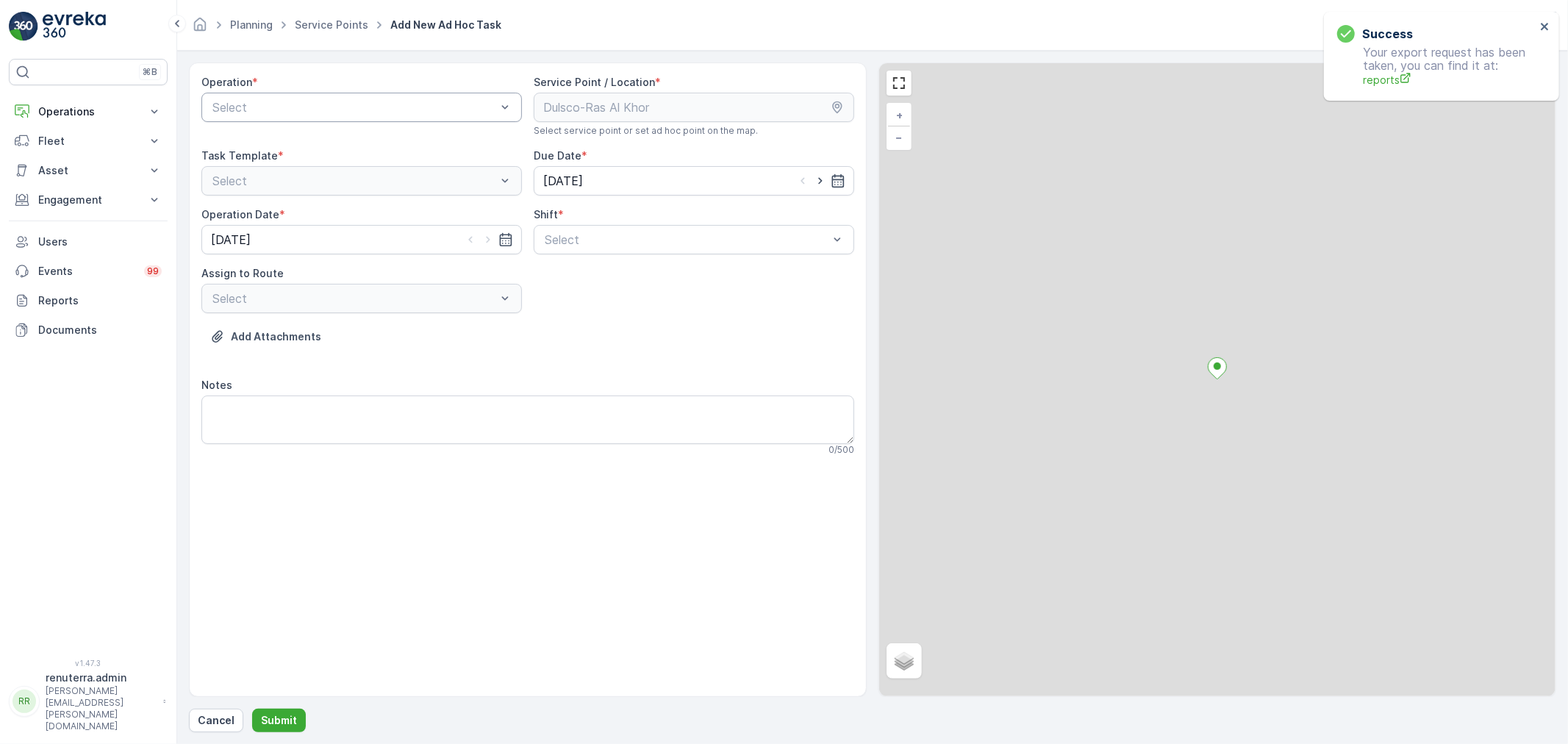
click at [417, 104] on div at bounding box center [354, 107] width 287 height 13
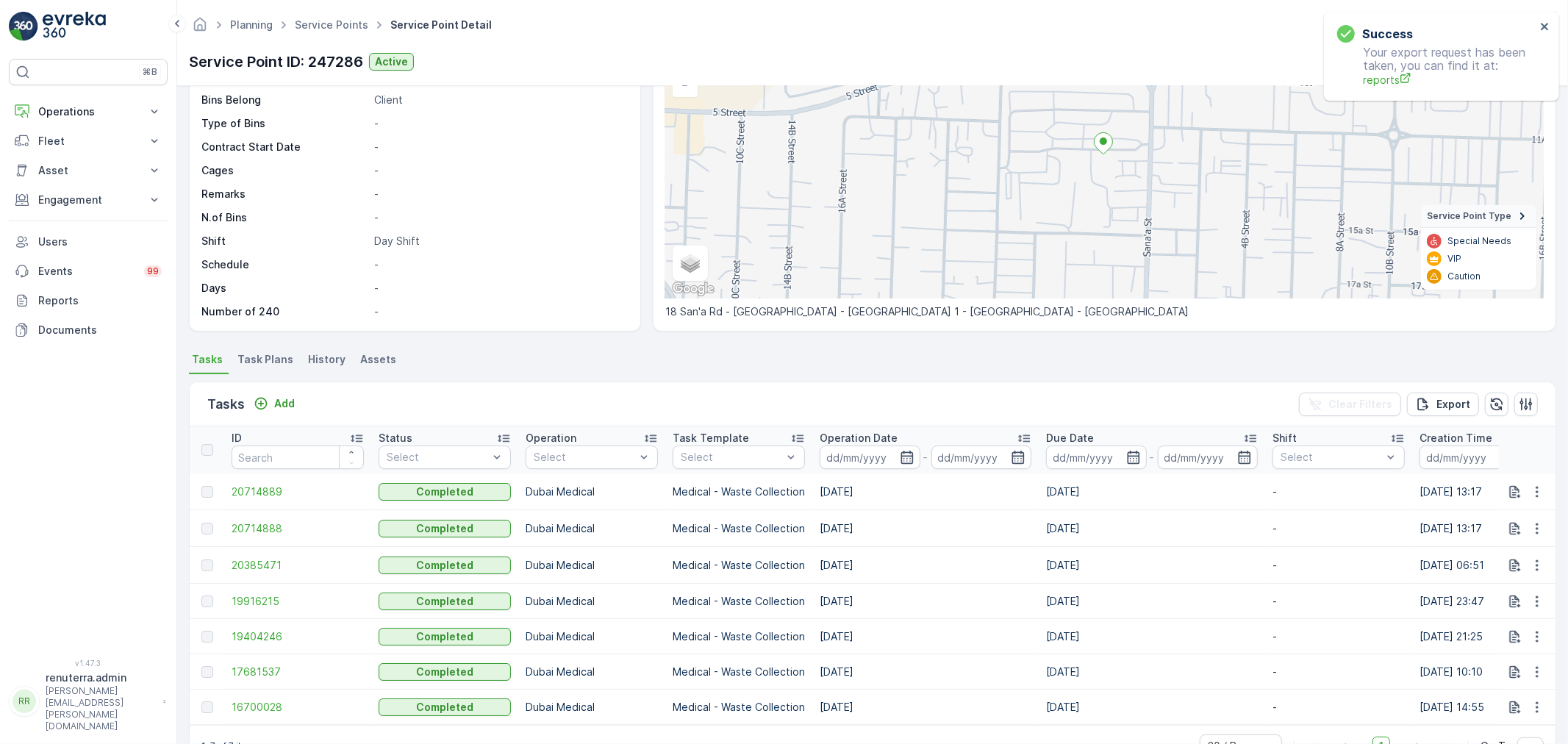
scroll to position [163, 0]
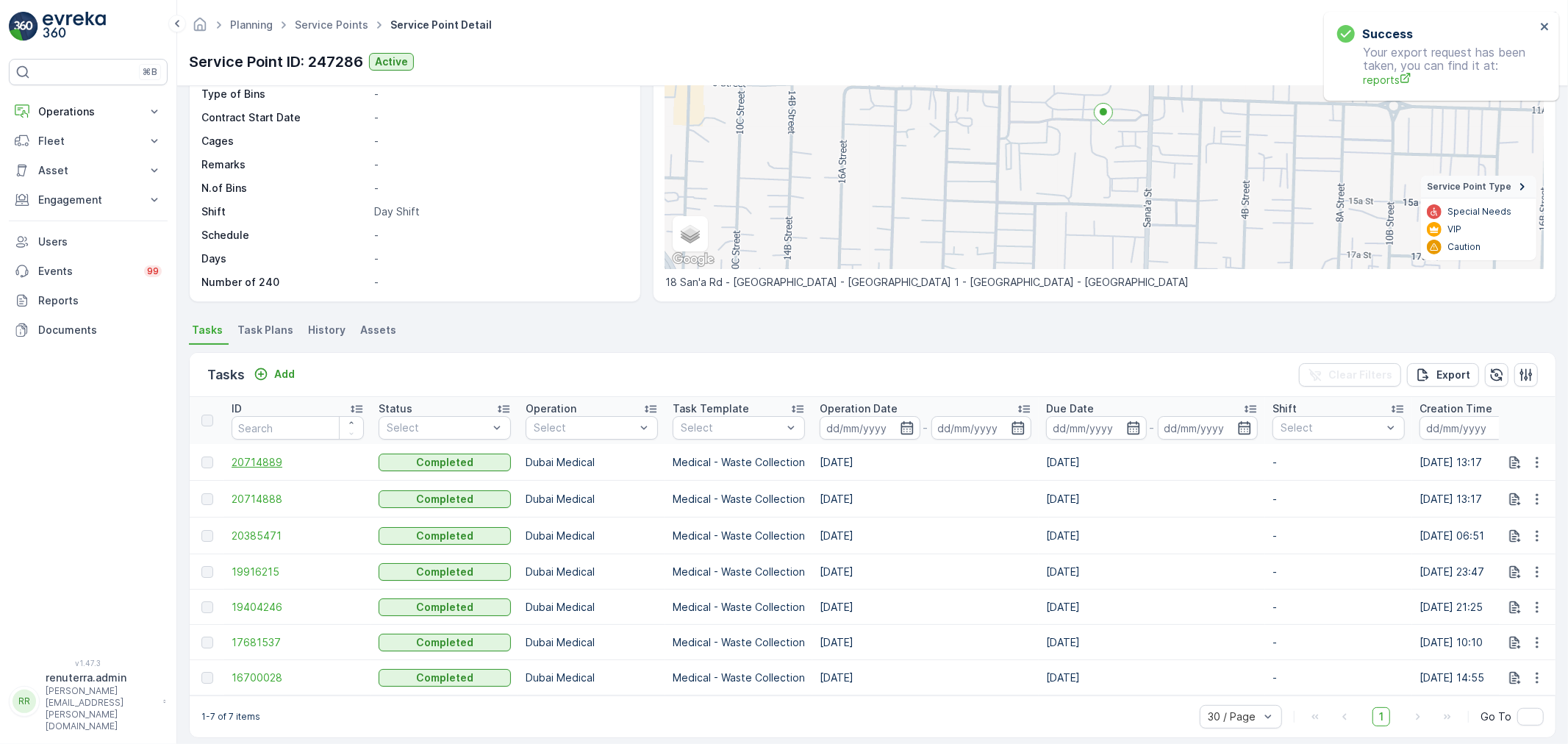
click at [245, 462] on span "20714889" at bounding box center [297, 462] width 133 height 15
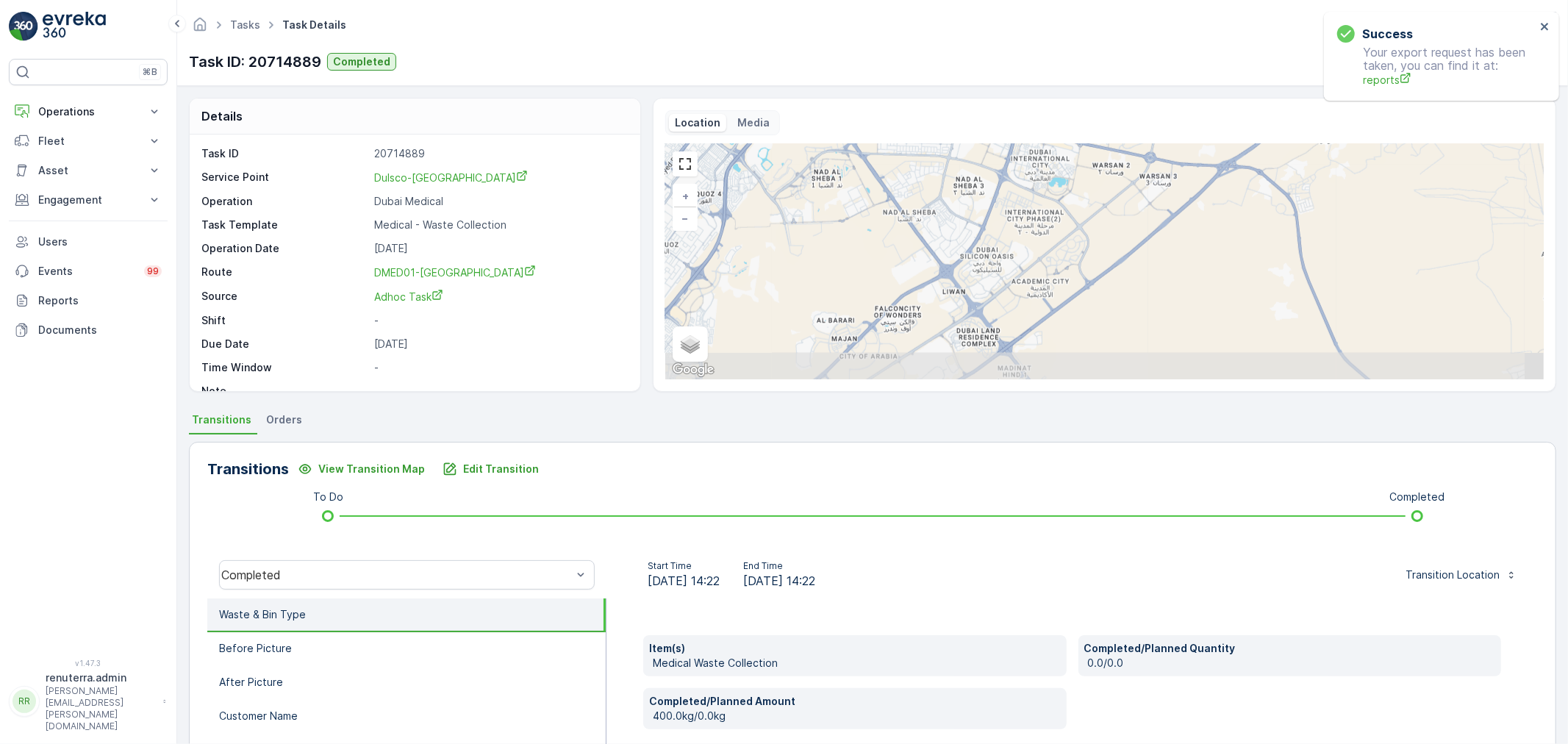
drag, startPoint x: 1073, startPoint y: 319, endPoint x: 1117, endPoint y: 123, distance: 200.9
click at [1116, 118] on div "Location Media Completed + − Satellite Roadmap Terrain Hybrid Leaflet Keyboard …" at bounding box center [1104, 245] width 878 height 269
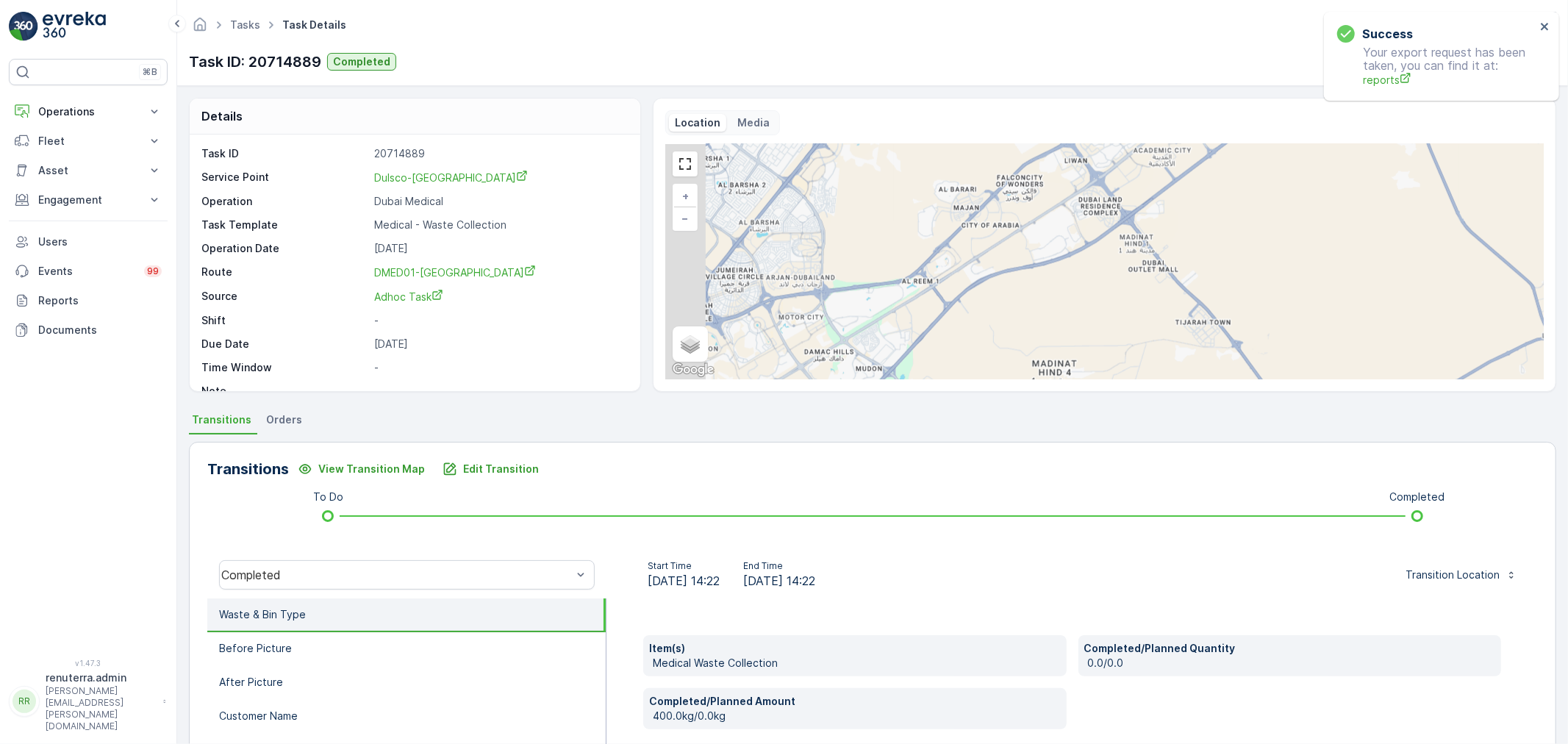
drag, startPoint x: 986, startPoint y: 290, endPoint x: 1103, endPoint y: 159, distance: 175.6
click at [1103, 159] on div "Completed + − Satellite Roadmap Terrain Hybrid Leaflet Keyboard shortcuts Map D…" at bounding box center [1104, 261] width 878 height 235
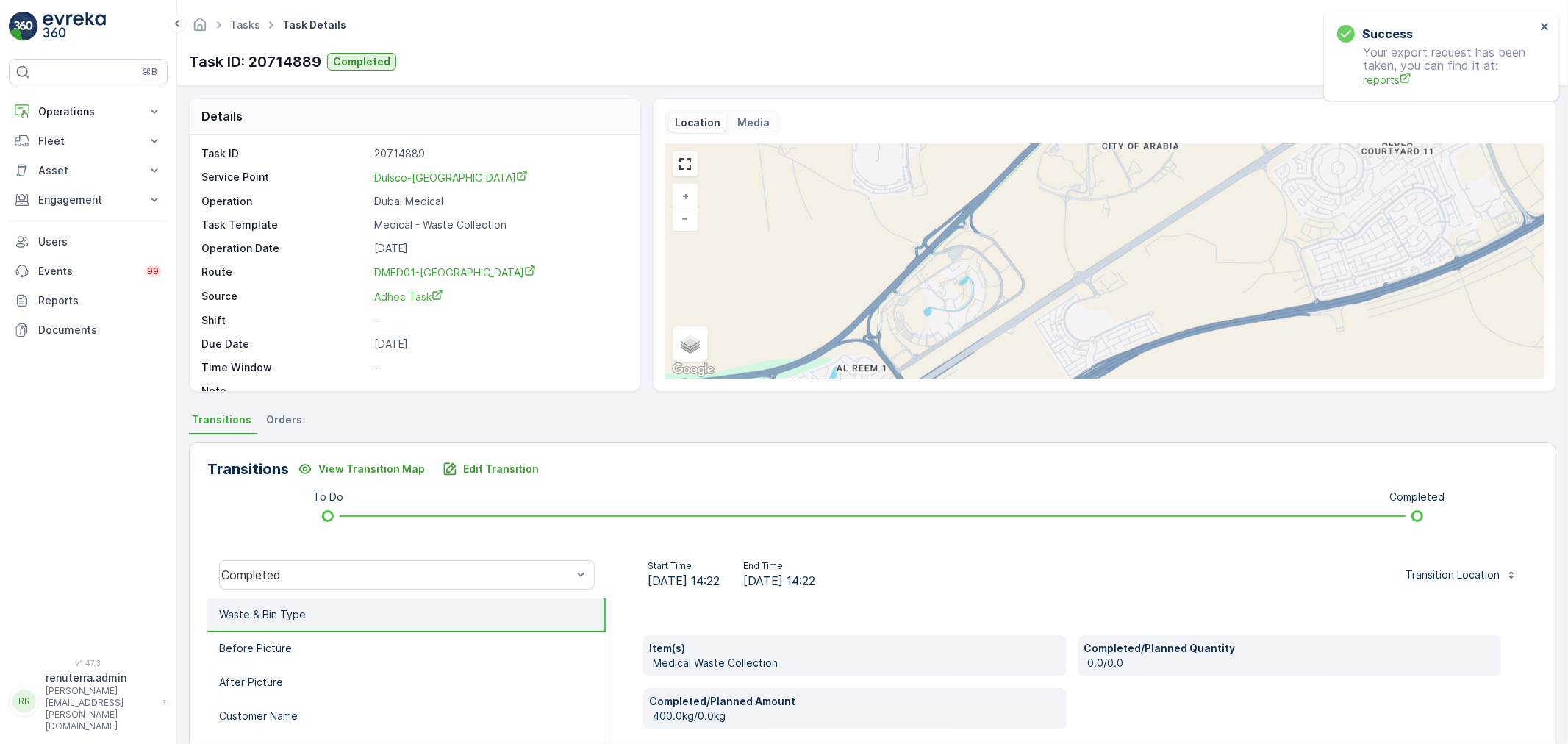
drag, startPoint x: 970, startPoint y: 210, endPoint x: 966, endPoint y: 334, distance: 124.1
click at [966, 334] on div "Completed + − Satellite Roadmap Terrain Hybrid Leaflet Keyboard shortcuts Map D…" at bounding box center [1104, 261] width 878 height 235
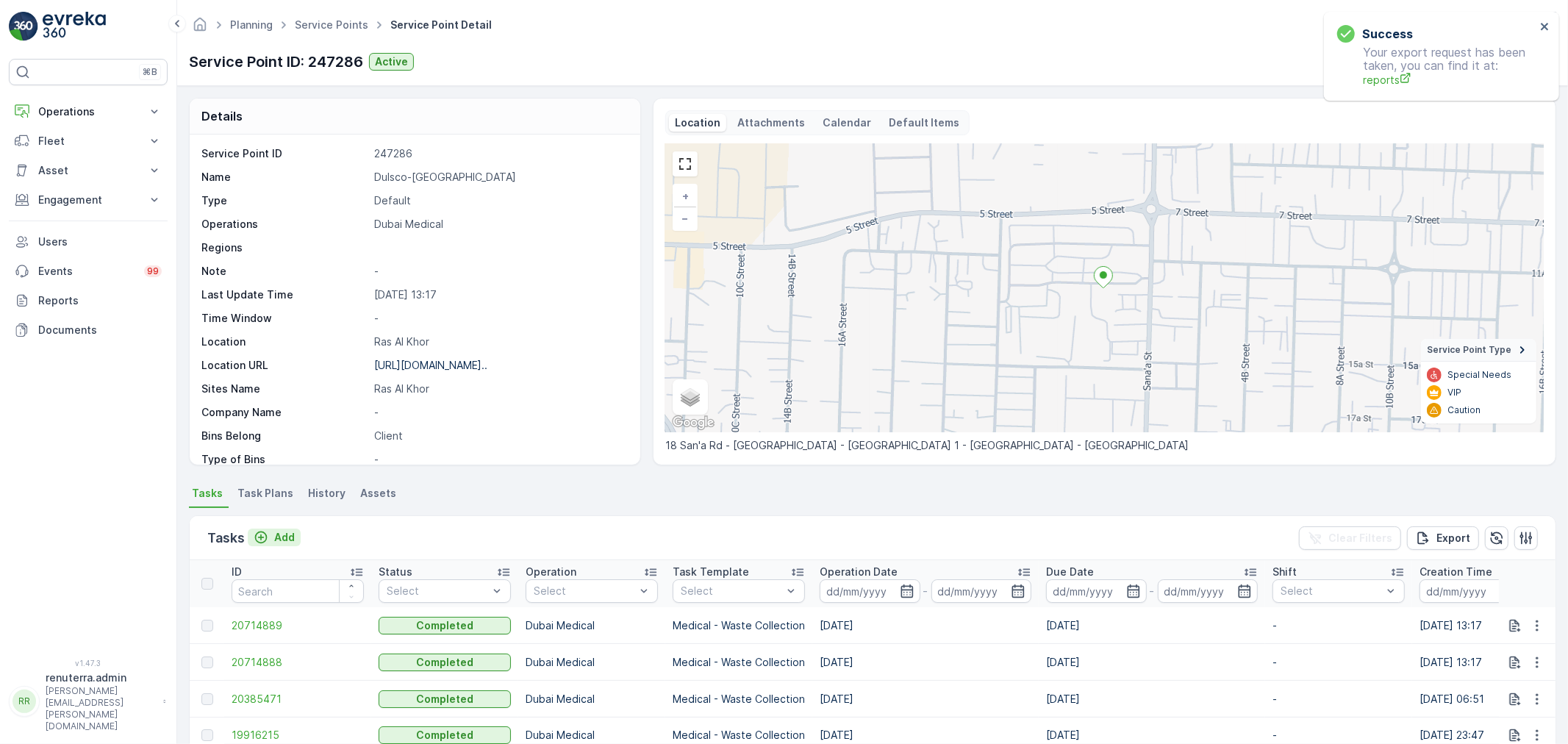
click at [266, 535] on icon "Add" at bounding box center [261, 537] width 13 height 13
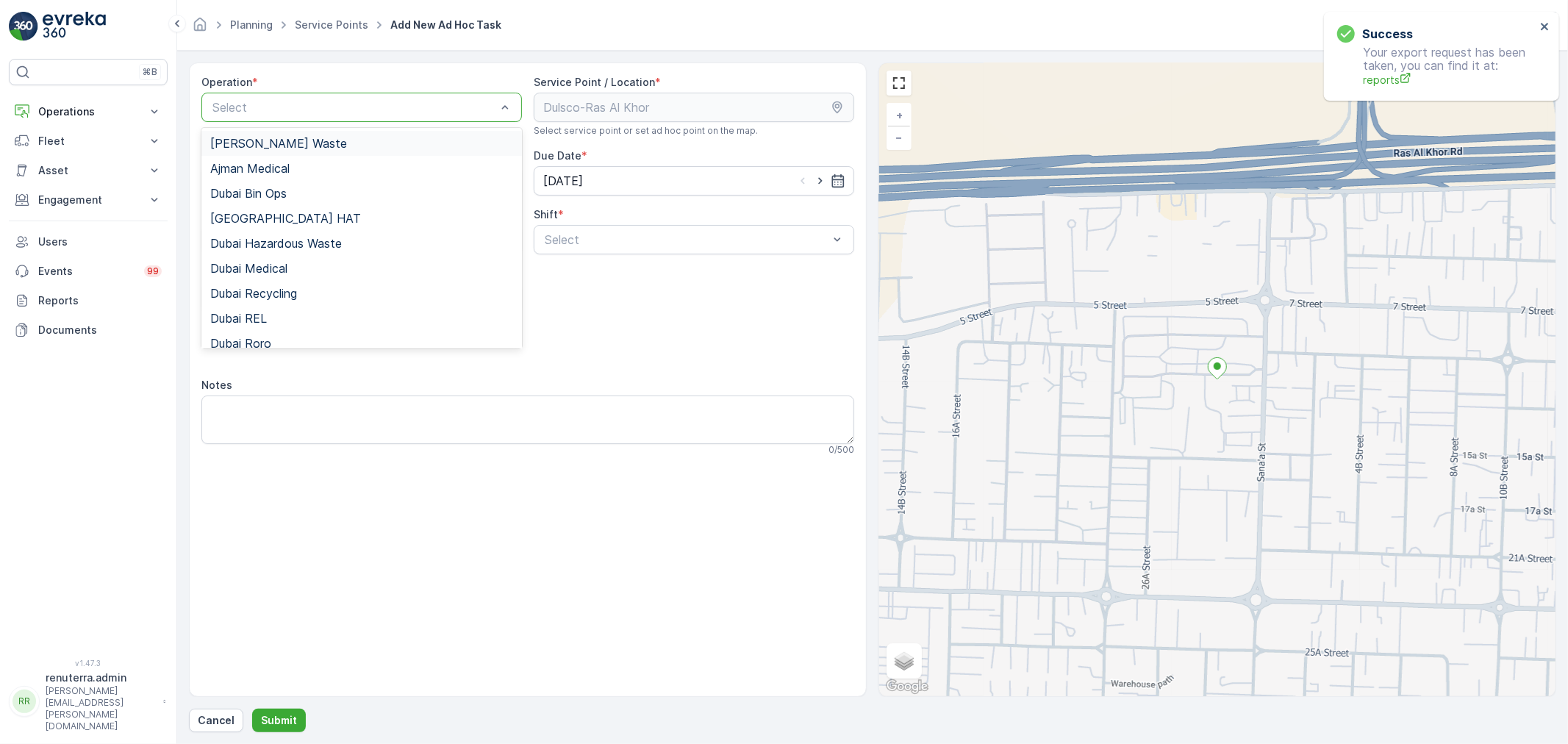
click at [423, 104] on div at bounding box center [354, 107] width 287 height 13
click at [291, 172] on div "Ajman Medical" at bounding box center [362, 168] width 303 height 13
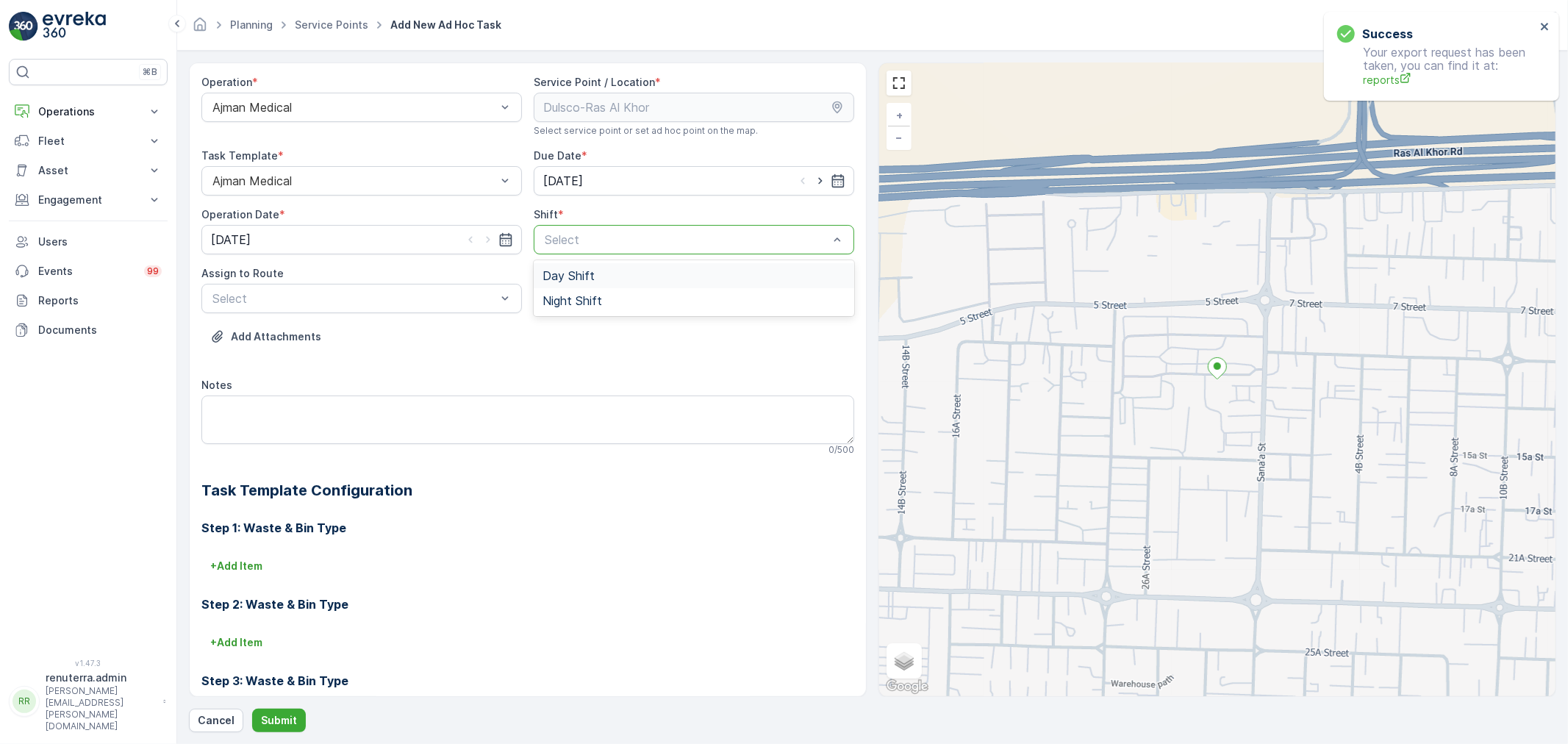
click at [634, 239] on div at bounding box center [686, 239] width 287 height 13
click at [575, 276] on span "Day Shift" at bounding box center [568, 276] width 52 height 13
click at [430, 296] on div at bounding box center [354, 299] width 287 height 13
click at [265, 334] on span "AJMED102 (Dispatched) - A82571" at bounding box center [305, 334] width 190 height 13
click at [290, 711] on button "Submit" at bounding box center [279, 720] width 53 height 24
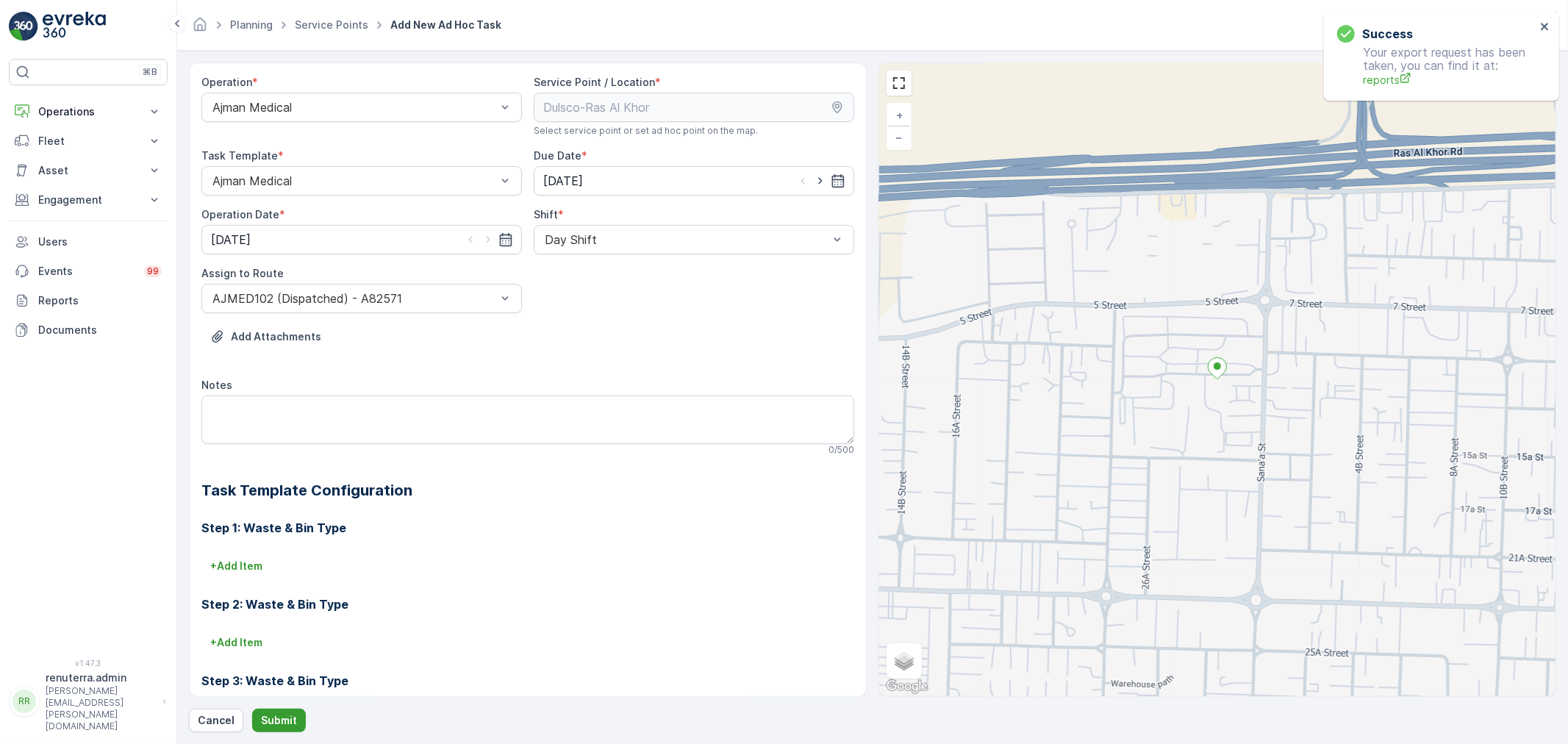
click at [284, 718] on p "Submit" at bounding box center [279, 720] width 36 height 15
click at [268, 716] on p "Submit" at bounding box center [279, 720] width 36 height 15
click at [319, 107] on div at bounding box center [354, 107] width 287 height 13
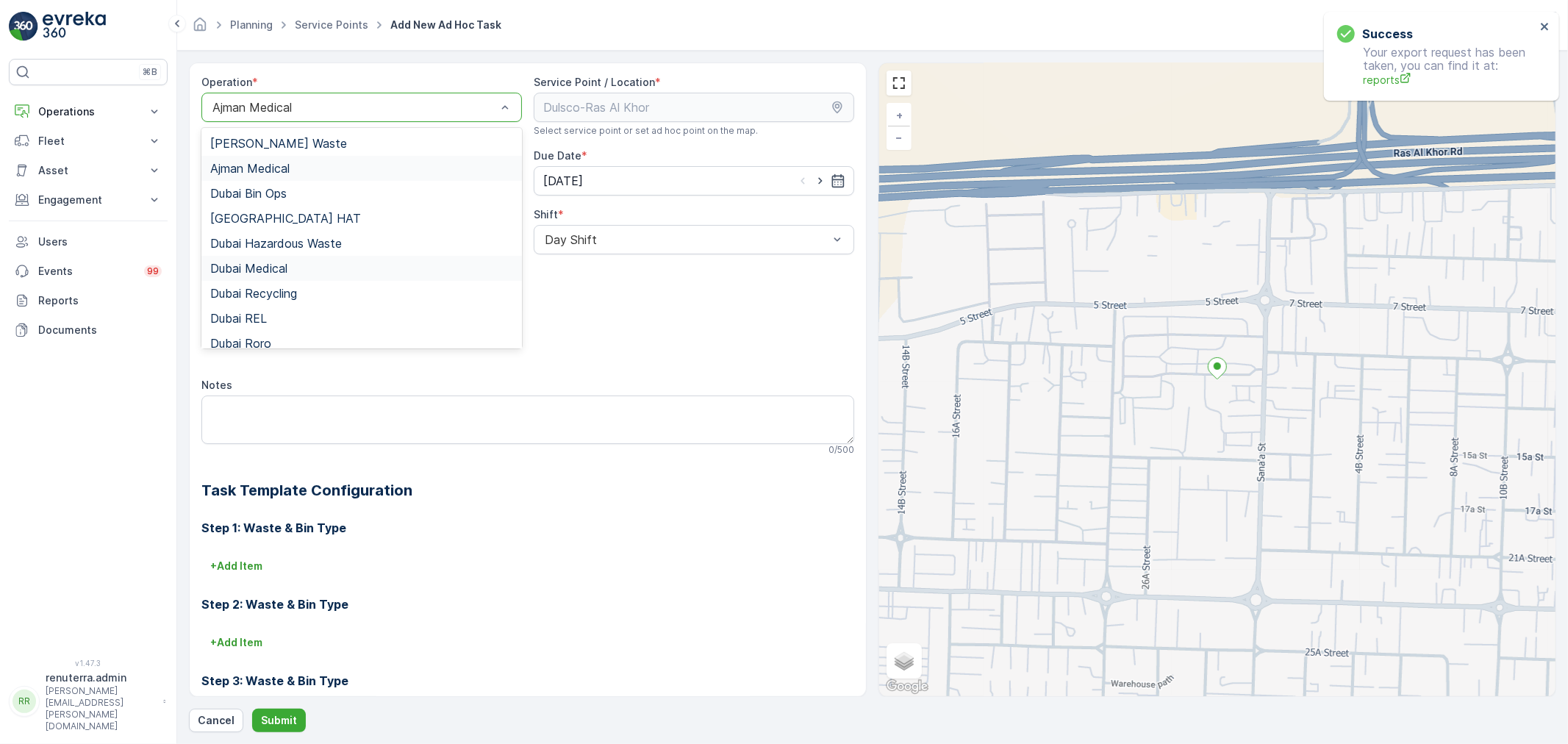
click at [273, 268] on span "Dubai Medical" at bounding box center [249, 268] width 77 height 13
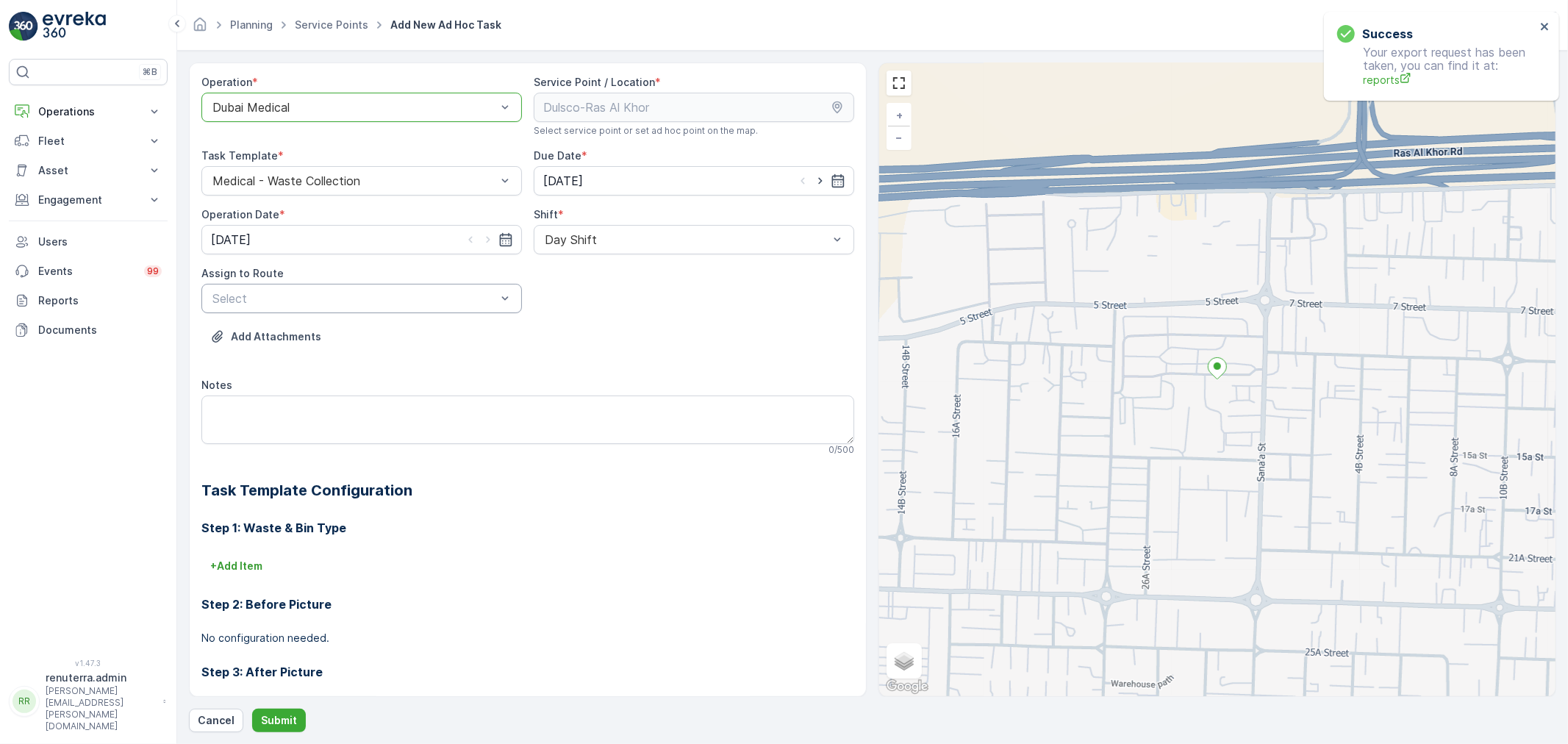
click at [336, 308] on div "Select" at bounding box center [362, 299] width 320 height 30
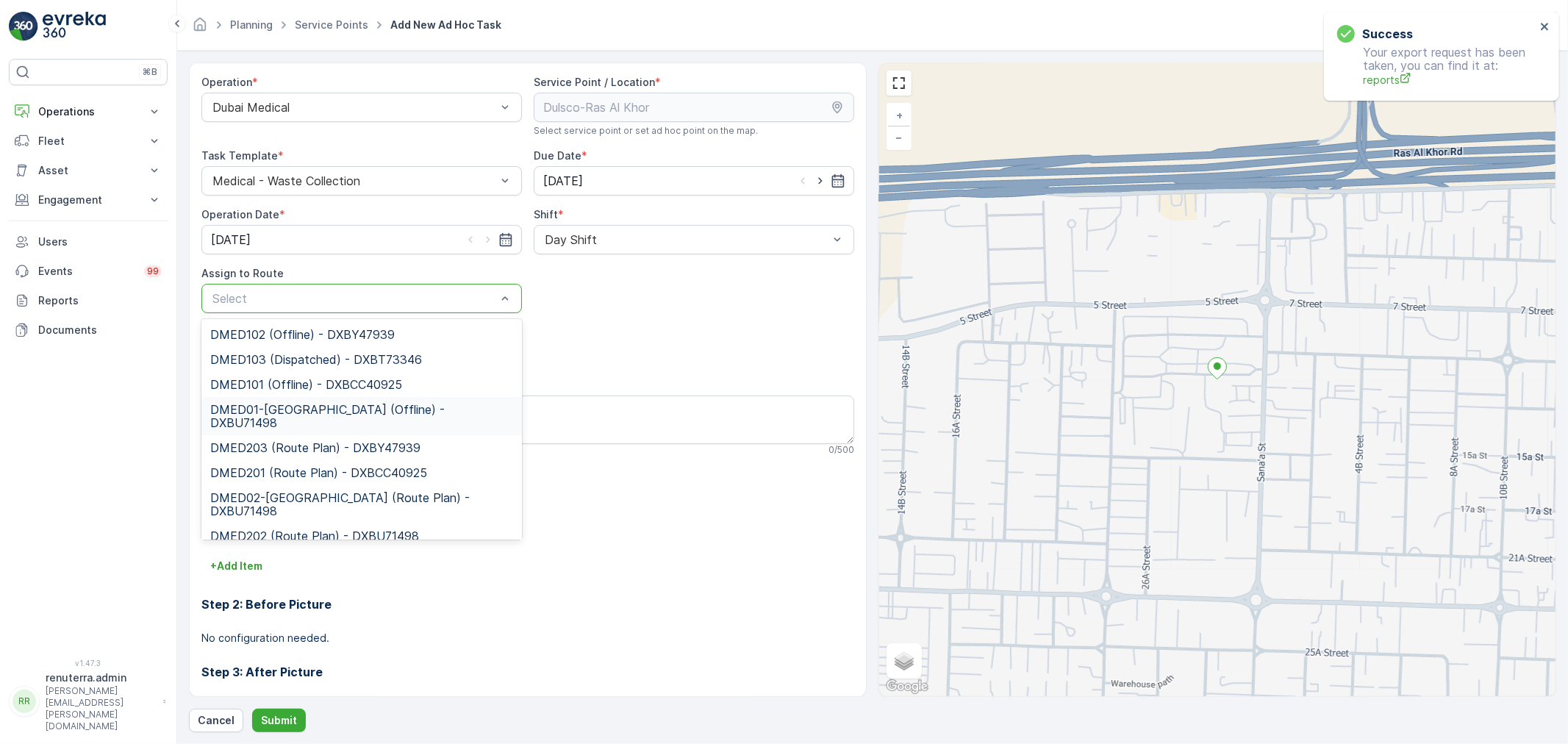
click at [322, 407] on span "DMED01-Khawaneej Yard (Offline) - DXBU71498" at bounding box center [362, 416] width 303 height 27
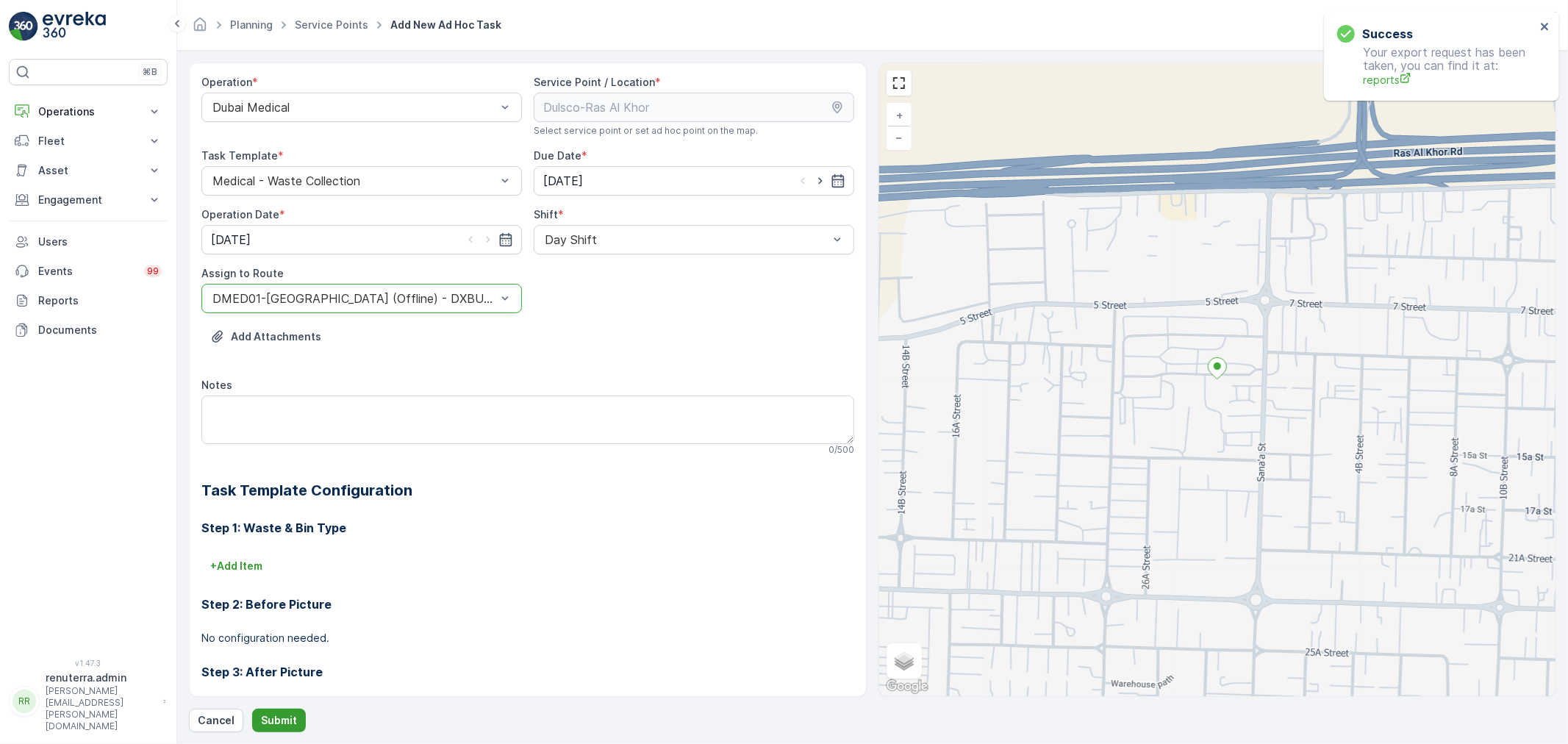
click at [273, 721] on p "Submit" at bounding box center [279, 720] width 36 height 15
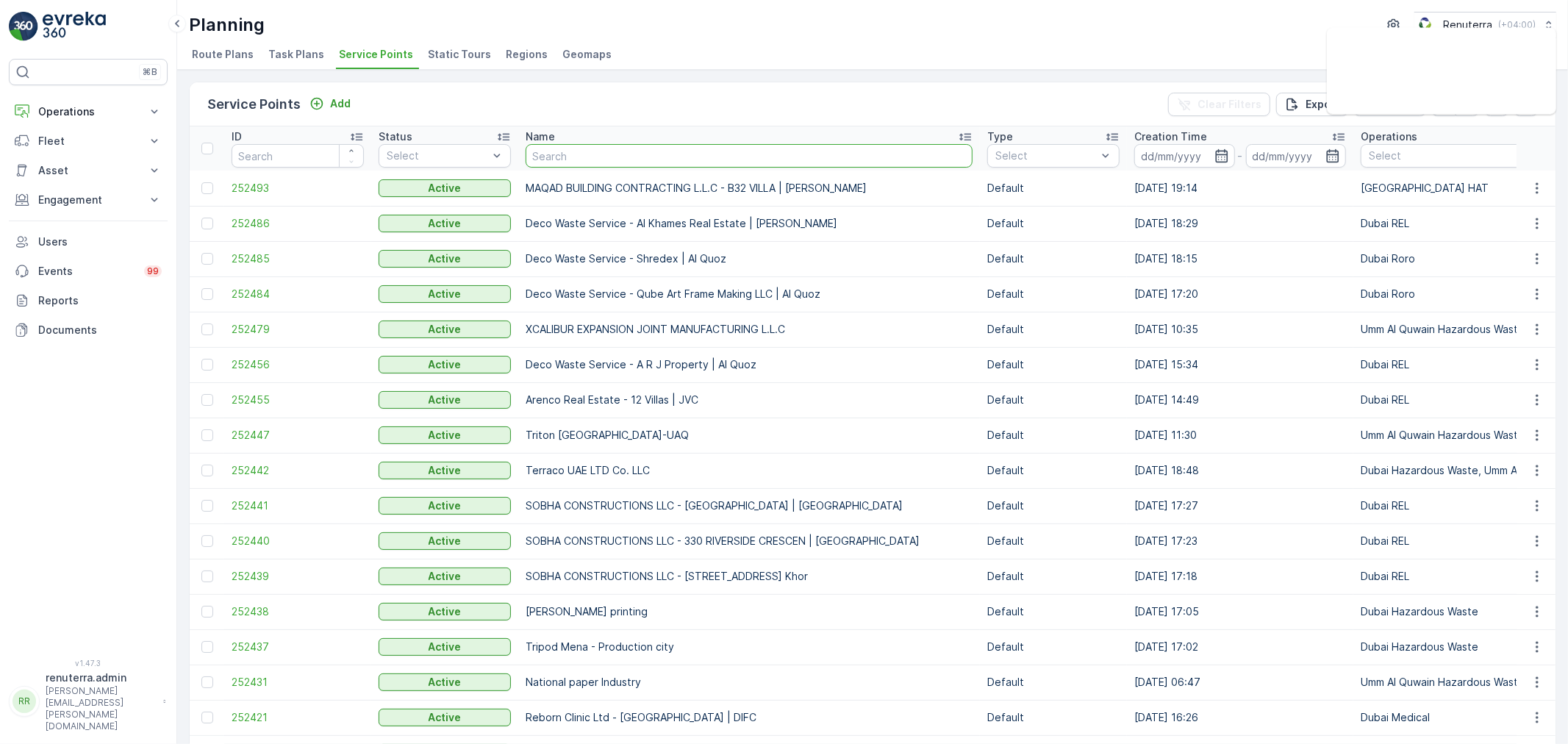
click at [577, 159] on input "text" at bounding box center [748, 156] width 447 height 24
type input "al quoz"
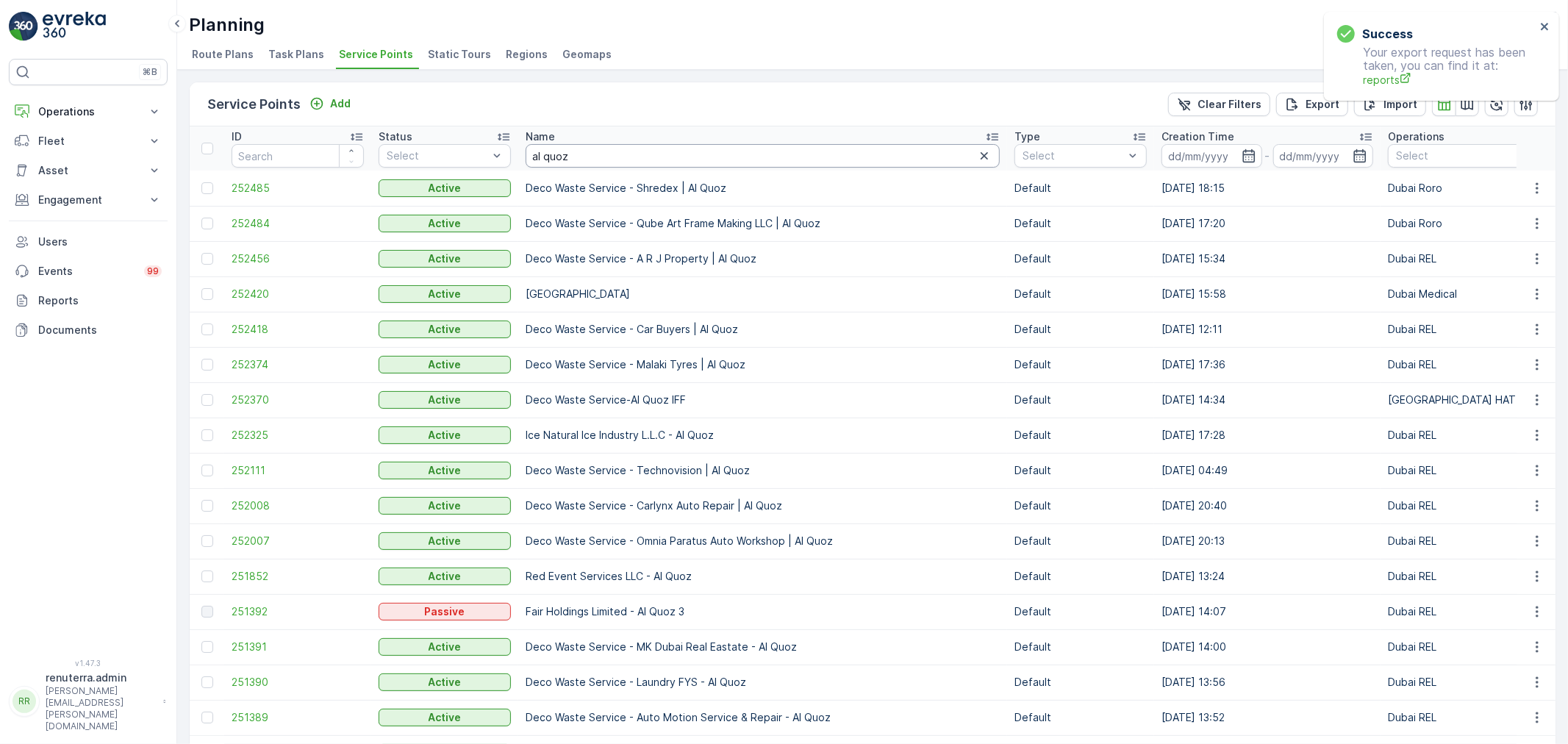
click at [599, 160] on input "al quoz" at bounding box center [763, 156] width 474 height 24
type input "al quoz health"
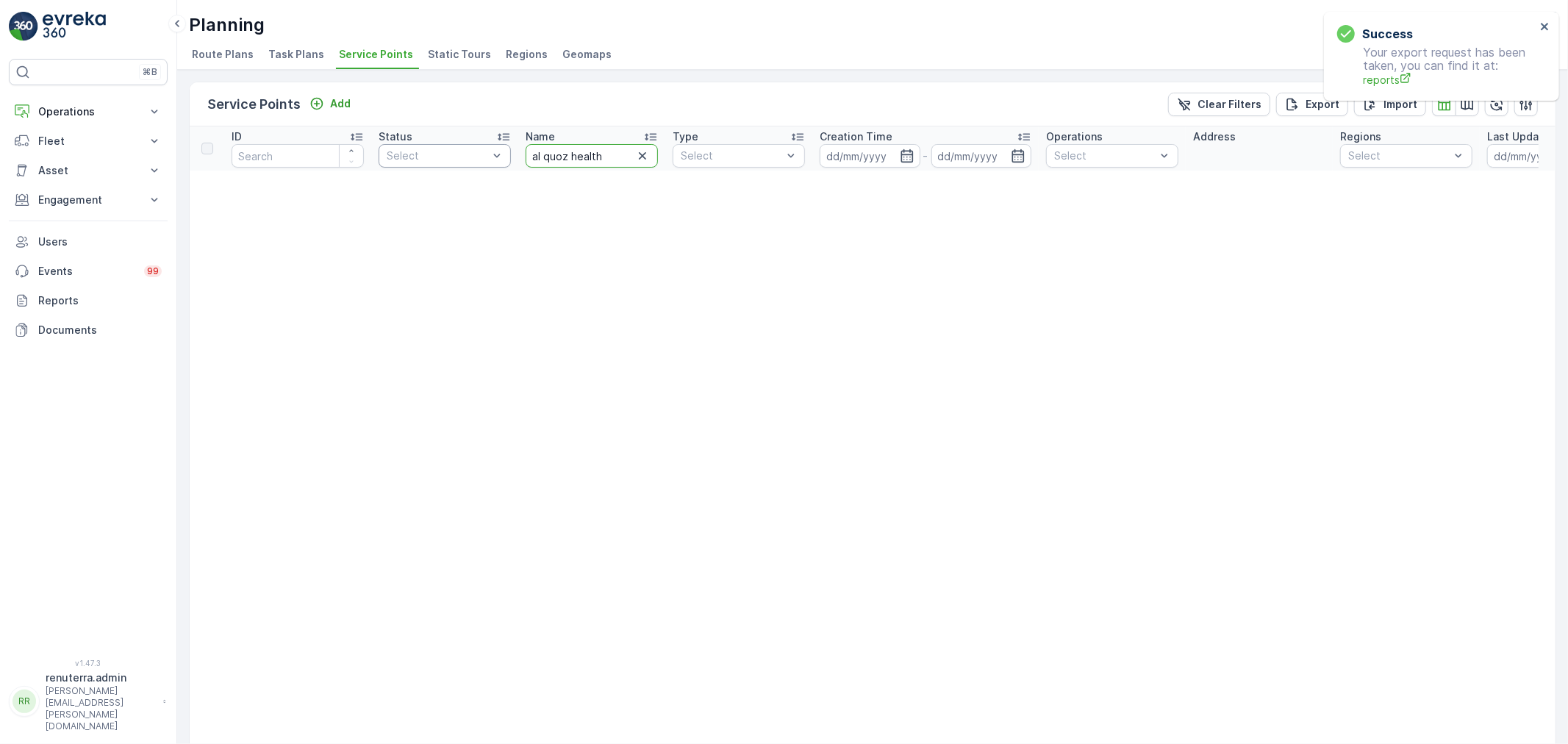
drag, startPoint x: 611, startPoint y: 150, endPoint x: 385, endPoint y: 150, distance: 226.0
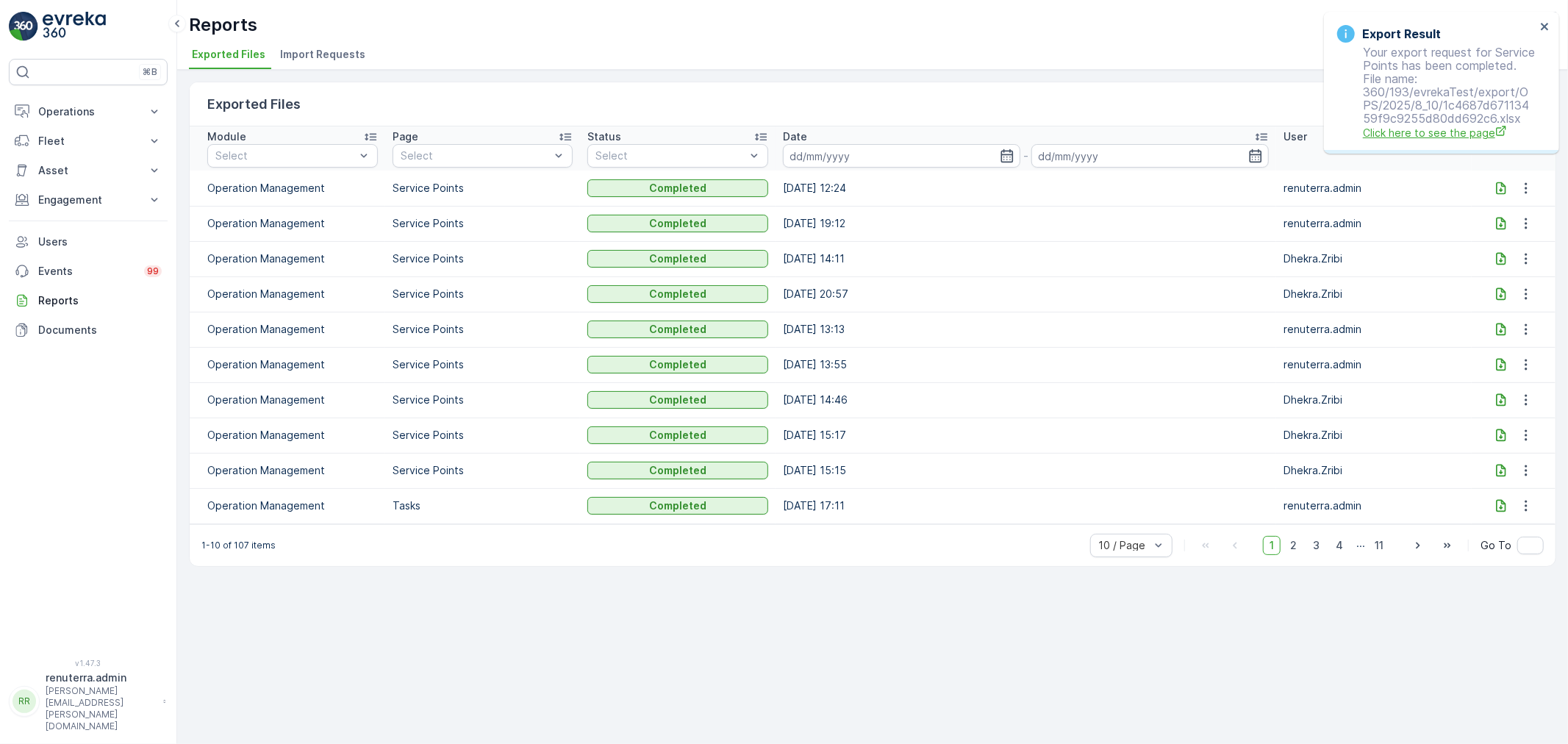
click at [1417, 130] on span "Click here to see the page" at bounding box center [1449, 133] width 173 height 16
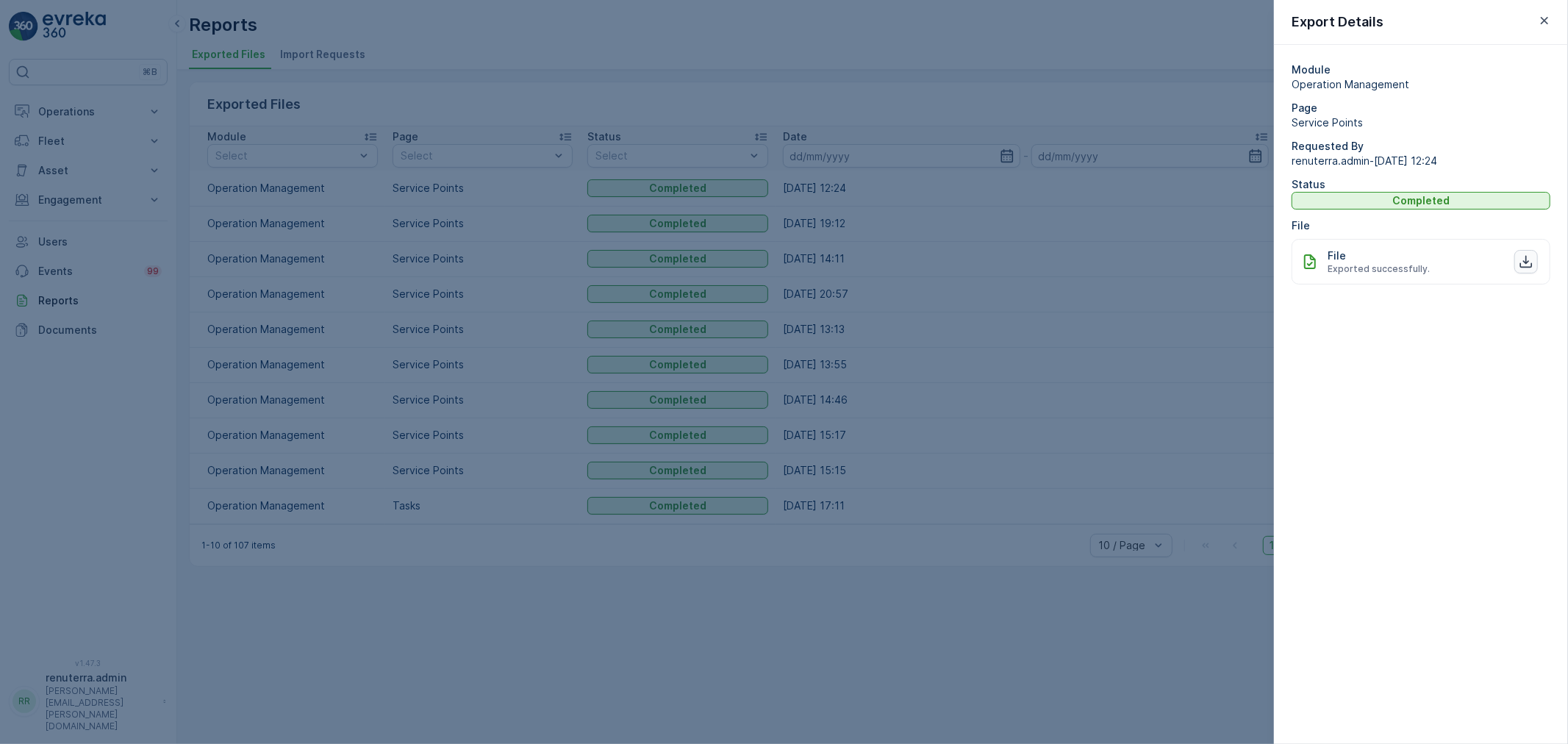
click at [1524, 261] on icon "button" at bounding box center [1526, 262] width 13 height 13
click at [1011, 67] on div at bounding box center [784, 372] width 1568 height 744
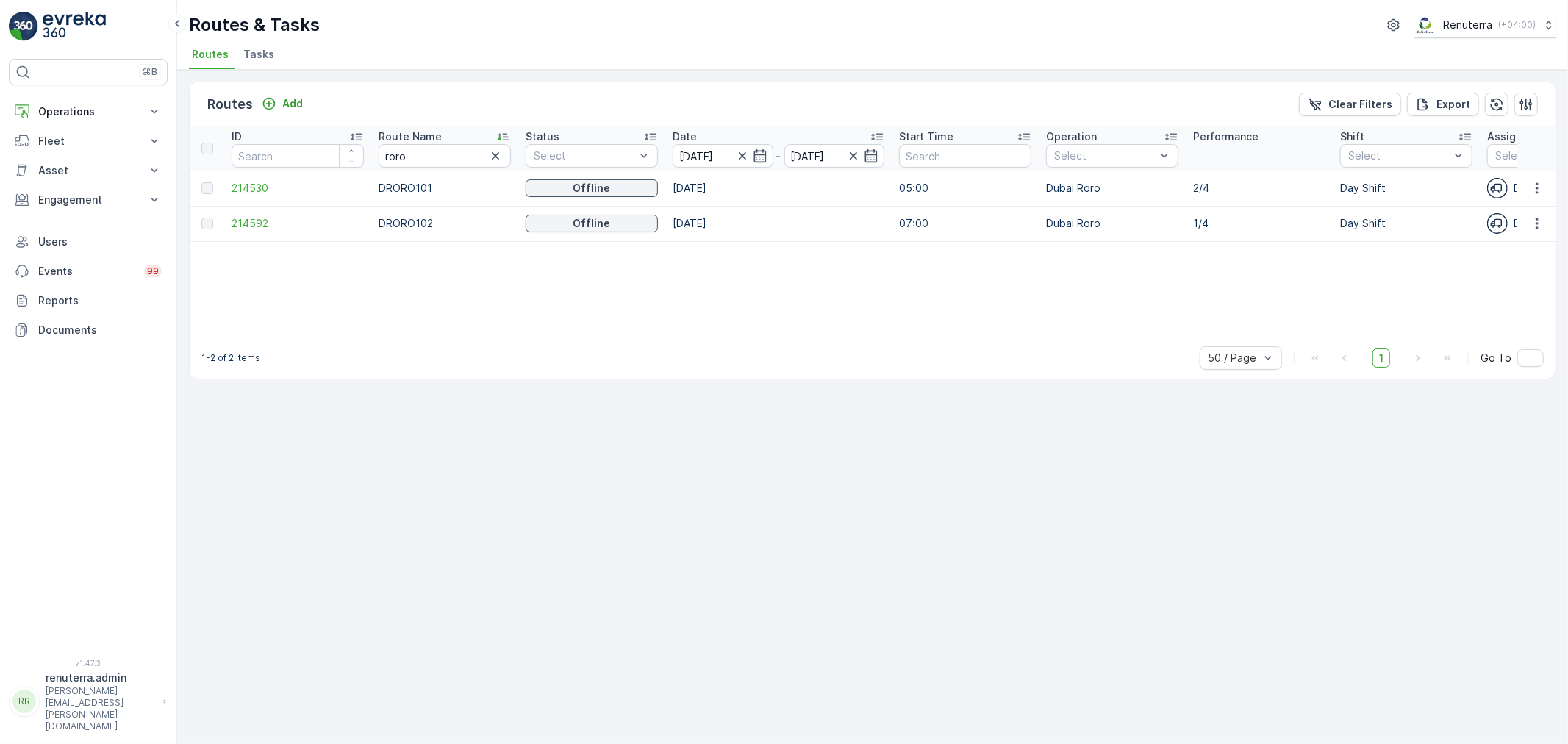
click at [259, 188] on span "214530" at bounding box center [297, 188] width 133 height 15
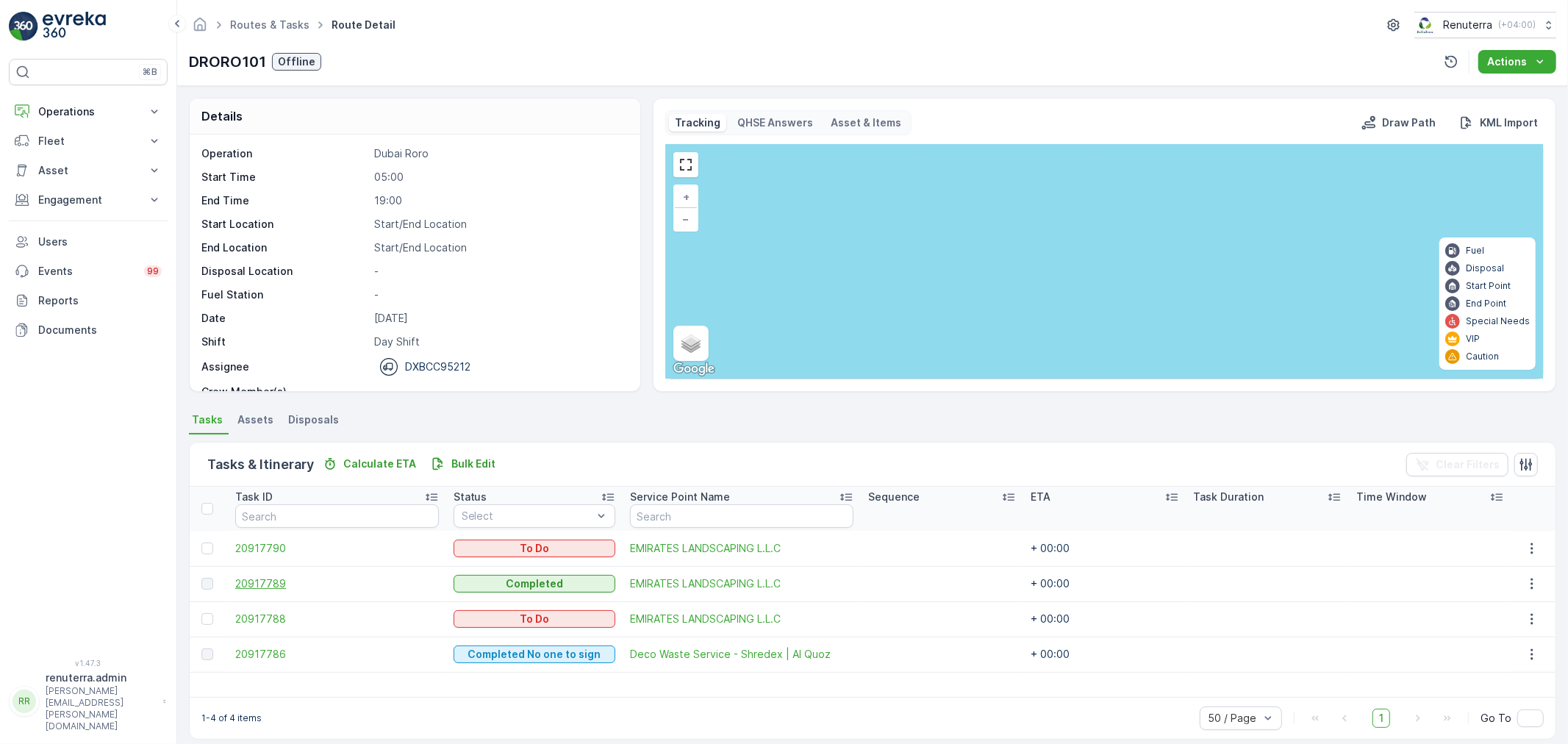
click at [259, 581] on span "20917789" at bounding box center [336, 584] width 204 height 15
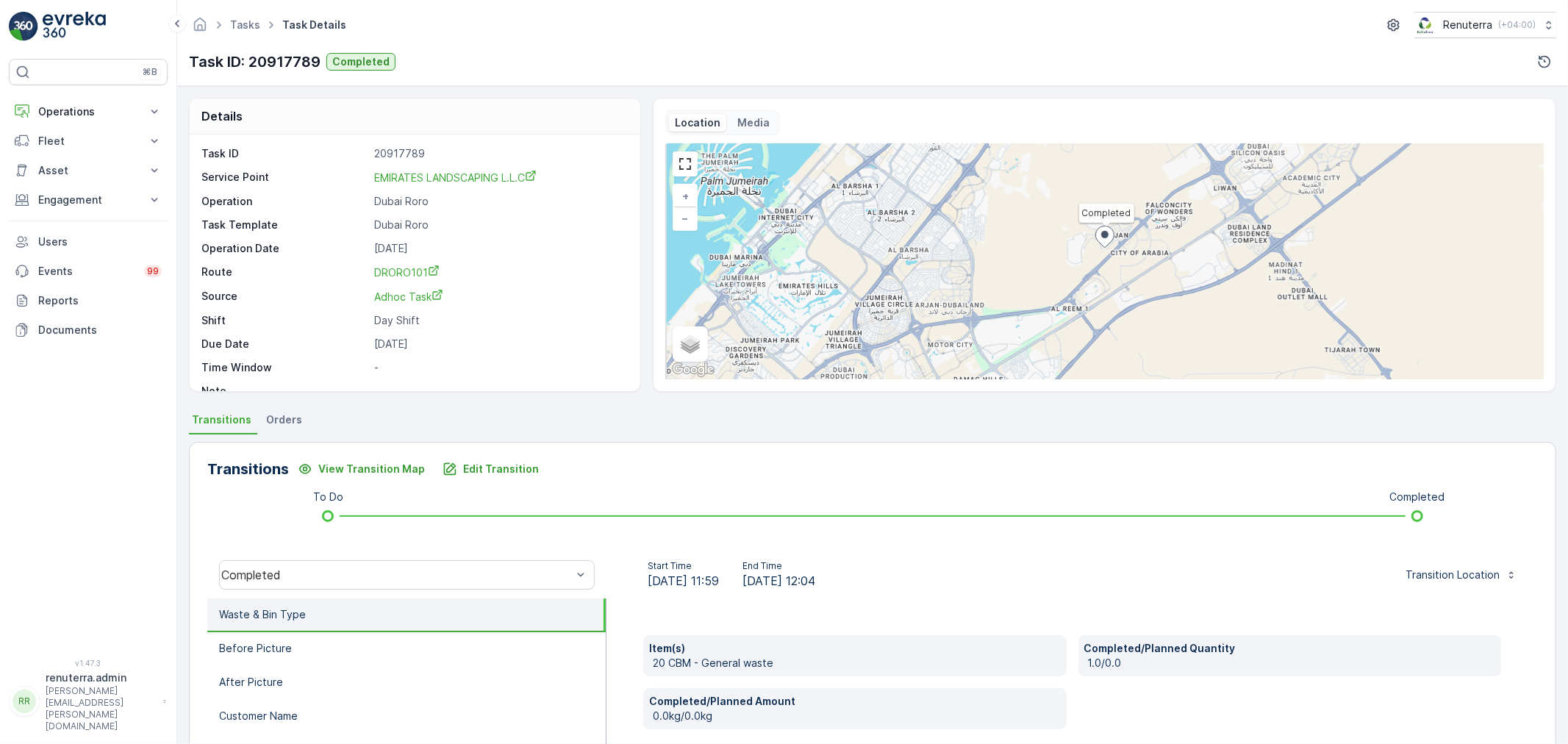
drag, startPoint x: 1054, startPoint y: 340, endPoint x: 1123, endPoint y: 299, distance: 80.3
click at [1123, 299] on div "Completed + − Satellite Roadmap Terrain Hybrid Leaflet Keyboard shortcuts Map D…" at bounding box center [1104, 261] width 878 height 235
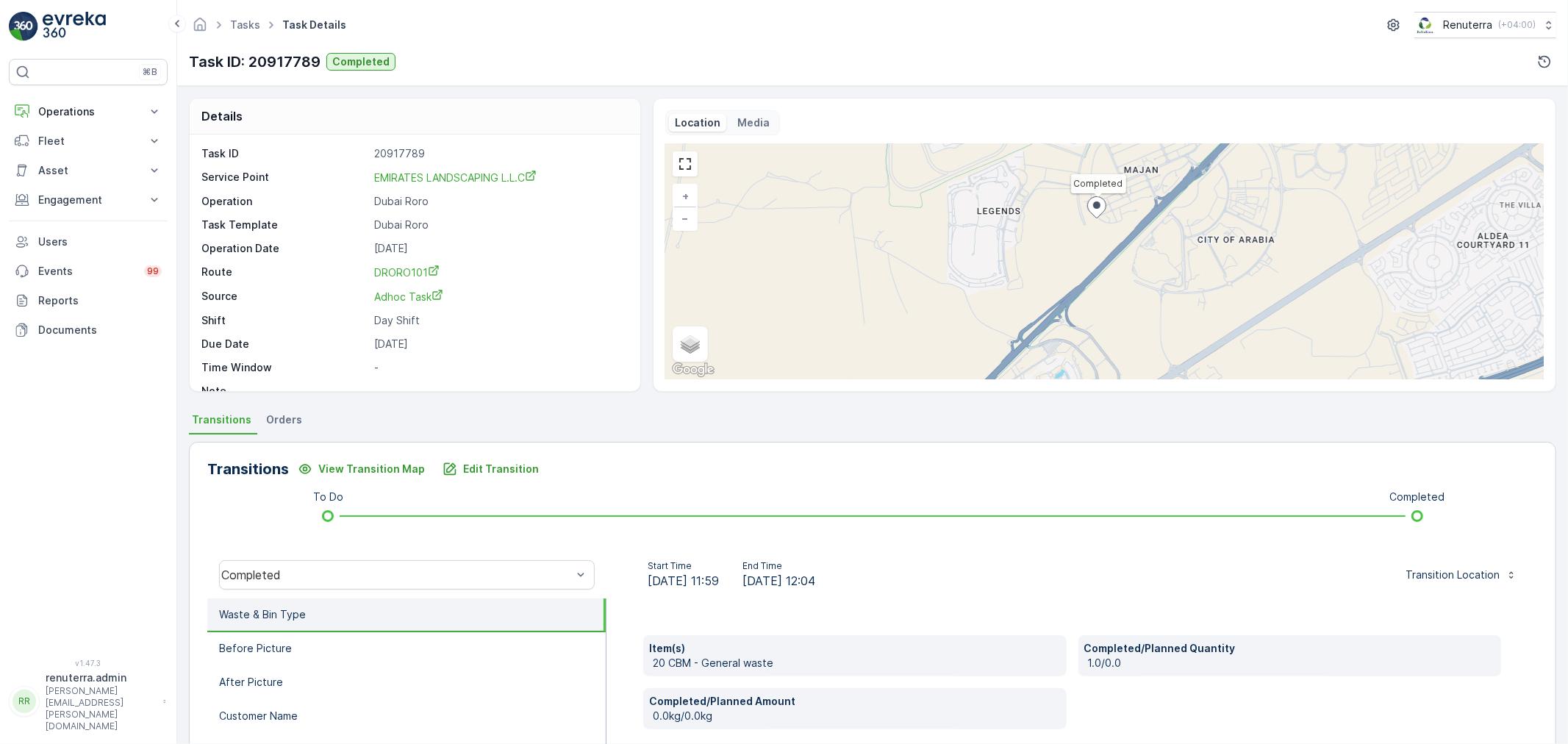
drag, startPoint x: 1128, startPoint y: 210, endPoint x: 1124, endPoint y: 254, distance: 44.2
click at [1124, 254] on div "Completed + − Satellite Roadmap Terrain Hybrid Leaflet Keyboard shortcuts Map D…" at bounding box center [1104, 261] width 878 height 235
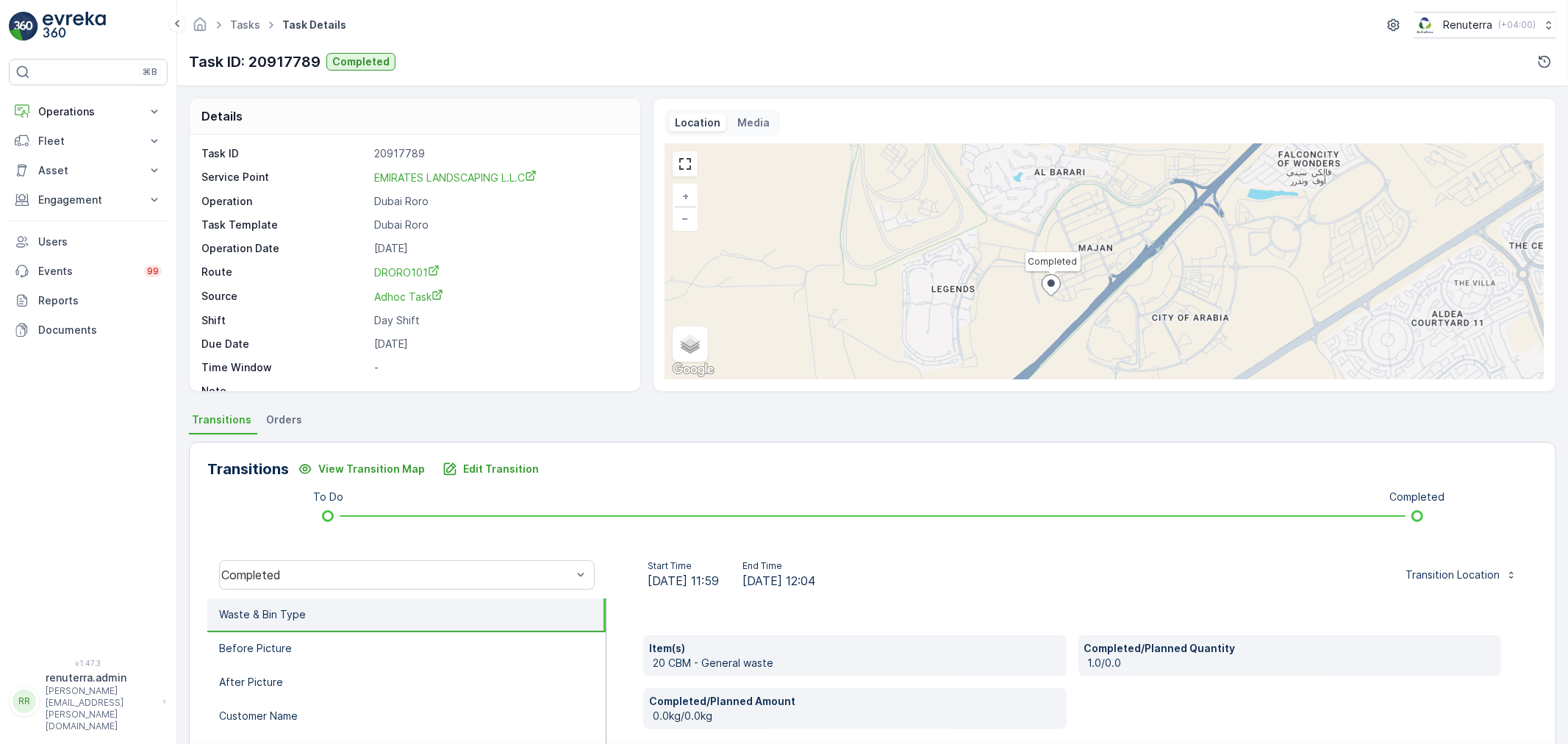
drag, startPoint x: 1111, startPoint y: 209, endPoint x: 1079, endPoint y: 287, distance: 84.3
click at [1079, 287] on div "Completed + − Satellite Roadmap Terrain Hybrid Leaflet Keyboard shortcuts Map D…" at bounding box center [1104, 261] width 878 height 235
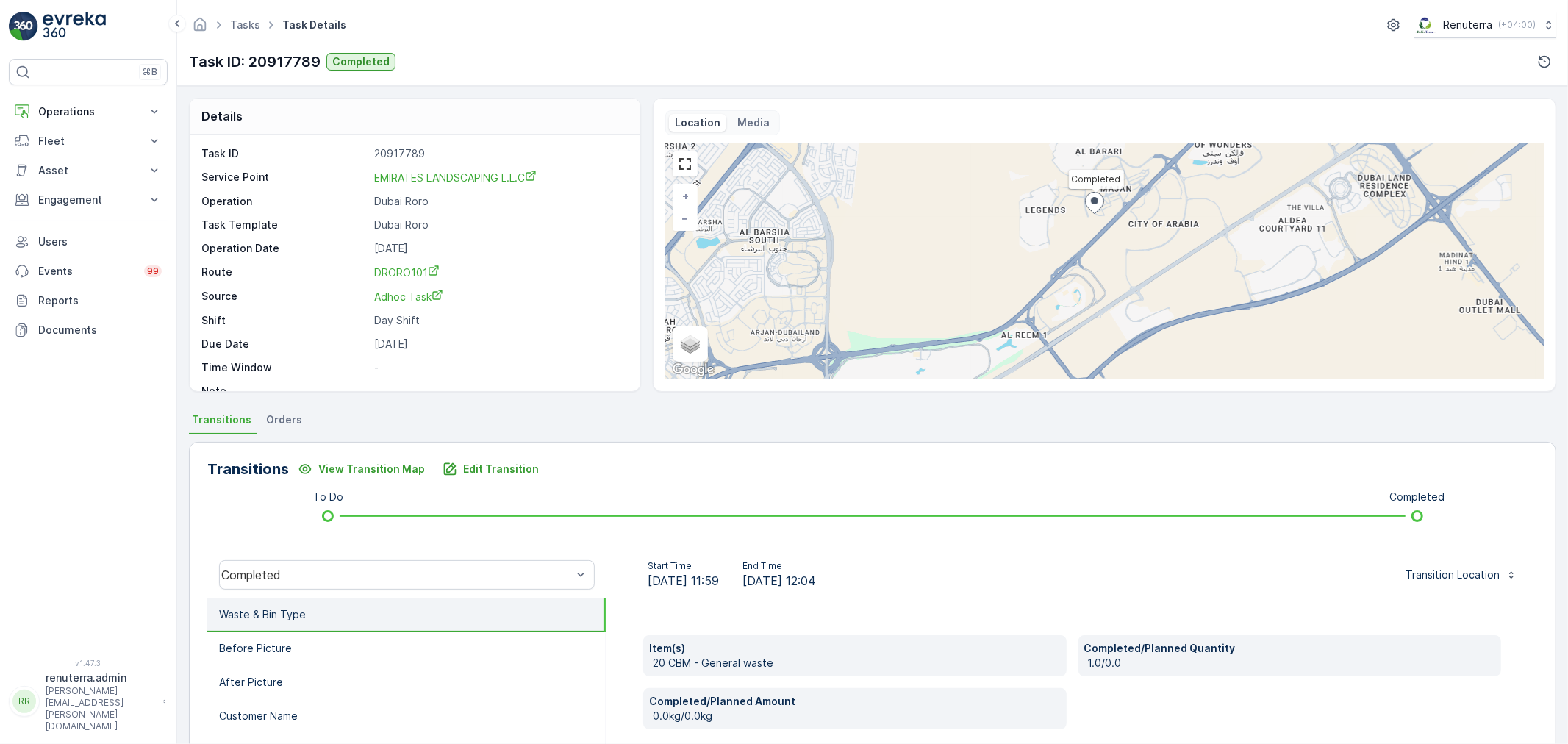
drag, startPoint x: 1085, startPoint y: 310, endPoint x: 1116, endPoint y: 232, distance: 83.9
click at [1116, 232] on div "Completed + − Satellite Roadmap Terrain Hybrid Leaflet Keyboard shortcuts Map D…" at bounding box center [1104, 261] width 878 height 235
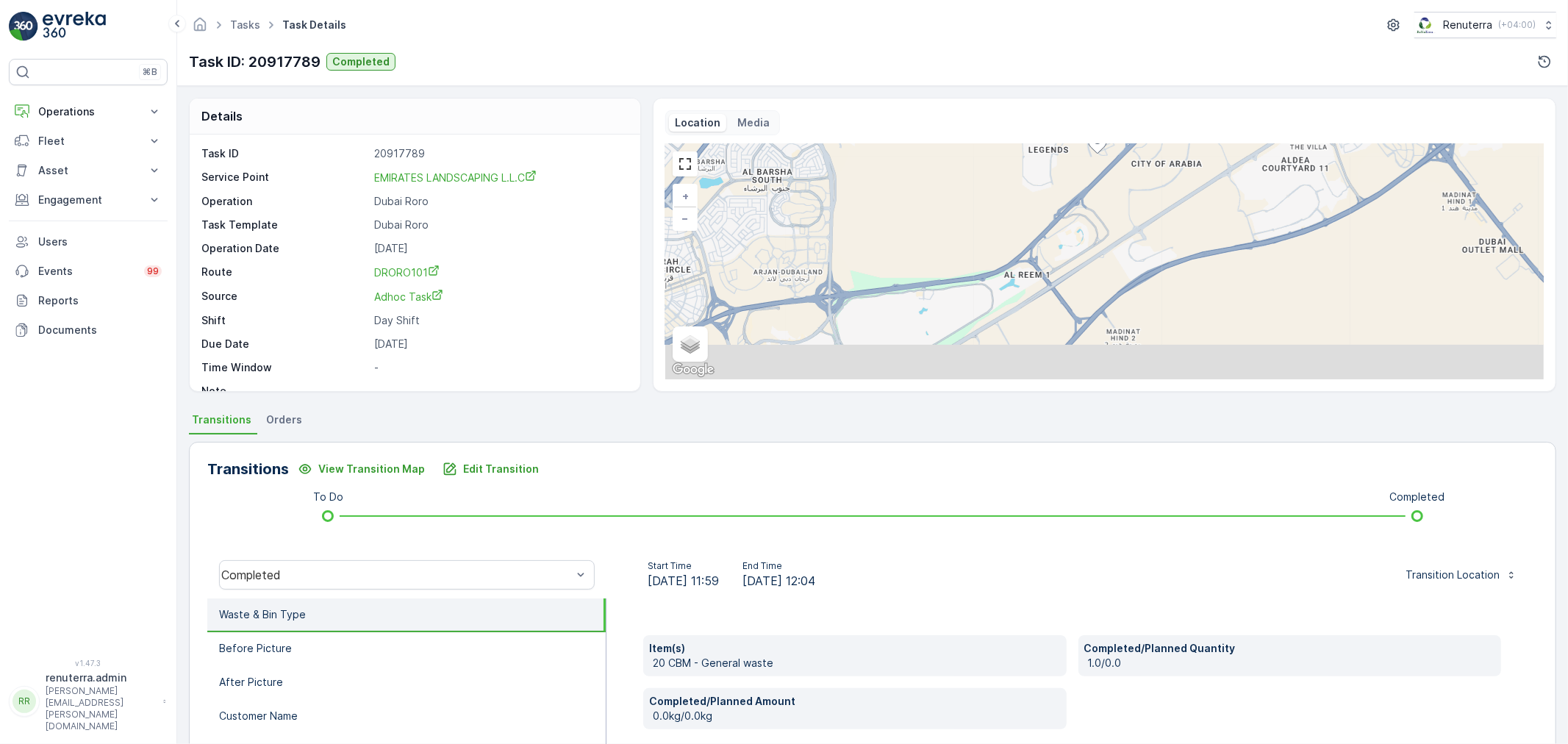
drag, startPoint x: 1097, startPoint y: 306, endPoint x: 1100, endPoint y: 245, distance: 61.1
click at [1100, 245] on div "Completed + − Satellite Roadmap Terrain Hybrid Leaflet Keyboard shortcuts Map D…" at bounding box center [1104, 261] width 878 height 235
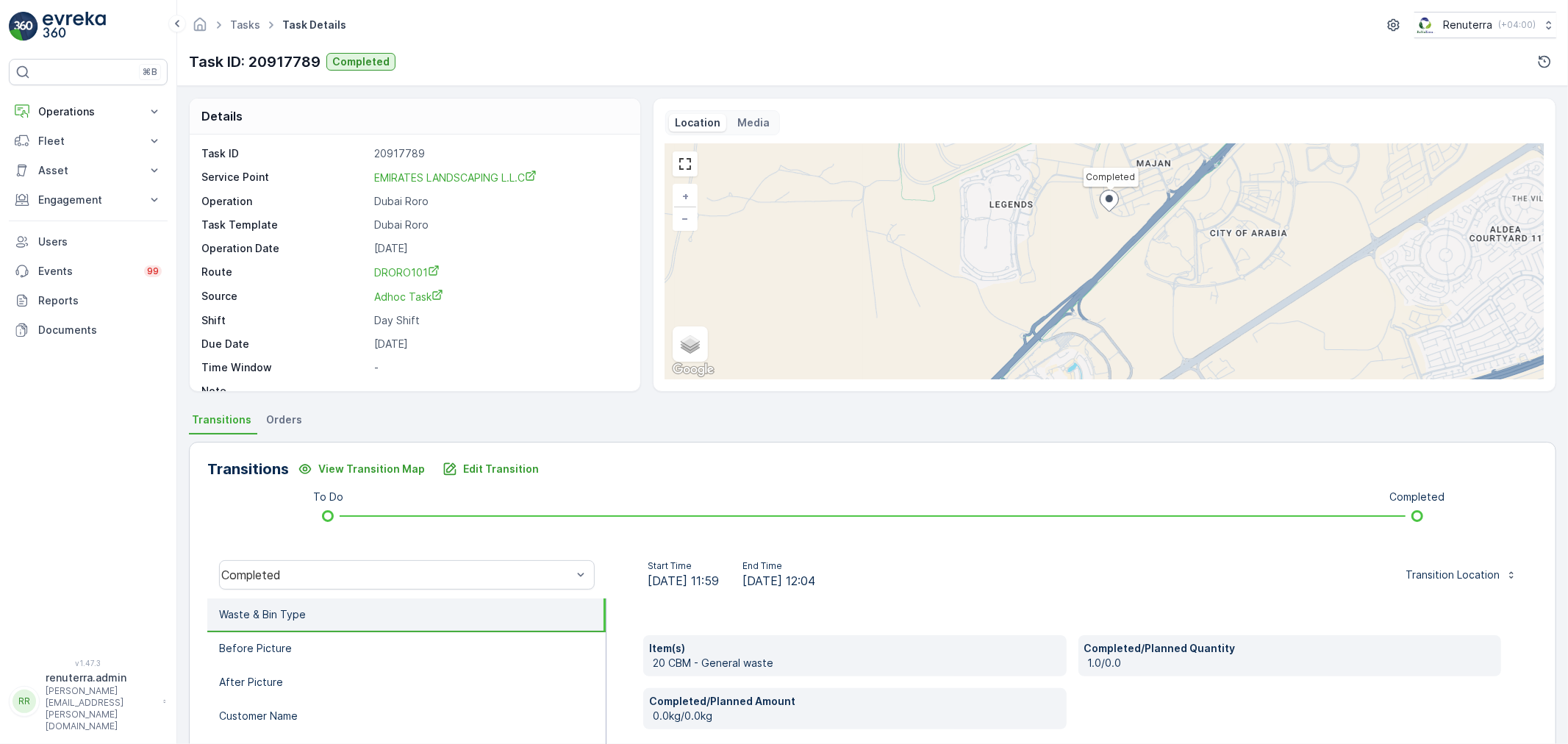
drag, startPoint x: 1088, startPoint y: 206, endPoint x: 1096, endPoint y: 314, distance: 108.3
click at [1096, 314] on div "Completed + − Satellite Roadmap Terrain Hybrid Leaflet Keyboard shortcuts Map D…" at bounding box center [1104, 261] width 878 height 235
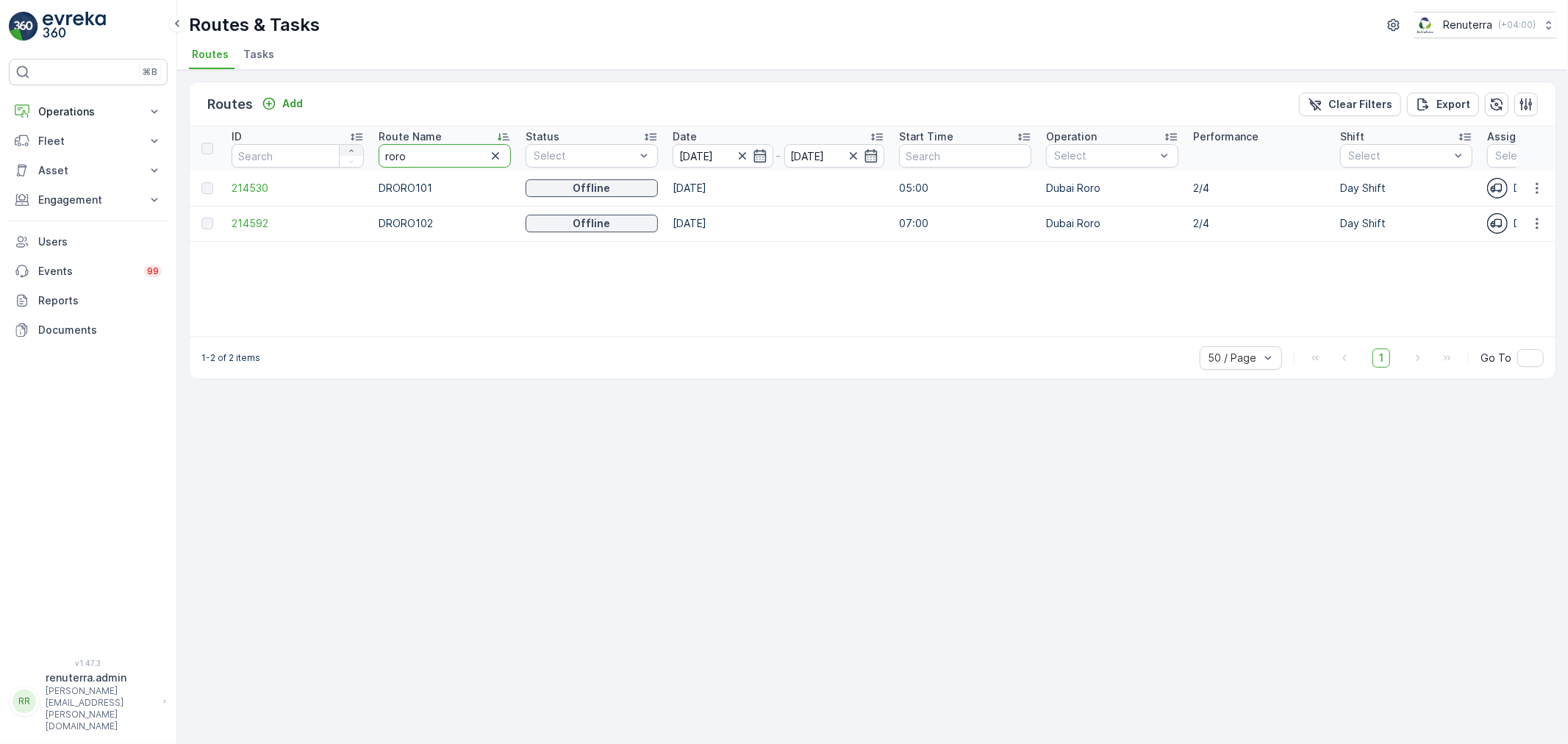
drag, startPoint x: 434, startPoint y: 156, endPoint x: 357, endPoint y: 152, distance: 77.1
click at [357, 152] on tr "ID Route Name roro Status Select Date 10.08.2025 - 10.08.2025 Start Time Operat…" at bounding box center [1369, 149] width 2359 height 44
type input "med"
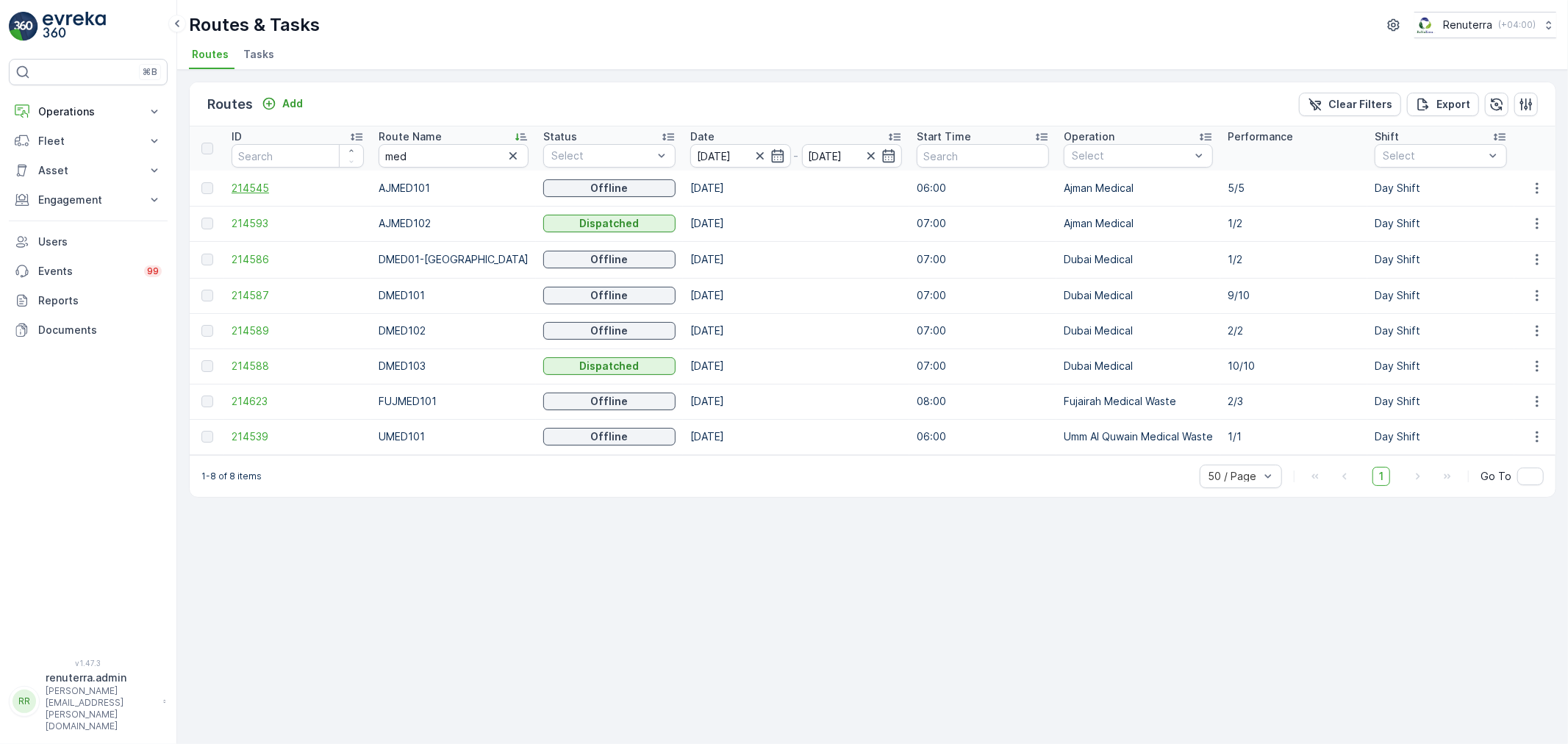
click at [248, 185] on span "214545" at bounding box center [297, 188] width 133 height 15
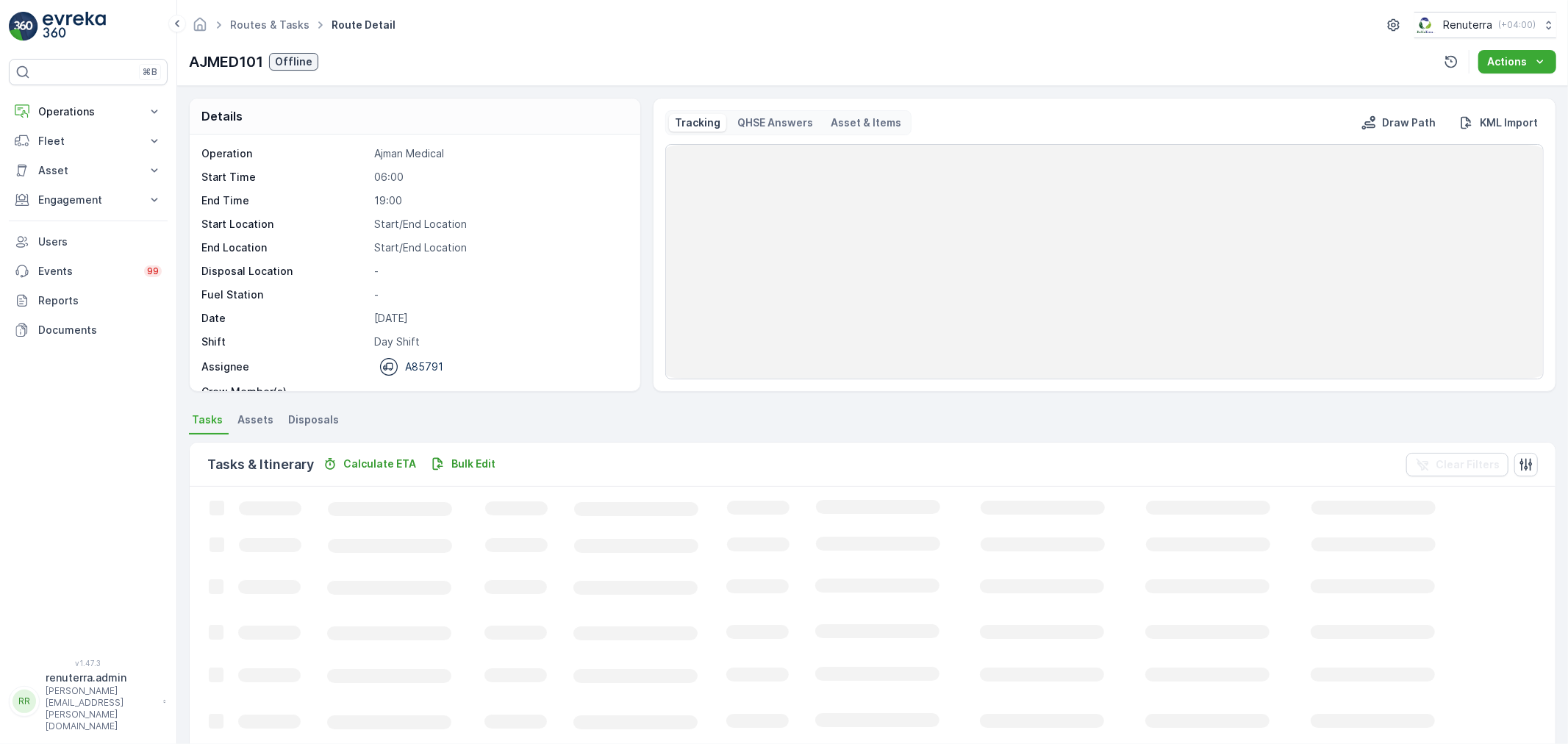
scroll to position [46, 0]
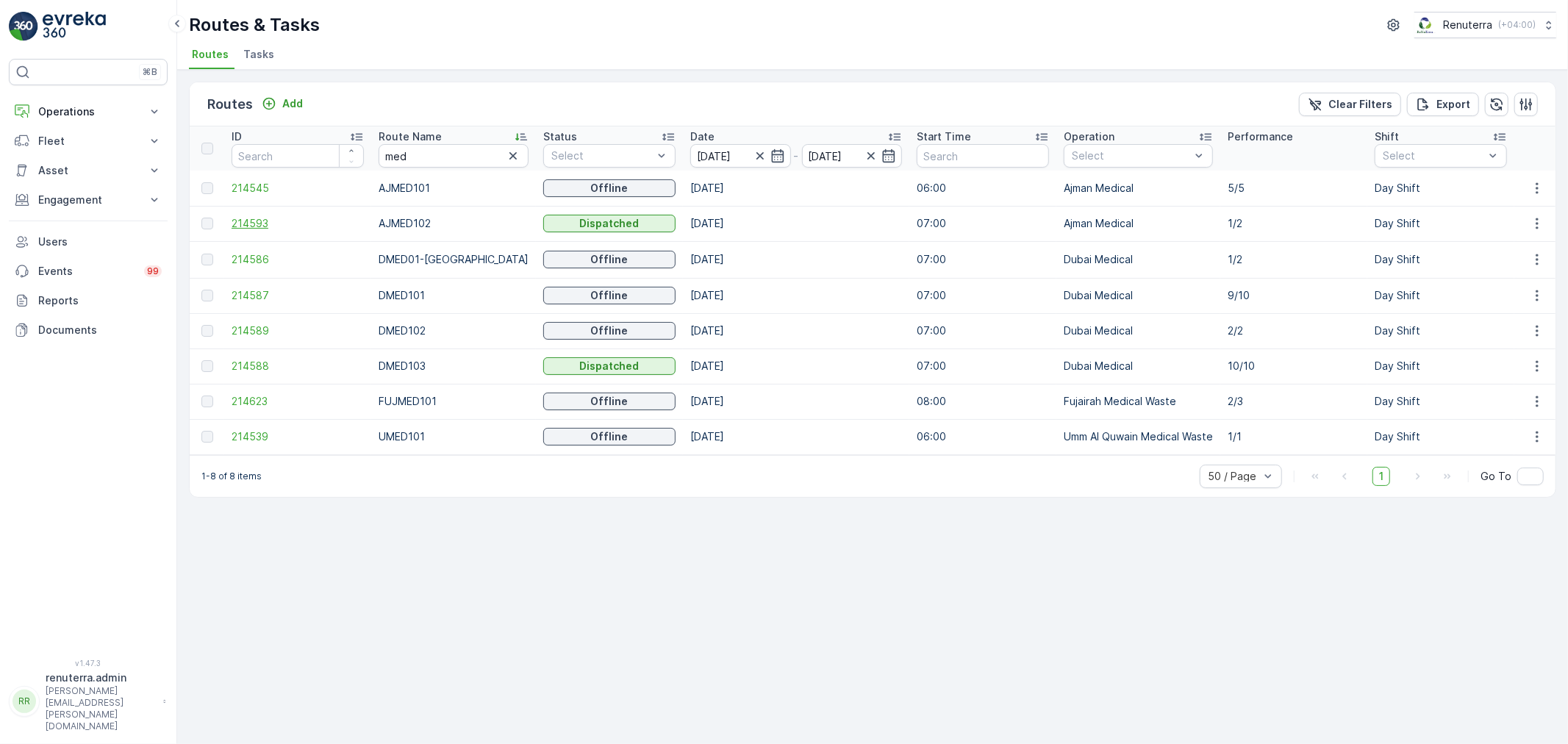
click at [236, 218] on span "214593" at bounding box center [297, 224] width 133 height 15
click at [255, 258] on span "214586" at bounding box center [297, 259] width 133 height 15
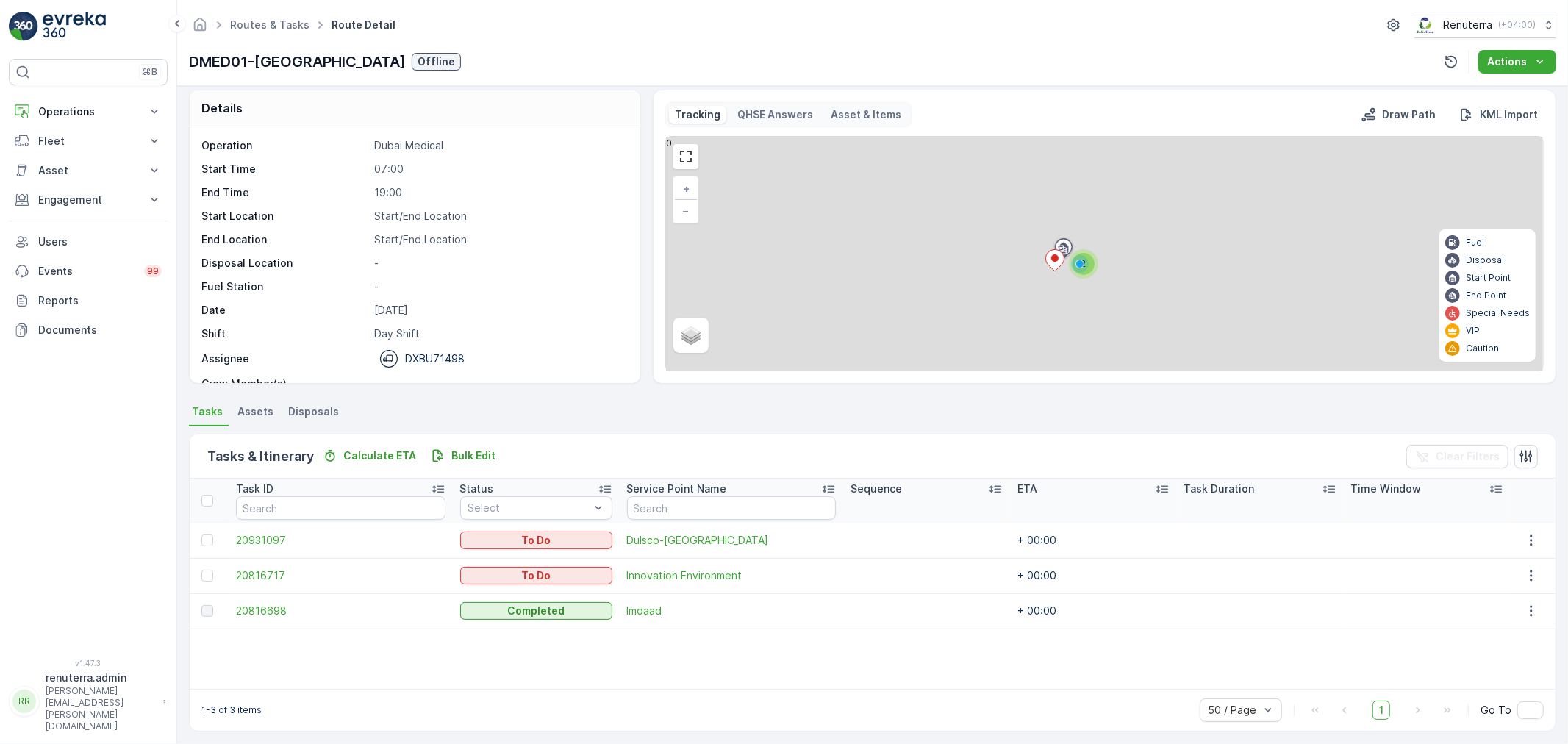
scroll to position [13, 0]
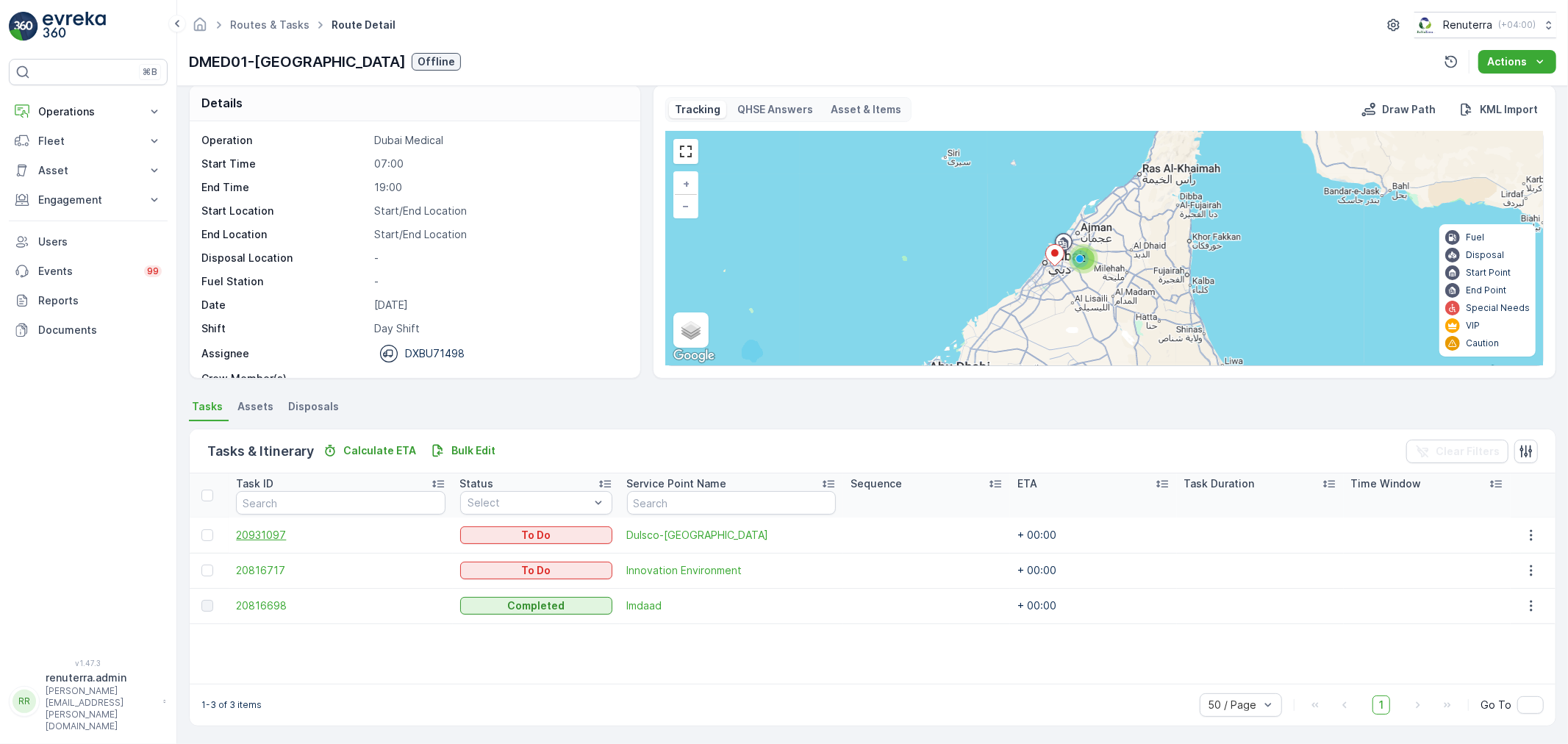
click at [259, 531] on span "20931097" at bounding box center [340, 535] width 209 height 15
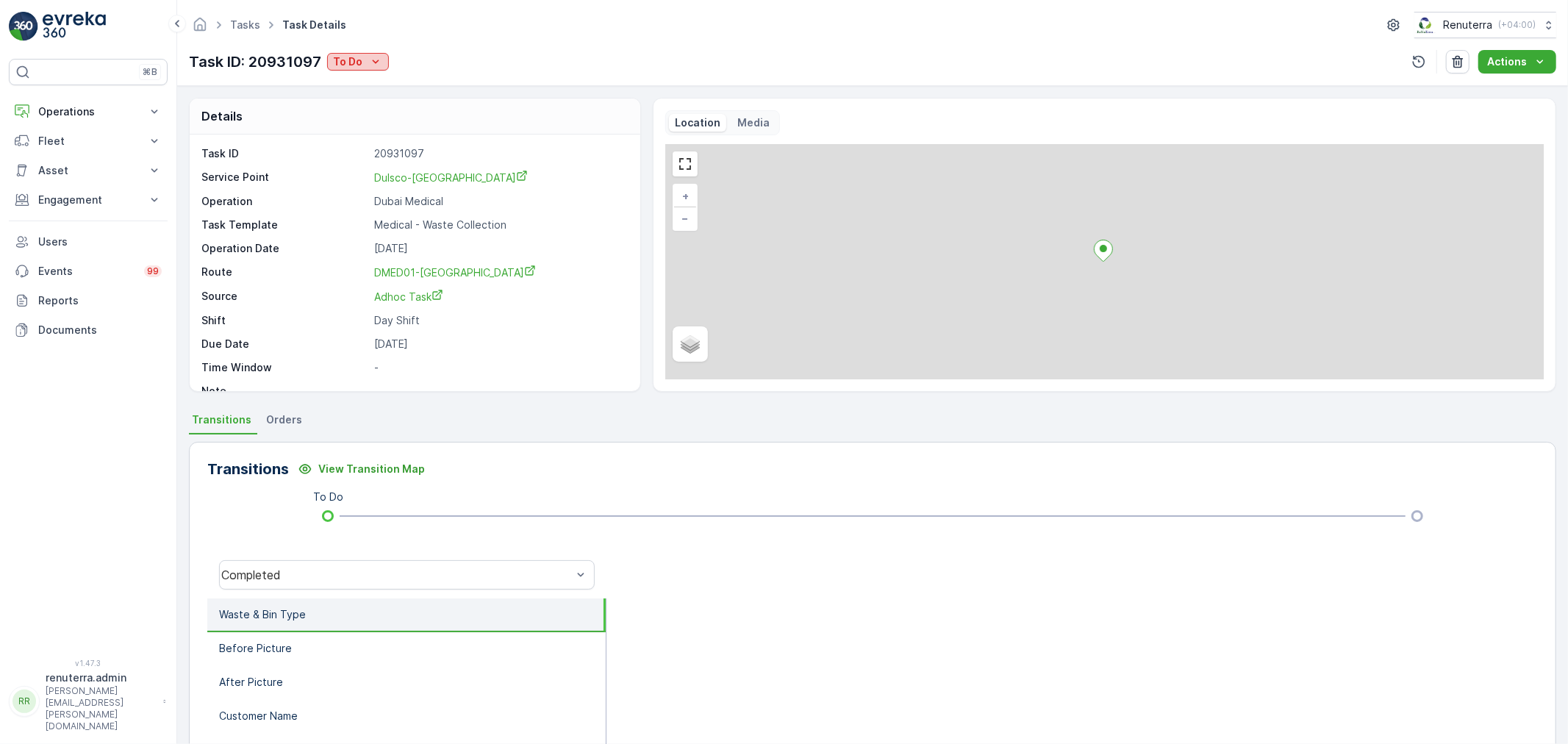
click at [362, 56] on div "To Do" at bounding box center [357, 62] width 50 height 15
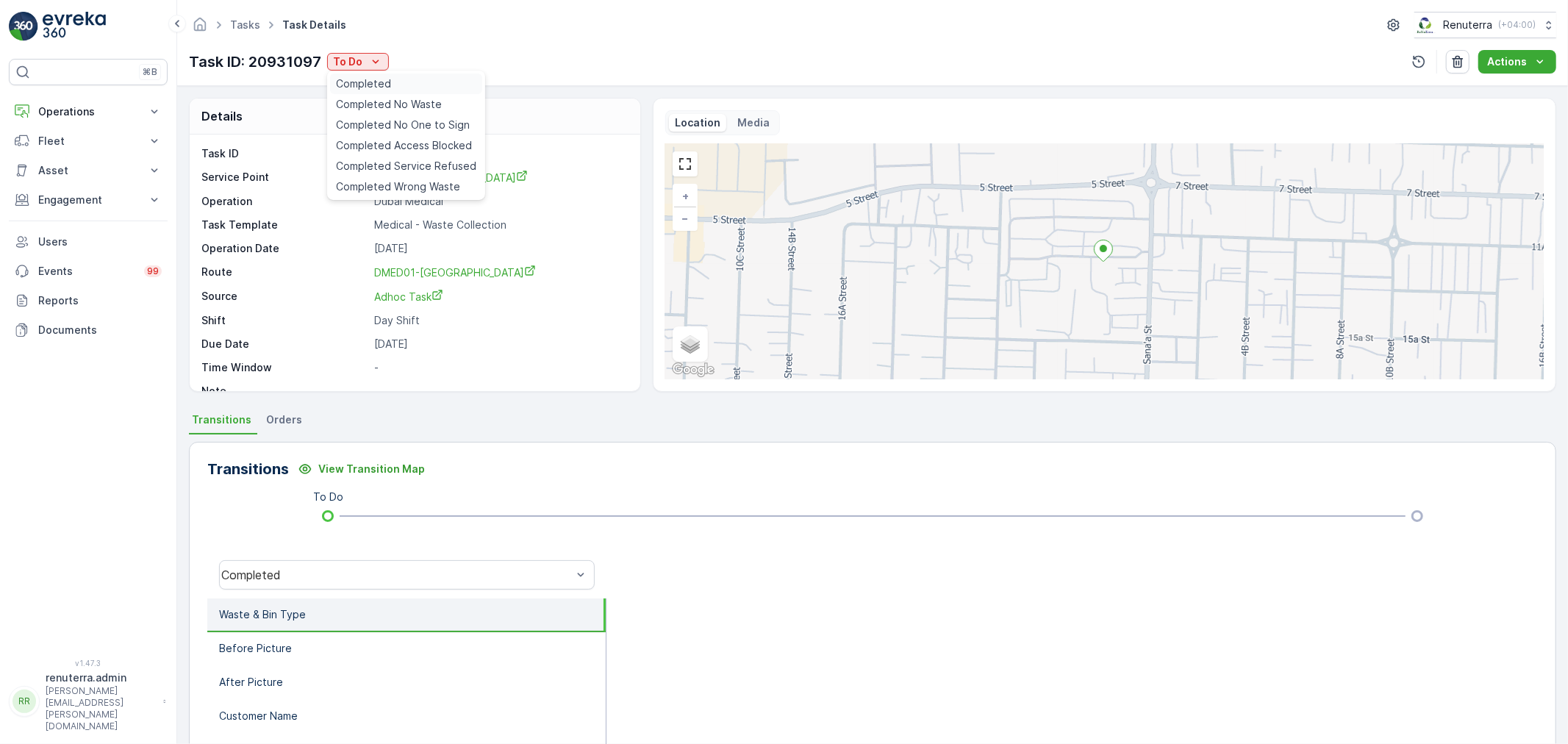
click at [371, 85] on span "Completed" at bounding box center [363, 84] width 55 height 15
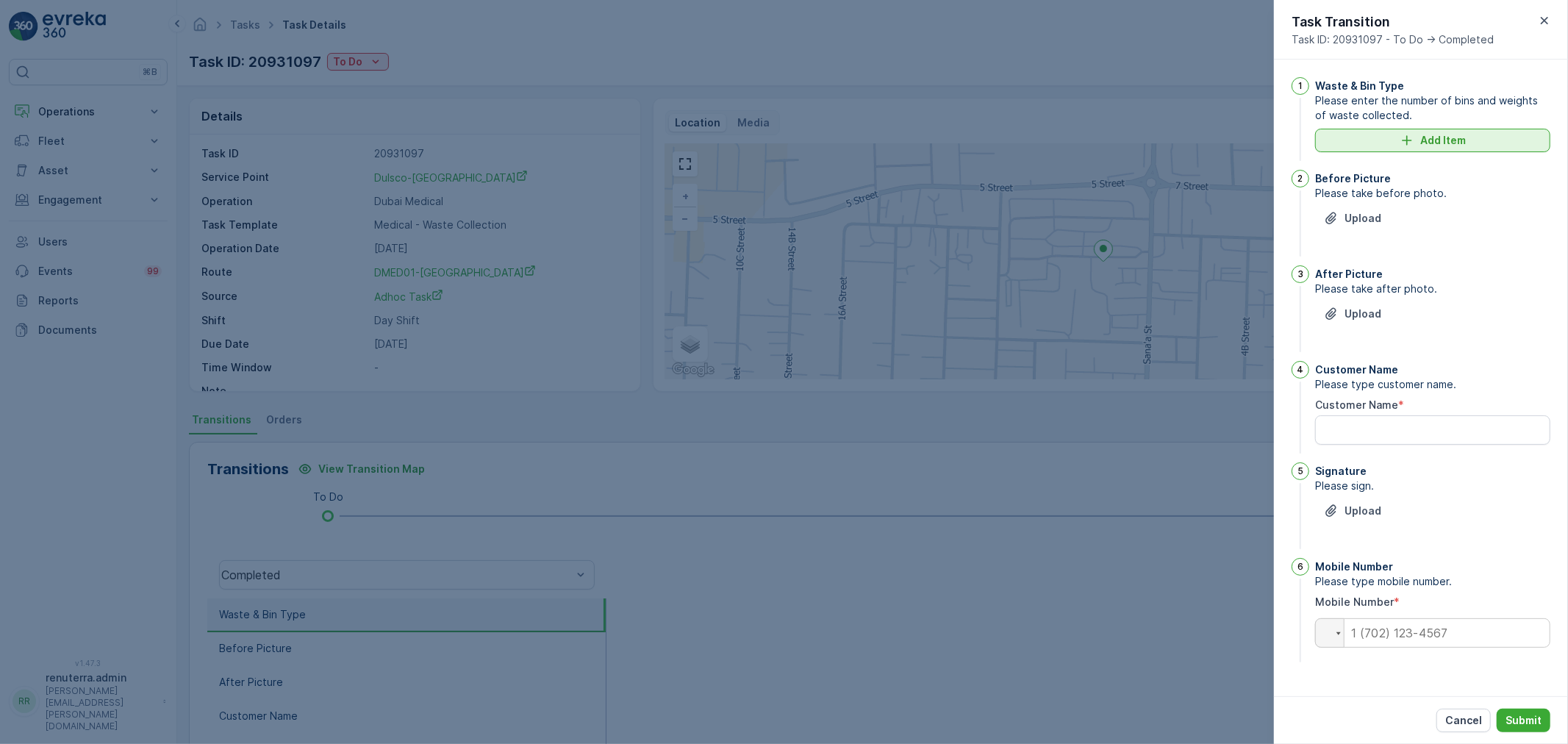
click at [1448, 135] on p "Add Item" at bounding box center [1442, 141] width 45 height 15
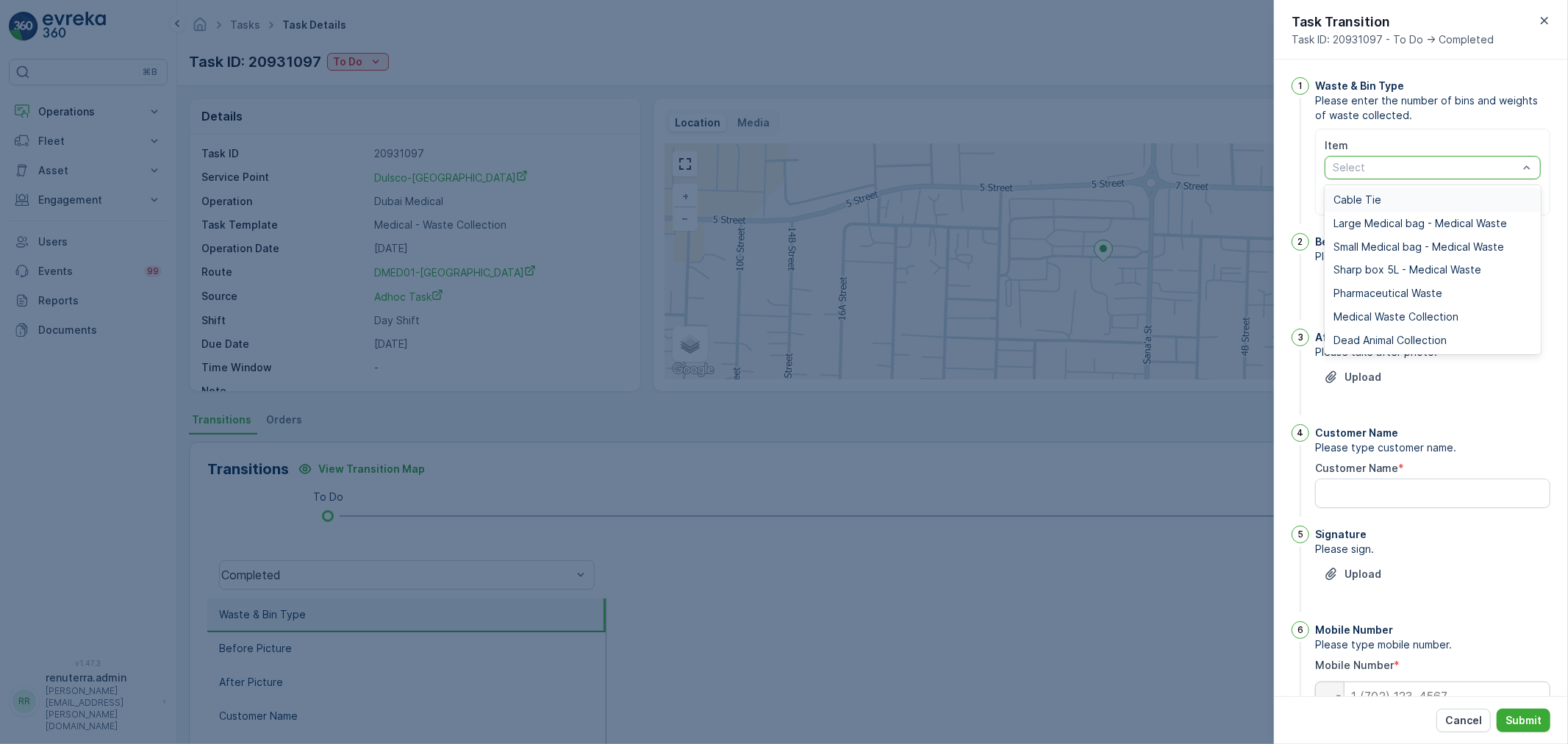
click at [1429, 165] on div at bounding box center [1425, 167] width 188 height 12
click at [1398, 311] on span "Medical Waste Collection" at bounding box center [1395, 317] width 125 height 12
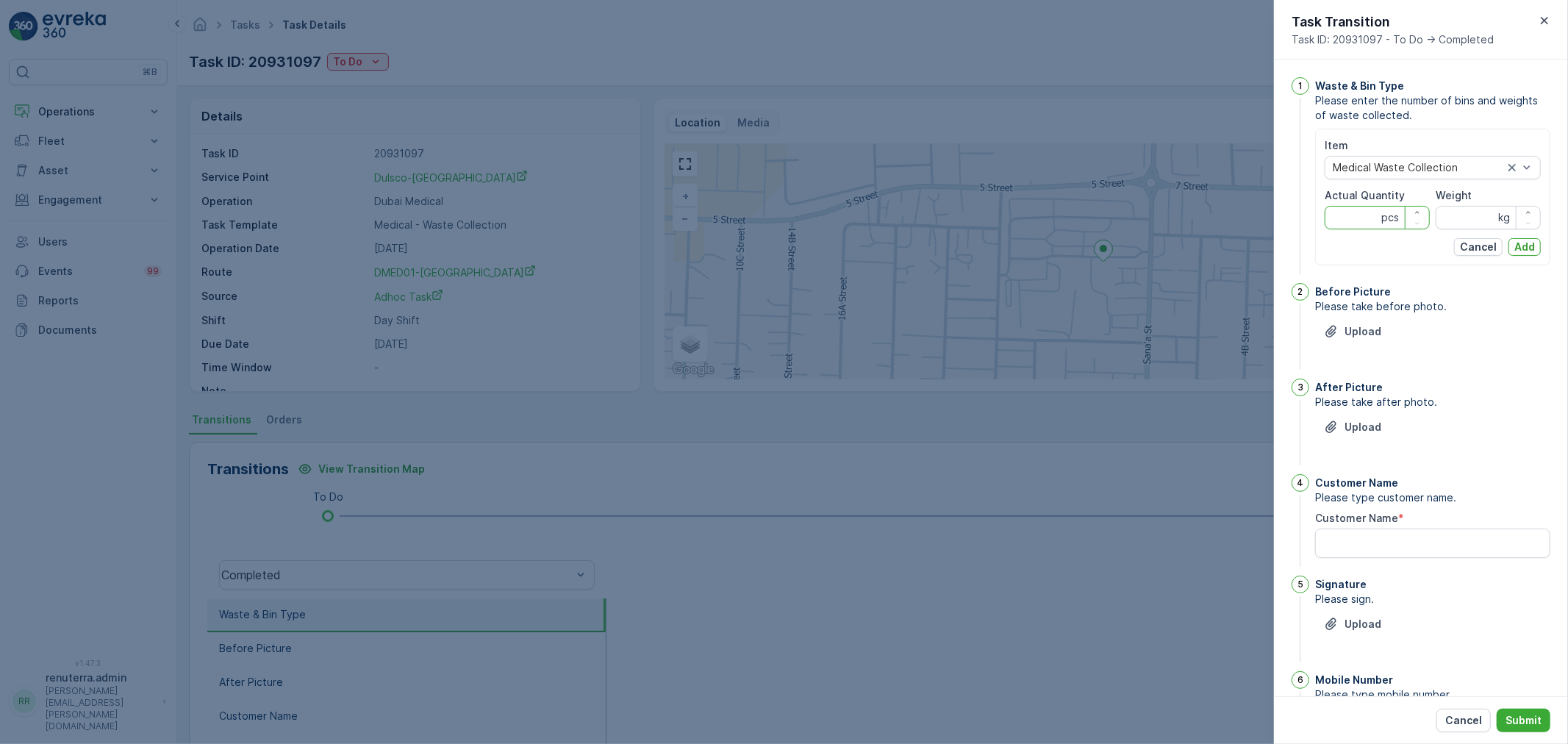
click at [1347, 215] on Quantity "Actual Quantity" at bounding box center [1377, 218] width 105 height 24
type Quantity "1"
click at [1479, 219] on input "Weight" at bounding box center [1488, 218] width 105 height 24
type input "880"
drag, startPoint x: 1531, startPoint y: 244, endPoint x: 1510, endPoint y: 262, distance: 27.7
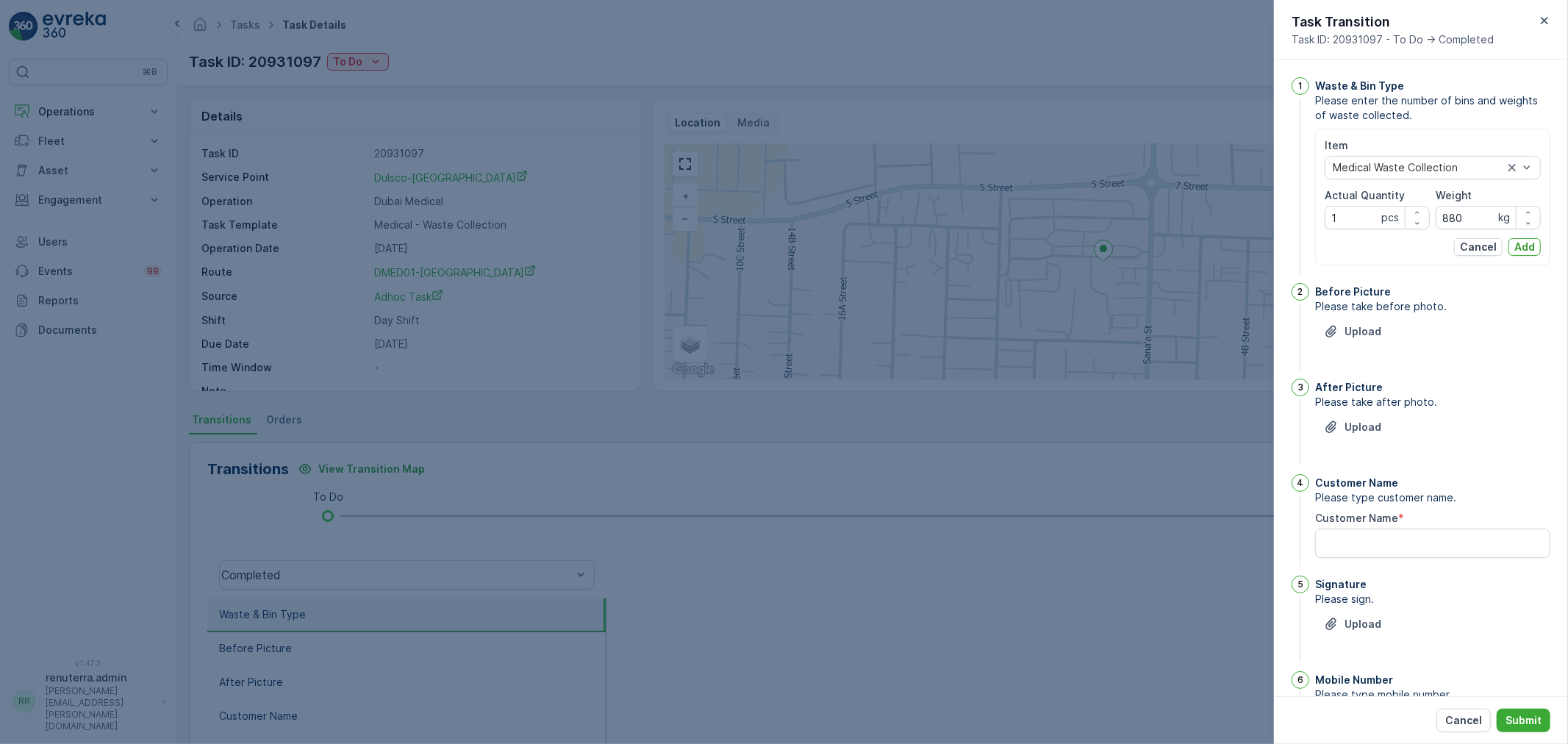
click at [1530, 244] on p "Add" at bounding box center [1524, 247] width 21 height 15
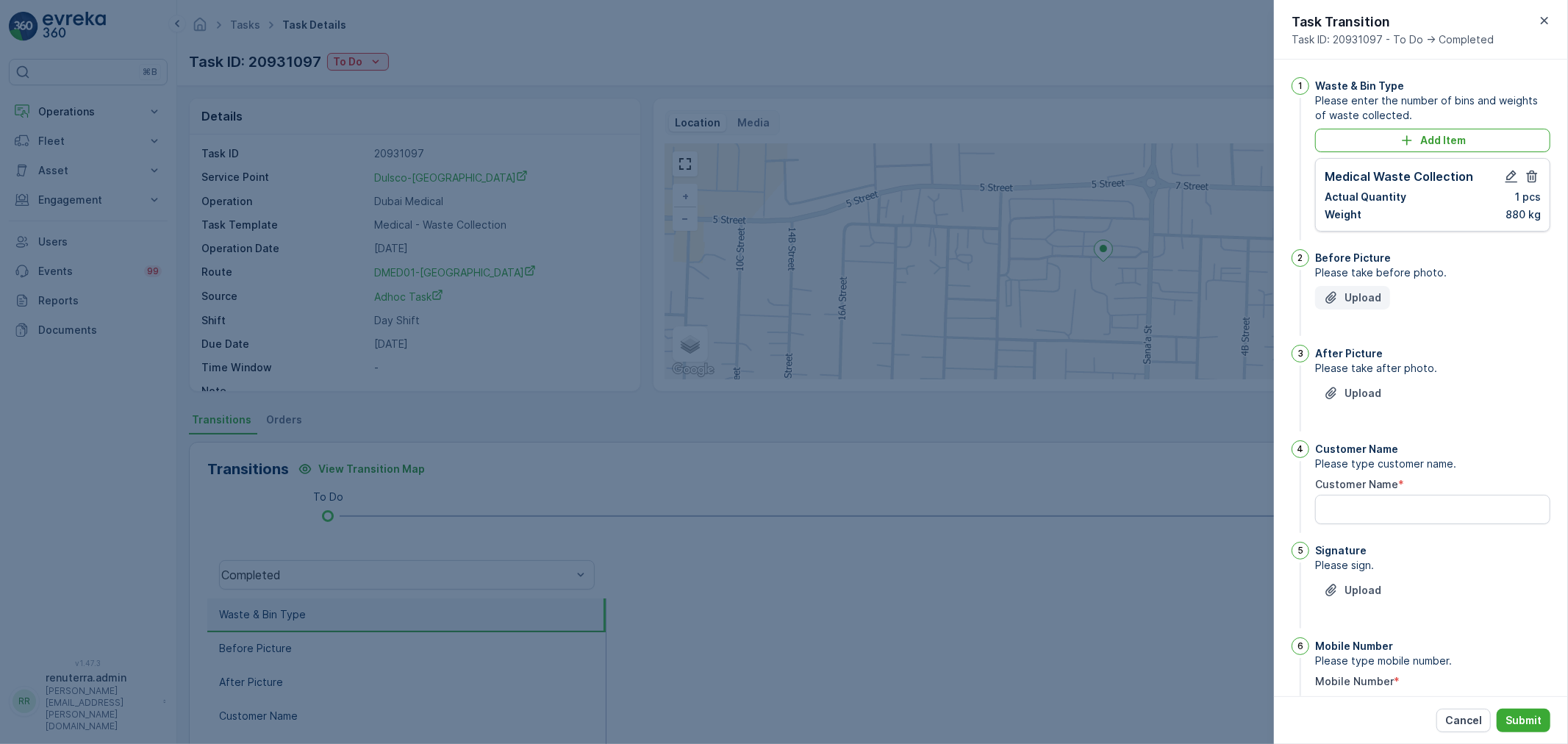
click at [1355, 295] on p "Upload" at bounding box center [1363, 298] width 37 height 15
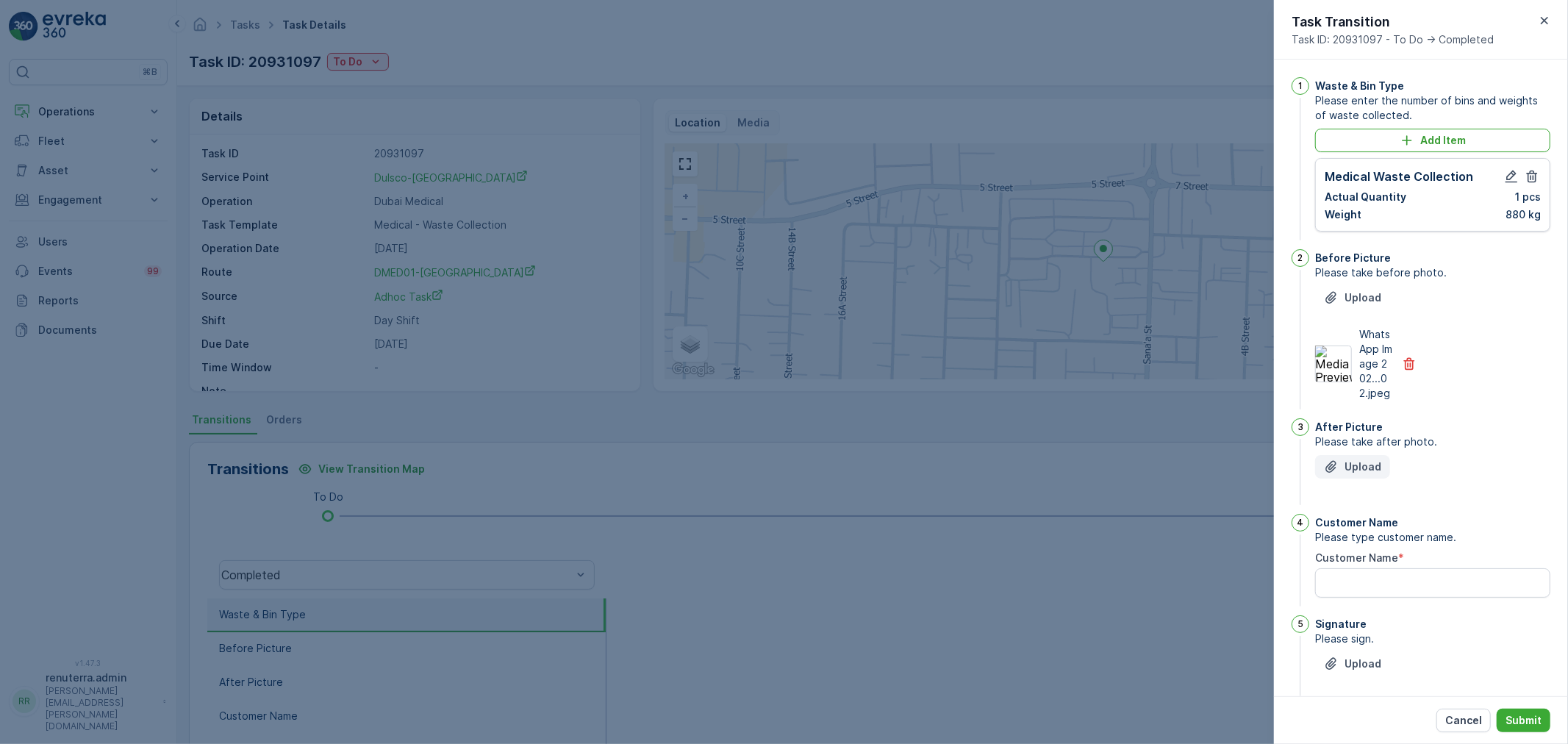
click at [1348, 474] on p "Upload" at bounding box center [1363, 467] width 37 height 15
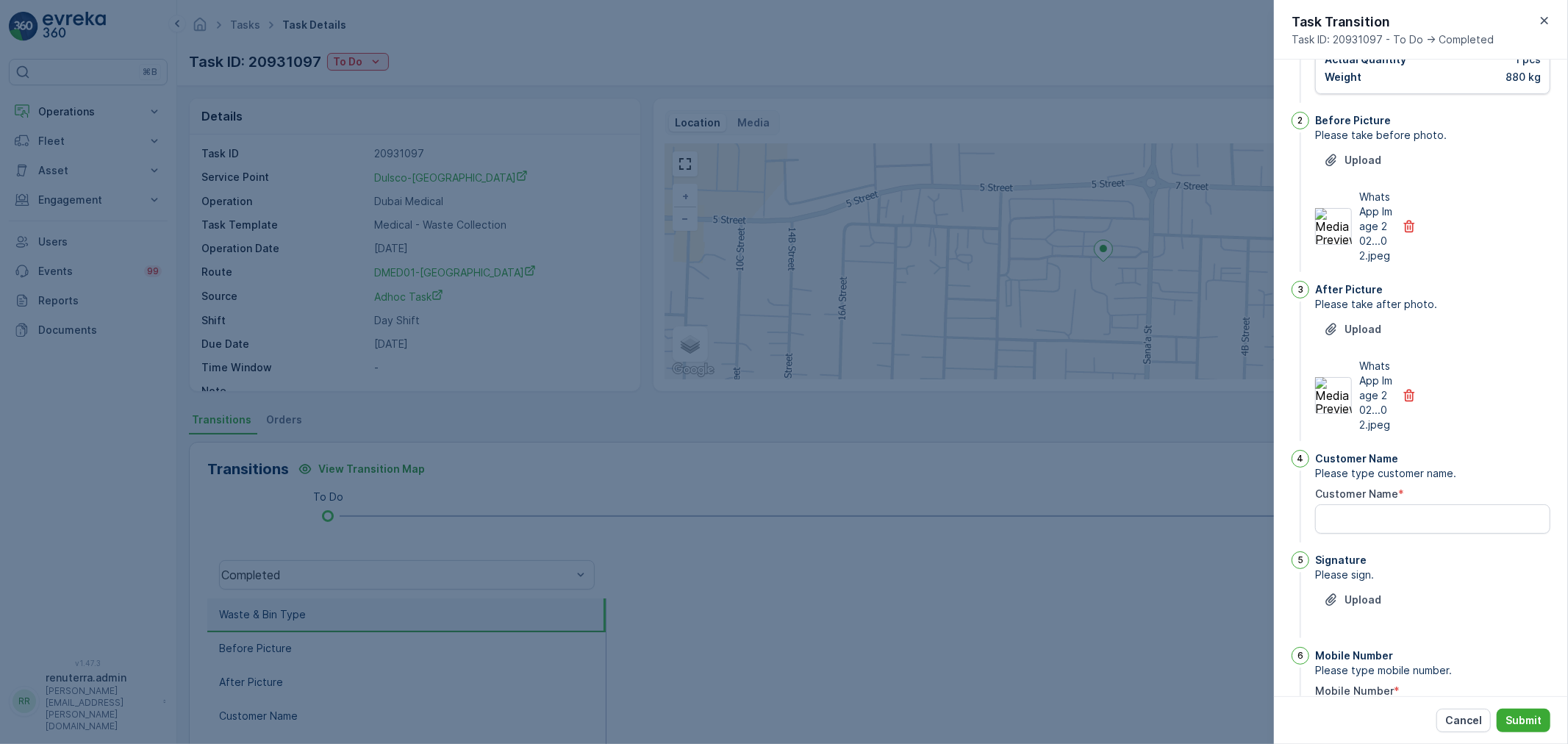
scroll to position [242, 0]
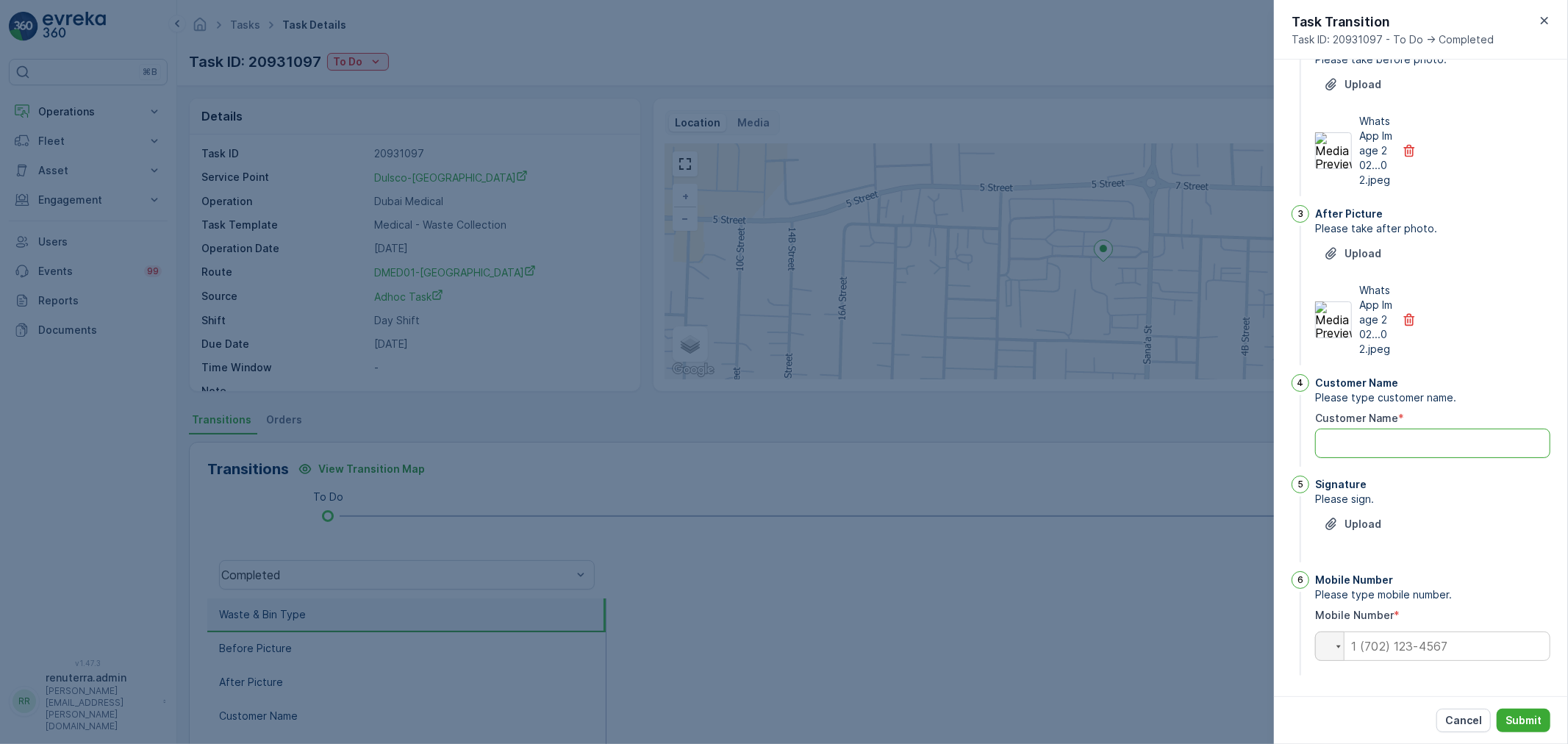
click at [1357, 445] on Name "Customer Name" at bounding box center [1432, 443] width 235 height 30
type Name "dulsco"
click at [1363, 519] on p "Upload" at bounding box center [1363, 524] width 37 height 15
click at [1372, 523] on p "Upload" at bounding box center [1363, 524] width 37 height 15
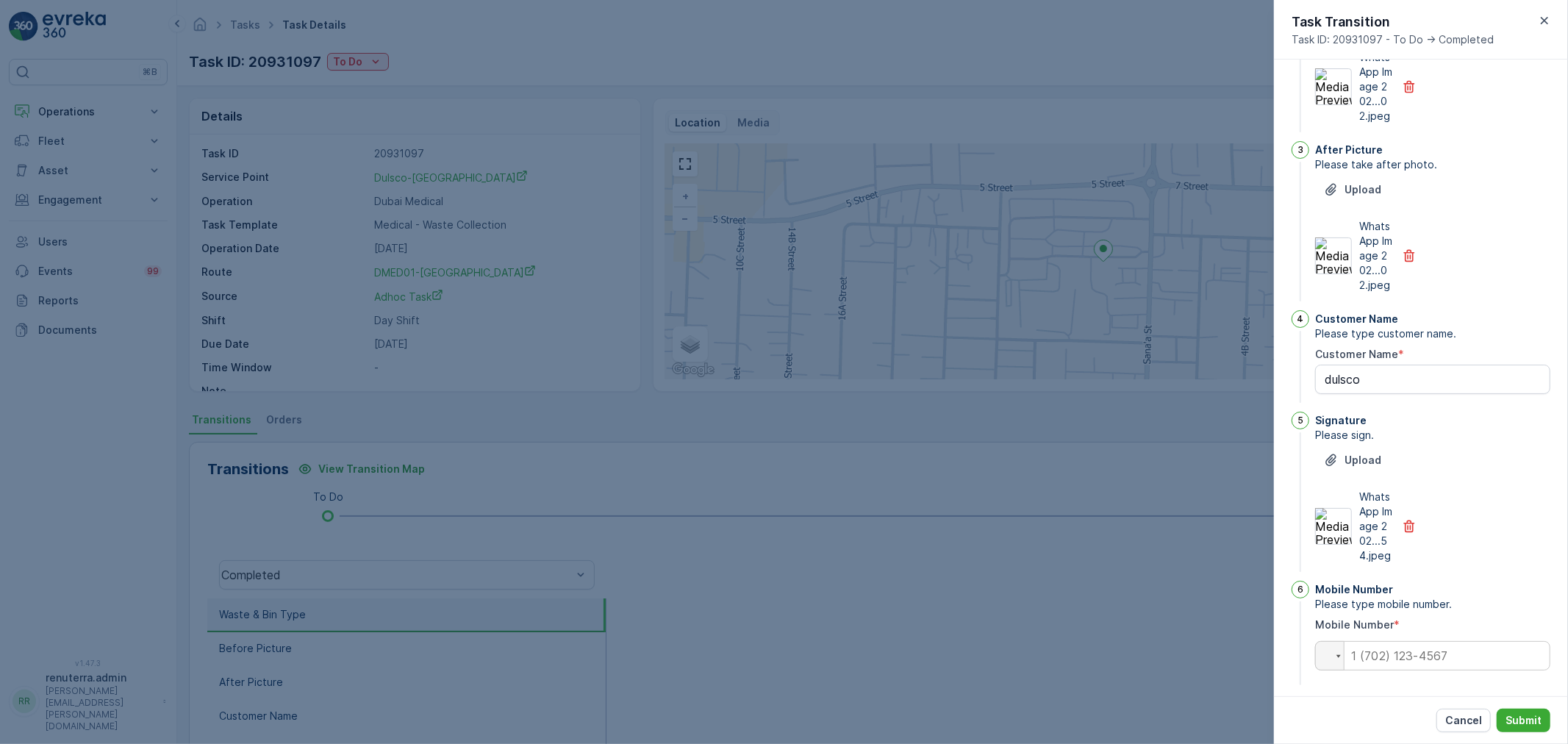
scroll to position [331, 0]
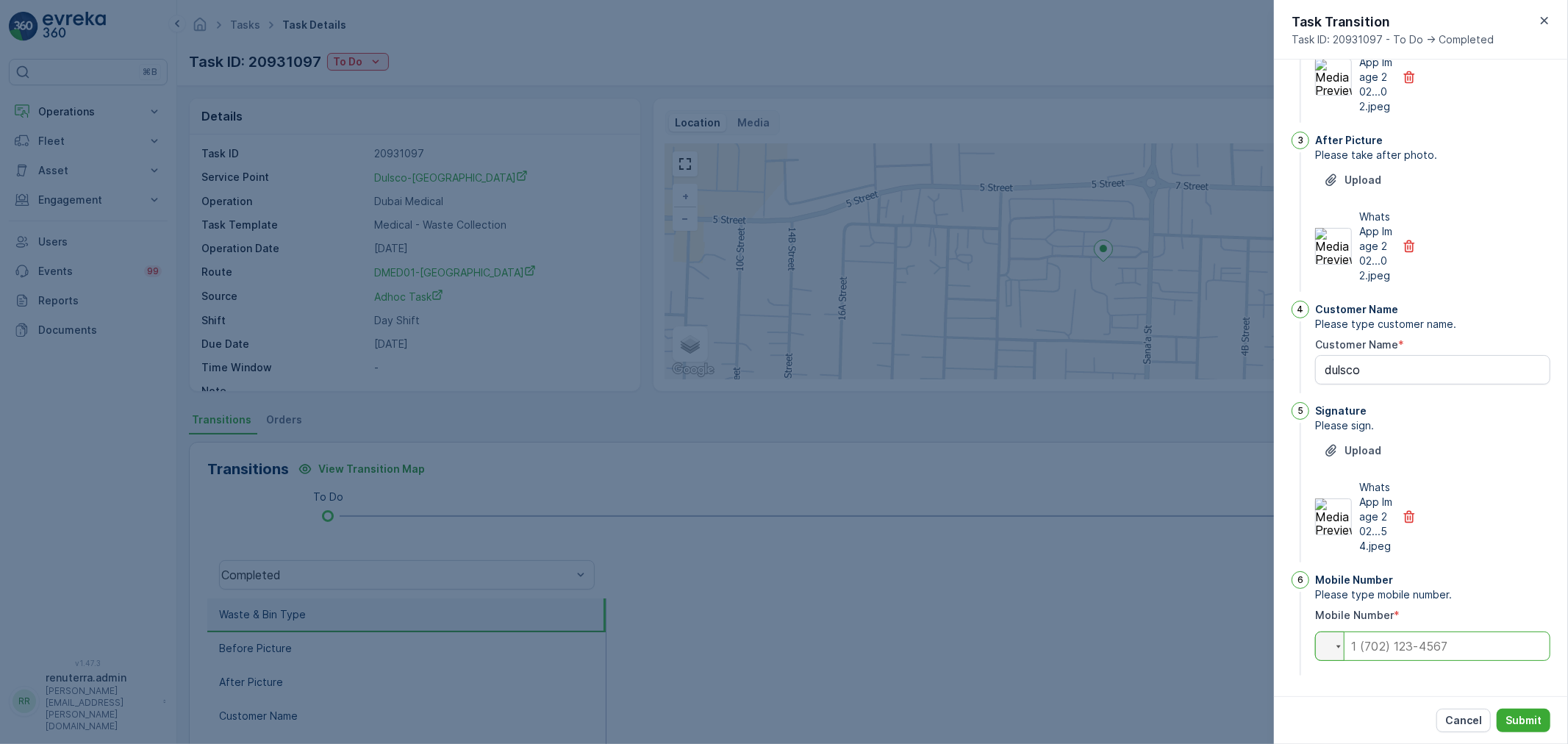
click at [1395, 650] on input "tel" at bounding box center [1432, 646] width 235 height 30
type input "0"
click at [1515, 724] on p "Submit" at bounding box center [1523, 720] width 36 height 15
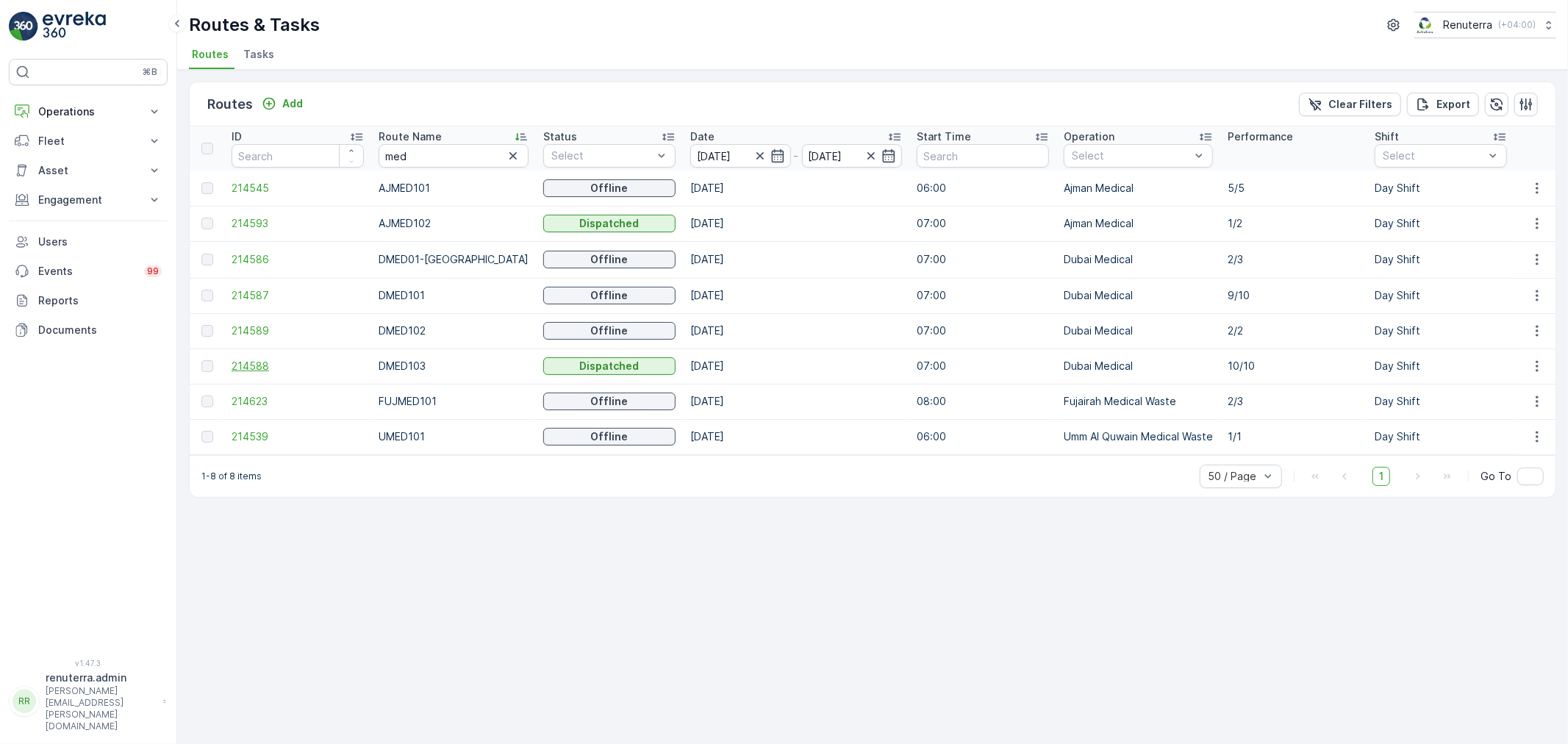
click at [243, 366] on span "214588" at bounding box center [297, 366] width 133 height 15
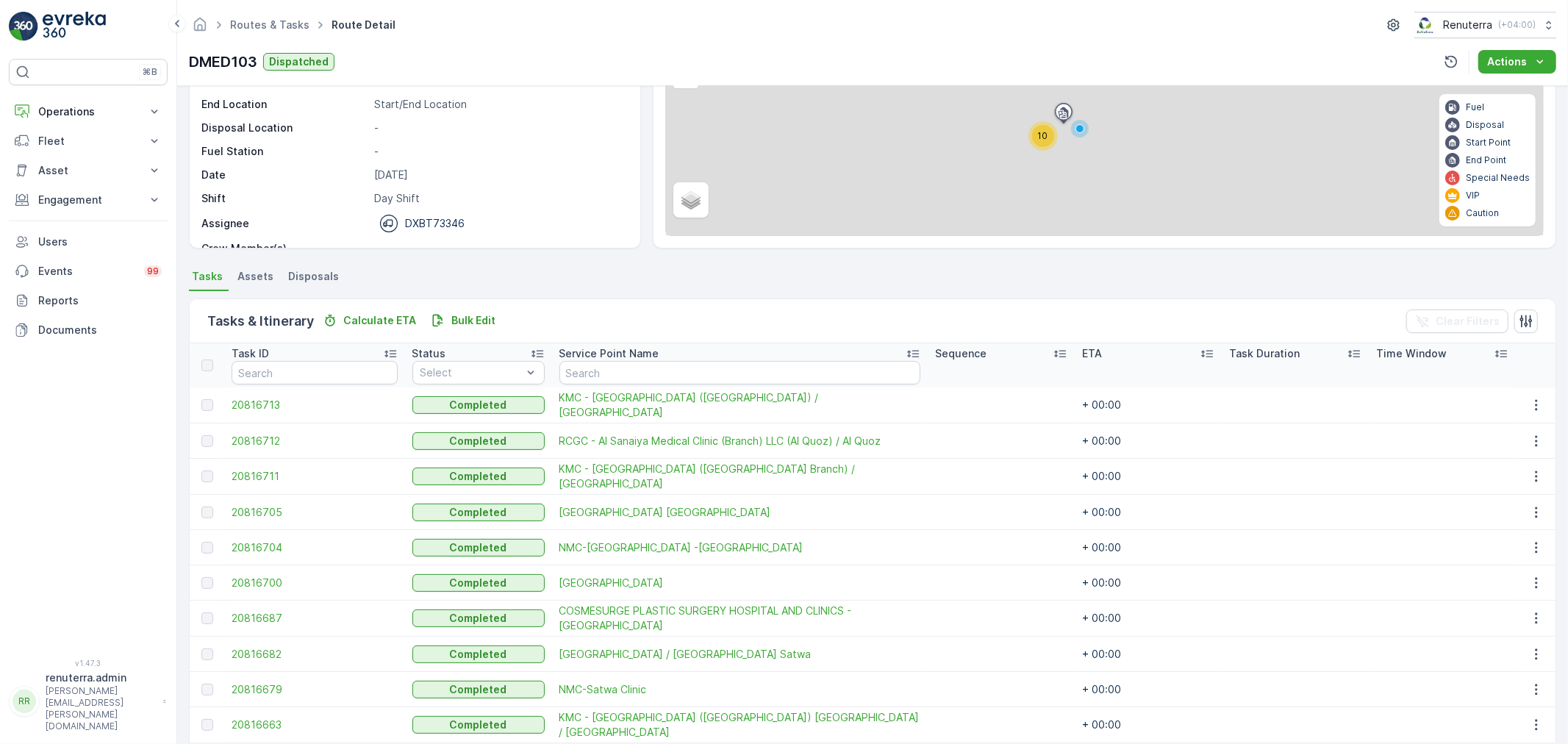
scroll to position [201, 0]
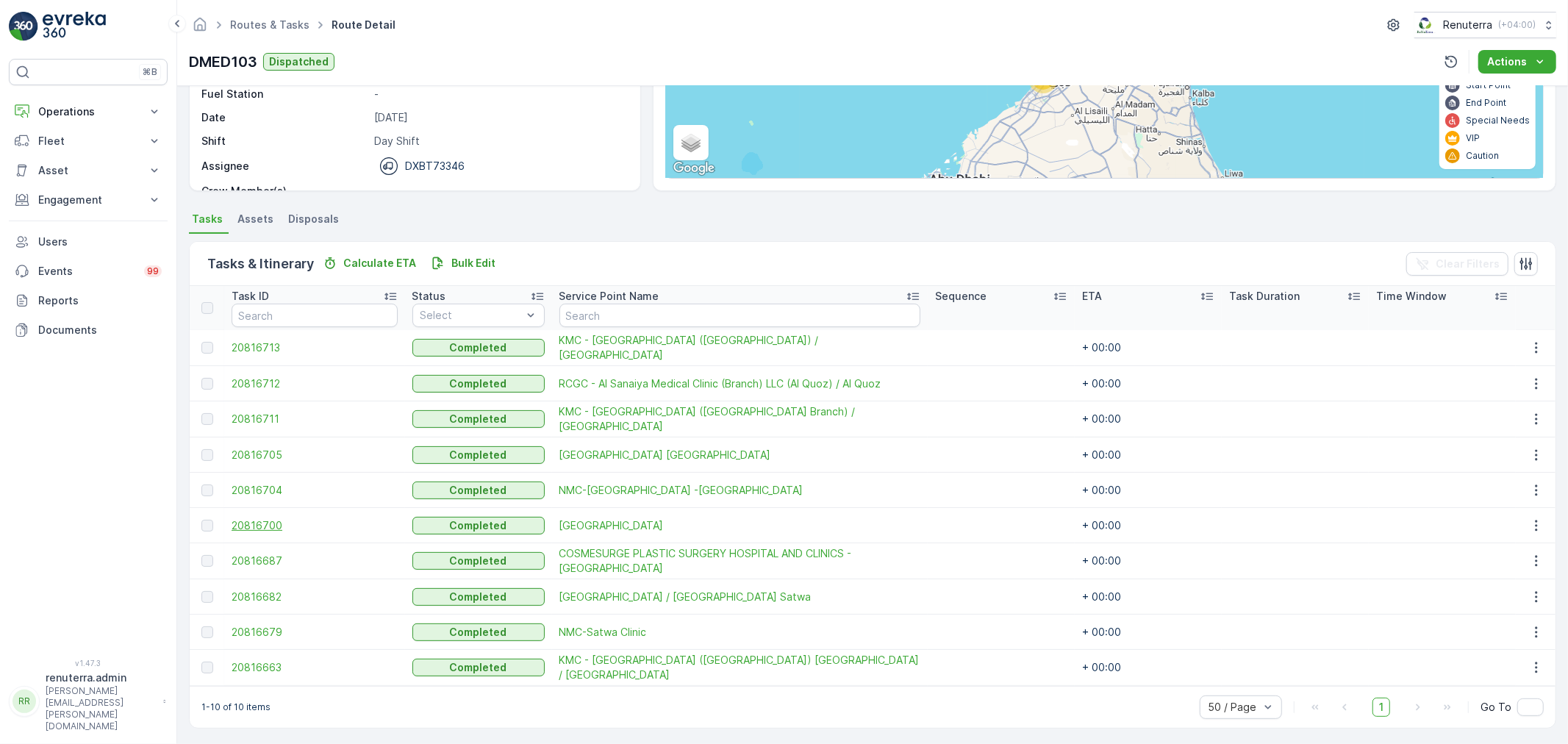
click at [252, 522] on span "20816700" at bounding box center [314, 525] width 166 height 15
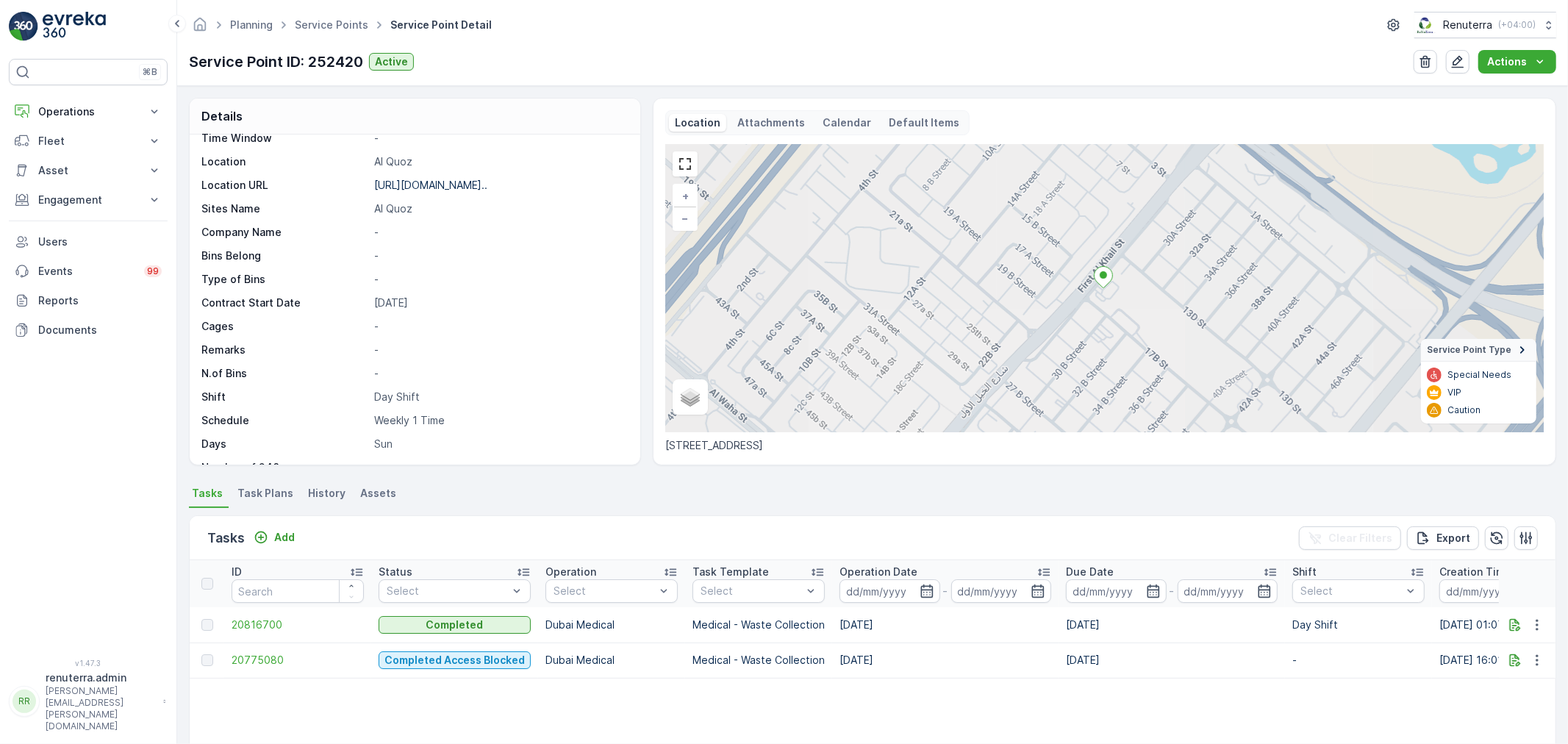
scroll to position [202, 0]
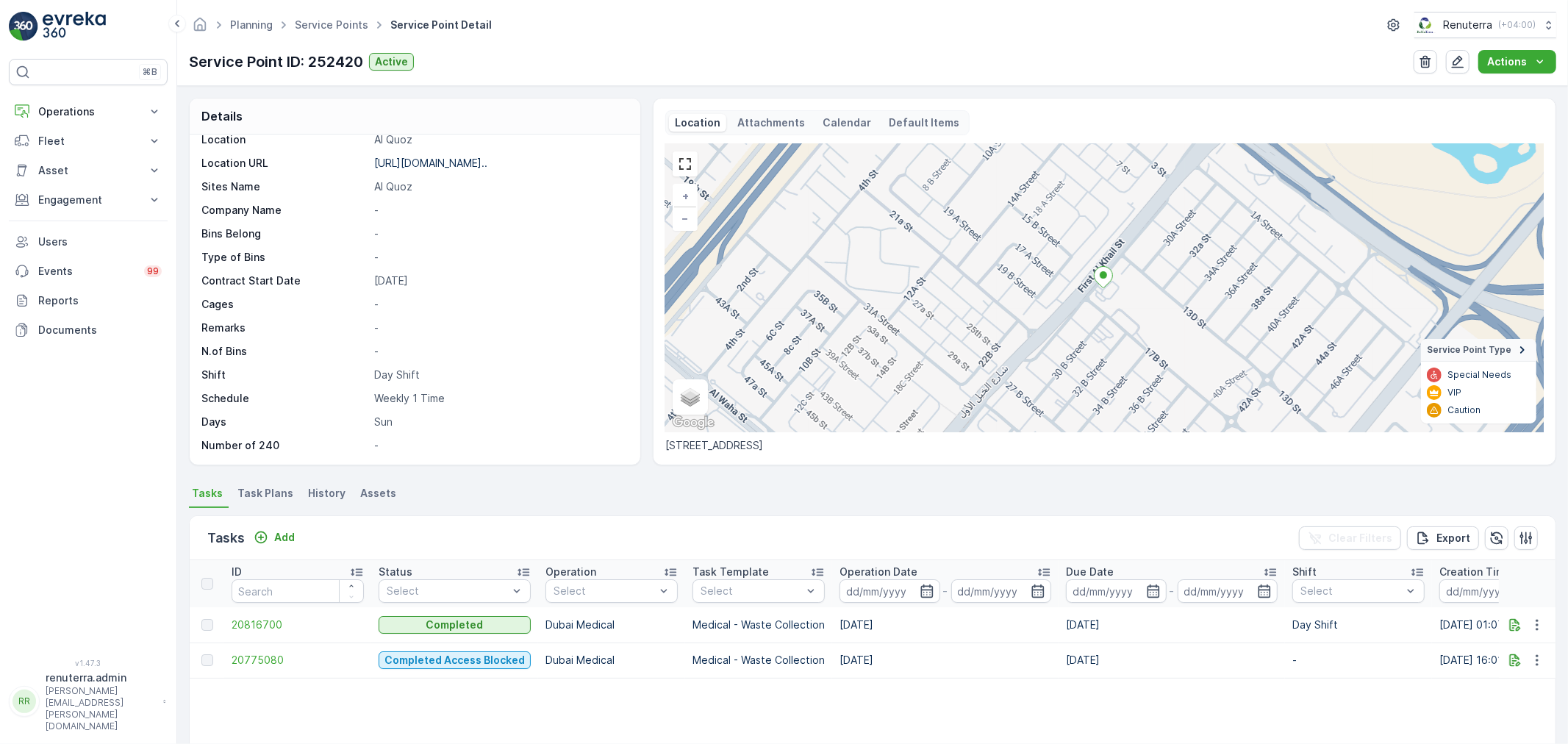
click at [268, 488] on span "Task Plans" at bounding box center [265, 494] width 56 height 15
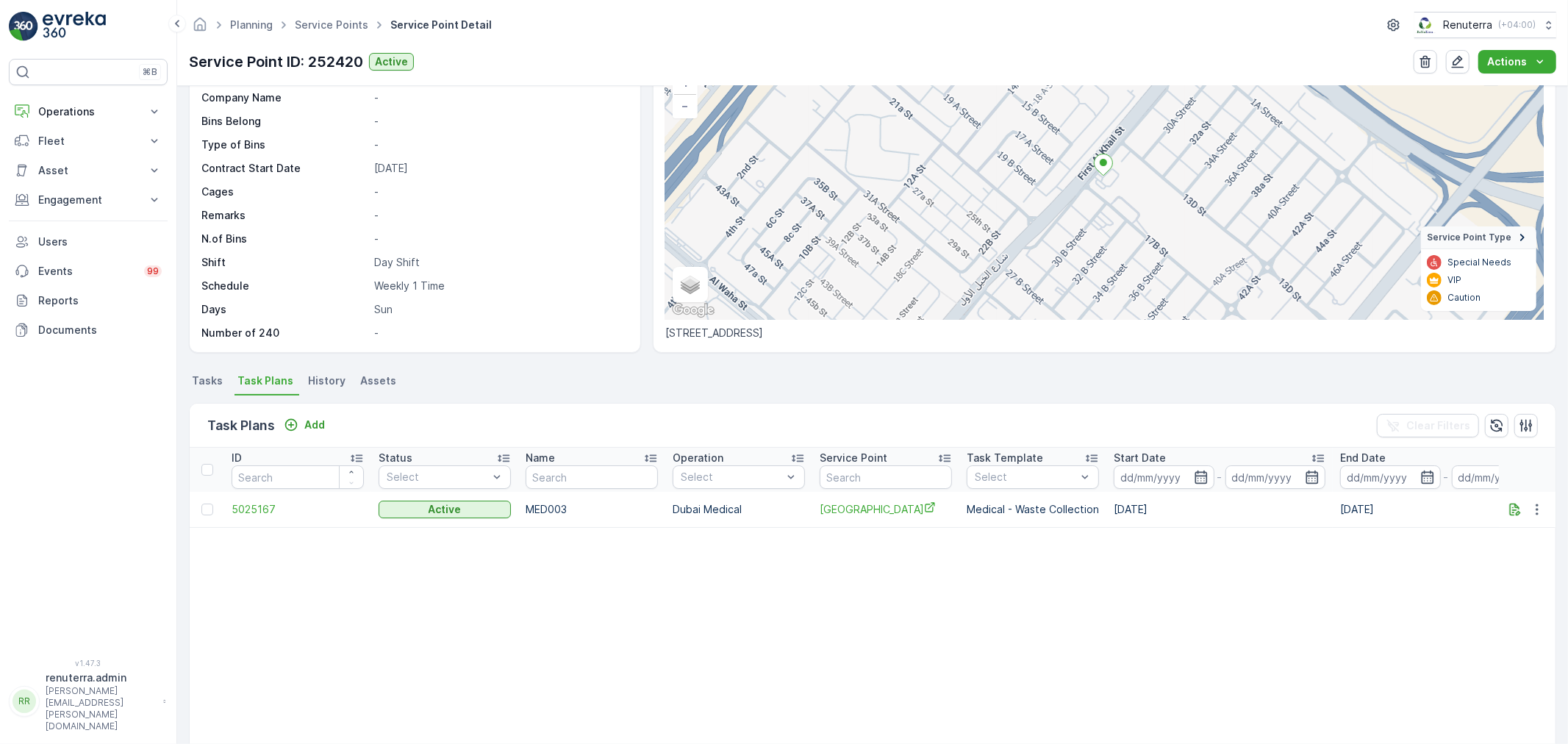
scroll to position [163, 0]
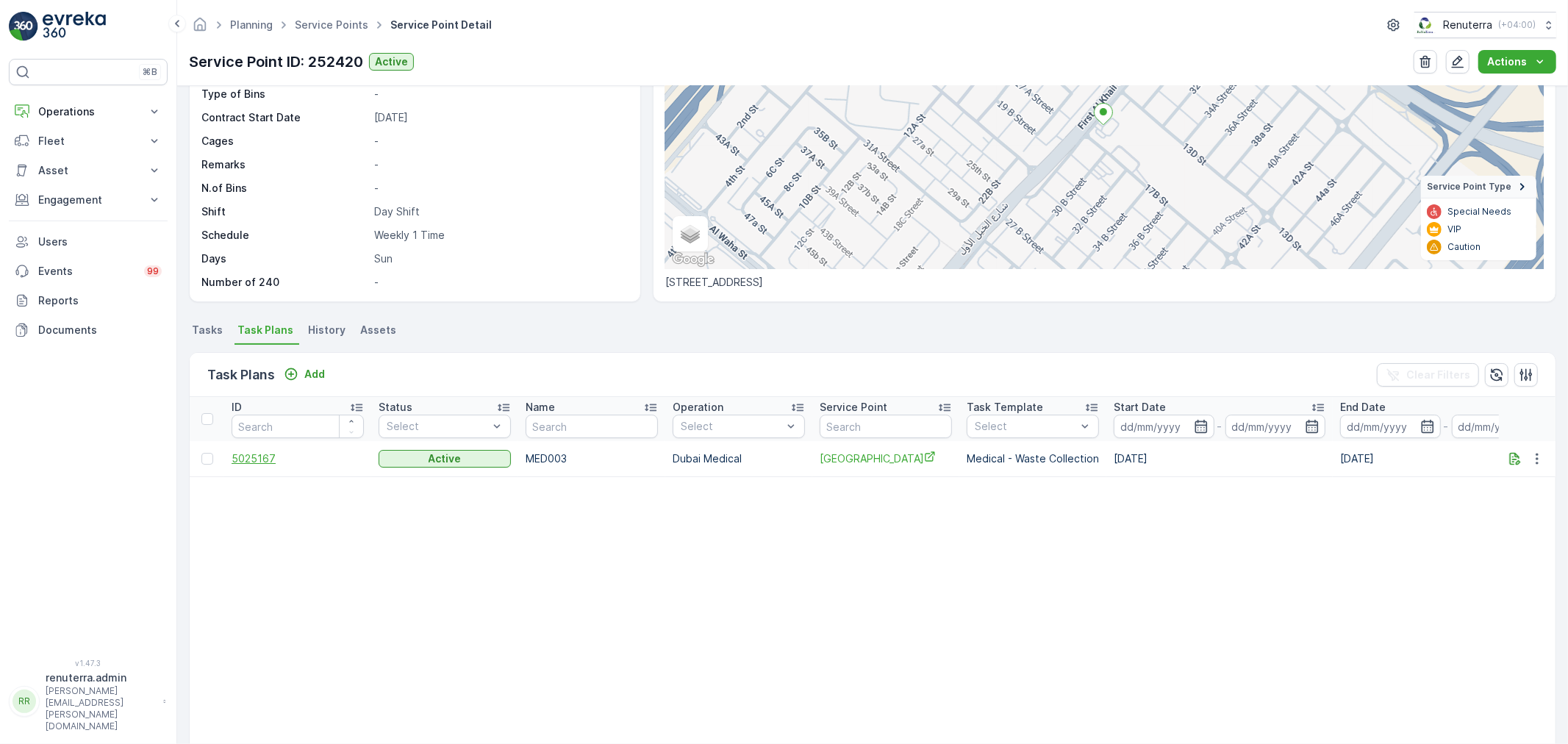
click at [256, 453] on span "5025167" at bounding box center [297, 459] width 133 height 15
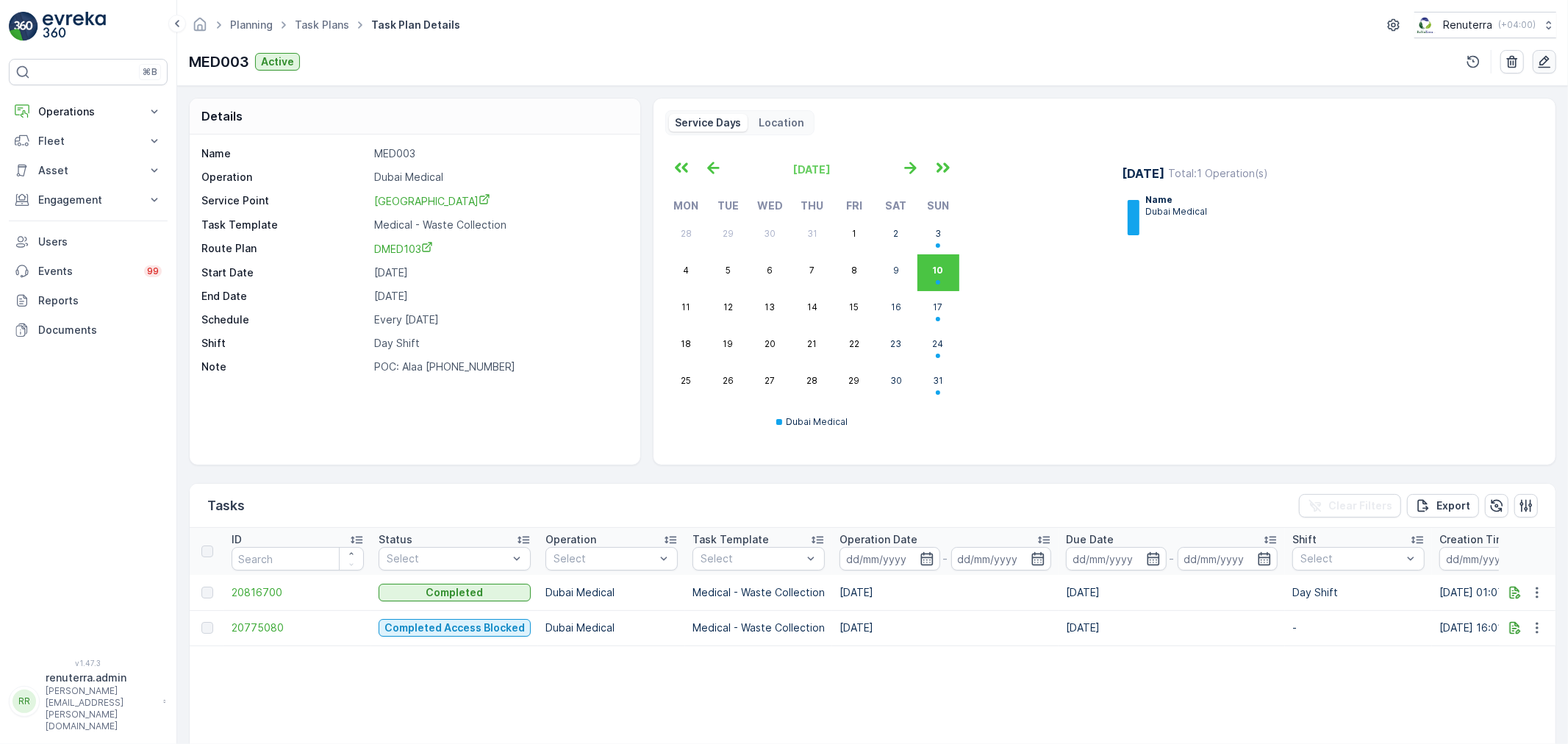
click at [1545, 57] on icon "button" at bounding box center [1544, 62] width 13 height 13
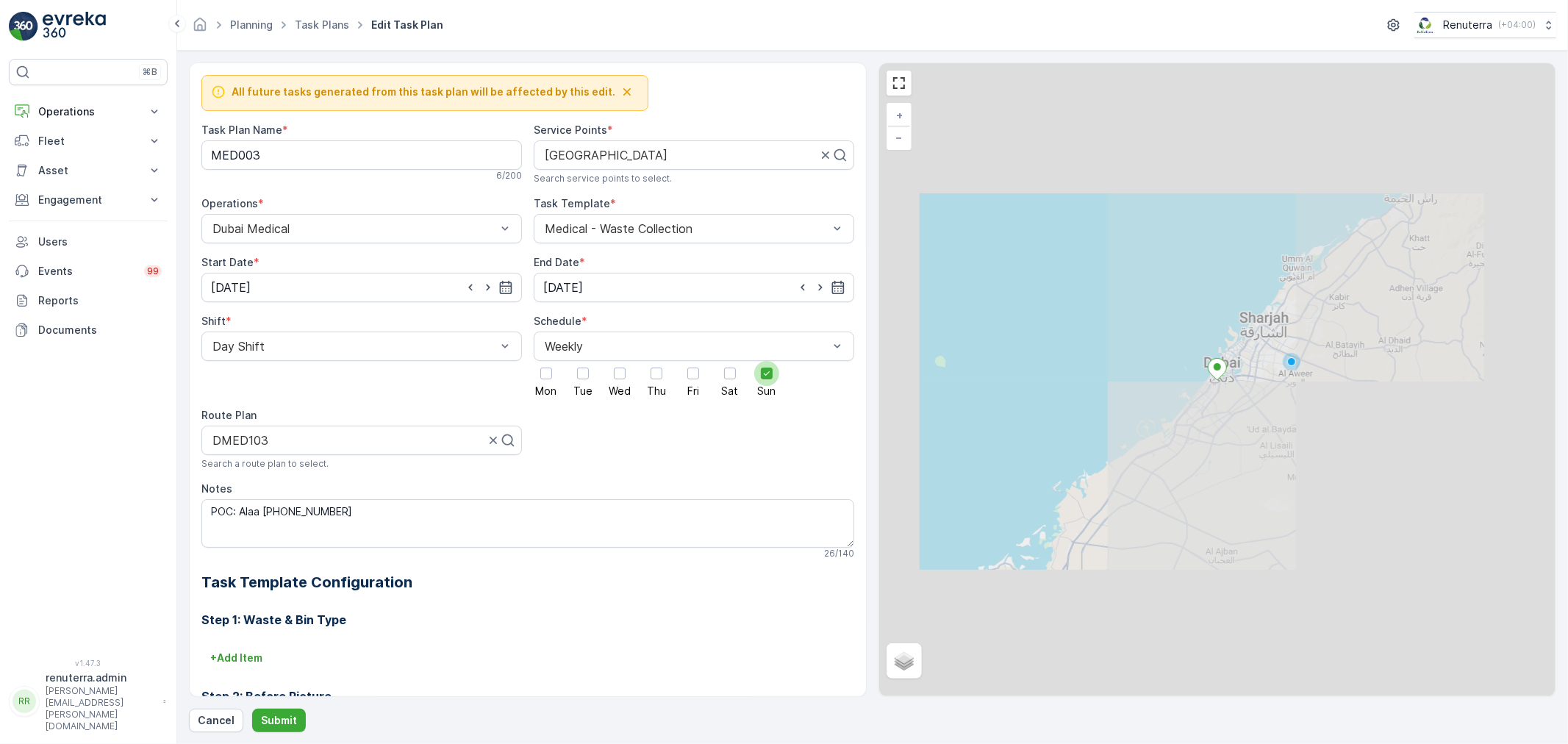
click at [770, 376] on div at bounding box center [767, 373] width 25 height 25
click at [766, 361] on input "Sun" at bounding box center [766, 361] width 0 height 0
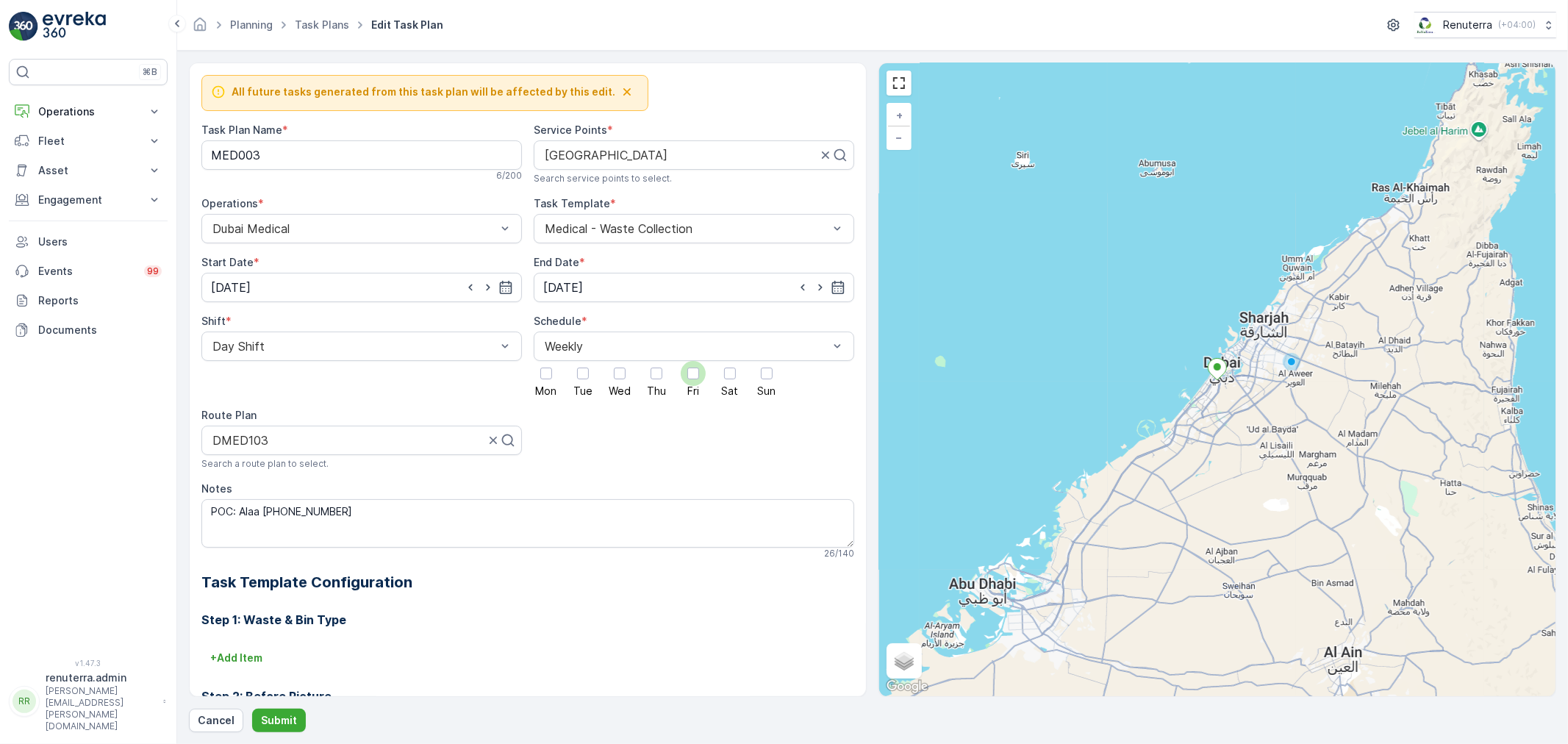
click at [691, 371] on div at bounding box center [693, 373] width 12 height 12
click at [693, 361] on input "Fri" at bounding box center [693, 361] width 0 height 0
click at [281, 713] on p "Submit" at bounding box center [279, 720] width 36 height 15
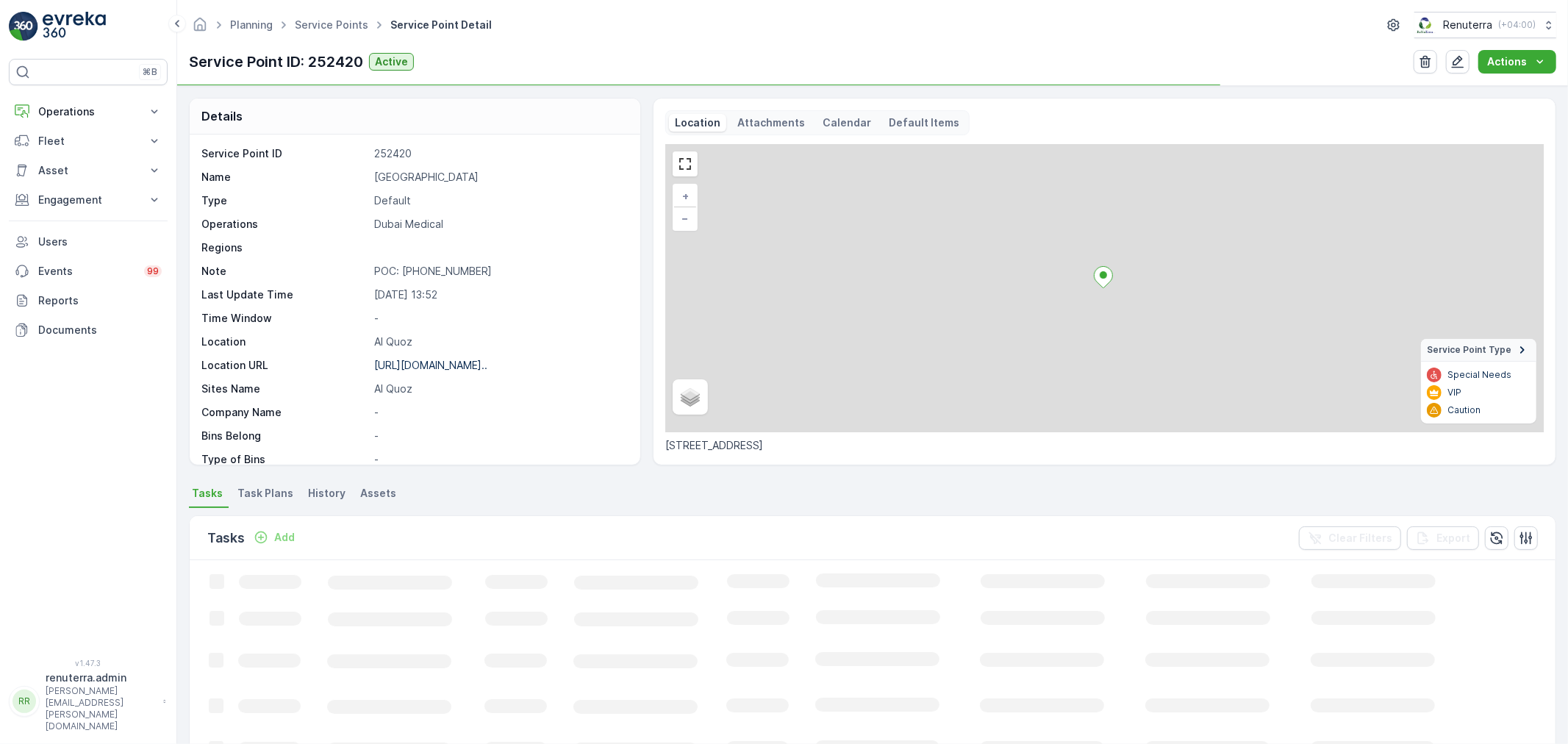
scroll to position [202, 0]
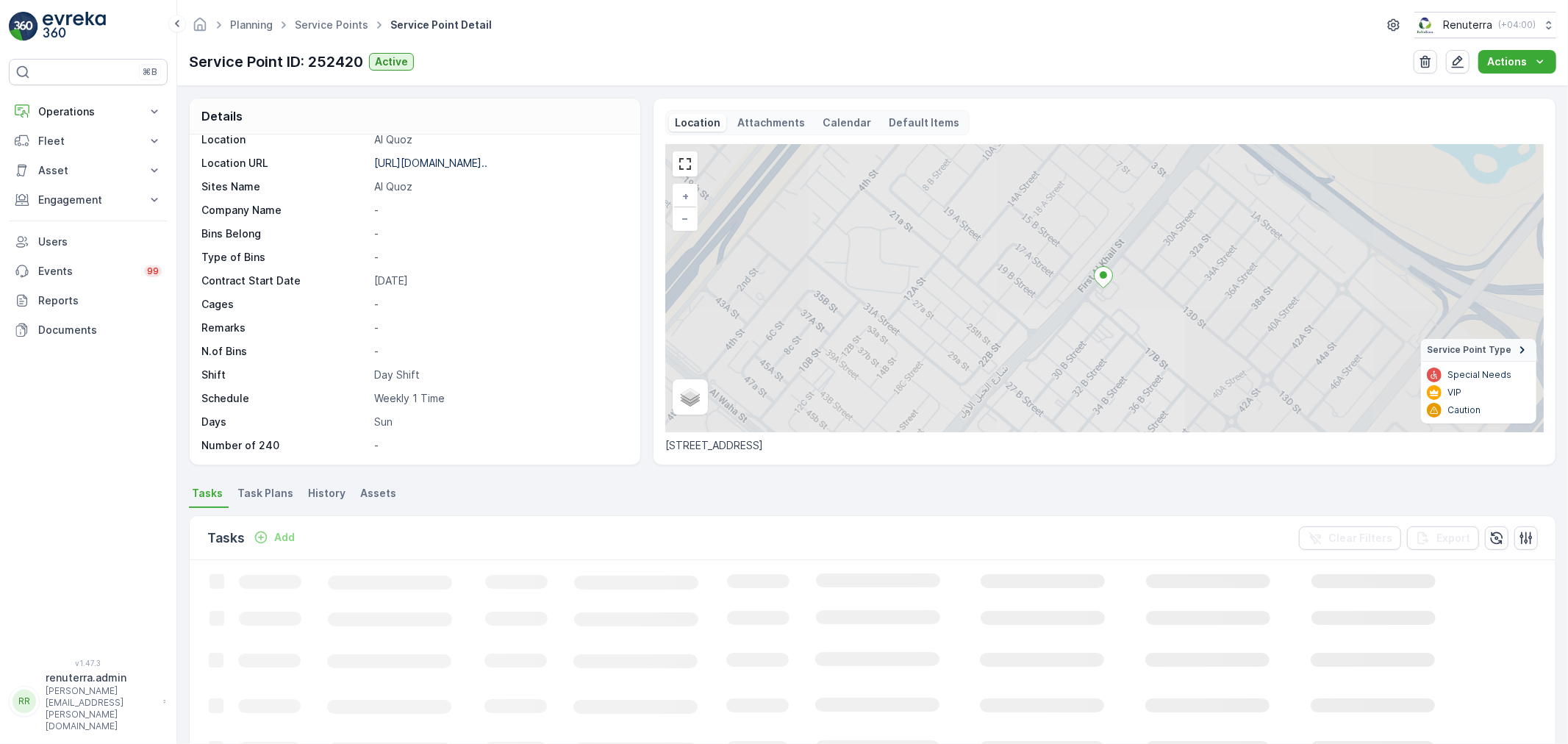
click at [268, 494] on span "Task Plans" at bounding box center [265, 494] width 56 height 15
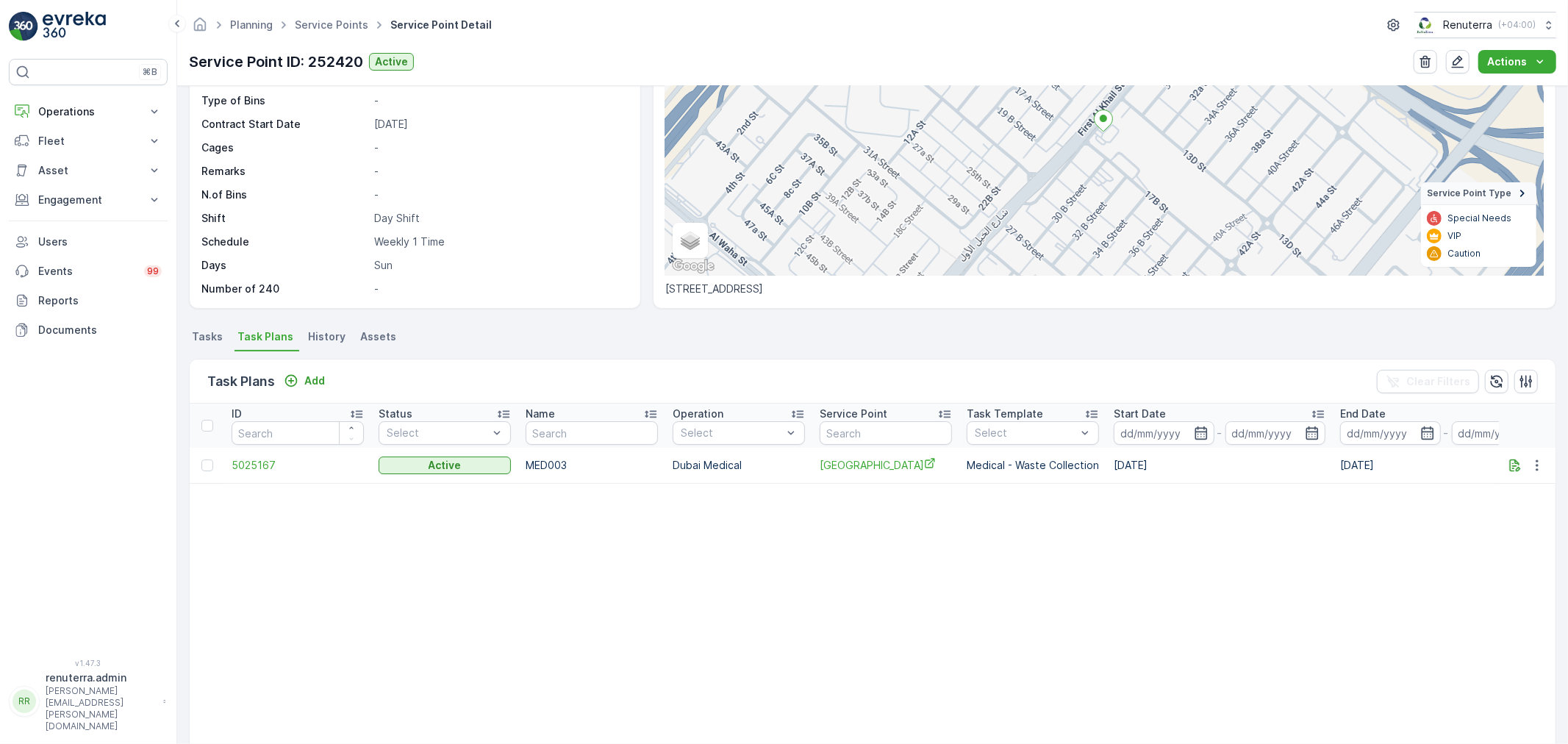
scroll to position [163, 0]
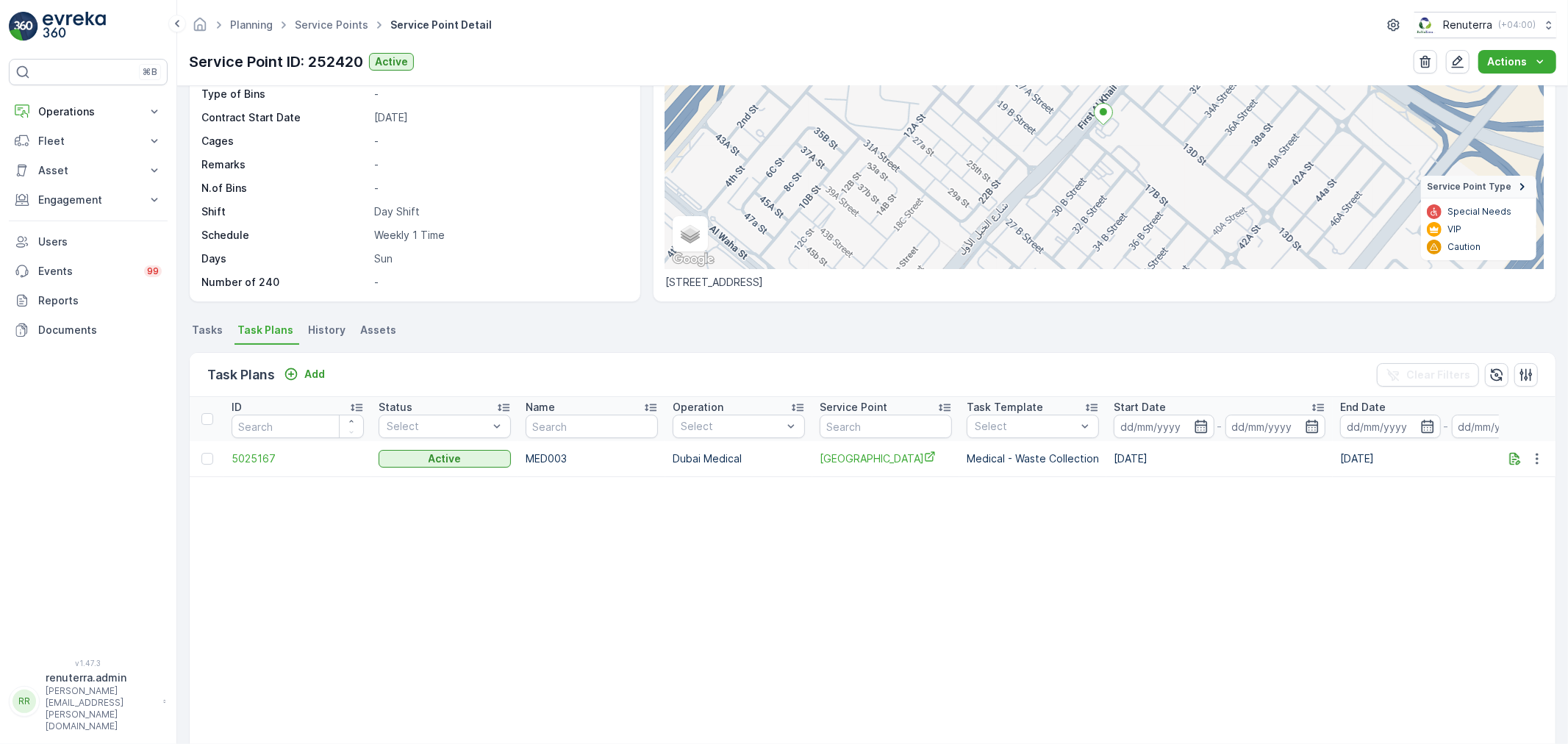
click at [259, 467] on td "5025167" at bounding box center [297, 459] width 147 height 36
click at [259, 460] on span "5025167" at bounding box center [297, 459] width 133 height 15
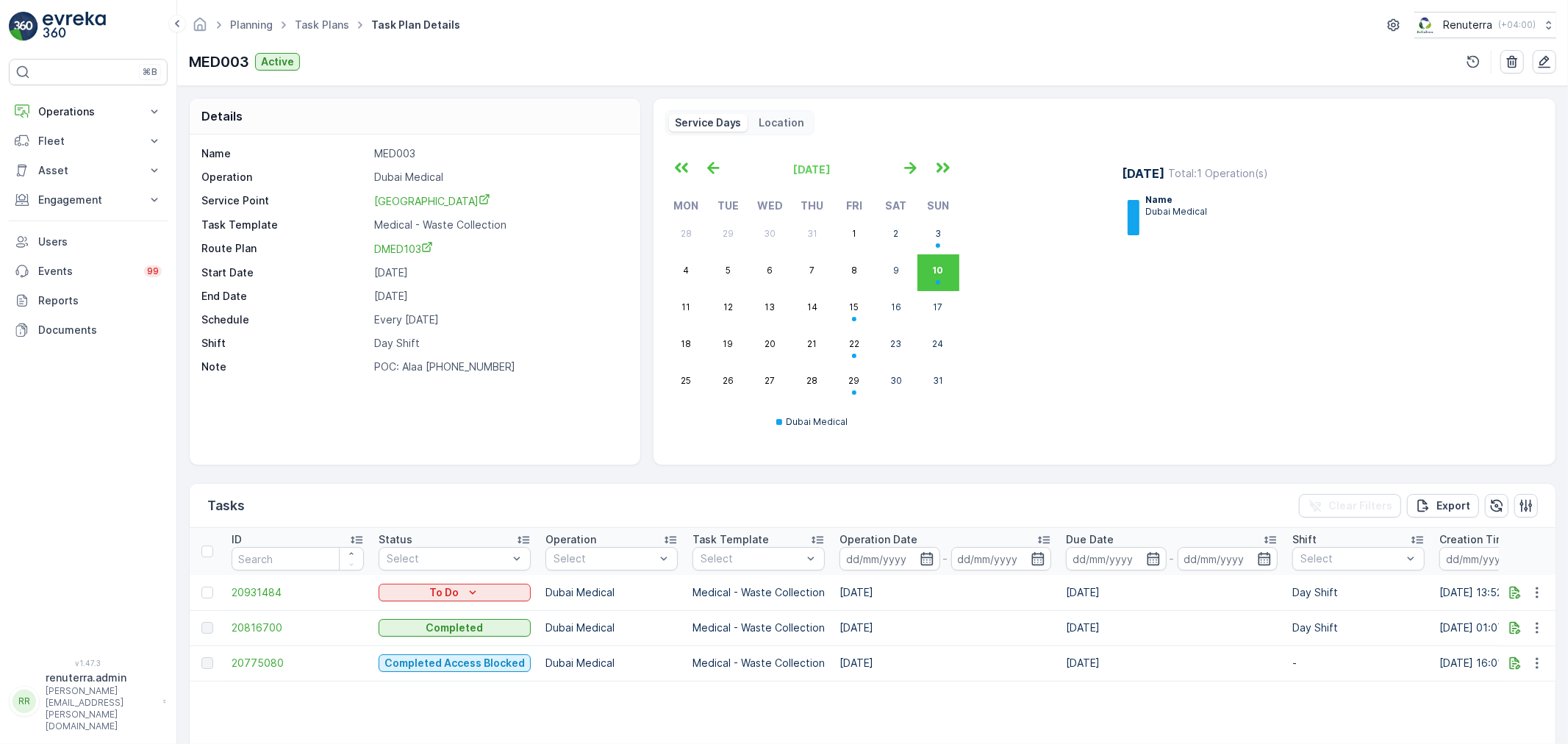
click at [1055, 725] on table "ID Status Select Operation Select Task Template Select Operation Date - Due Dat…" at bounding box center [1323, 712] width 2268 height 369
